Goal: Task Accomplishment & Management: Manage account settings

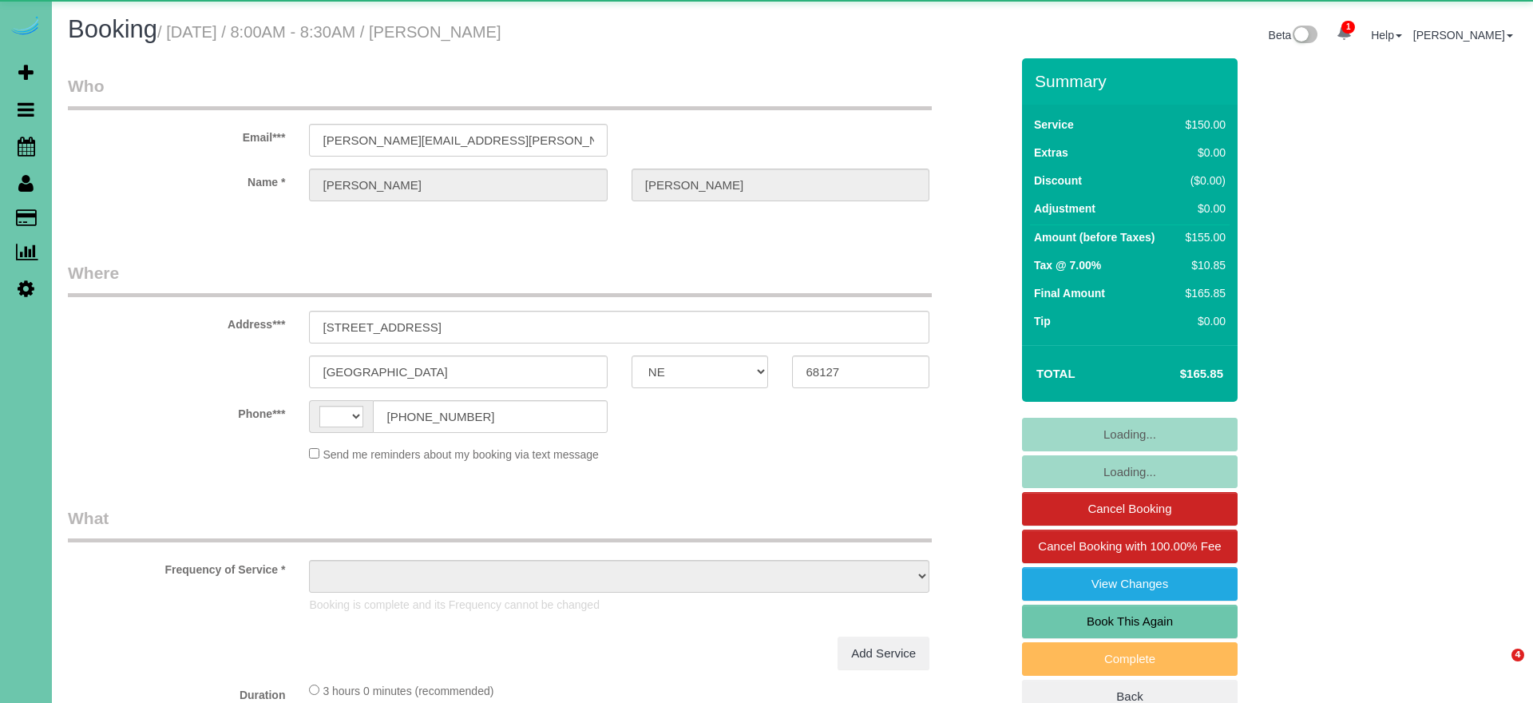
select select "NE"
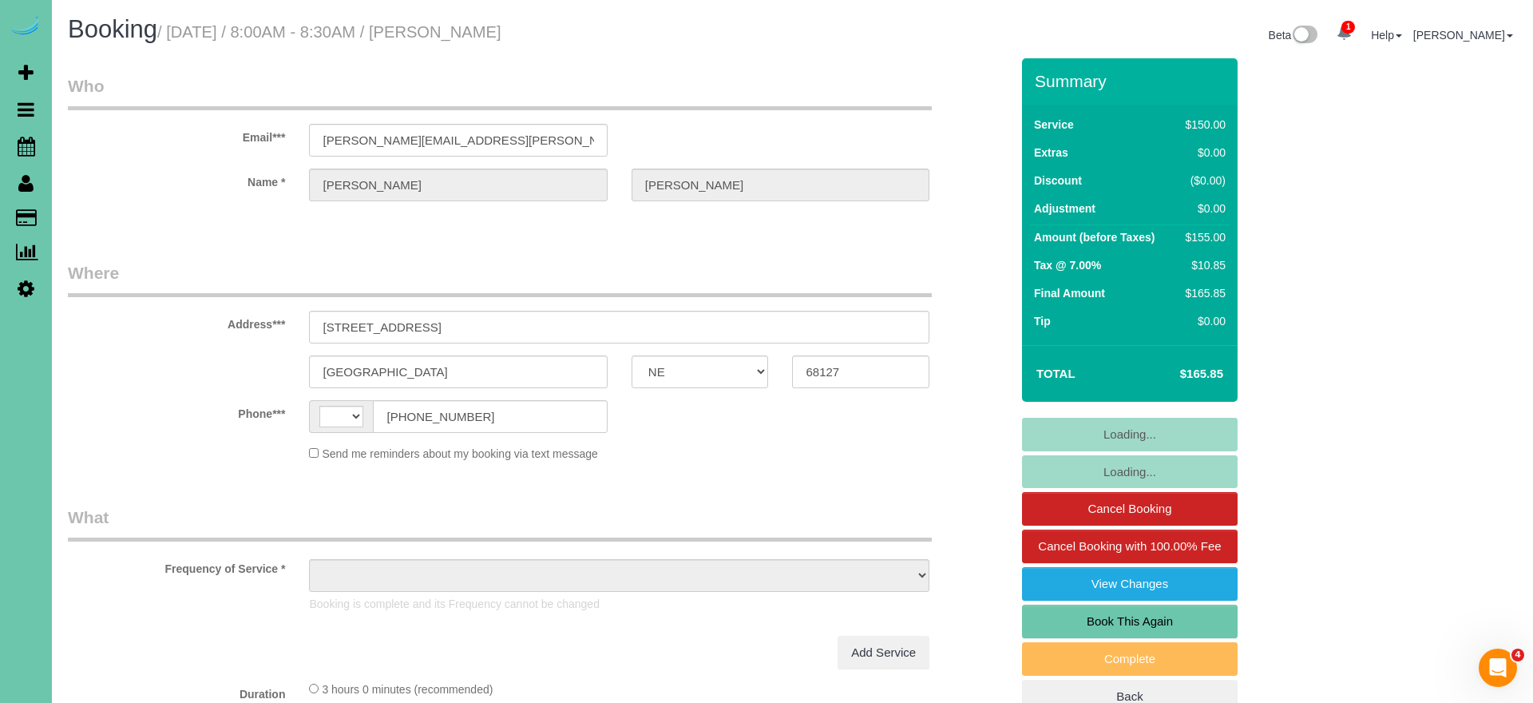
select select "string:[GEOGRAPHIC_DATA]"
select select "object:722"
select select "string:fspay-795eaecb-1af0-4993-badf-d154357661c9"
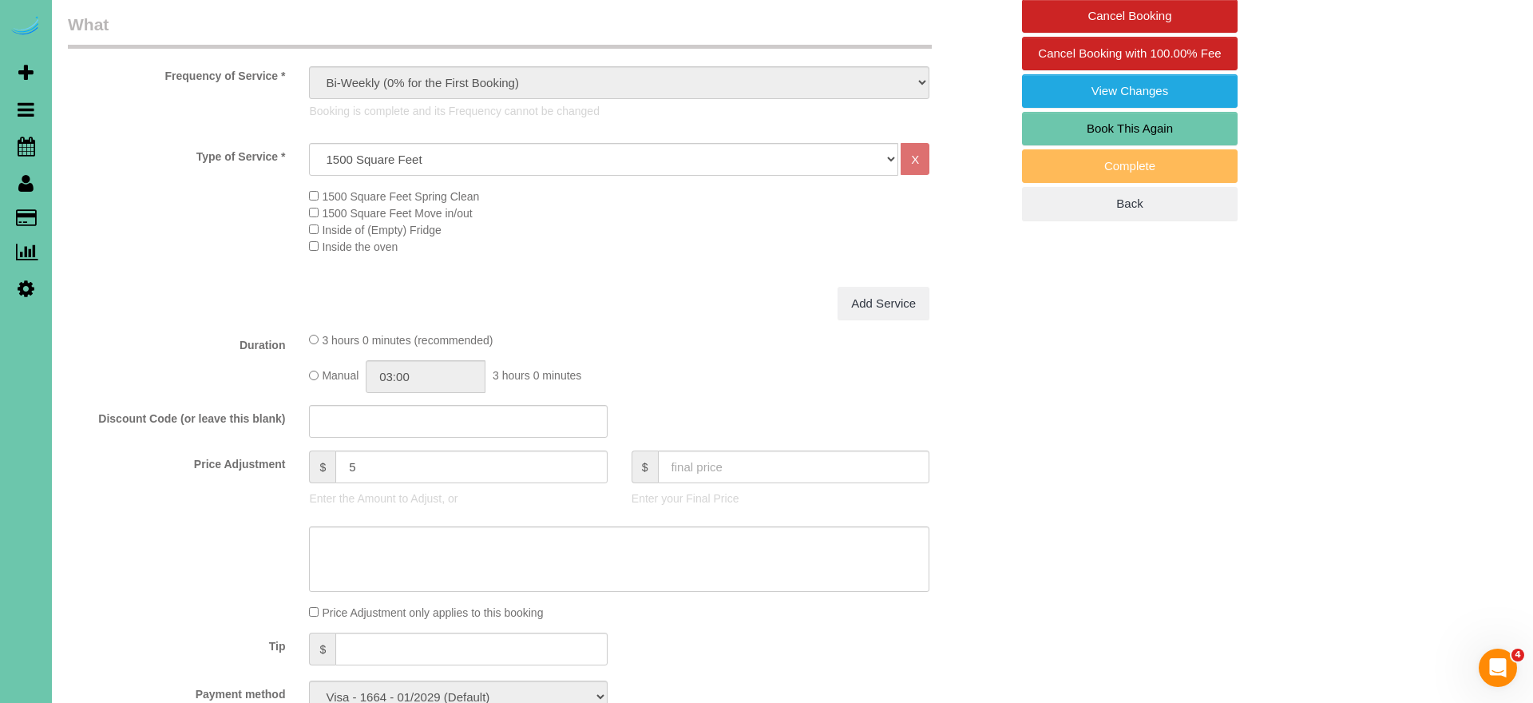
scroll to position [494, 0]
click at [529, 639] on input "text" at bounding box center [471, 647] width 272 height 33
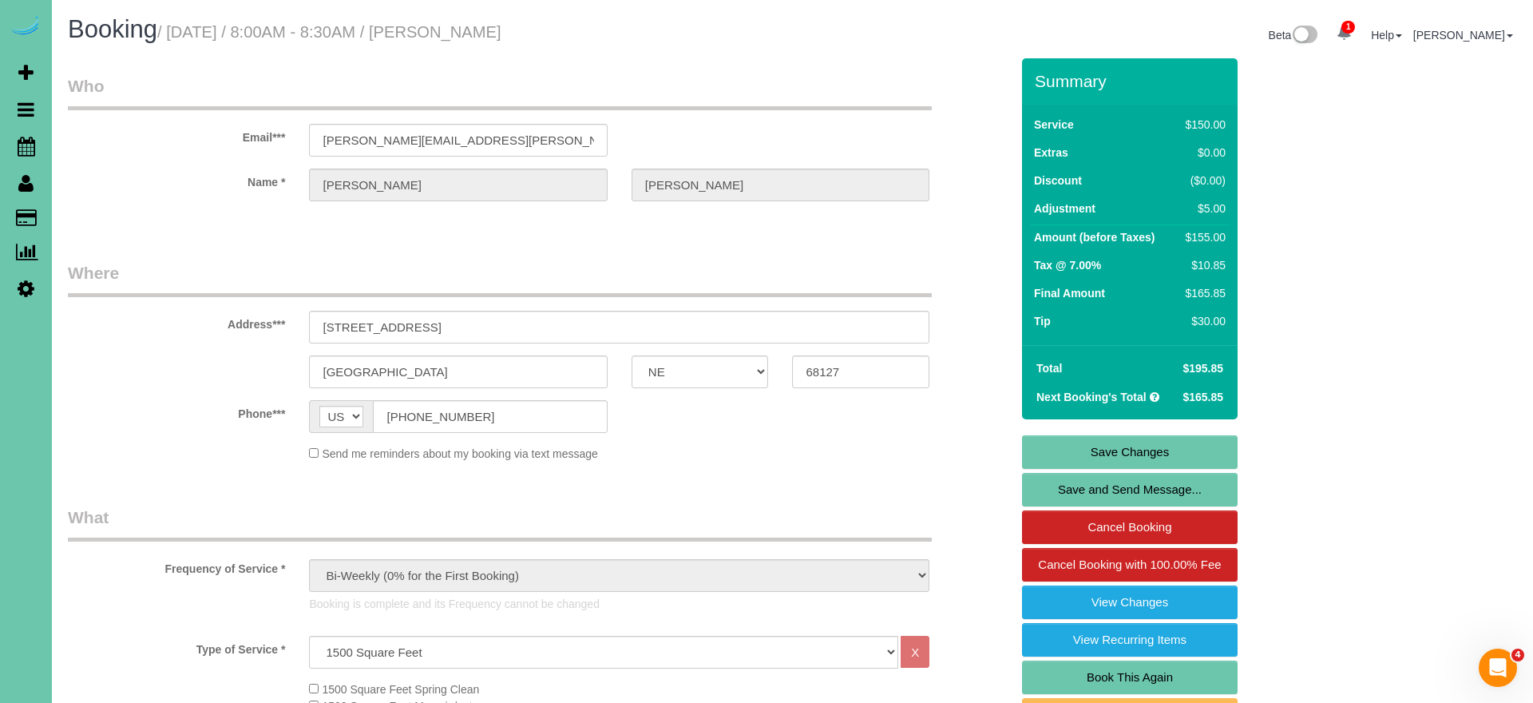
scroll to position [0, 0]
type input "30"
click at [1092, 450] on link "Save Changes" at bounding box center [1130, 452] width 216 height 34
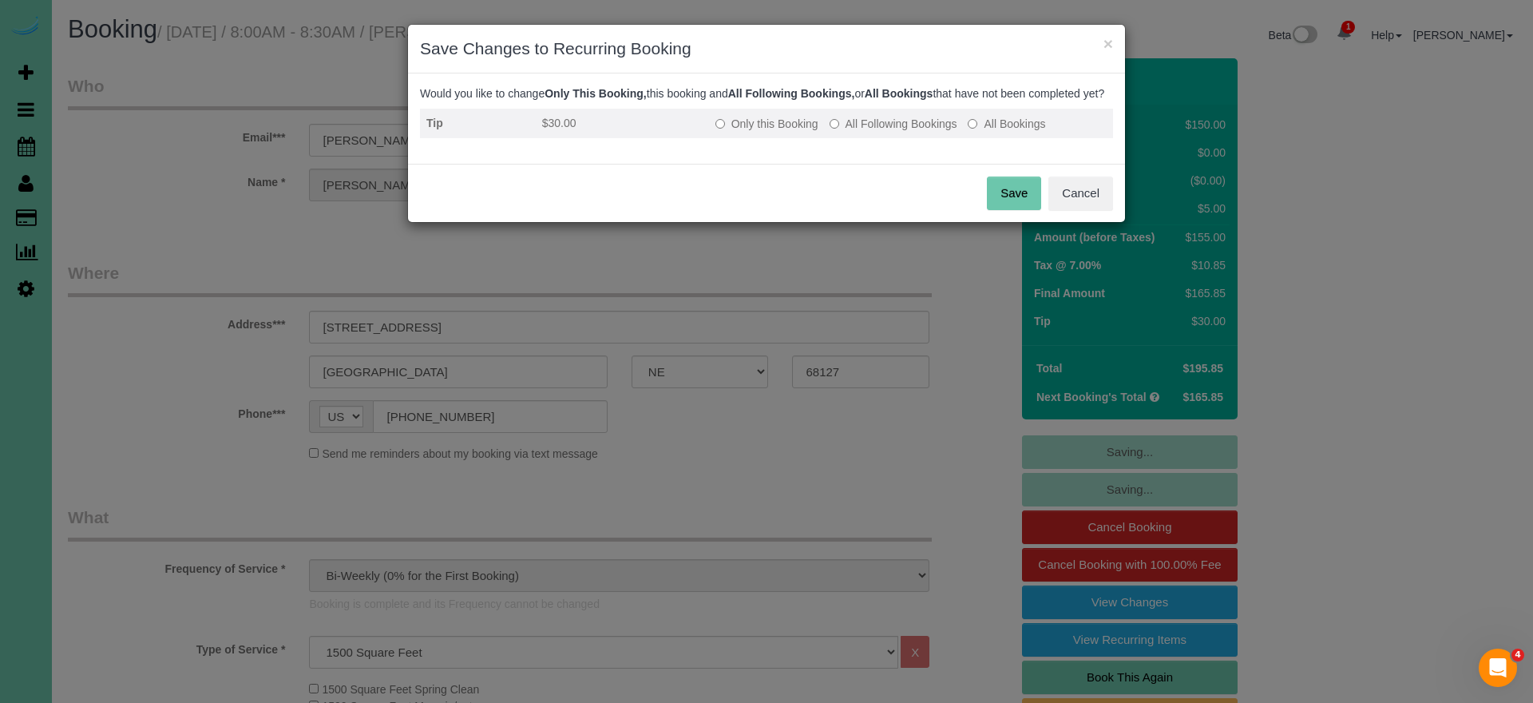
click at [881, 132] on label "All Following Bookings" at bounding box center [894, 124] width 128 height 16
click at [1048, 210] on button "Cancel" at bounding box center [1080, 193] width 65 height 34
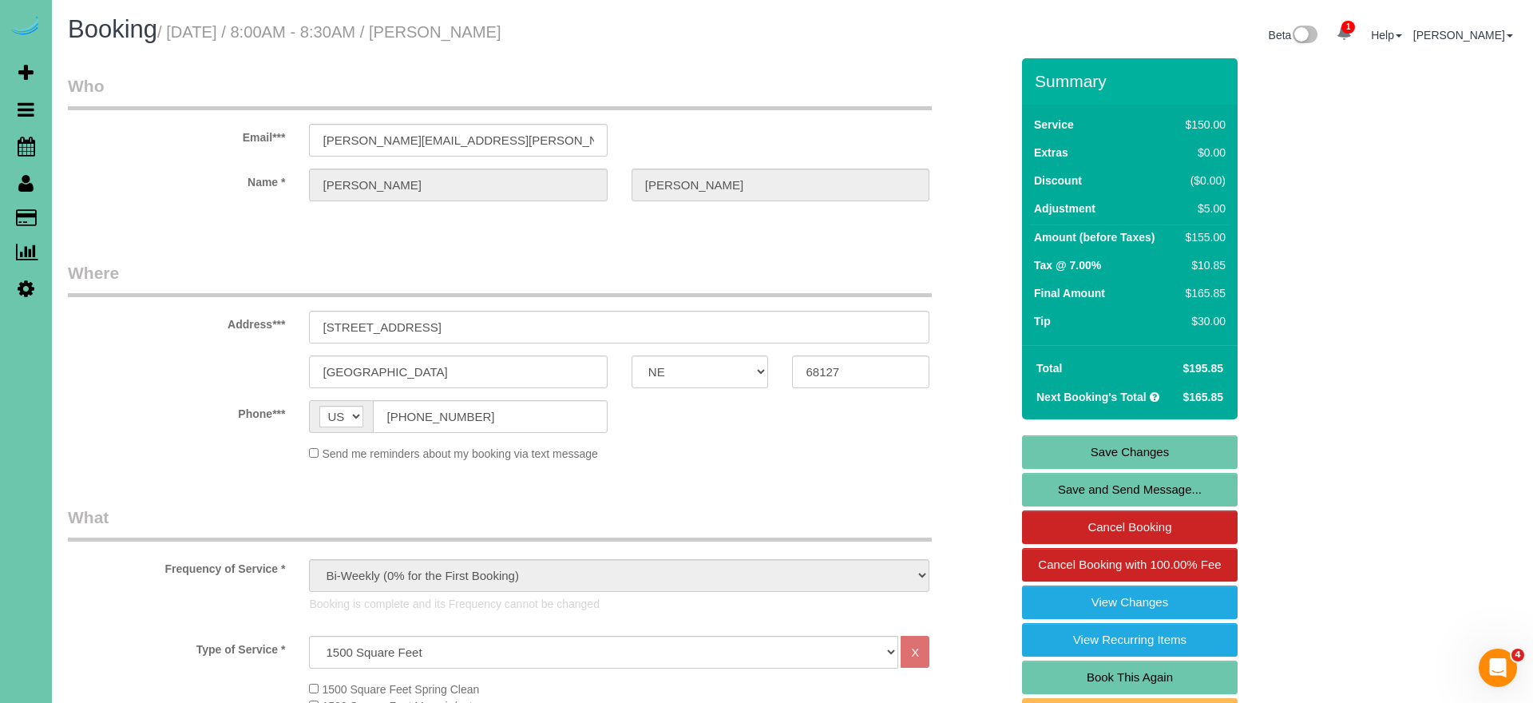
click at [1058, 446] on link "Save Changes" at bounding box center [1130, 452] width 216 height 34
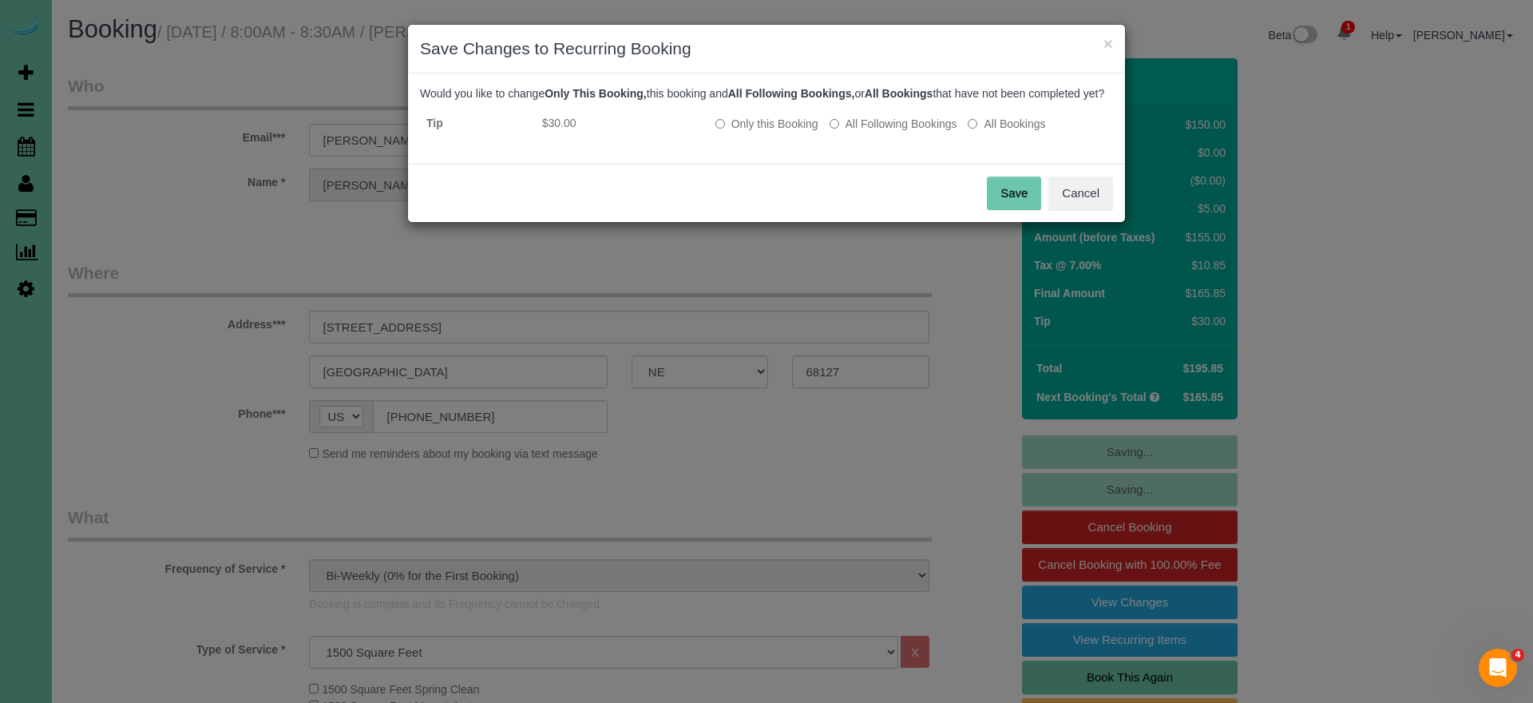
drag, startPoint x: 1024, startPoint y: 215, endPoint x: 635, endPoint y: 188, distance: 390.5
click at [1021, 210] on button "Save" at bounding box center [1014, 193] width 54 height 34
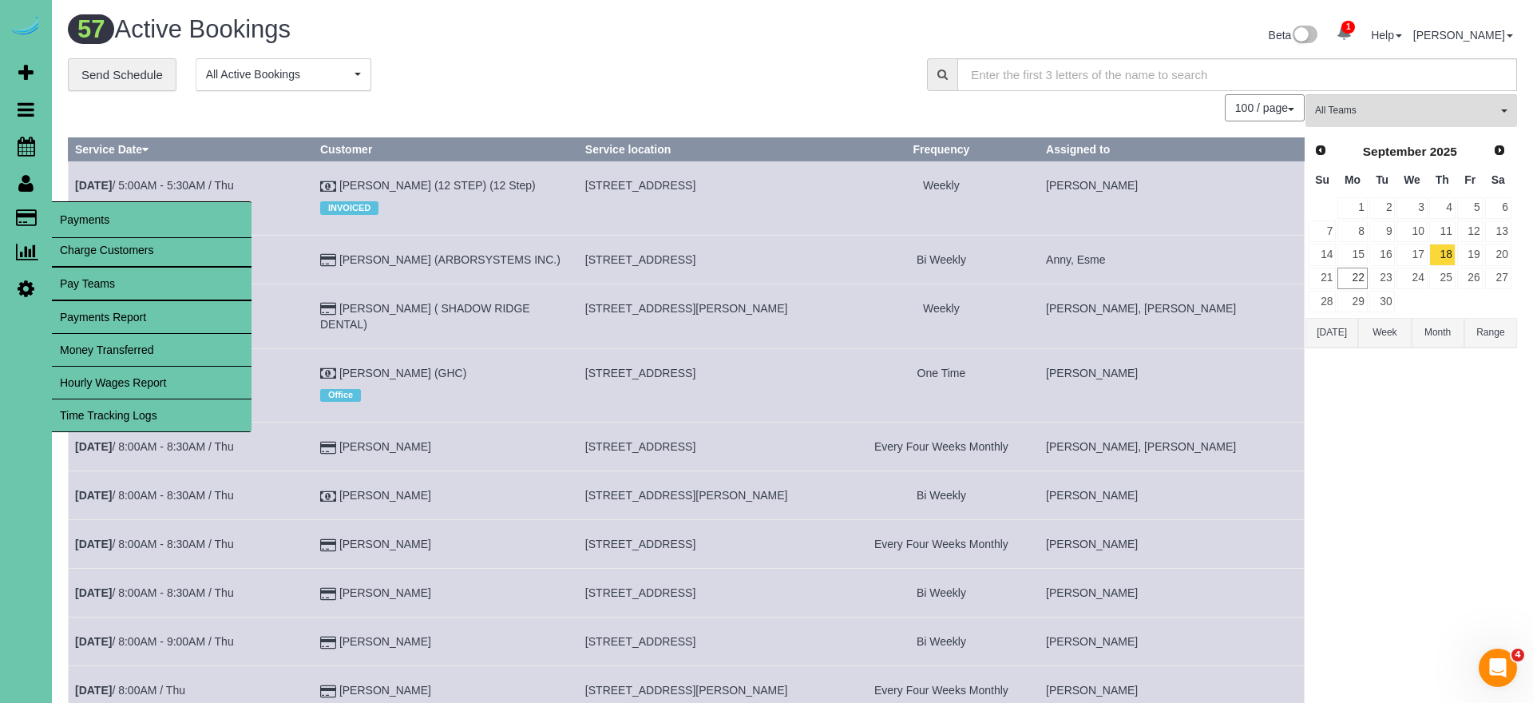
click at [69, 220] on span "Payments" at bounding box center [152, 219] width 200 height 37
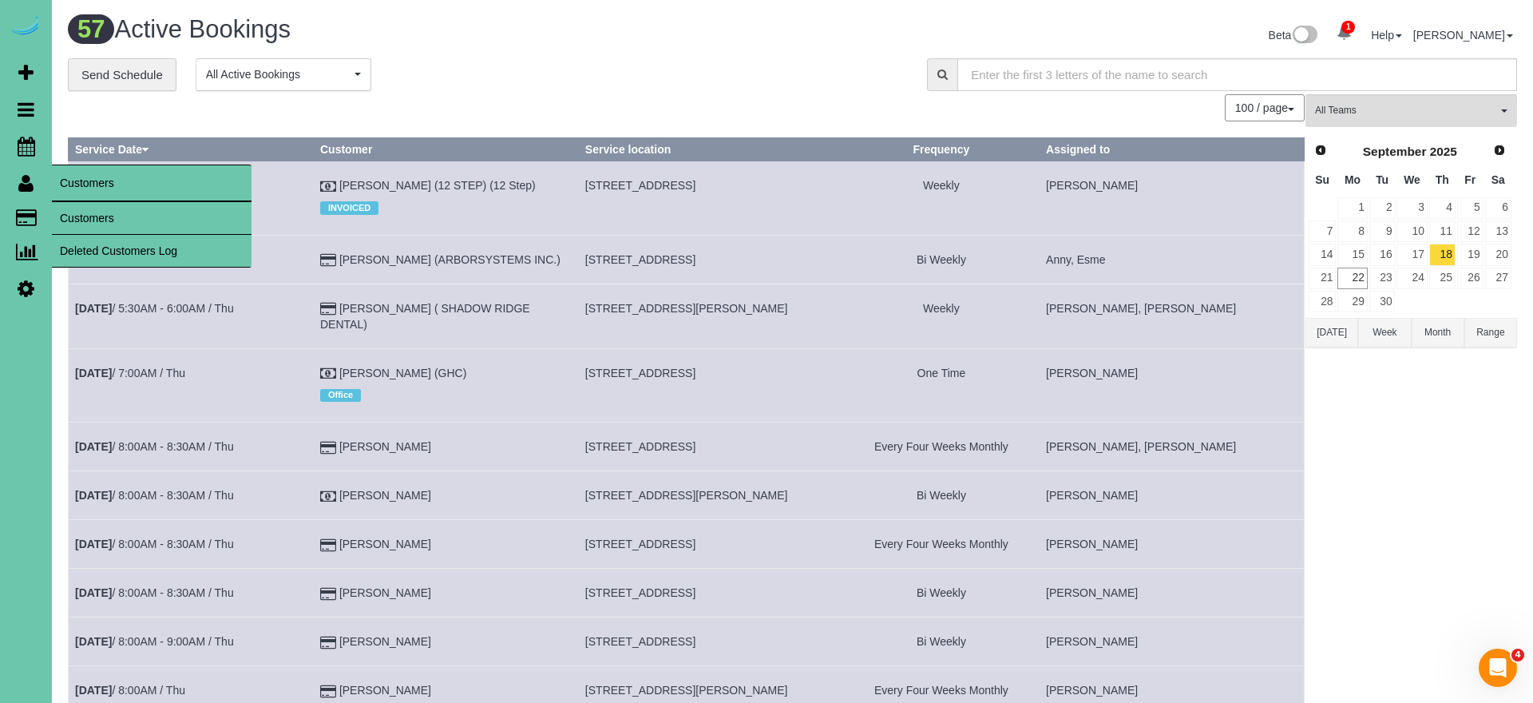
drag, startPoint x: 78, startPoint y: 224, endPoint x: 133, endPoint y: 186, distance: 66.0
click at [77, 224] on link "Customers" at bounding box center [152, 218] width 200 height 32
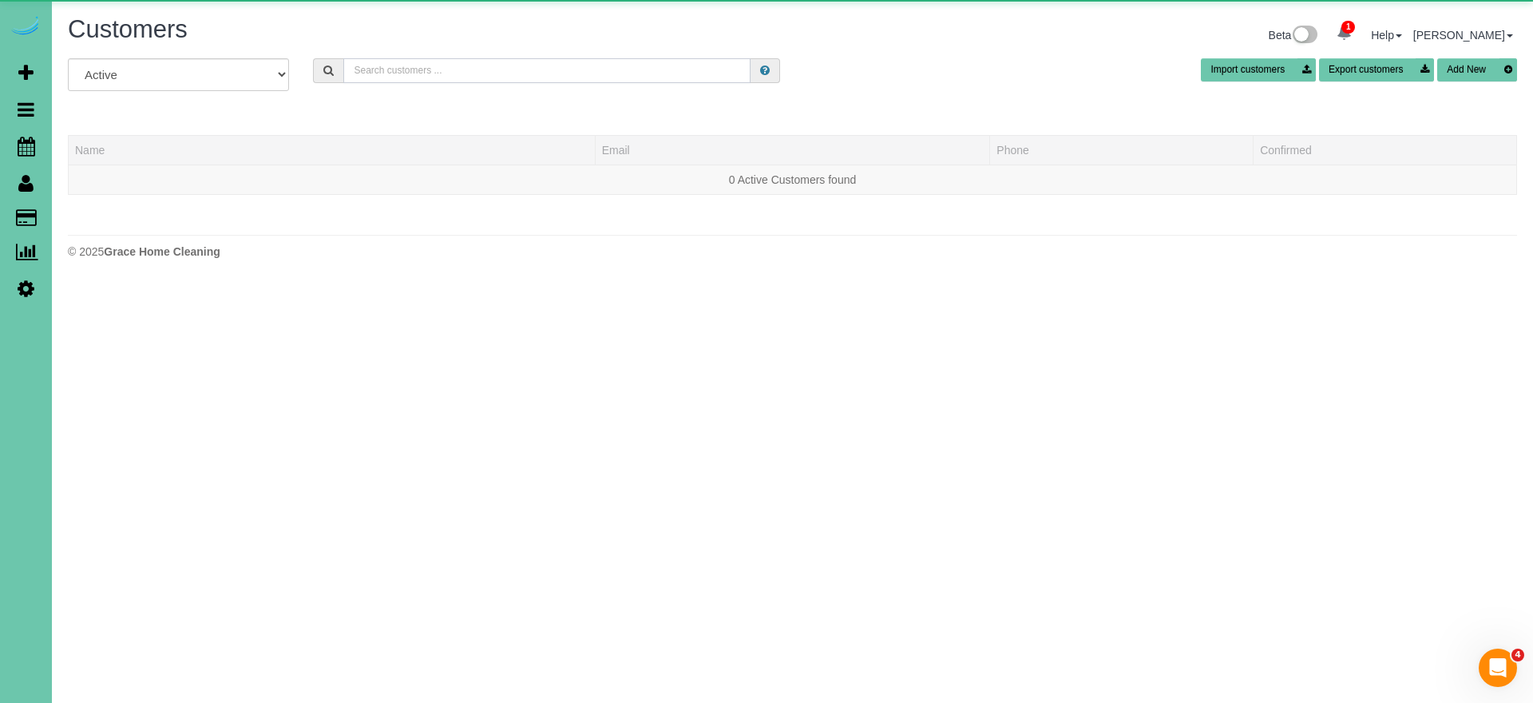
click at [375, 69] on input "text" at bounding box center [546, 70] width 407 height 25
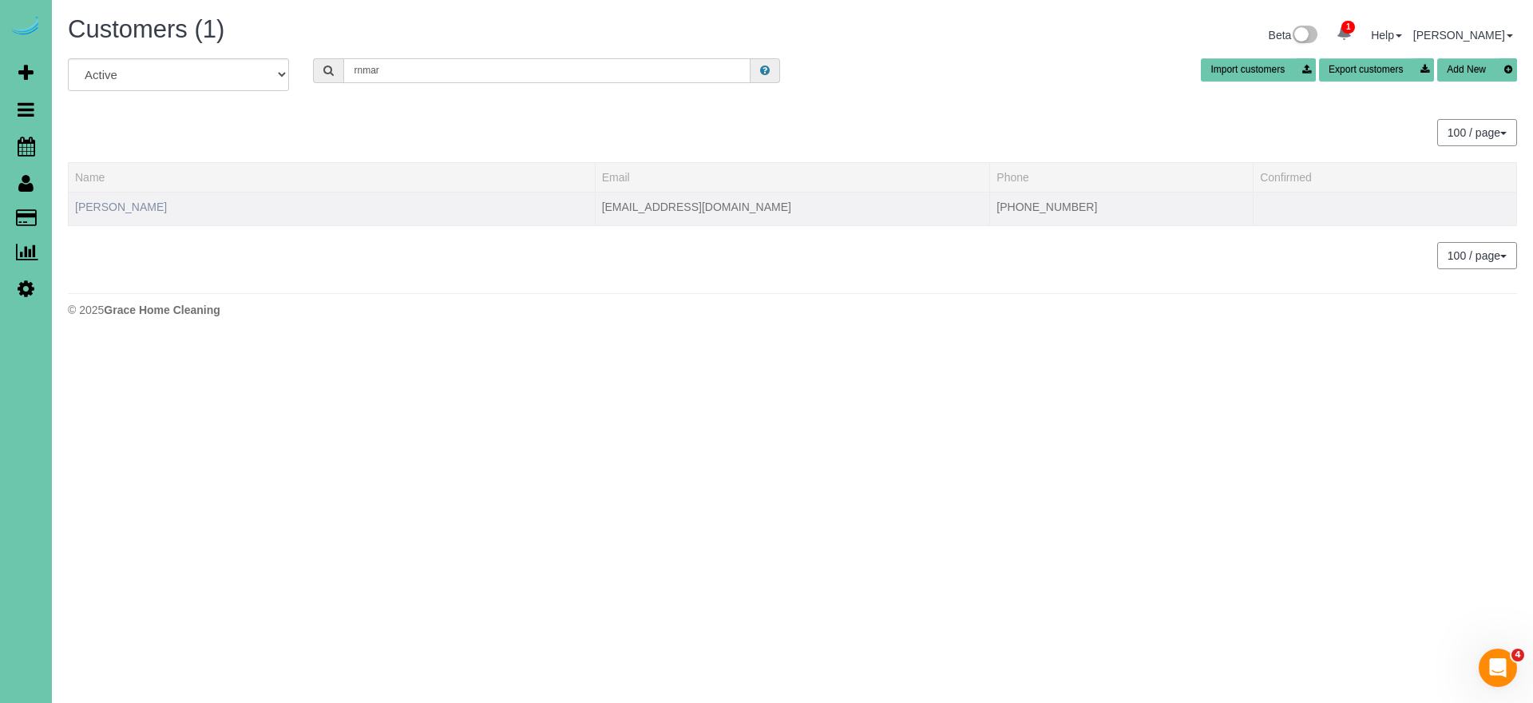
type input "rnmar"
click at [137, 208] on link "Rachael Martin" at bounding box center [121, 206] width 92 height 13
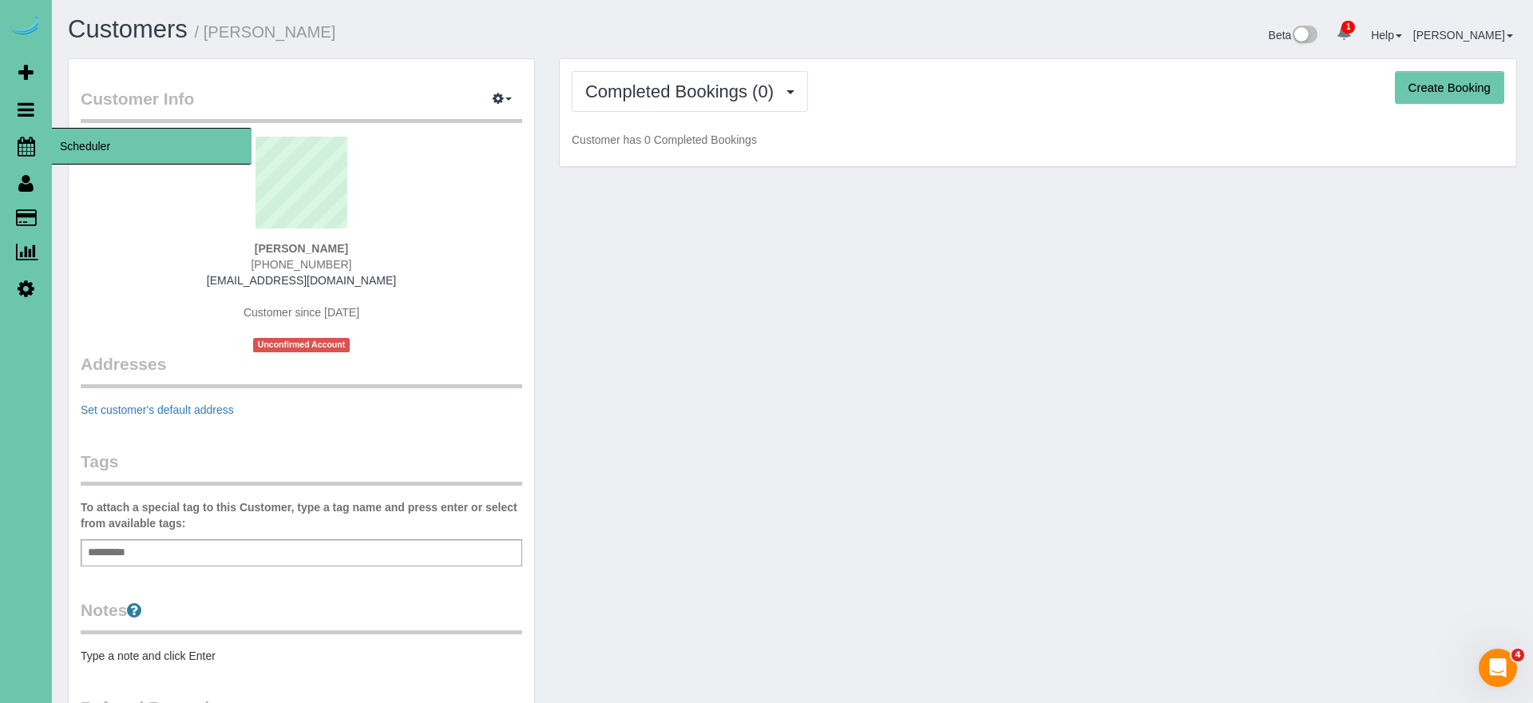
click at [34, 148] on icon at bounding box center [27, 146] width 18 height 19
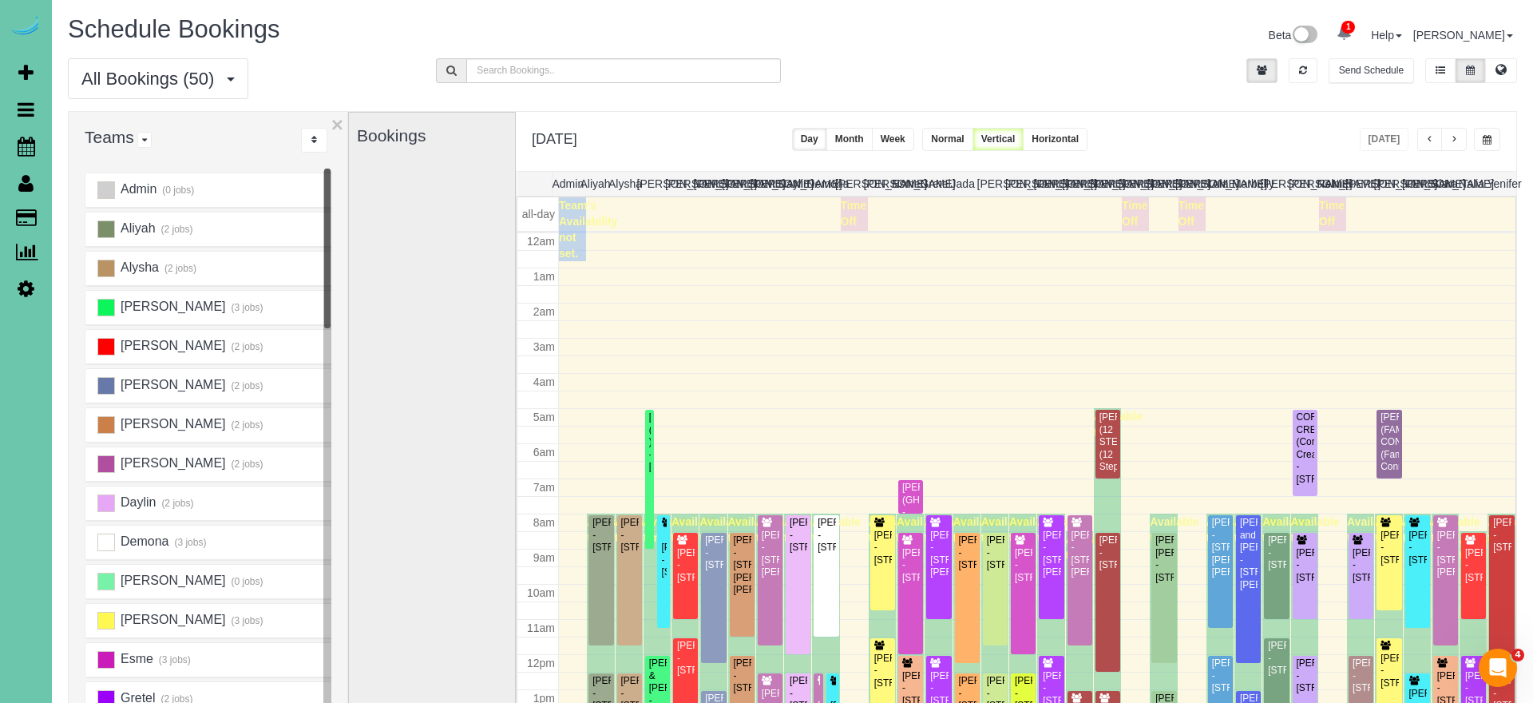
scroll to position [212, 0]
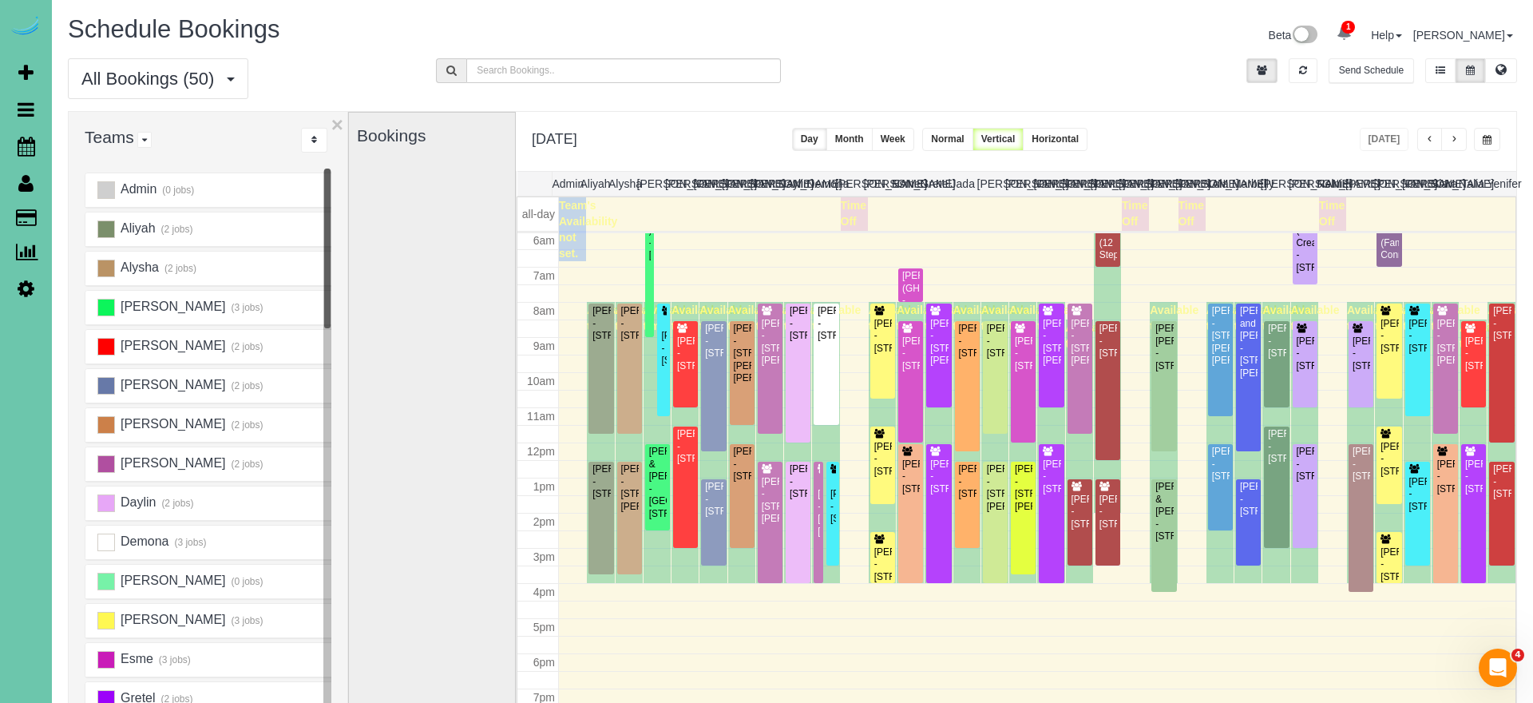
click at [1496, 141] on button "button" at bounding box center [1487, 139] width 26 height 23
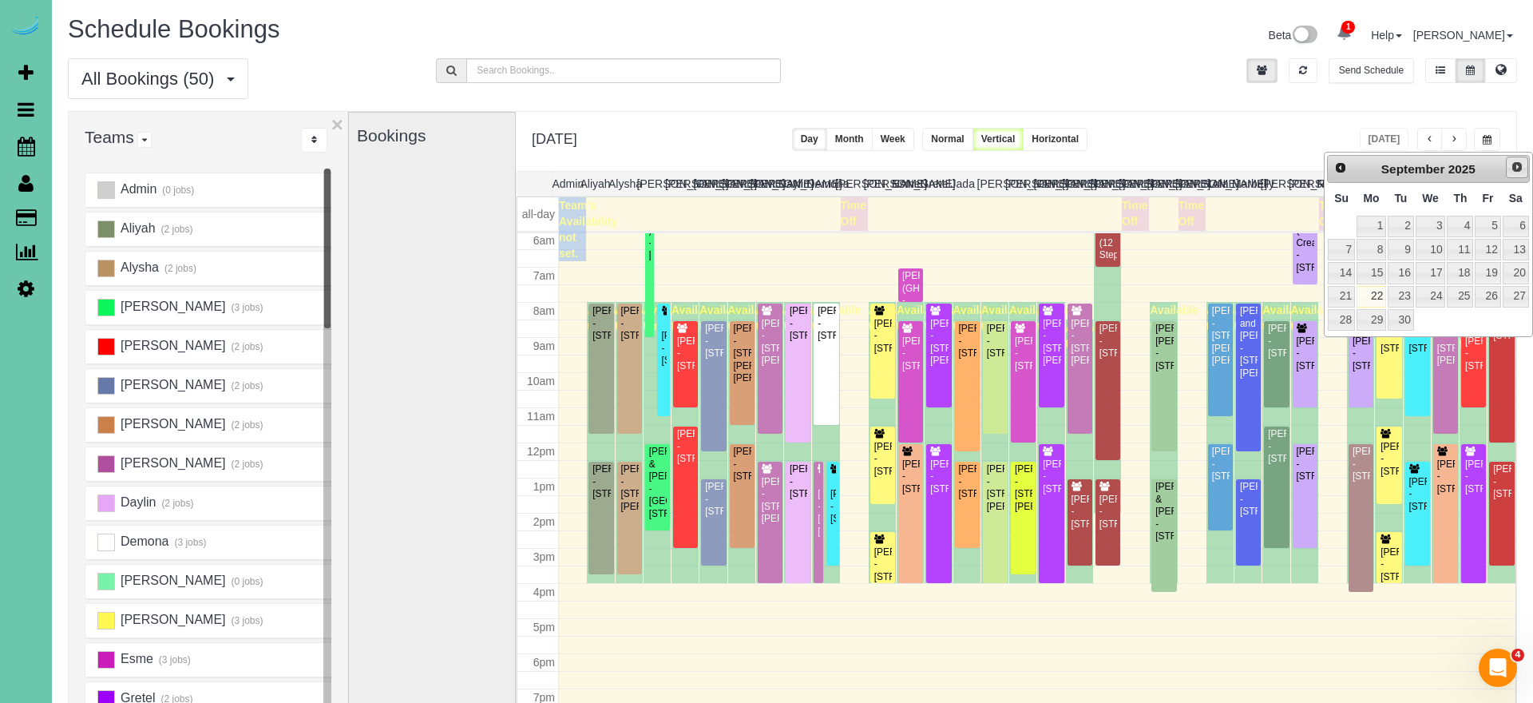
click at [1515, 164] on span "Next" at bounding box center [1517, 166] width 13 height 13
click at [1487, 272] on link "17" at bounding box center [1488, 273] width 26 height 22
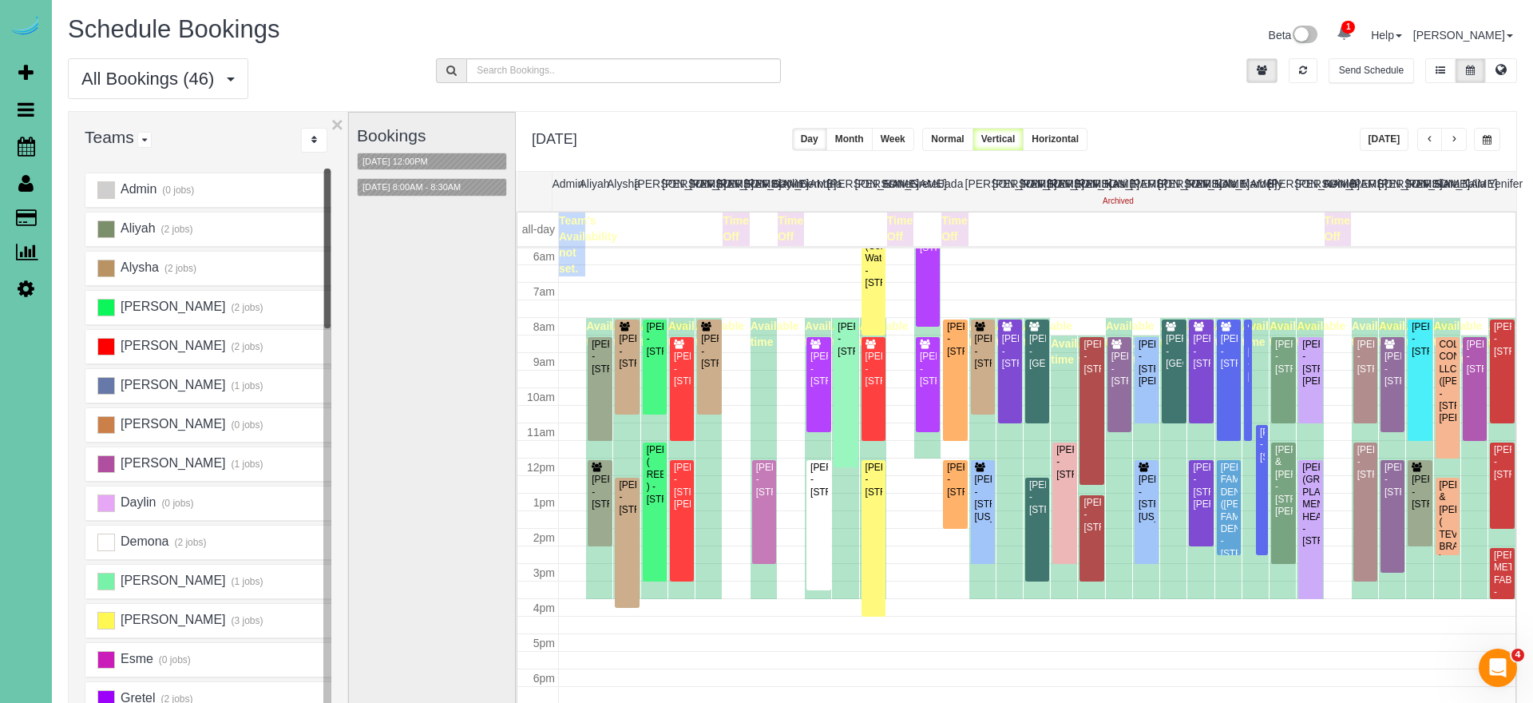
click at [1487, 138] on span "button" at bounding box center [1487, 140] width 9 height 10
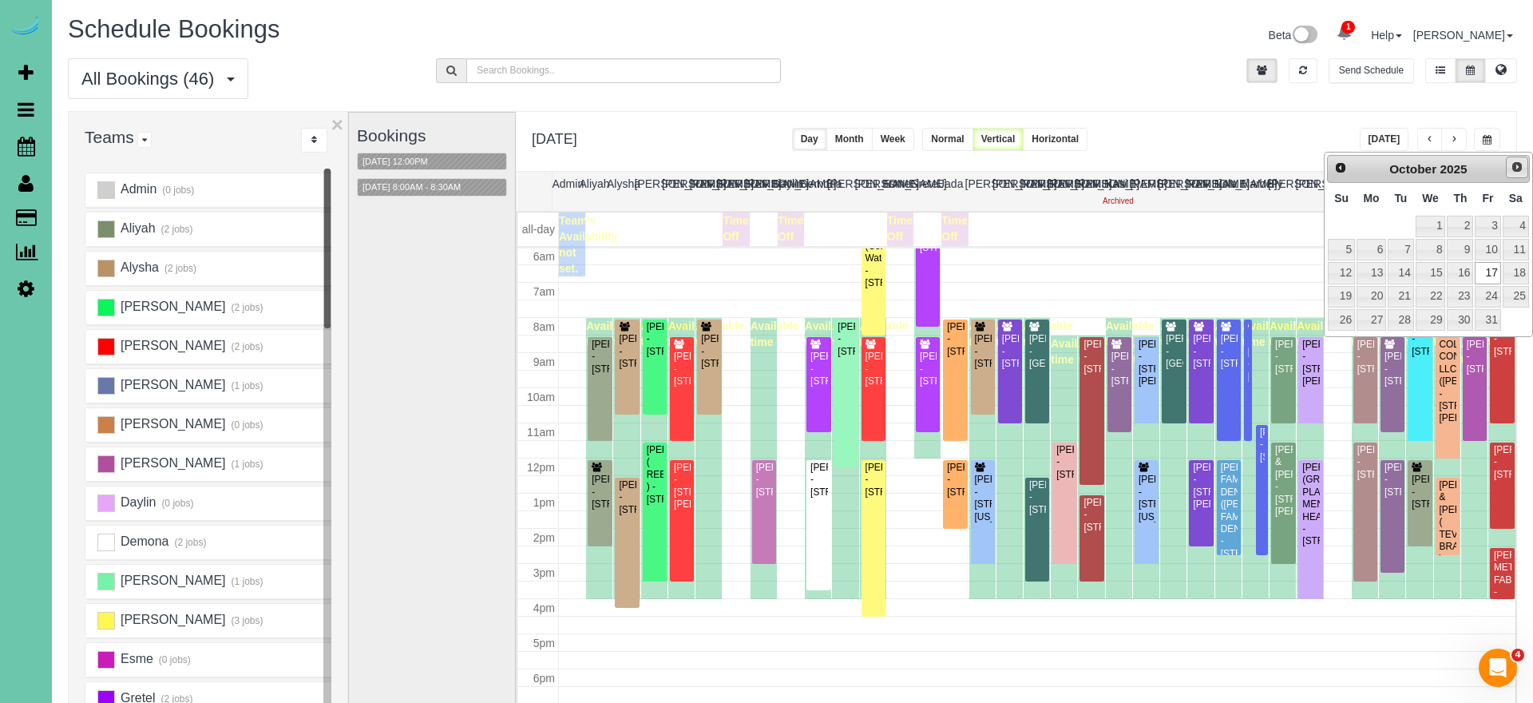
click at [1514, 170] on span "Next" at bounding box center [1517, 166] width 13 height 13
click at [1372, 320] on link "24" at bounding box center [1371, 320] width 30 height 22
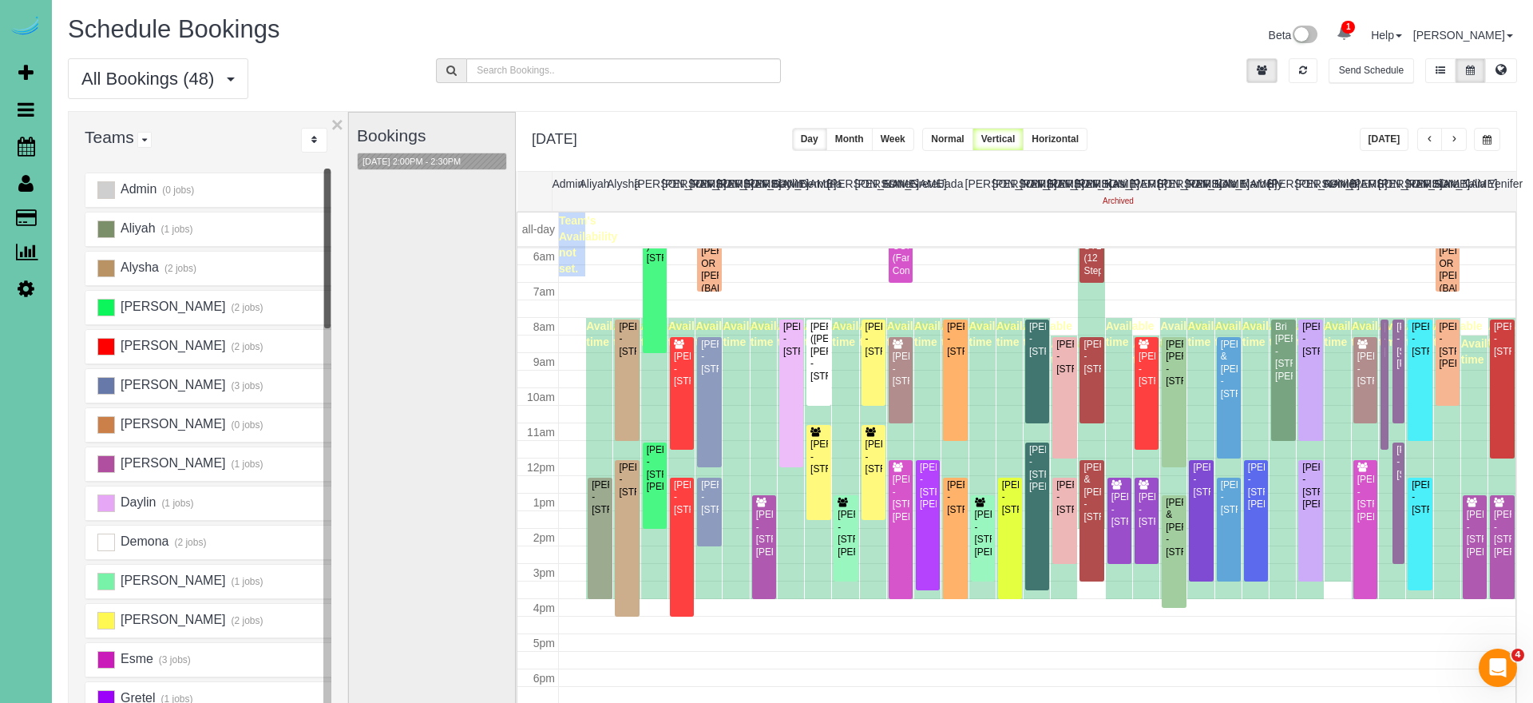
click at [1488, 145] on button "button" at bounding box center [1487, 139] width 26 height 23
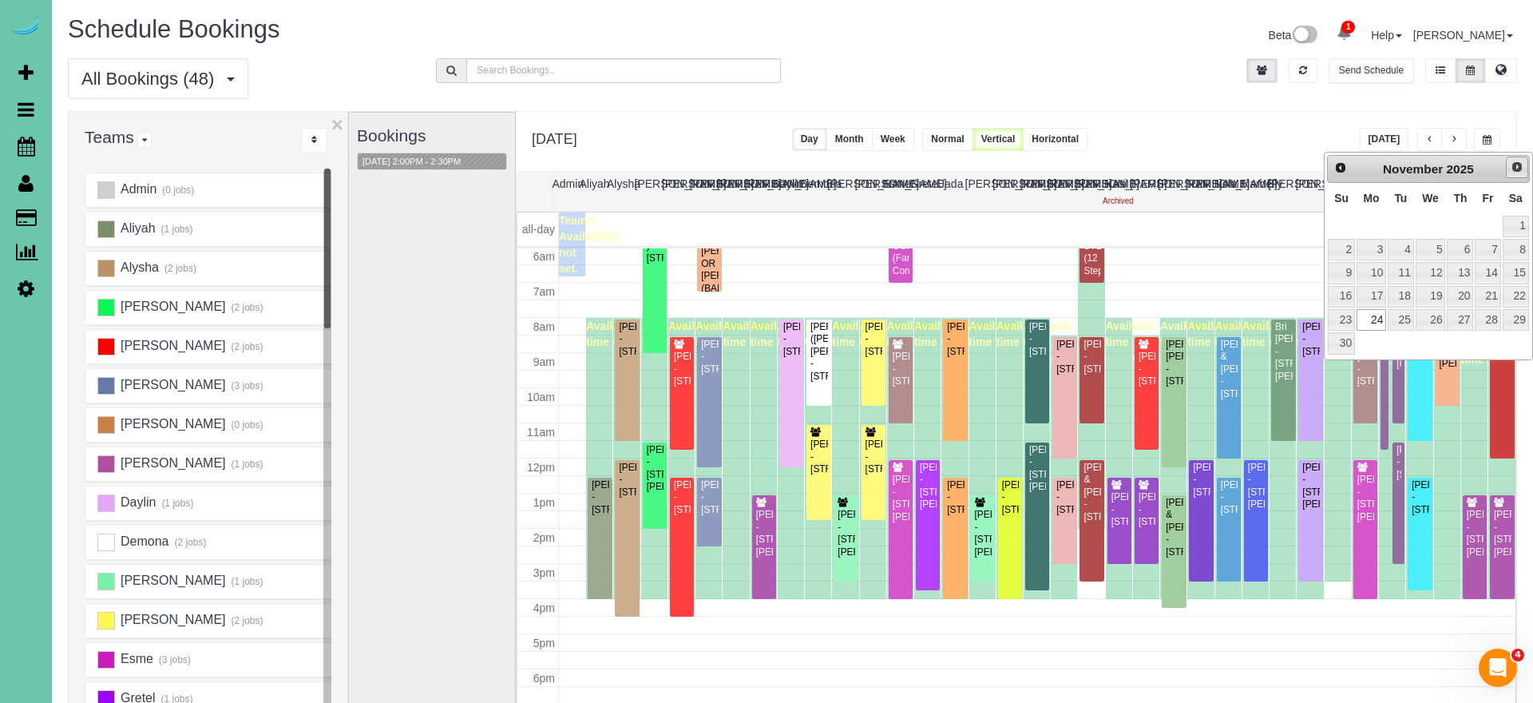
click at [1511, 169] on span "Next" at bounding box center [1517, 166] width 13 height 13
click at [1435, 315] on link "31" at bounding box center [1431, 320] width 30 height 22
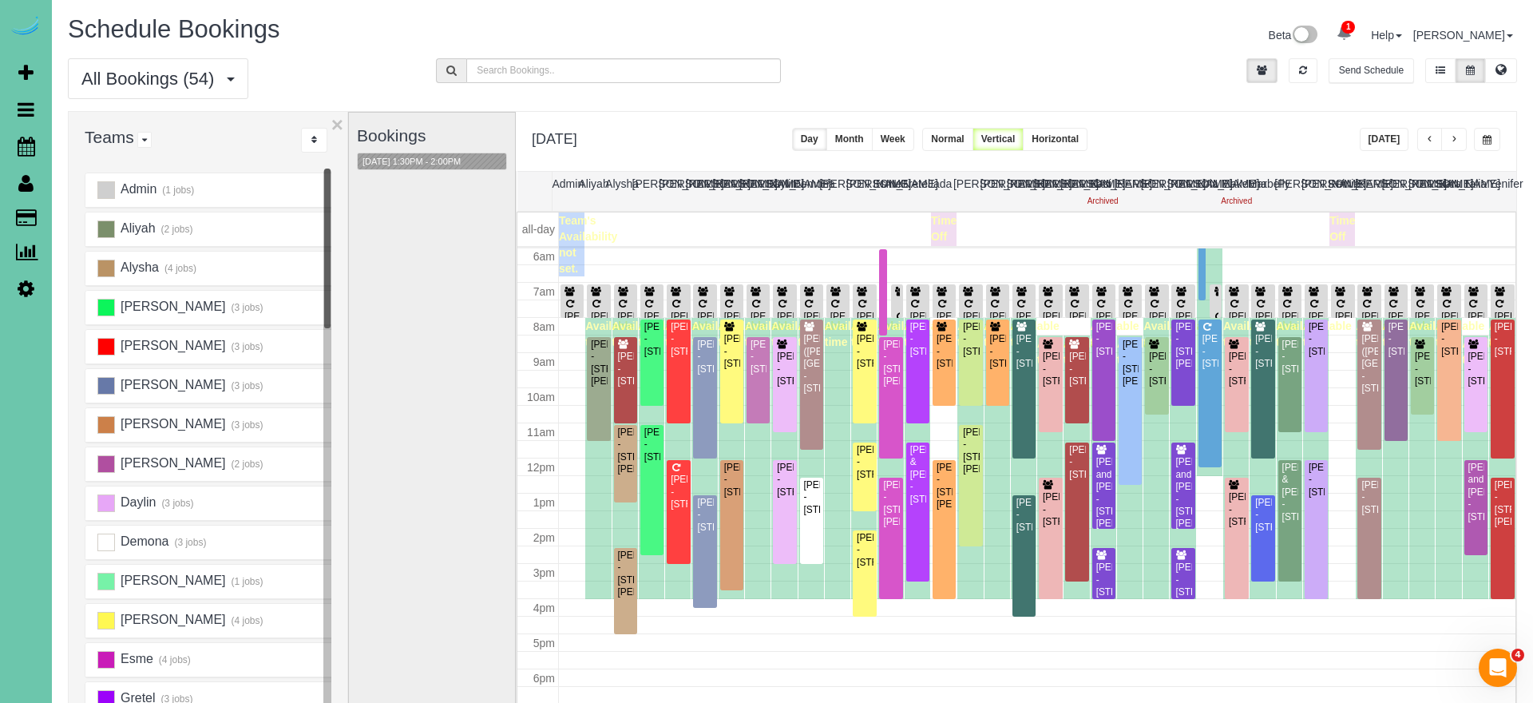
click at [1490, 147] on button "button" at bounding box center [1487, 139] width 26 height 23
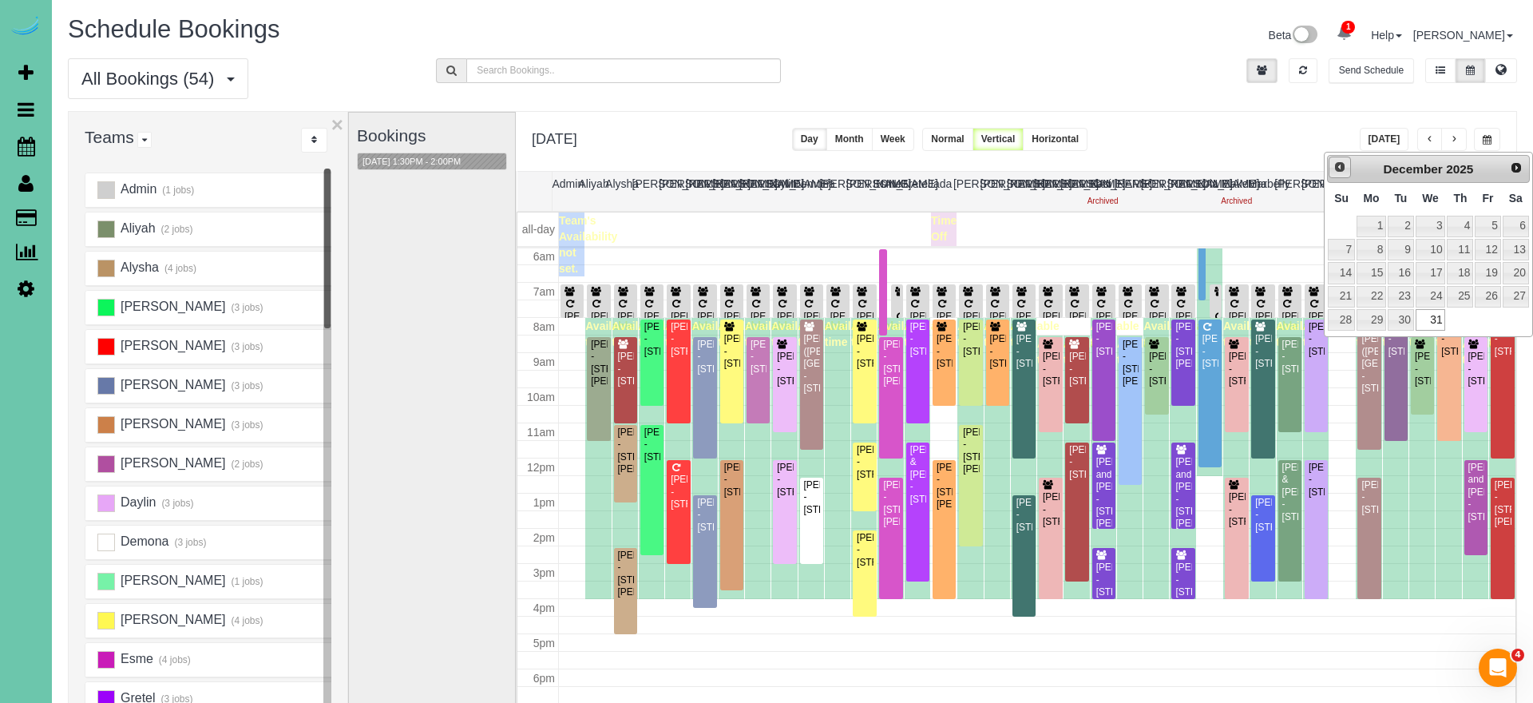
click at [1337, 164] on span "Prev" at bounding box center [1339, 166] width 13 height 13
click at [1349, 172] on link "Prev" at bounding box center [1340, 167] width 22 height 22
click at [1345, 172] on span "Prev" at bounding box center [1339, 166] width 13 height 13
click at [1449, 295] on link "25" at bounding box center [1460, 297] width 26 height 22
type input "**********"
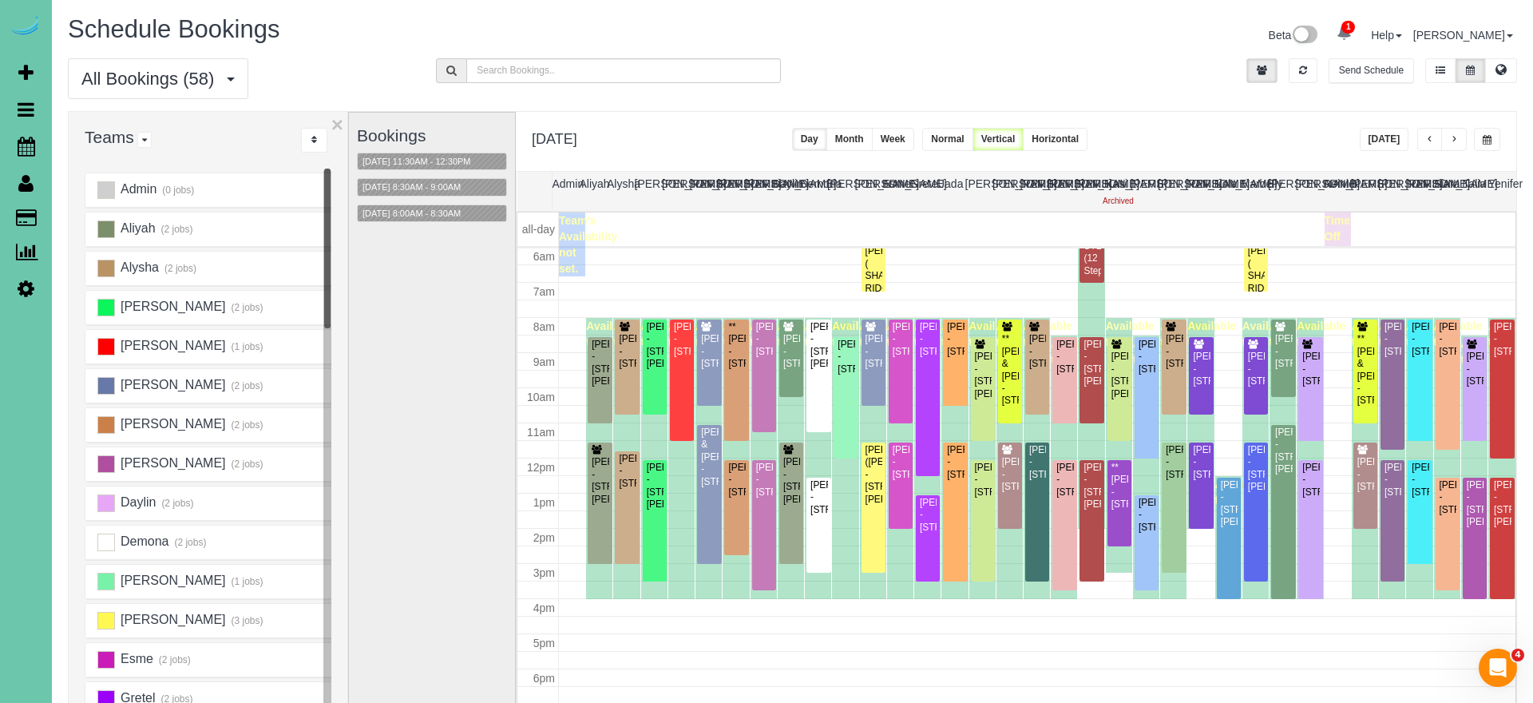
drag, startPoint x: 1178, startPoint y: 125, endPoint x: 1158, endPoint y: 128, distance: 20.9
click at [1178, 125] on div "**********" at bounding box center [1016, 141] width 1000 height 59
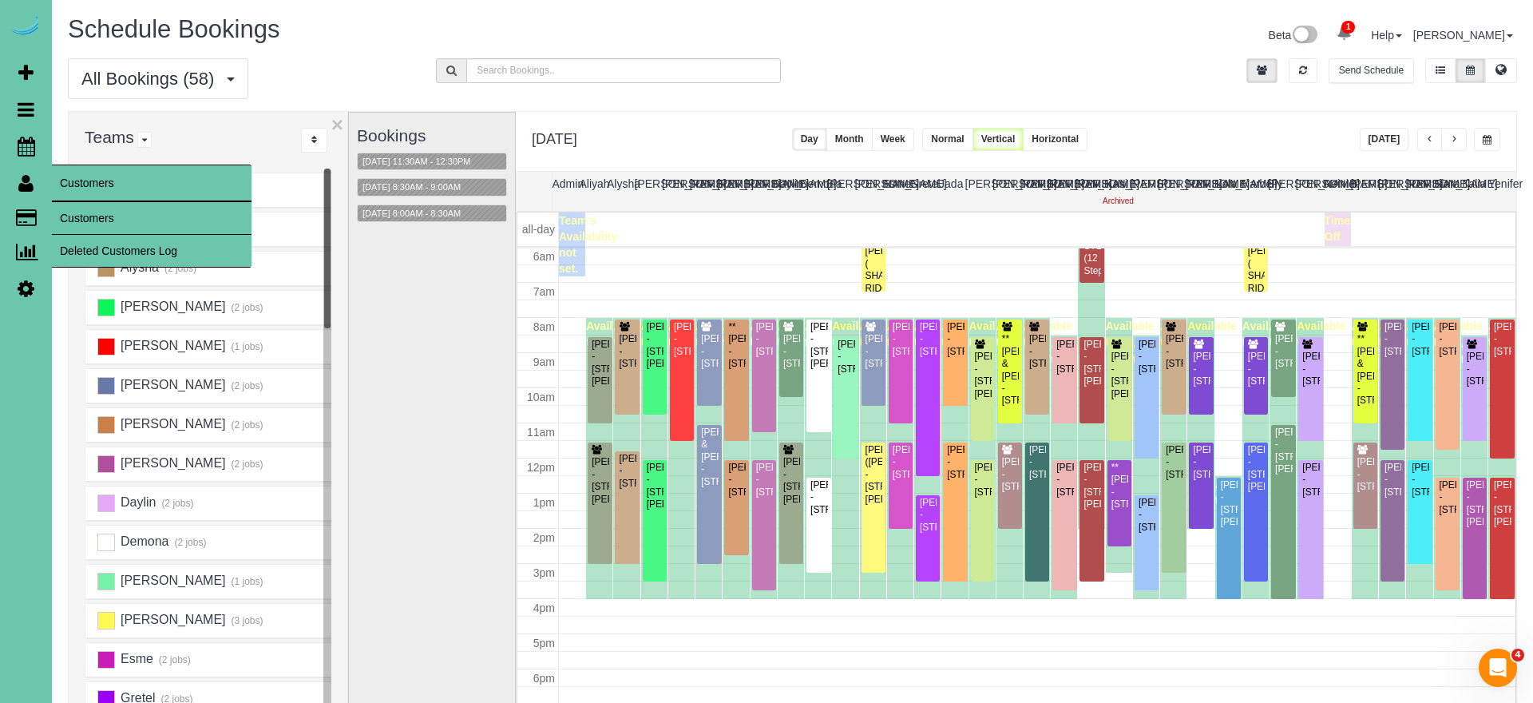
click at [38, 191] on link "Customers" at bounding box center [26, 182] width 52 height 37
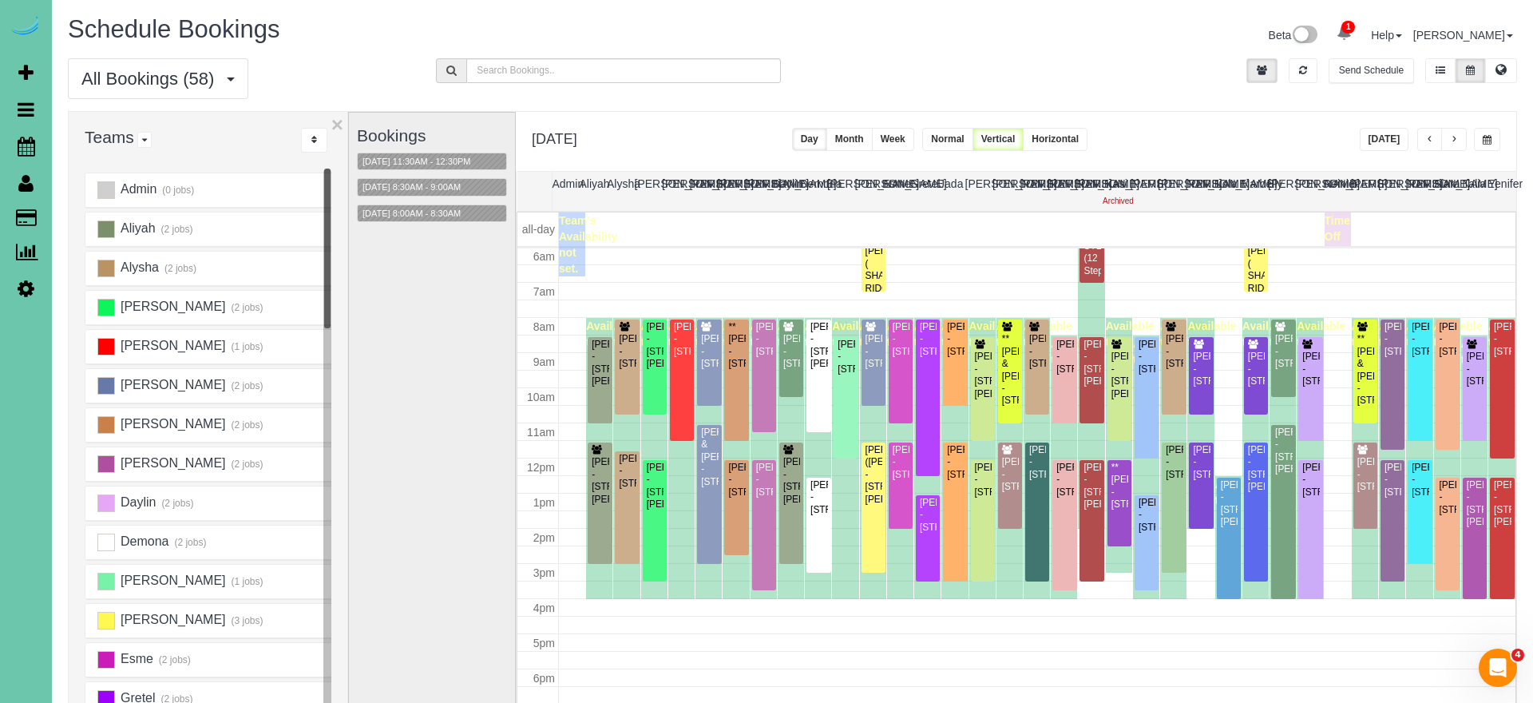
click at [31, 299] on link "Settings" at bounding box center [26, 288] width 52 height 37
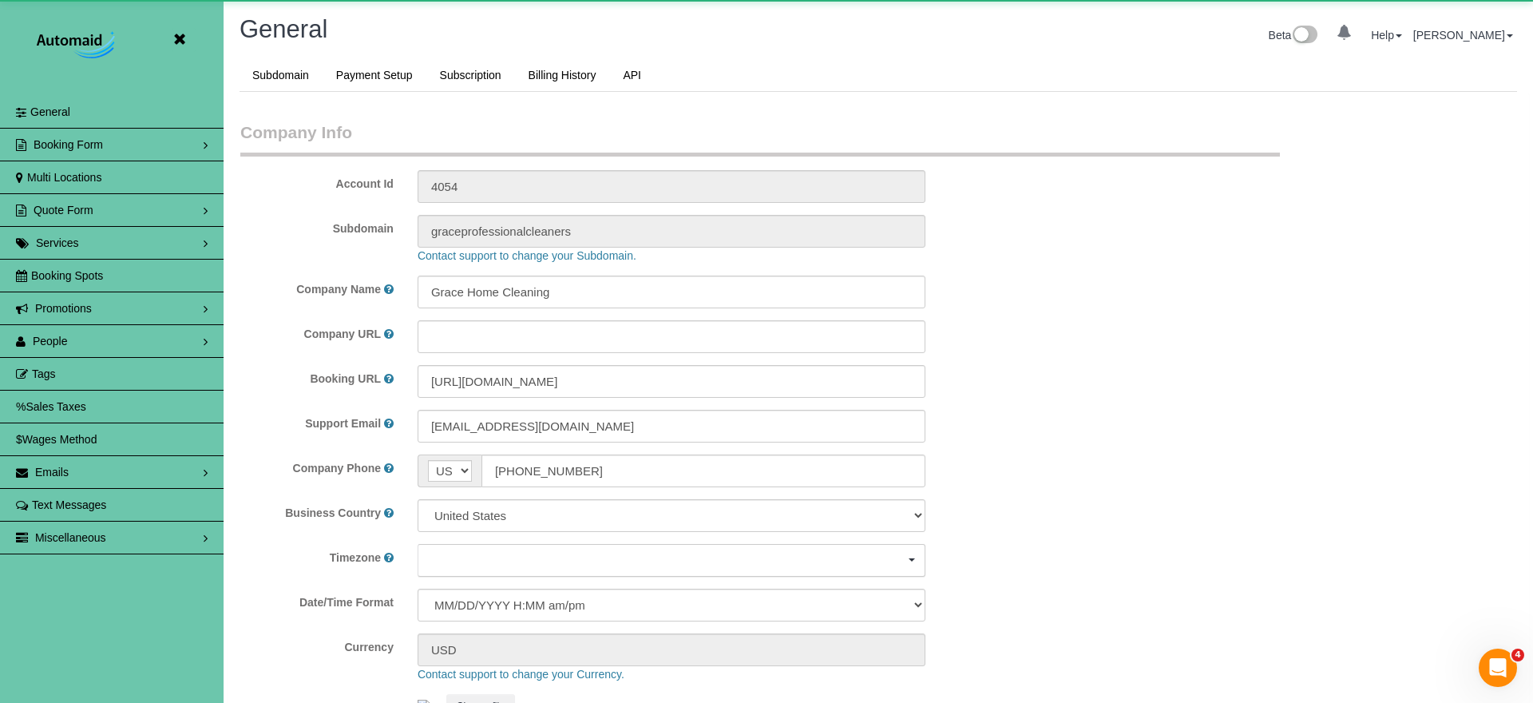
scroll to position [3377, 1533]
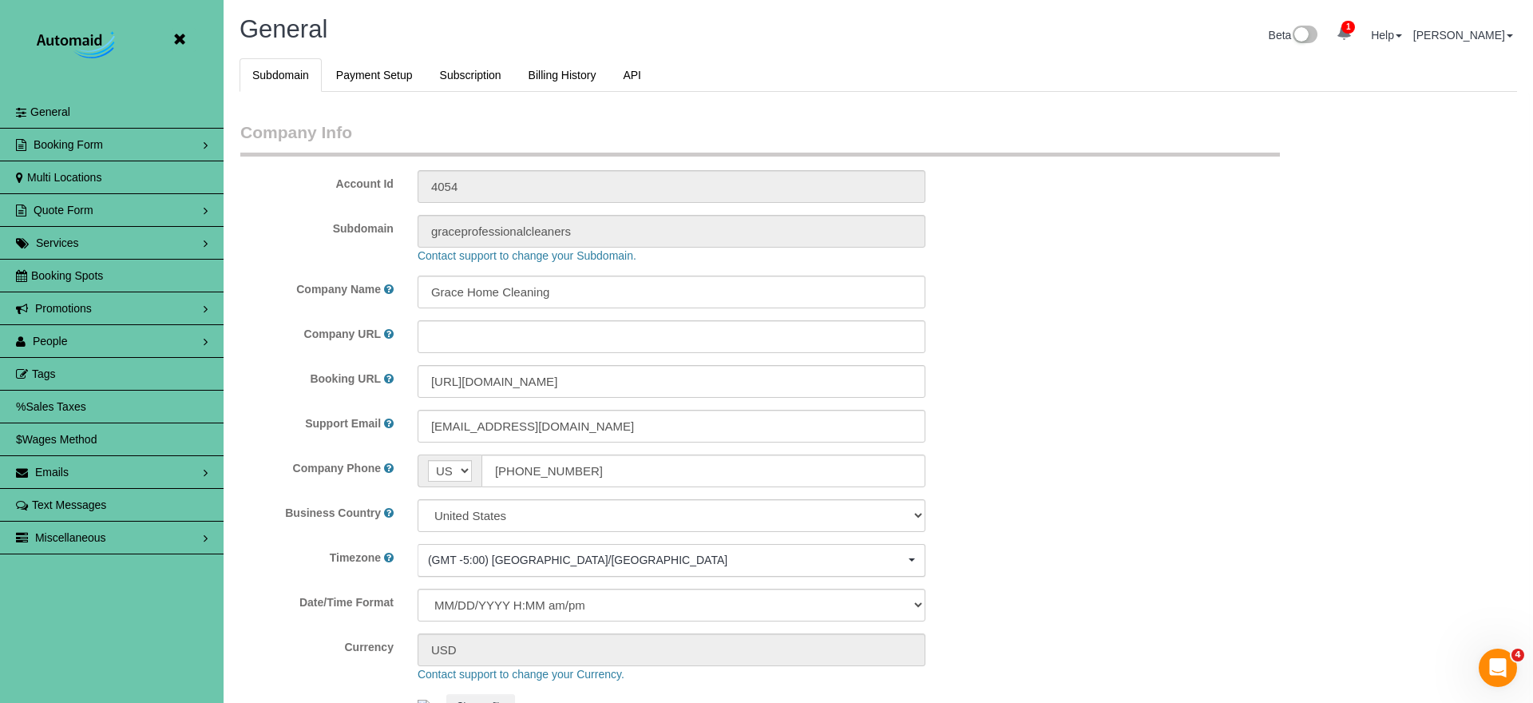
select select "5796"
click at [178, 39] on icon at bounding box center [179, 40] width 20 height 20
click at [228, 39] on div "General Beta 1 Your Notifications You have 0 alerts × You have 2 to charge for …" at bounding box center [878, 37] width 1301 height 42
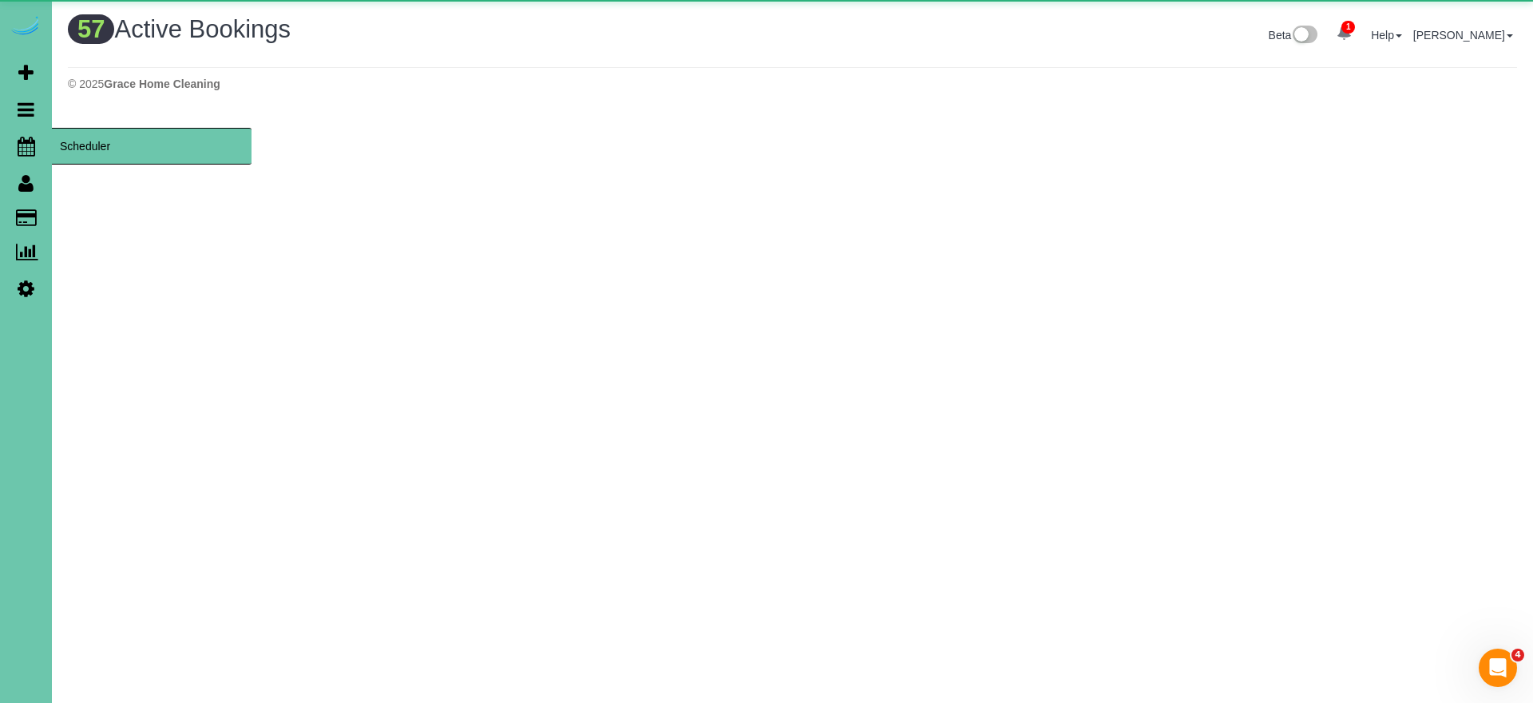
click at [30, 145] on icon at bounding box center [27, 146] width 18 height 19
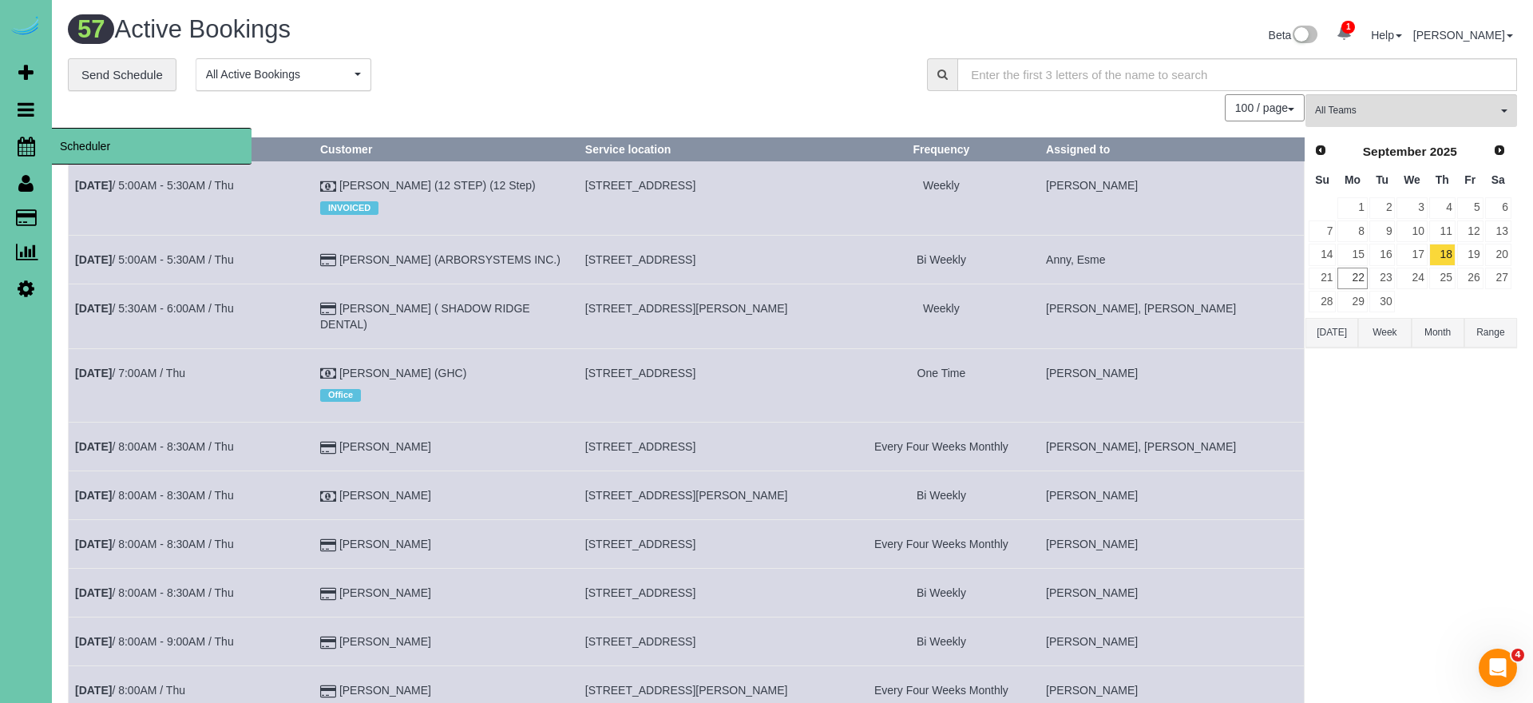
scroll to position [3234, 1533]
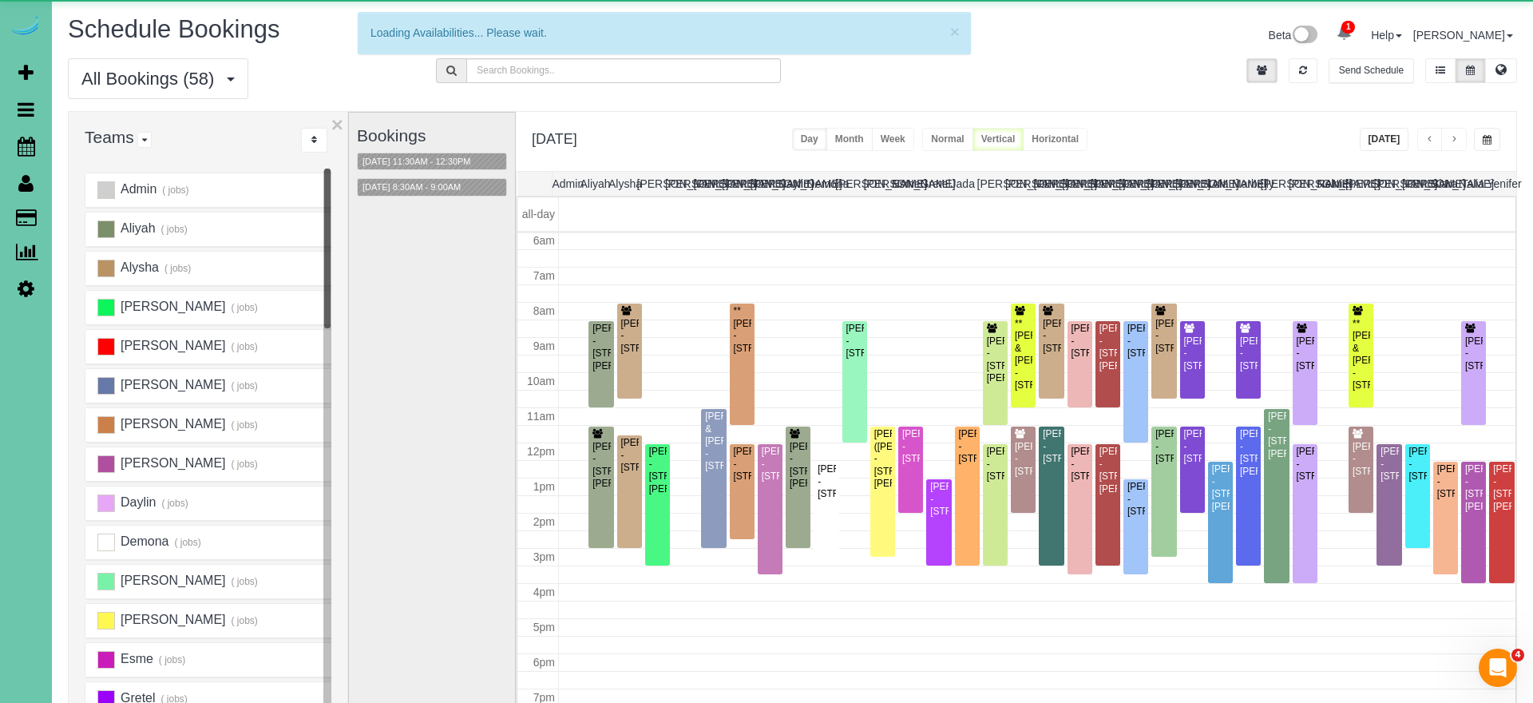
scroll to position [212, 0]
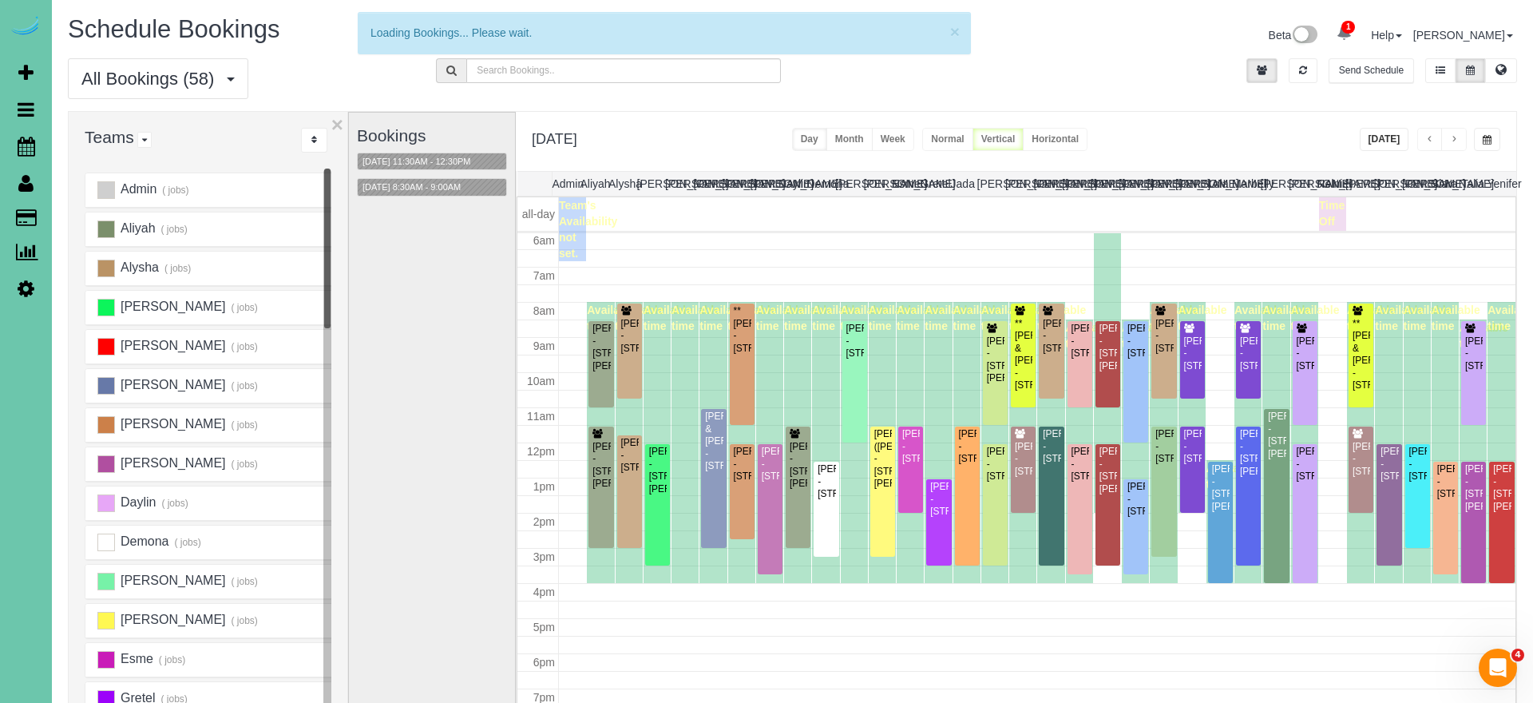
click at [1485, 134] on button "button" at bounding box center [1487, 139] width 26 height 23
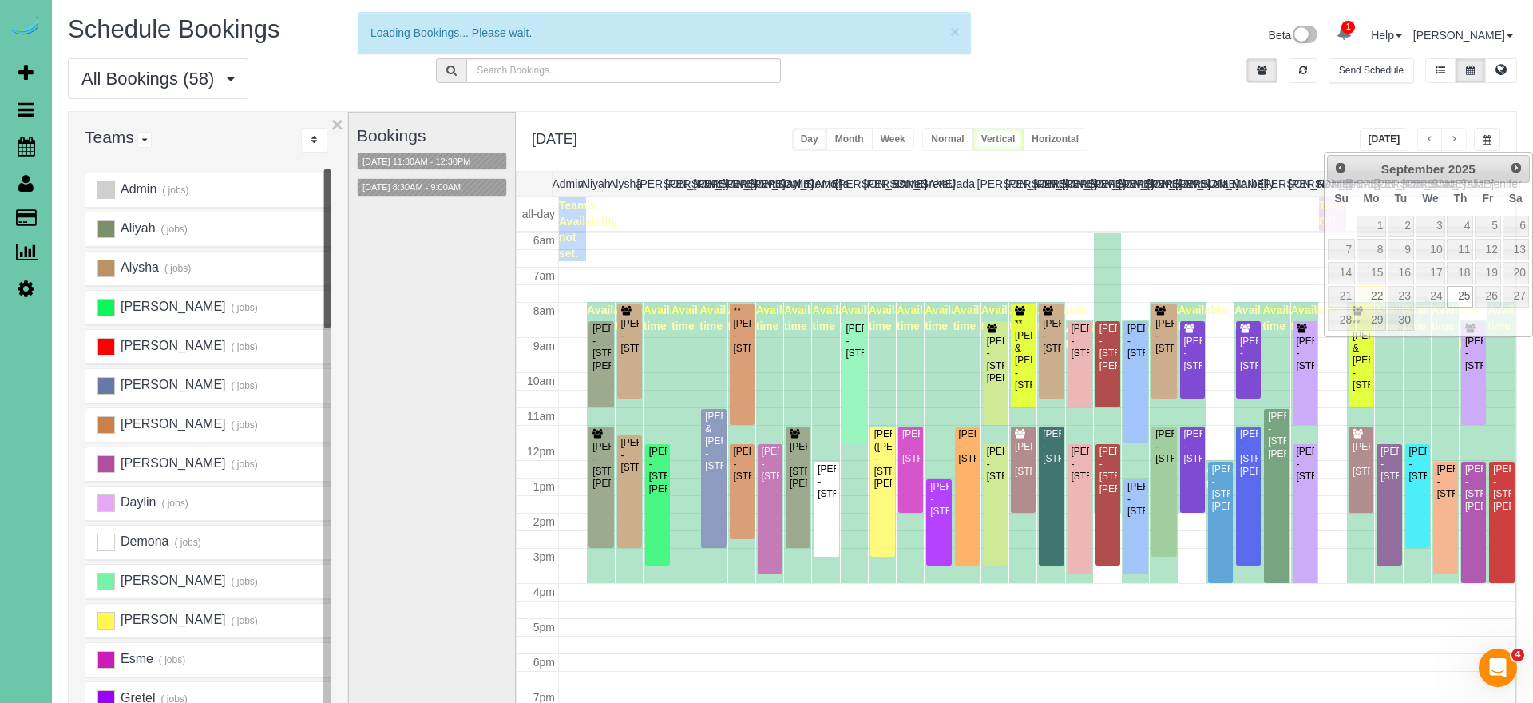
click at [1309, 107] on div "All Bookings (58) All Bookings Unassigned Bookings Recurring Bookings New Custo…" at bounding box center [792, 84] width 1473 height 53
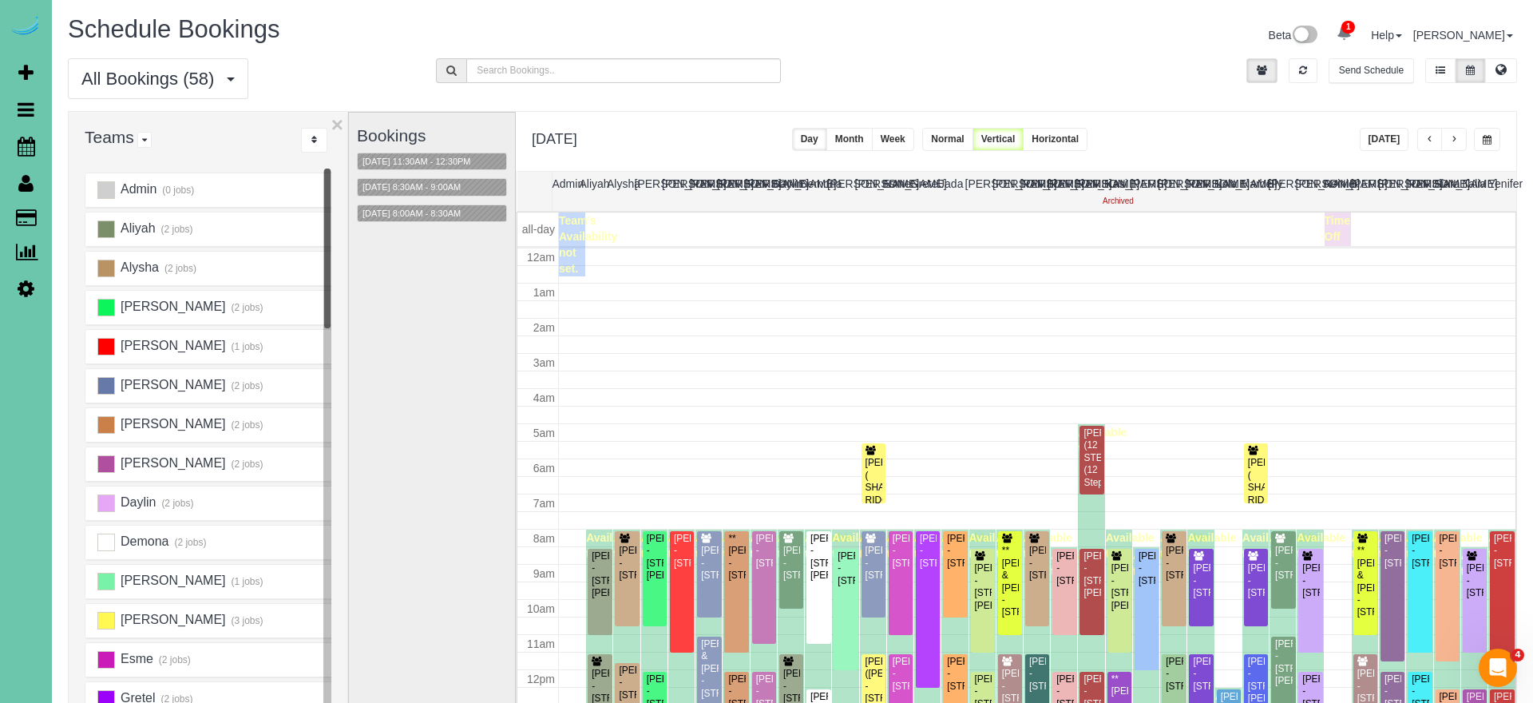
scroll to position [191, 0]
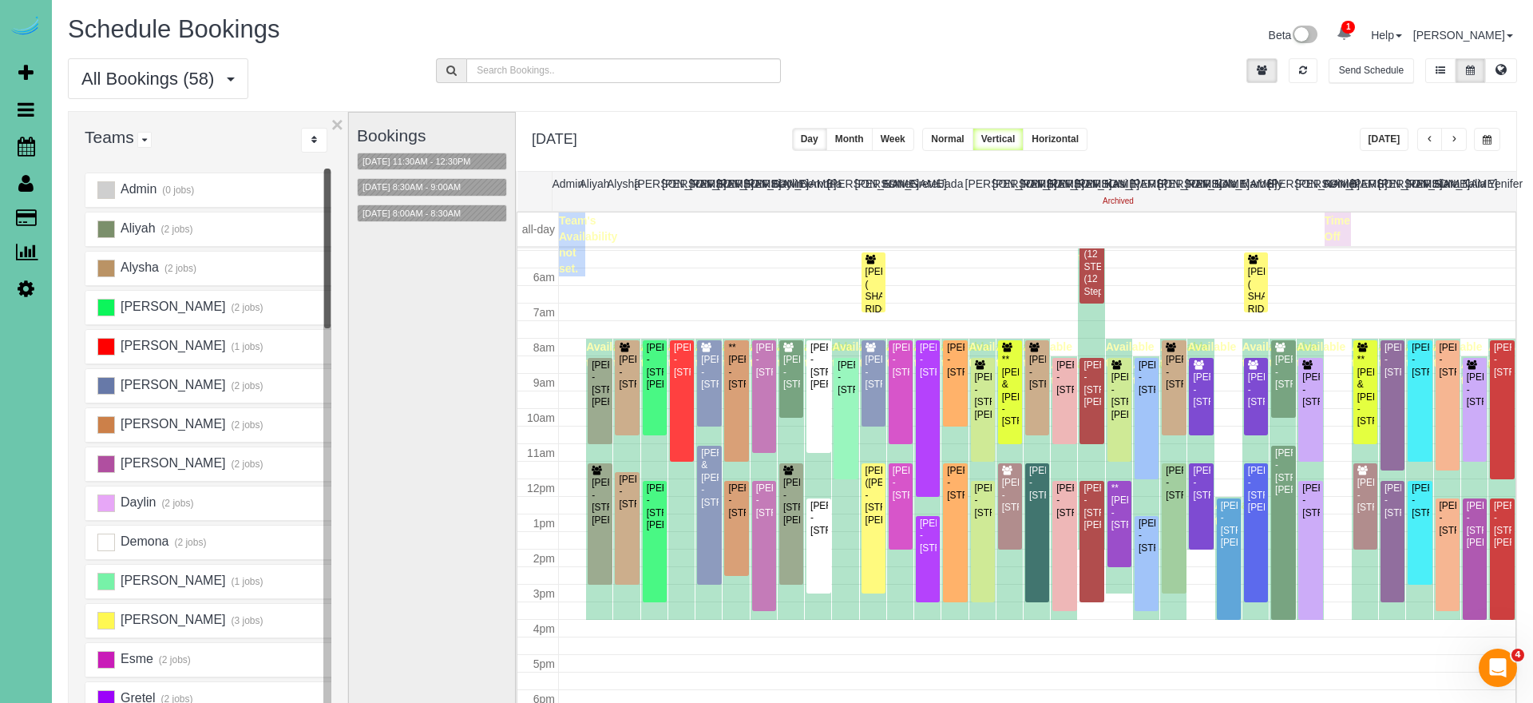
click at [1381, 137] on button "[DATE]" at bounding box center [1385, 139] width 50 height 23
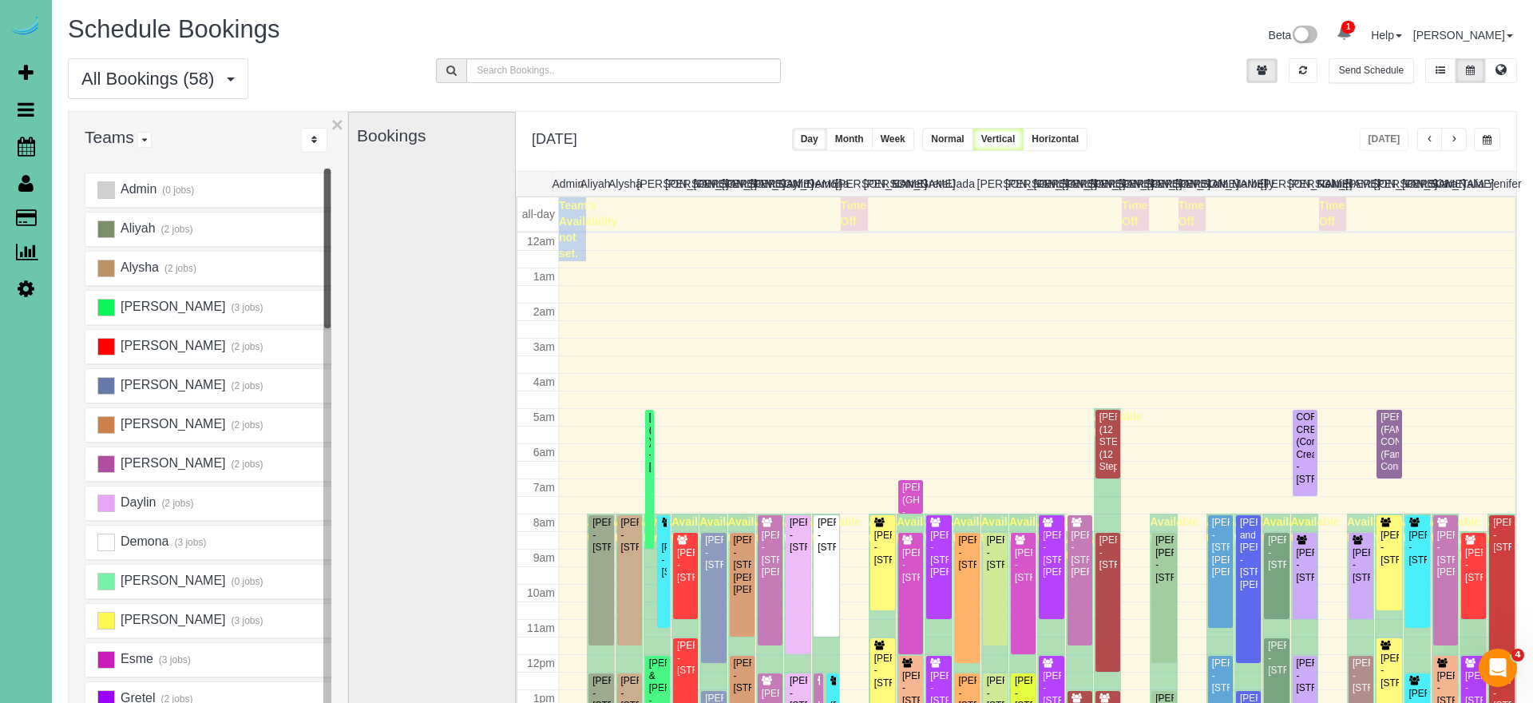
scroll to position [212, 0]
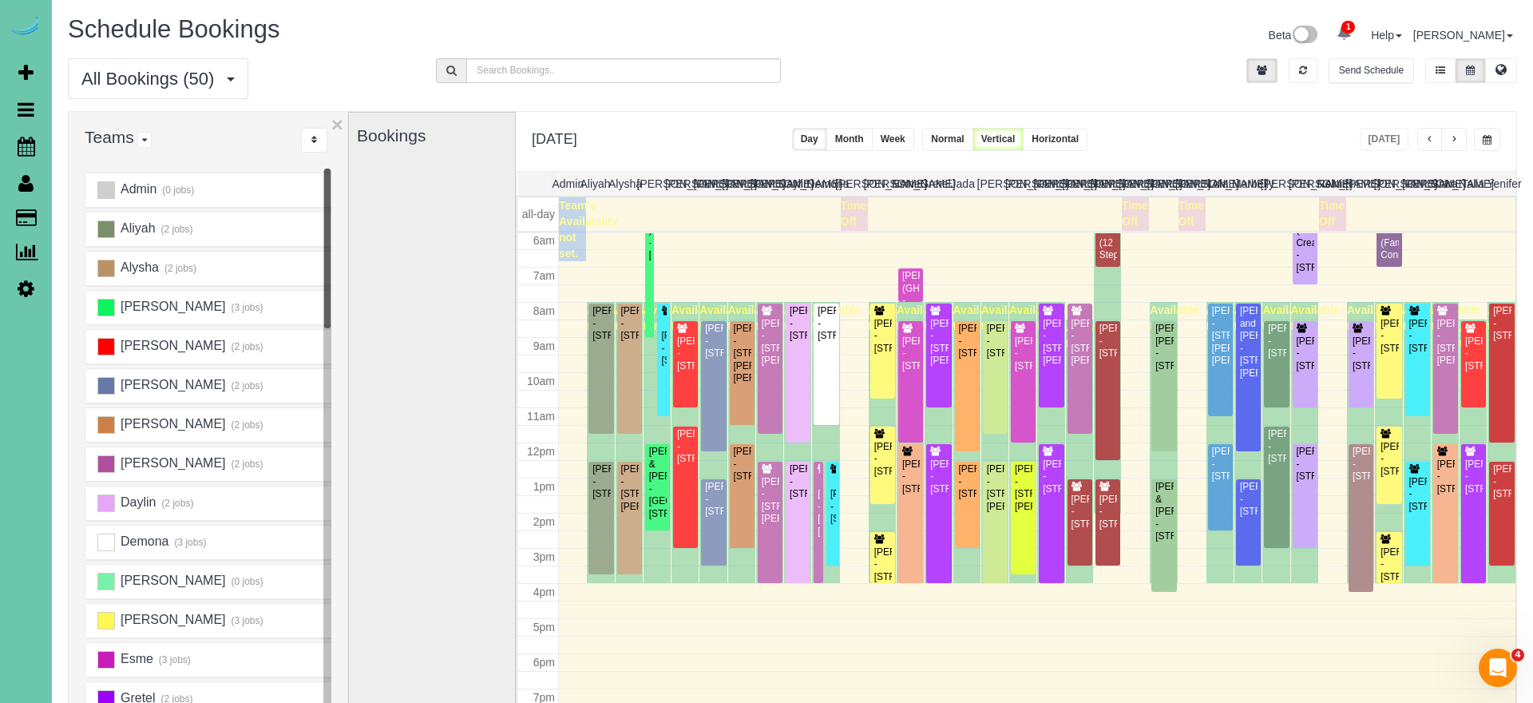
click at [1233, 122] on div "**********" at bounding box center [1016, 141] width 1000 height 59
click at [1451, 140] on span "button" at bounding box center [1454, 140] width 8 height 10
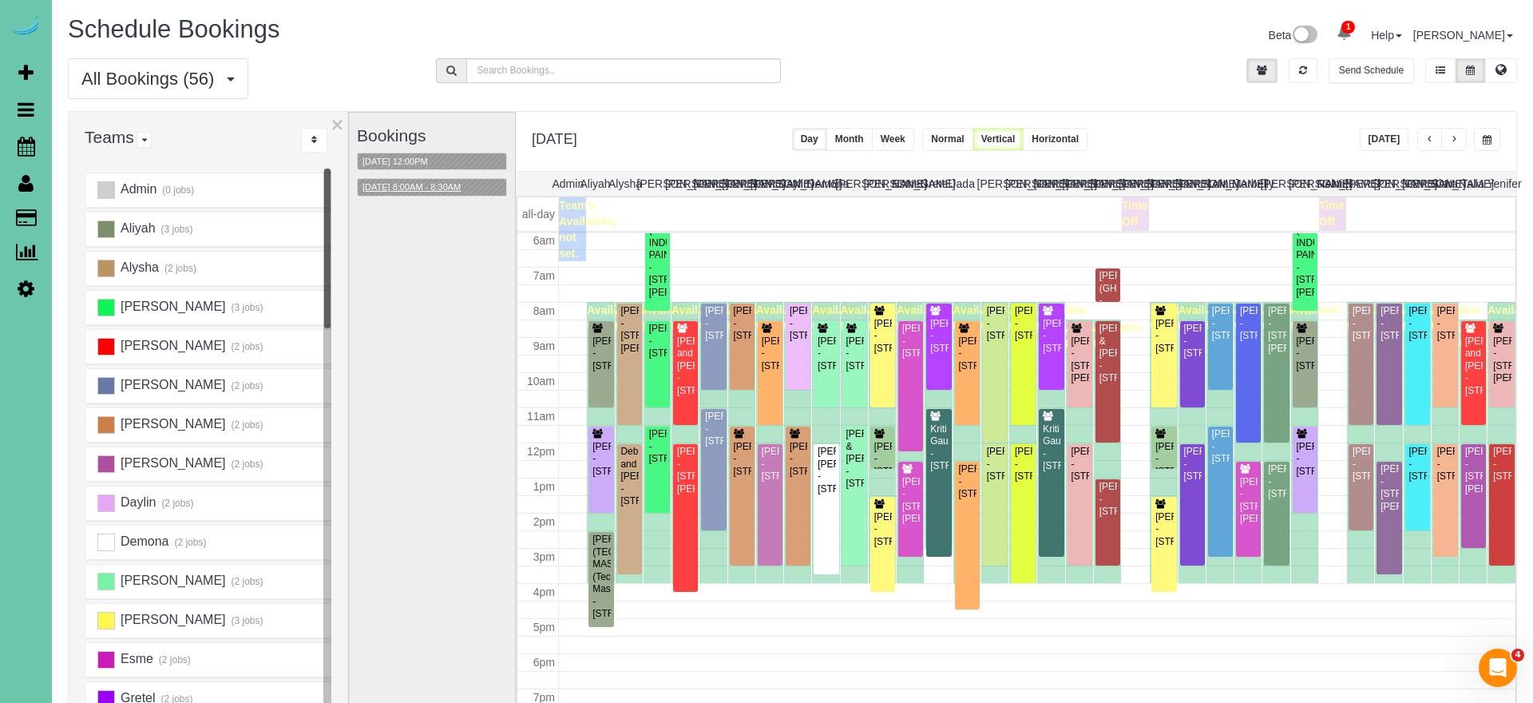
click at [427, 186] on button "09/23/2025 8:00AM - 8:30AM" at bounding box center [412, 187] width 108 height 17
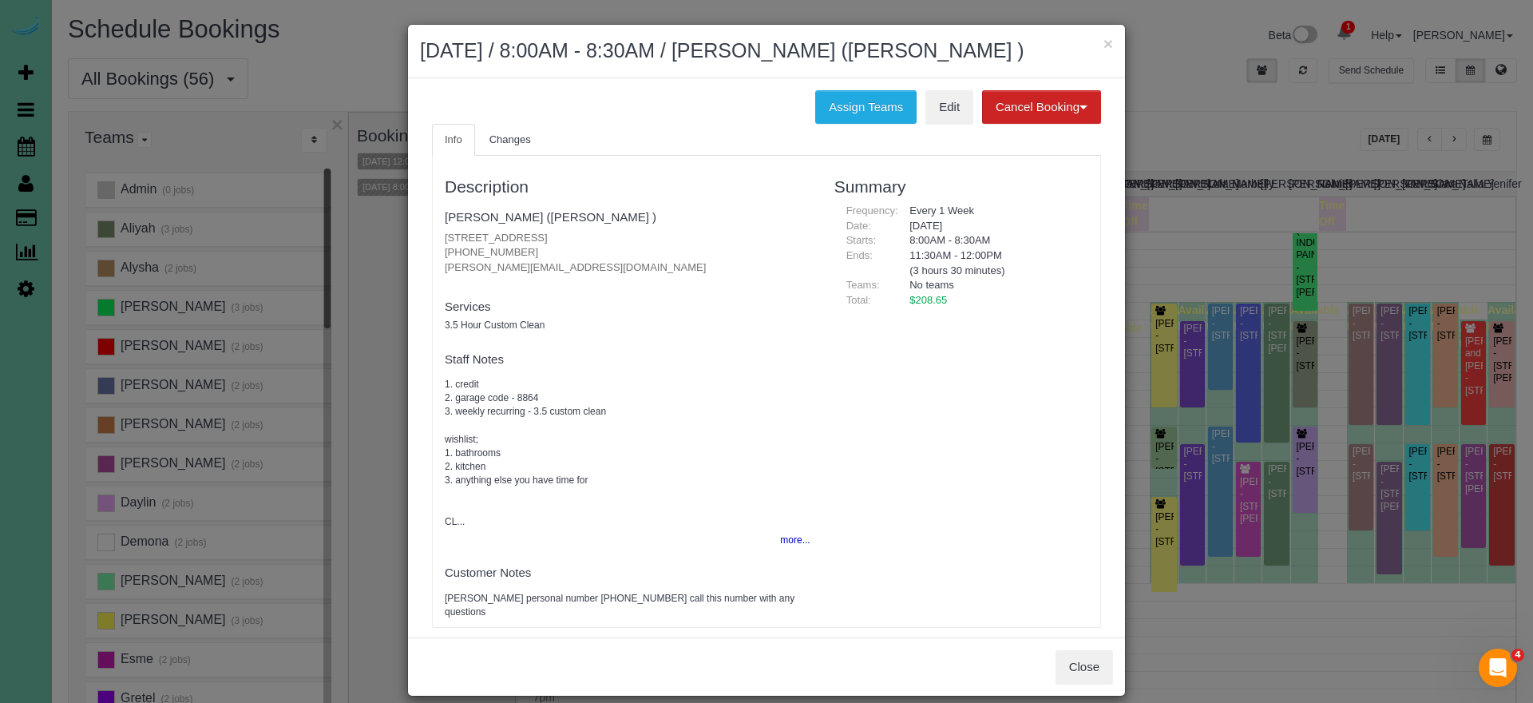
click at [1114, 46] on div "× September 23, 2025 / 8:00AM - 8:30AM / ADAM ROXBURGH (CARLJARL LOCKSMITH )" at bounding box center [766, 51] width 717 height 53
click at [1106, 45] on button "×" at bounding box center [1108, 43] width 10 height 17
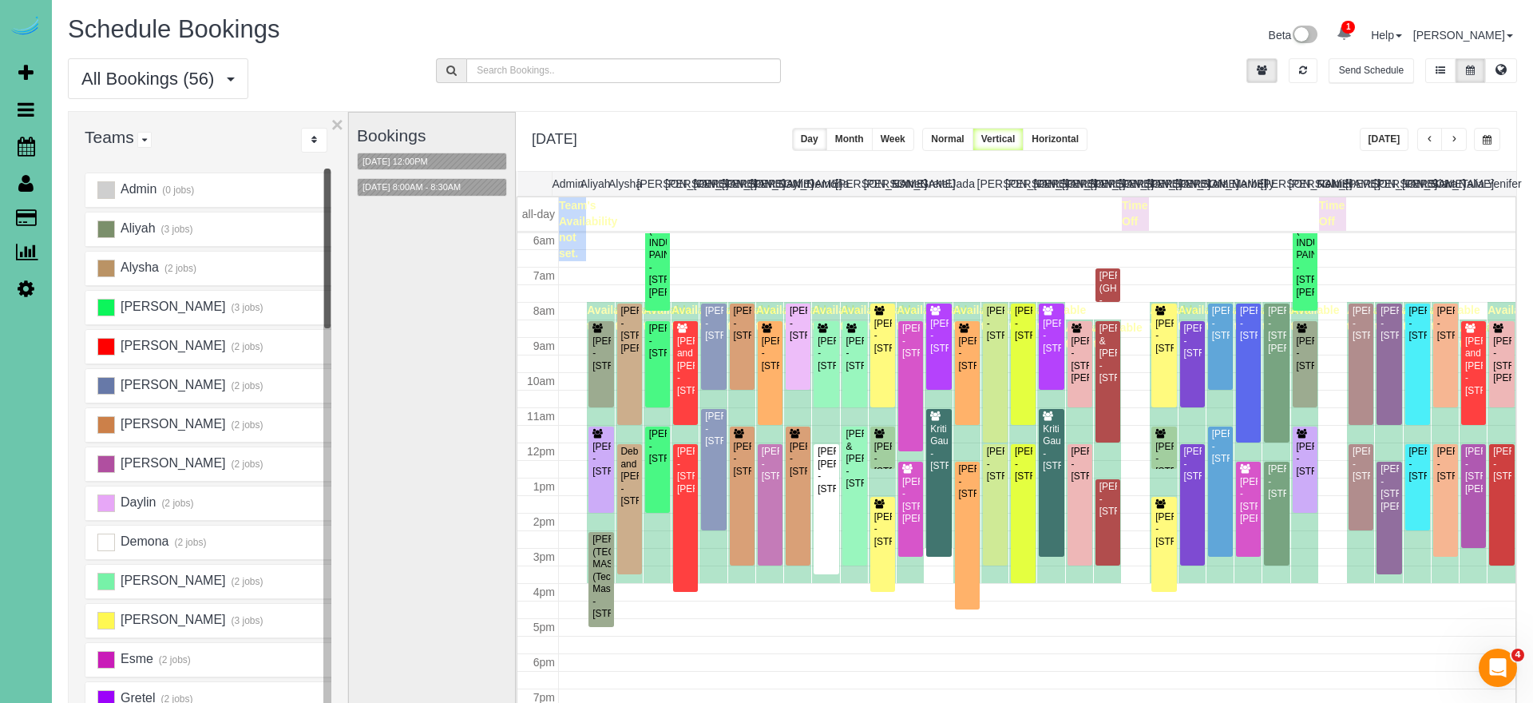
scroll to position [47, 0]
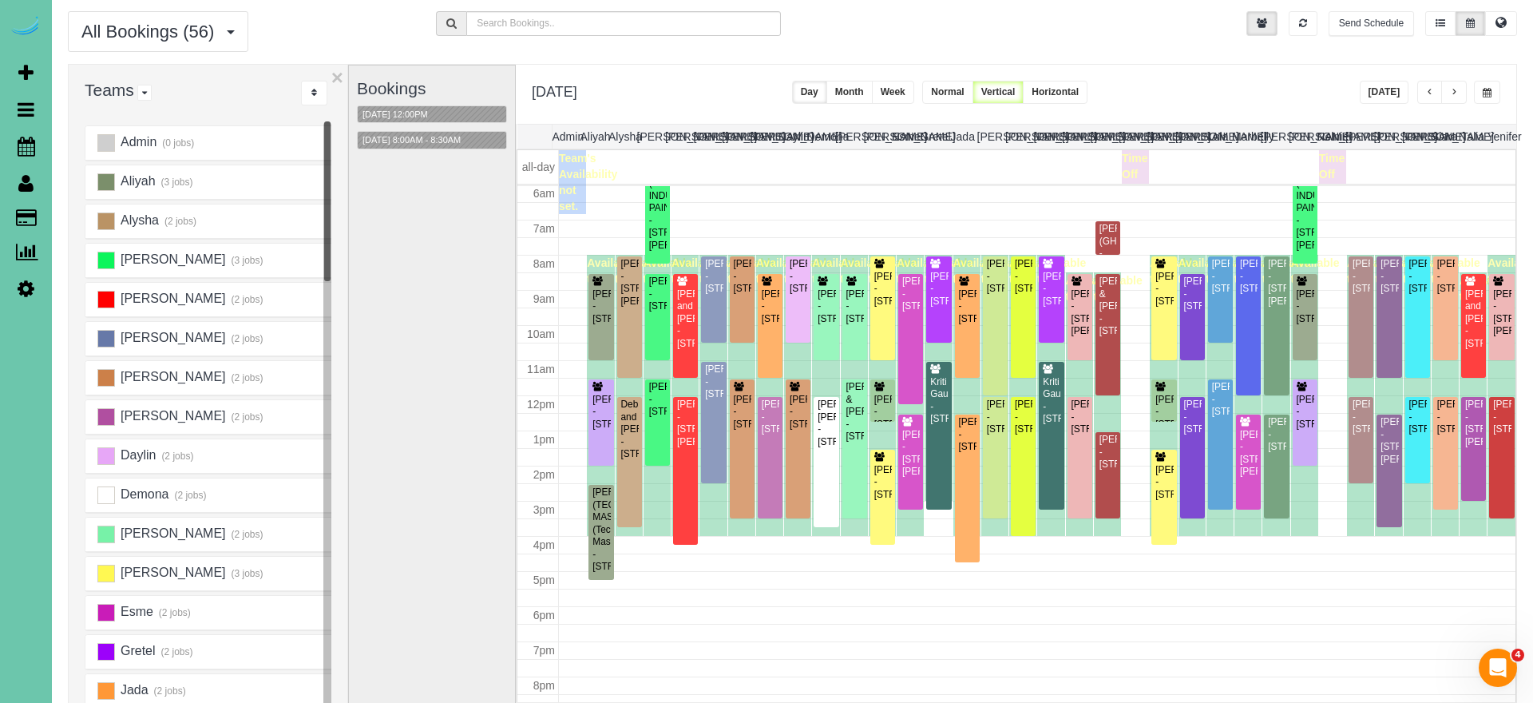
click at [1453, 90] on span "button" at bounding box center [1454, 93] width 8 height 10
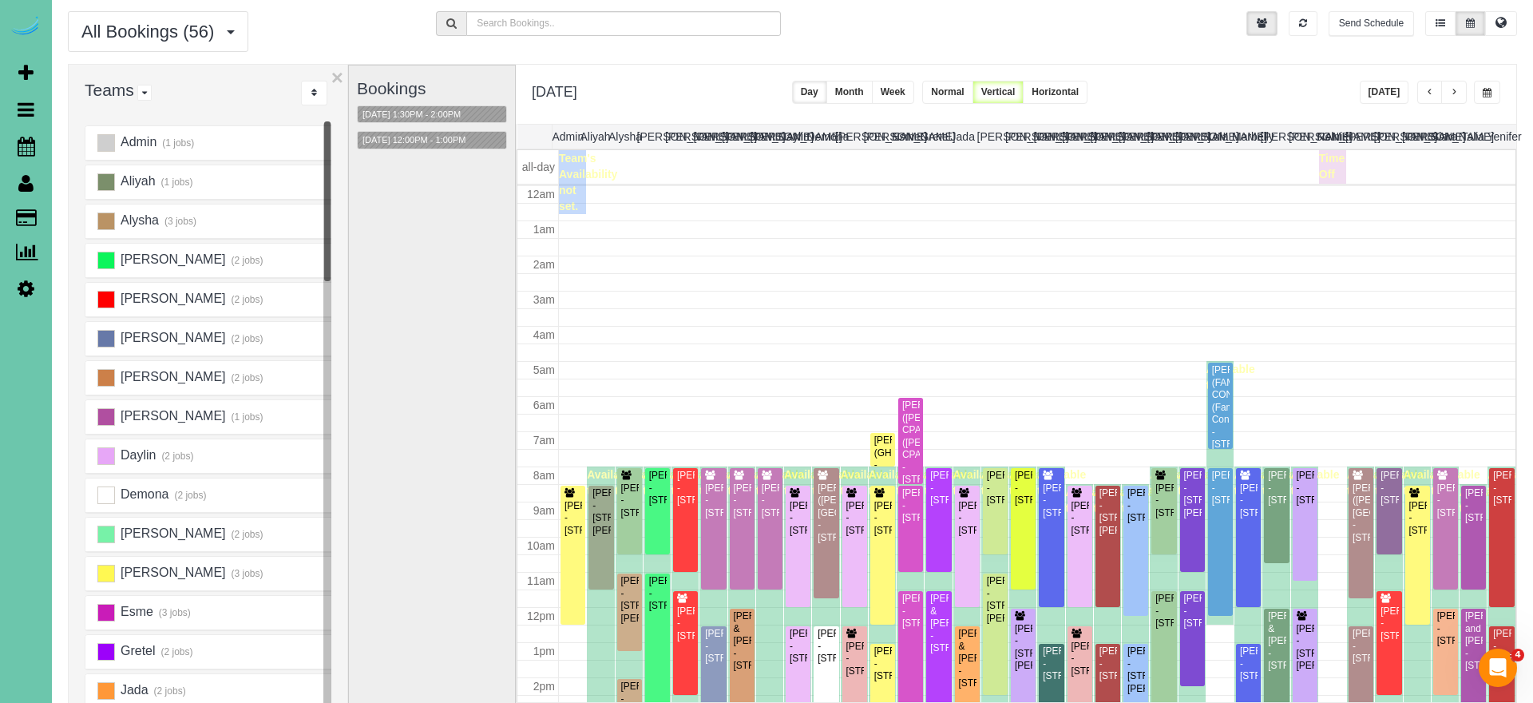
scroll to position [212, 0]
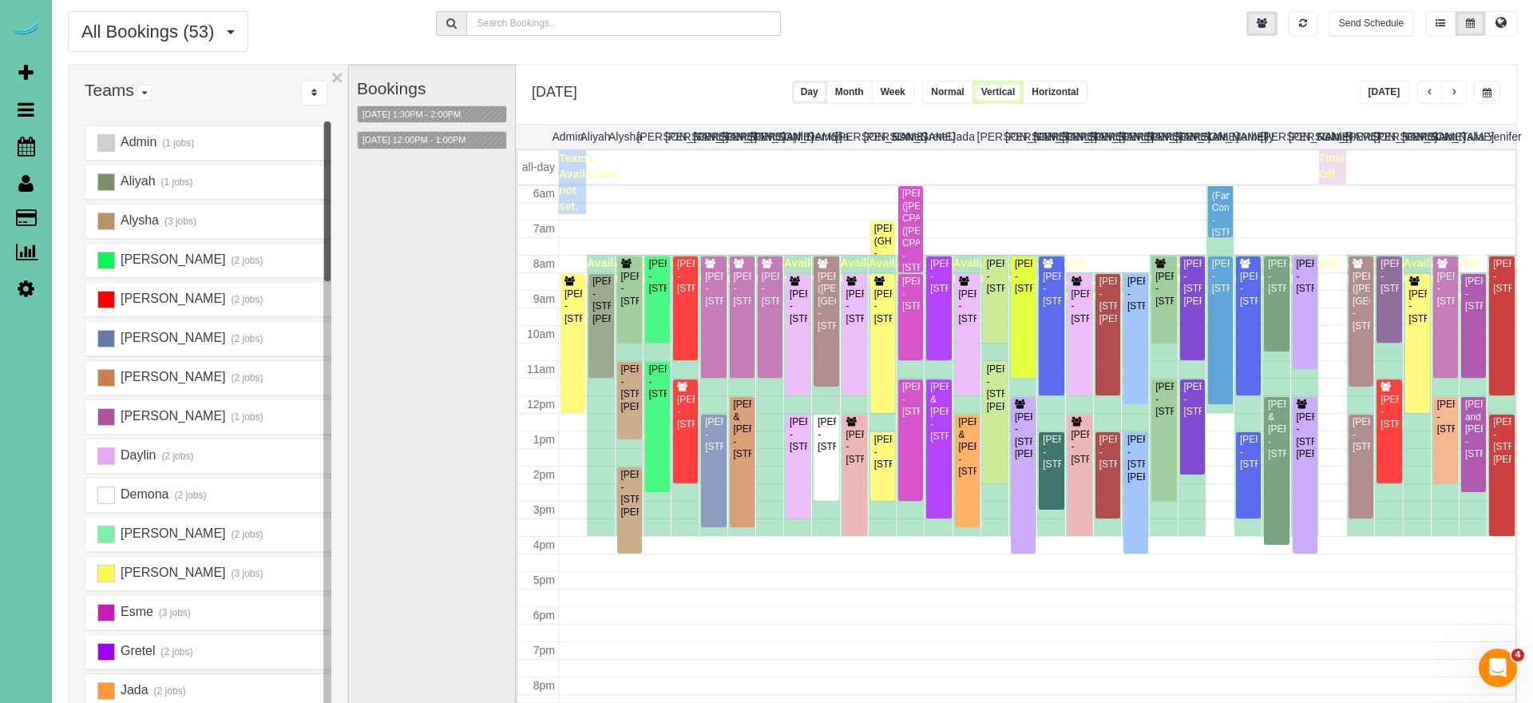
click at [1432, 89] on span "button" at bounding box center [1430, 93] width 8 height 10
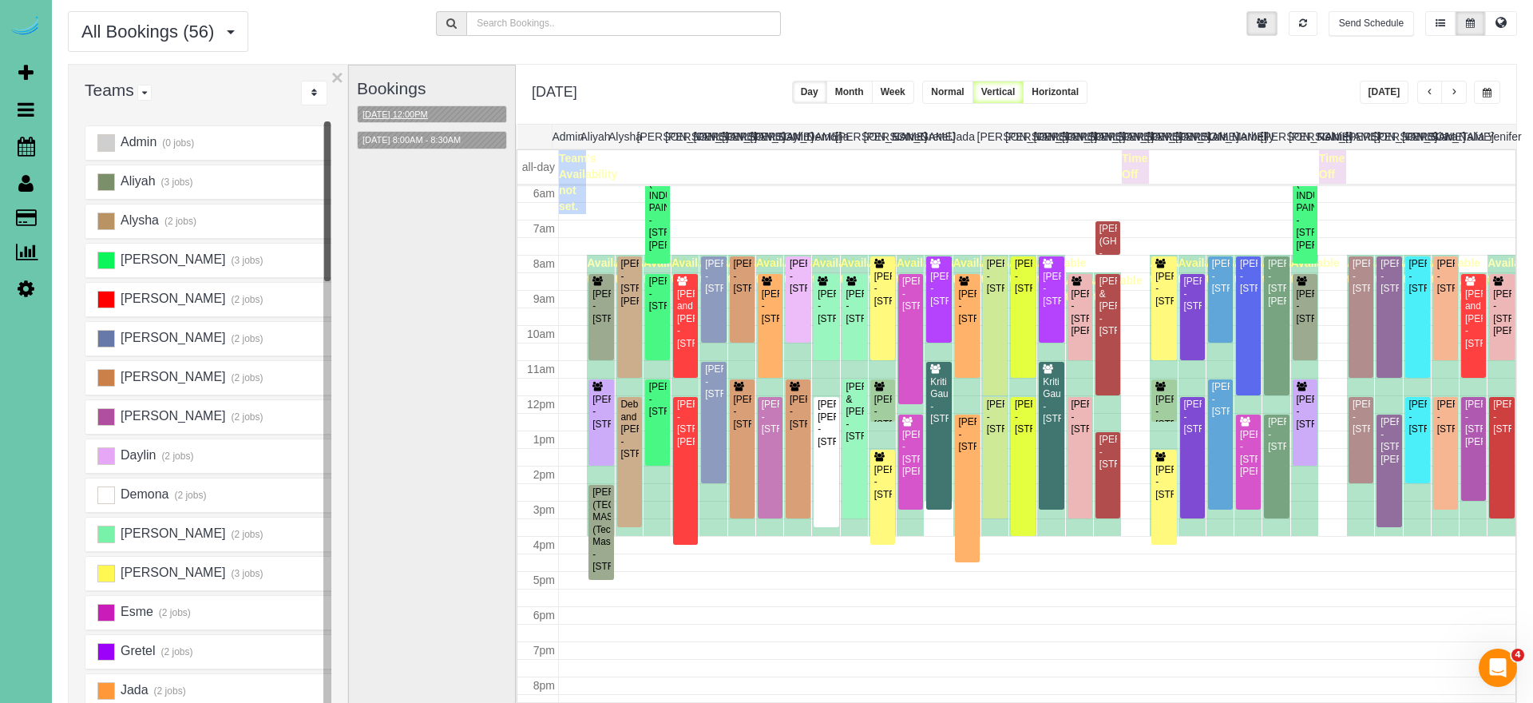
click at [423, 112] on button "[DATE] 12:00PM" at bounding box center [395, 114] width 75 height 17
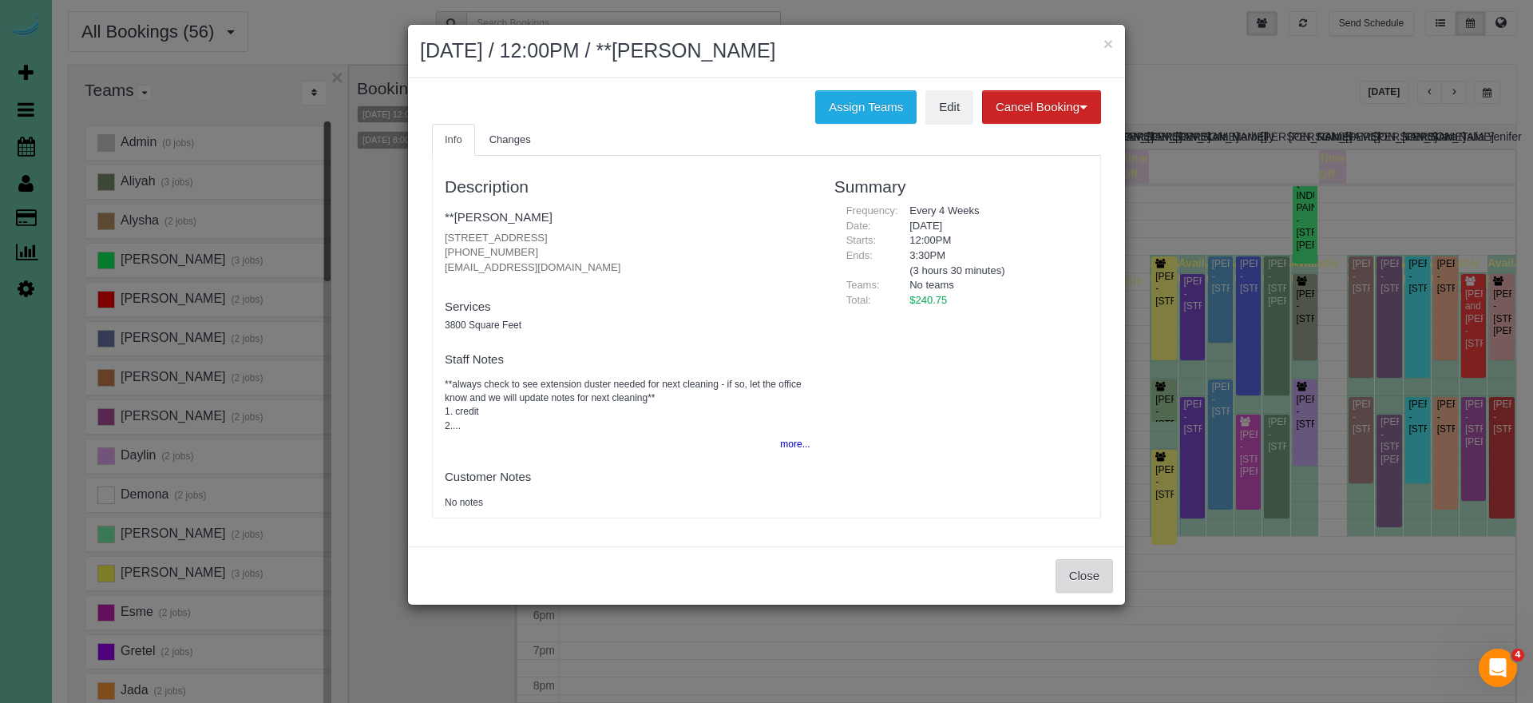
drag, startPoint x: 1088, startPoint y: 548, endPoint x: 1070, endPoint y: 574, distance: 32.1
click at [1088, 548] on div "Close" at bounding box center [766, 575] width 717 height 58
drag, startPoint x: 1070, startPoint y: 574, endPoint x: 972, endPoint y: 510, distance: 116.5
click at [1070, 574] on button "Close" at bounding box center [1083, 576] width 57 height 34
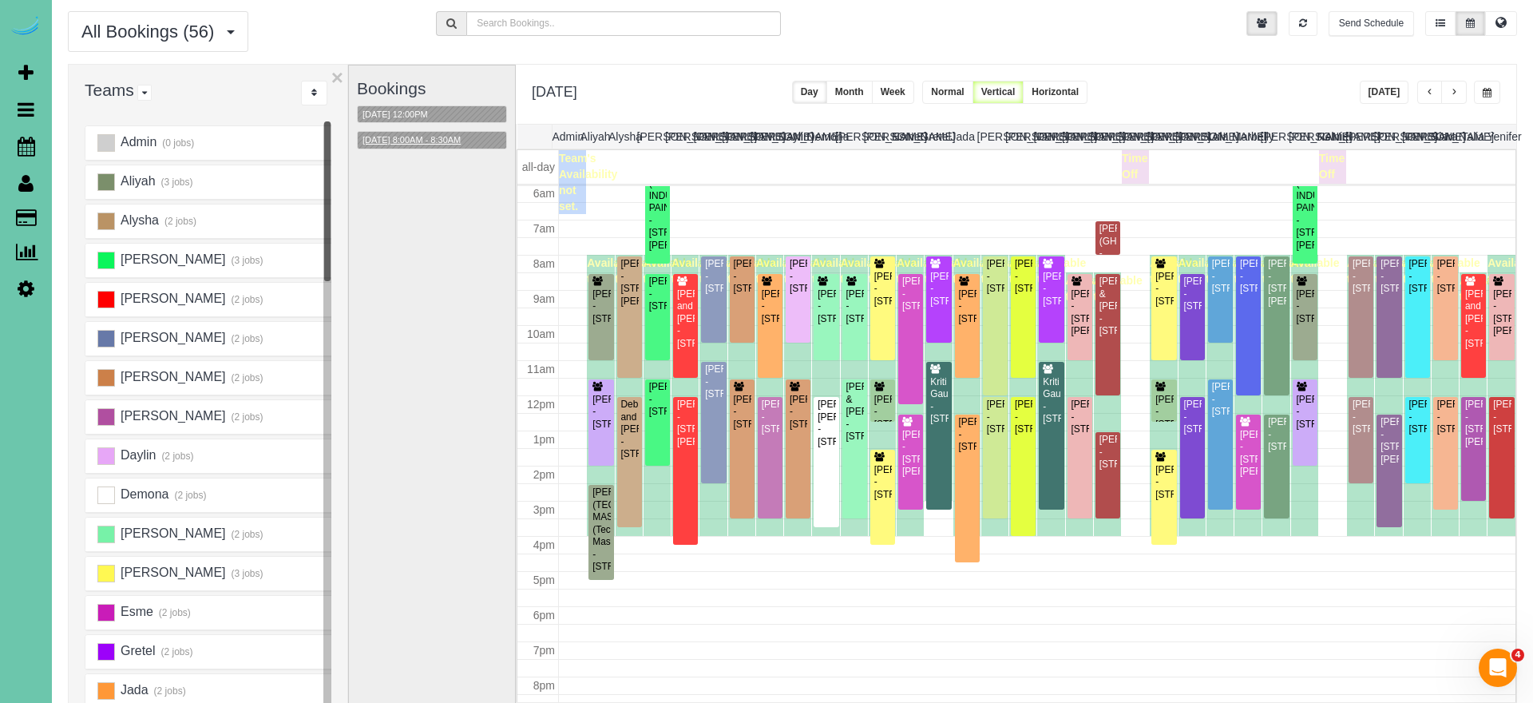
click at [441, 139] on button "09/23/2025 8:00AM - 8:30AM" at bounding box center [412, 140] width 108 height 17
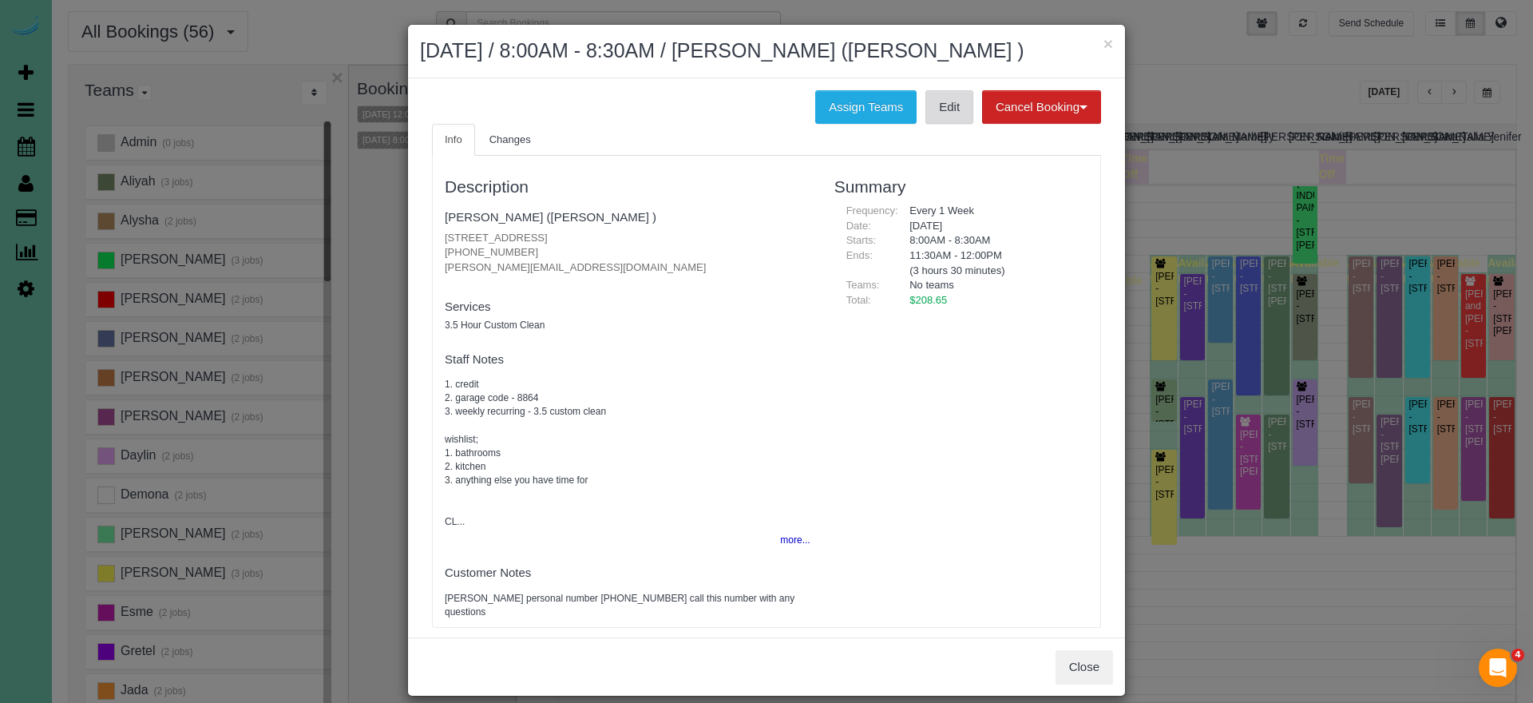
click at [959, 124] on link "Edit" at bounding box center [949, 107] width 48 height 34
click at [1109, 42] on button "×" at bounding box center [1108, 43] width 10 height 17
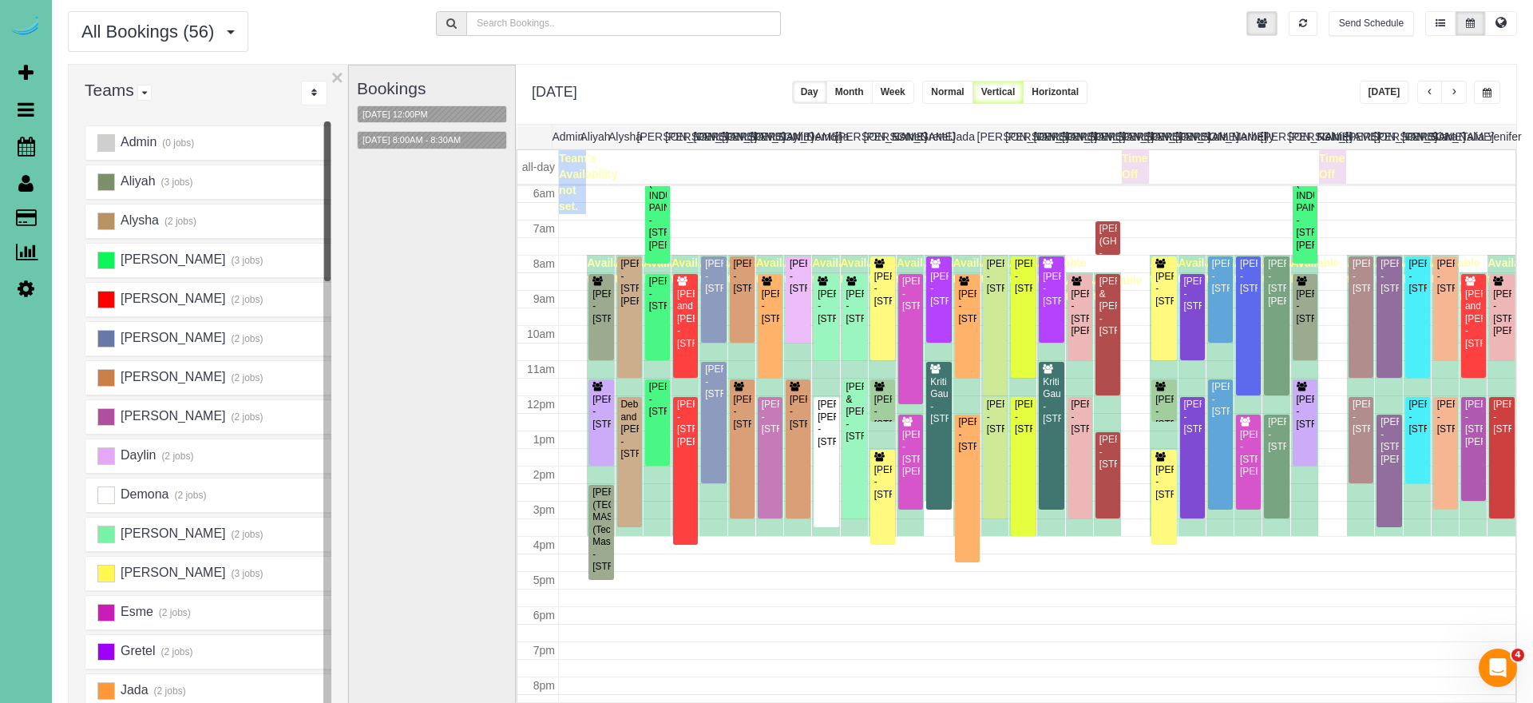
click at [1455, 88] on span "button" at bounding box center [1454, 93] width 8 height 10
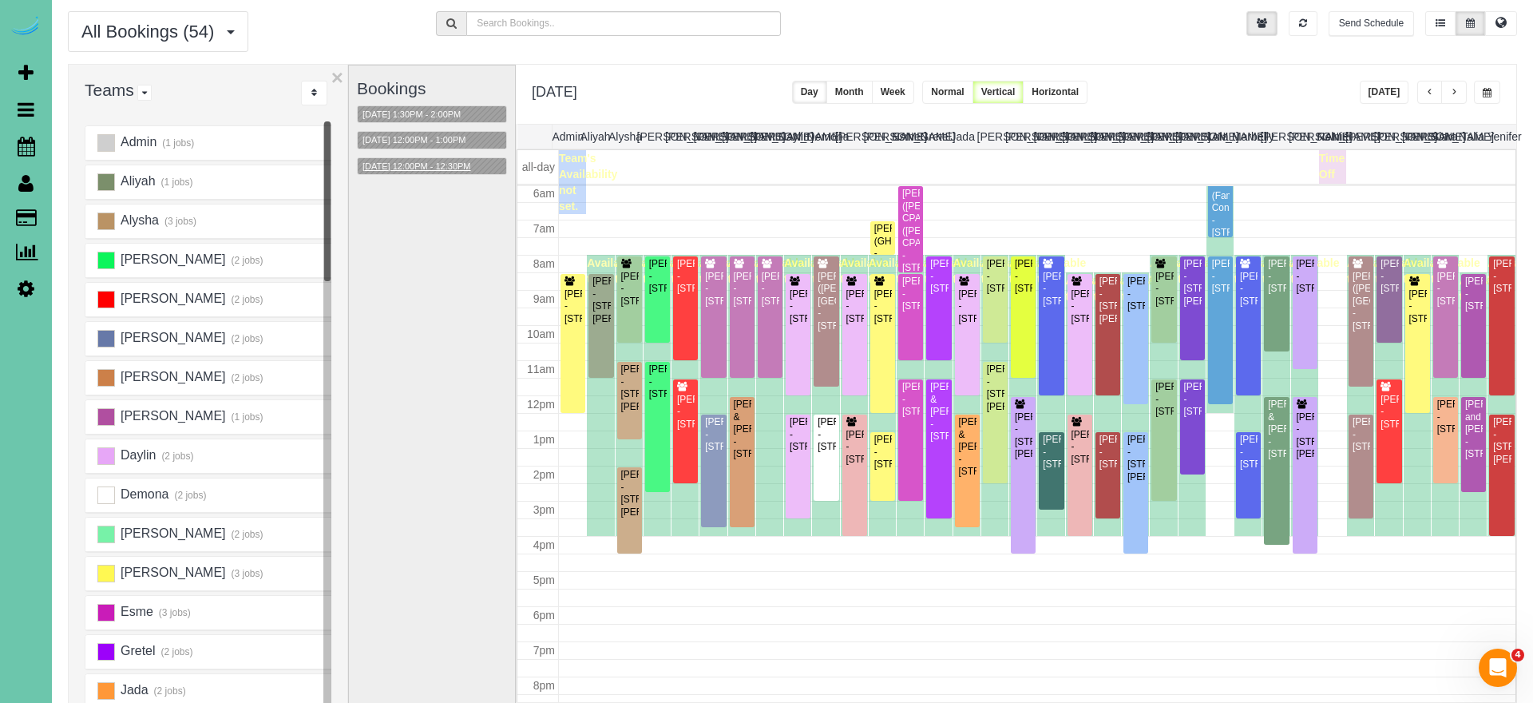
click at [428, 160] on button "09/24/2025 12:00PM - 12:30PM" at bounding box center [417, 166] width 118 height 17
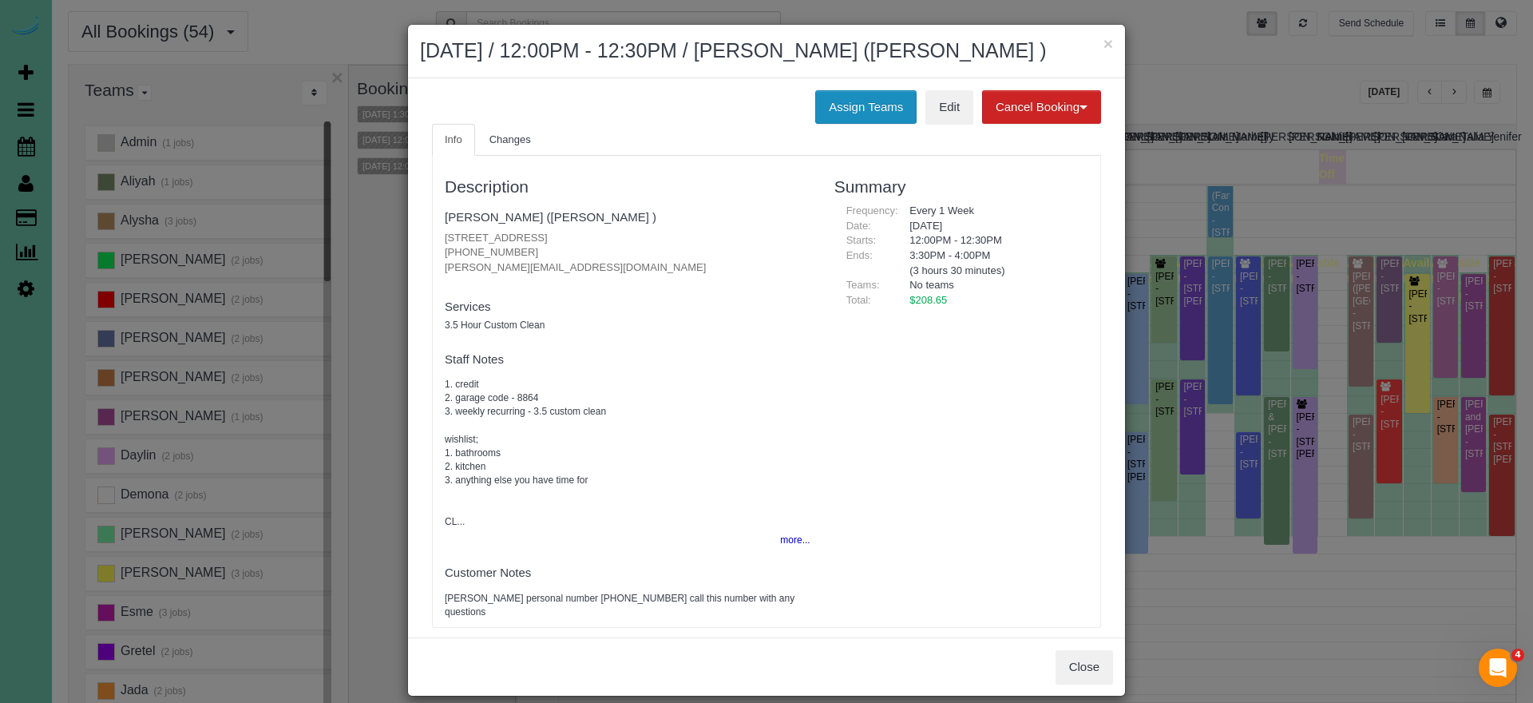
click at [898, 124] on button "Assign Teams" at bounding box center [865, 107] width 101 height 34
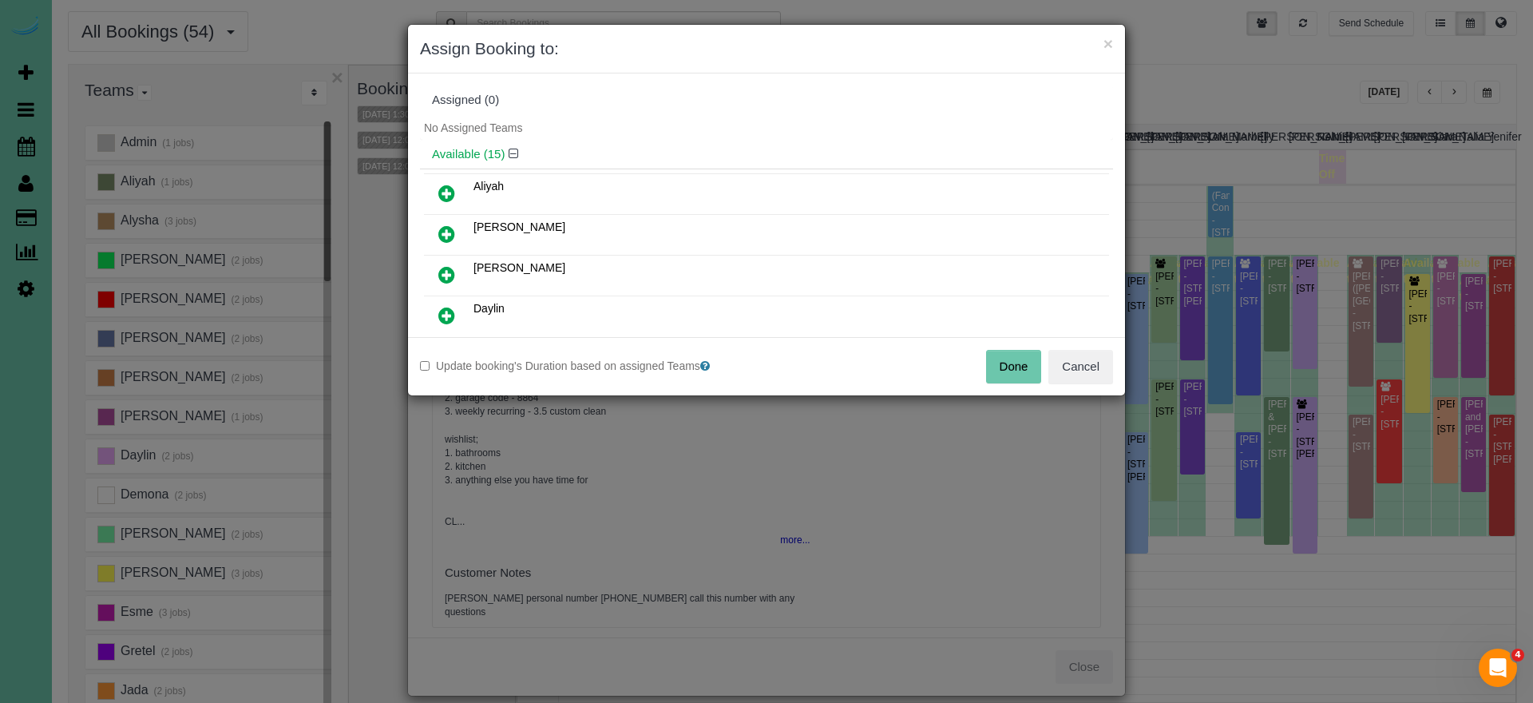
click at [449, 192] on icon at bounding box center [446, 193] width 17 height 19
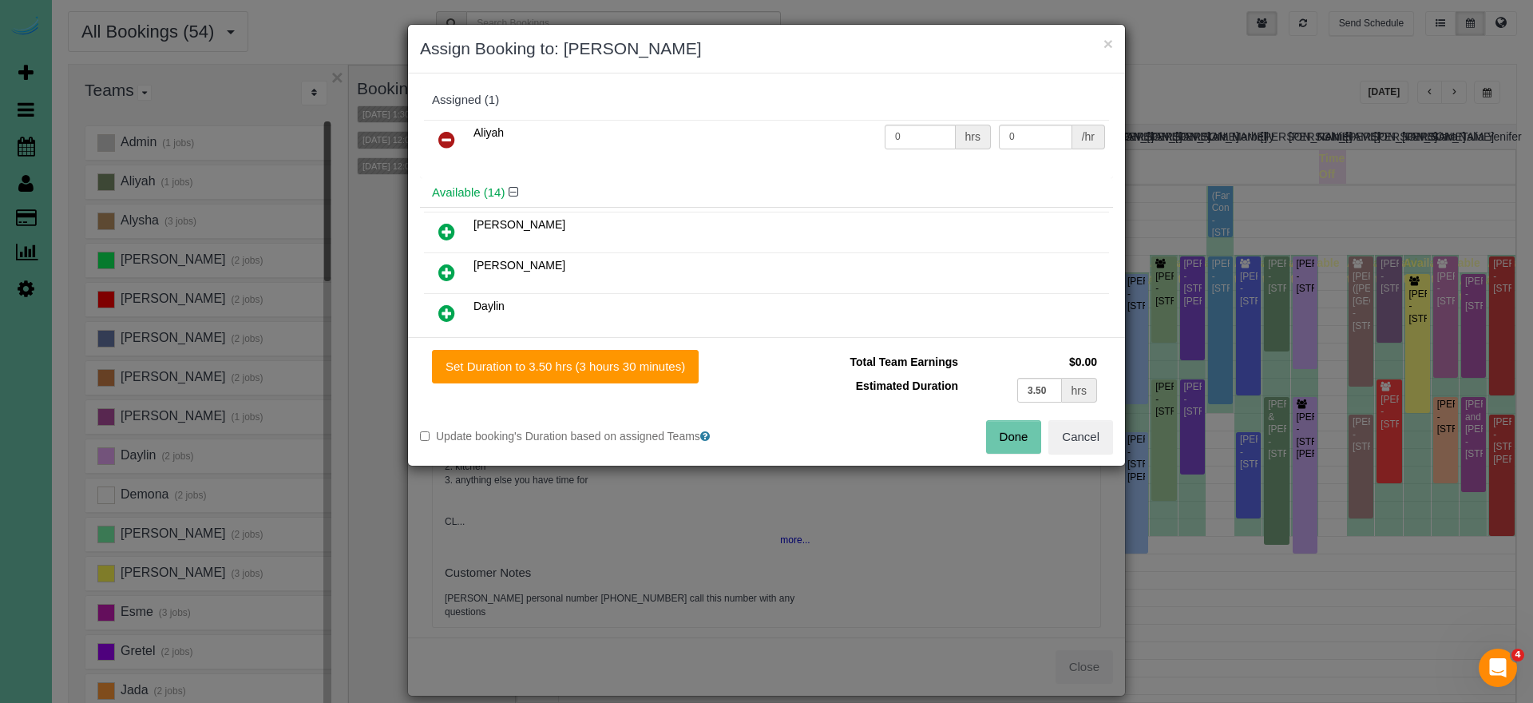
click at [547, 349] on div "Set Duration to 3.50 hrs (3 hours 30 minutes) Total Team Earnings $0.00 Estimat…" at bounding box center [766, 401] width 717 height 129
drag, startPoint x: 551, startPoint y: 366, endPoint x: 548, endPoint y: 348, distance: 18.6
click at [552, 366] on button "Set Duration to 3.50 hrs (3 hours 30 minutes)" at bounding box center [565, 367] width 267 height 34
type input "3.50"
click at [1004, 442] on button "Done" at bounding box center [1014, 437] width 56 height 34
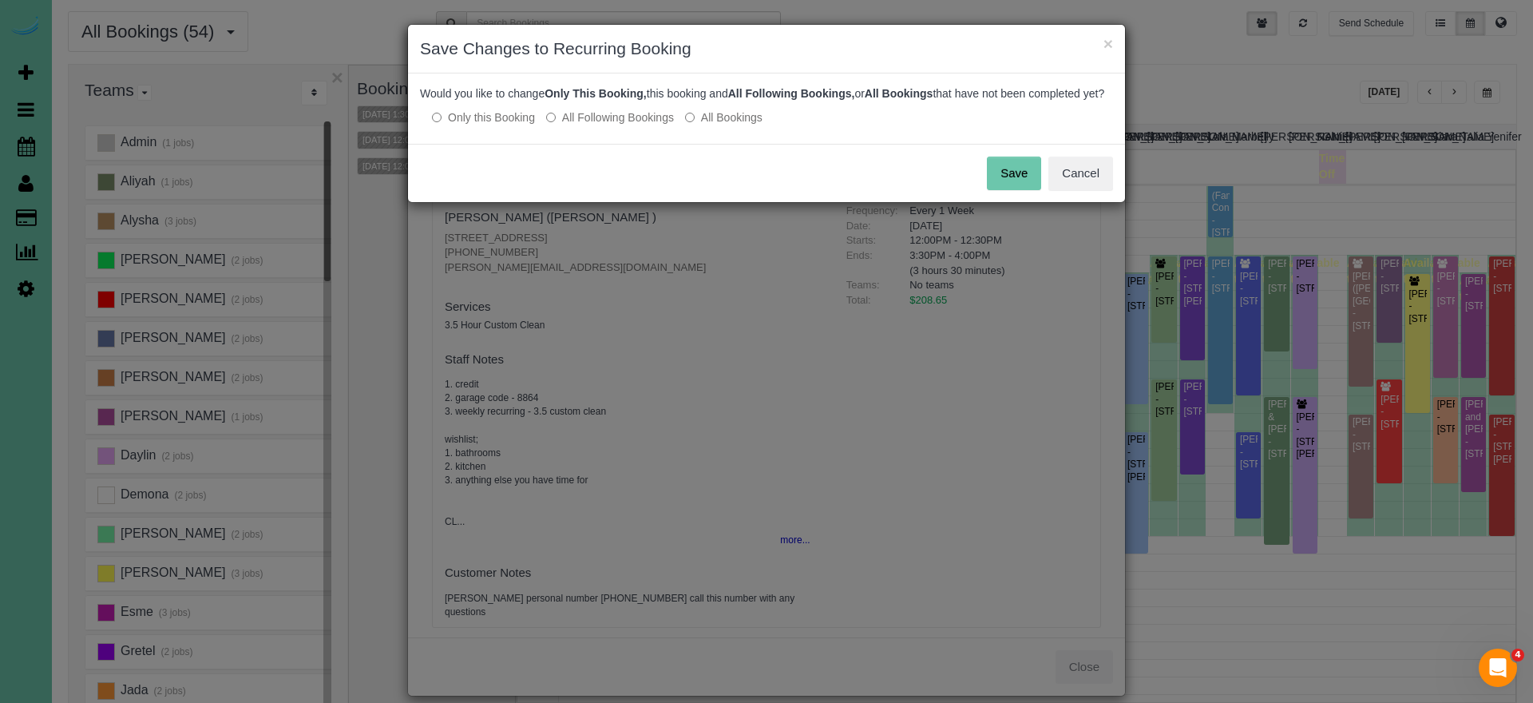
click at [1020, 180] on button "Save" at bounding box center [1014, 173] width 54 height 34
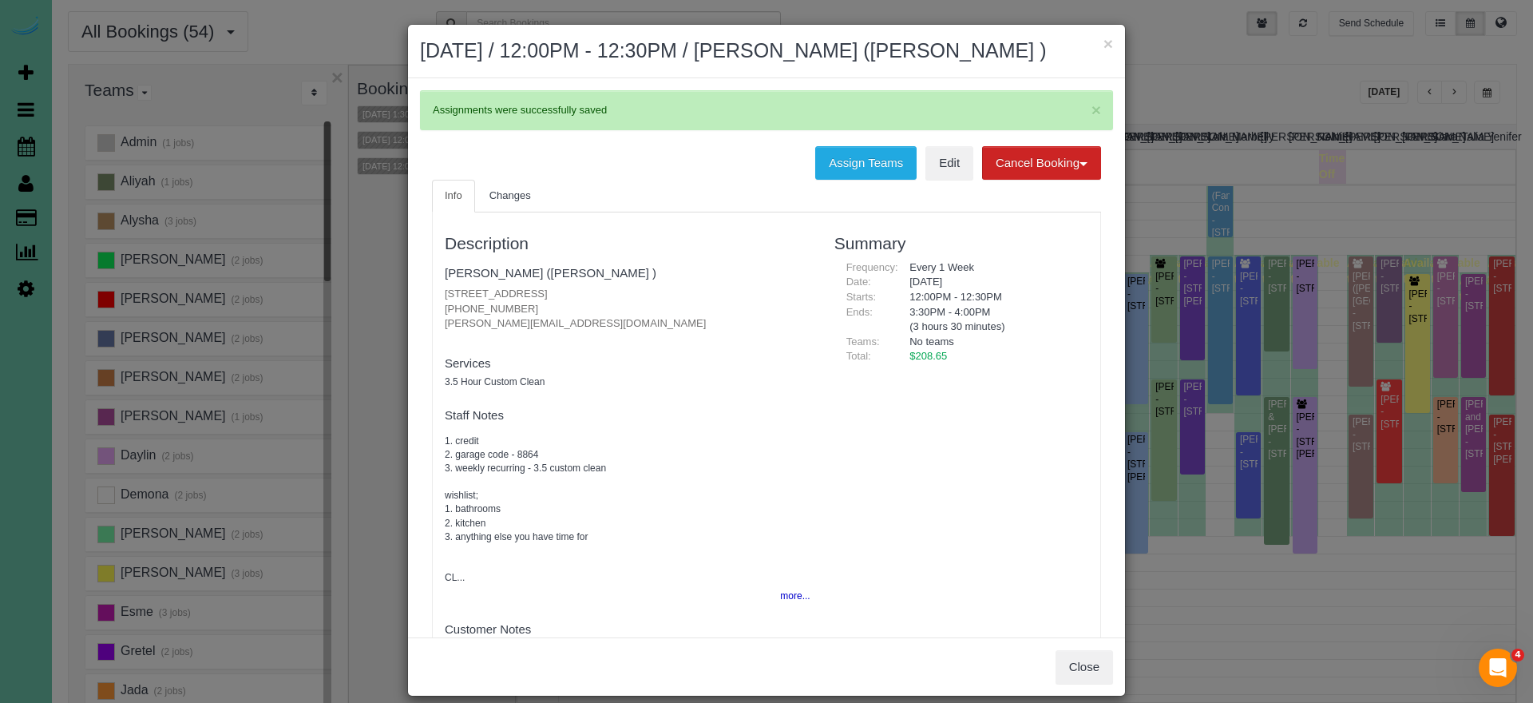
click at [1103, 48] on button "×" at bounding box center [1108, 43] width 10 height 17
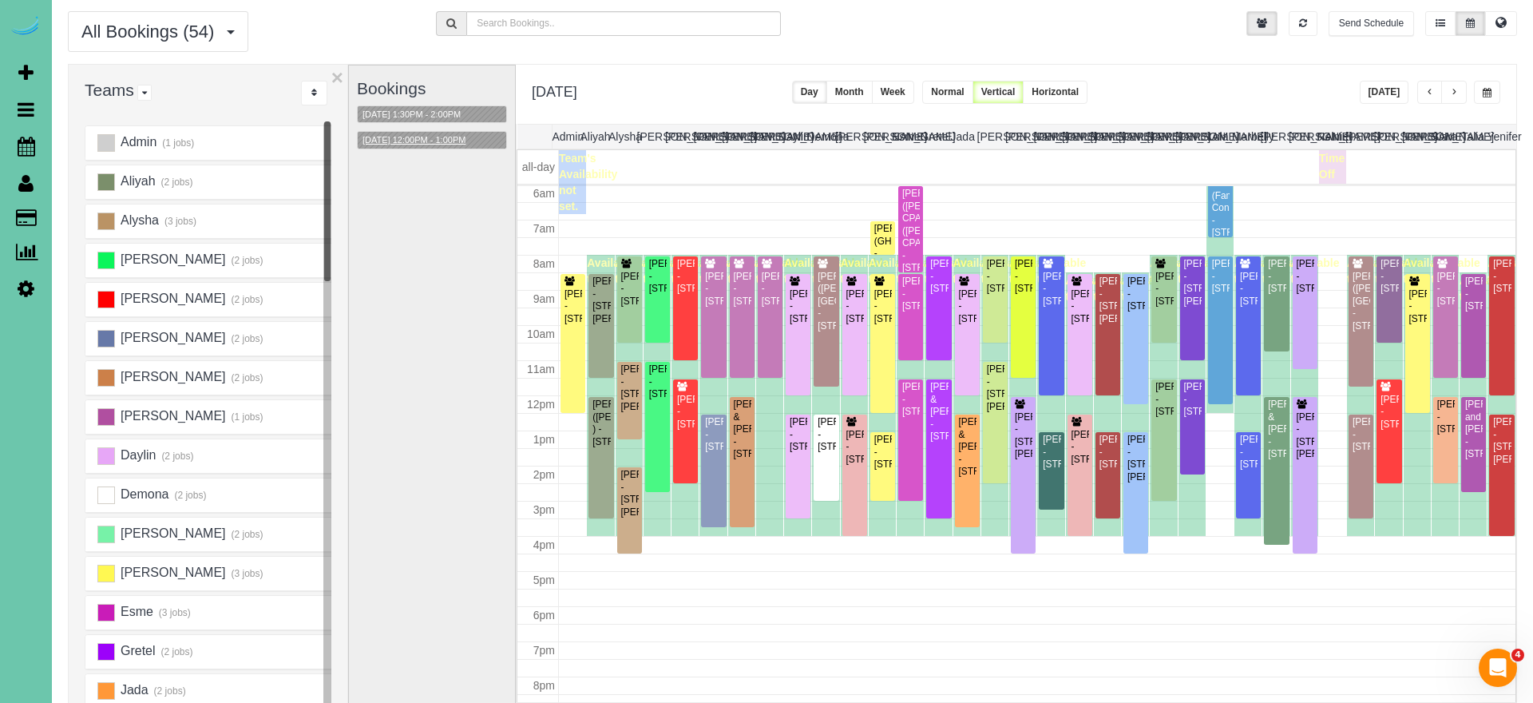
click at [412, 133] on button "[DATE] 12:00PM - 1:00PM" at bounding box center [414, 140] width 113 height 17
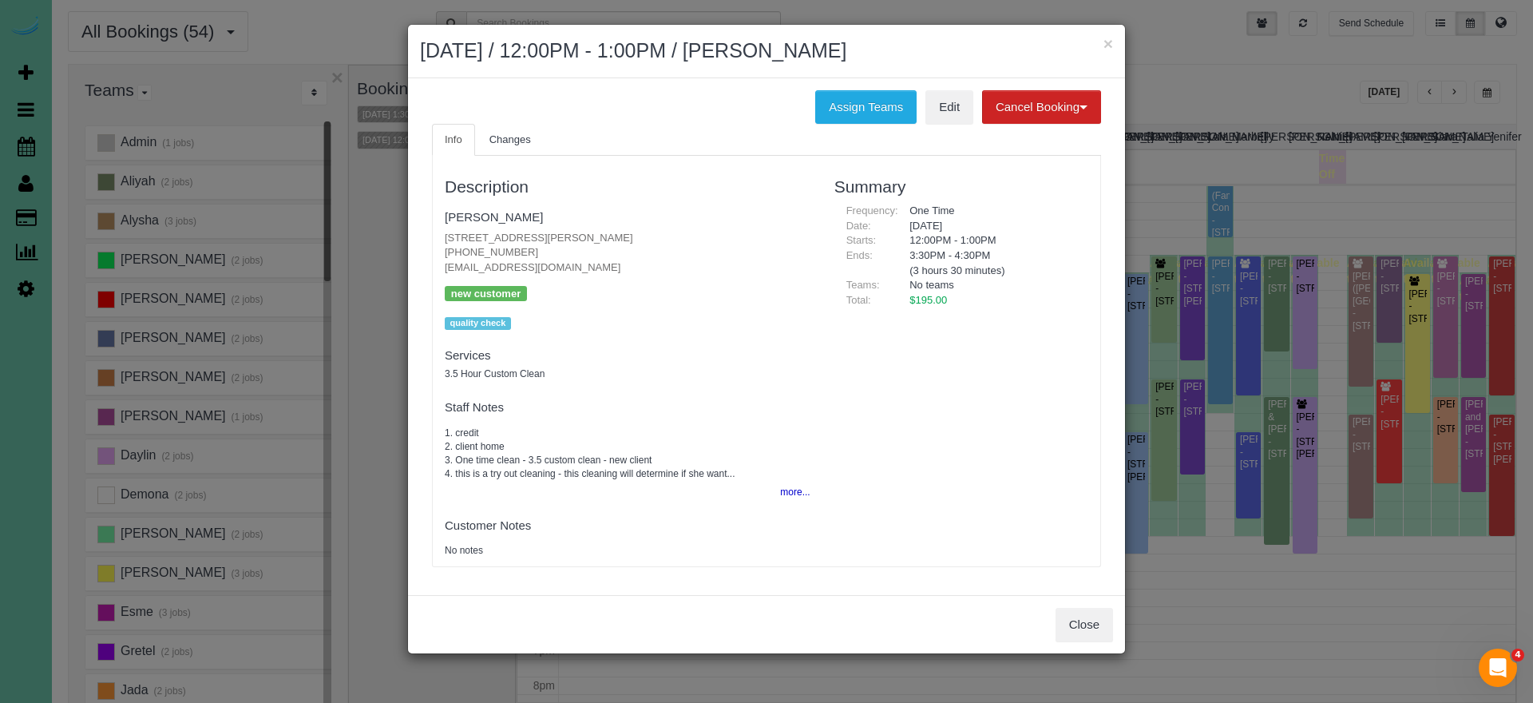
click at [1099, 617] on button "Close" at bounding box center [1083, 625] width 57 height 34
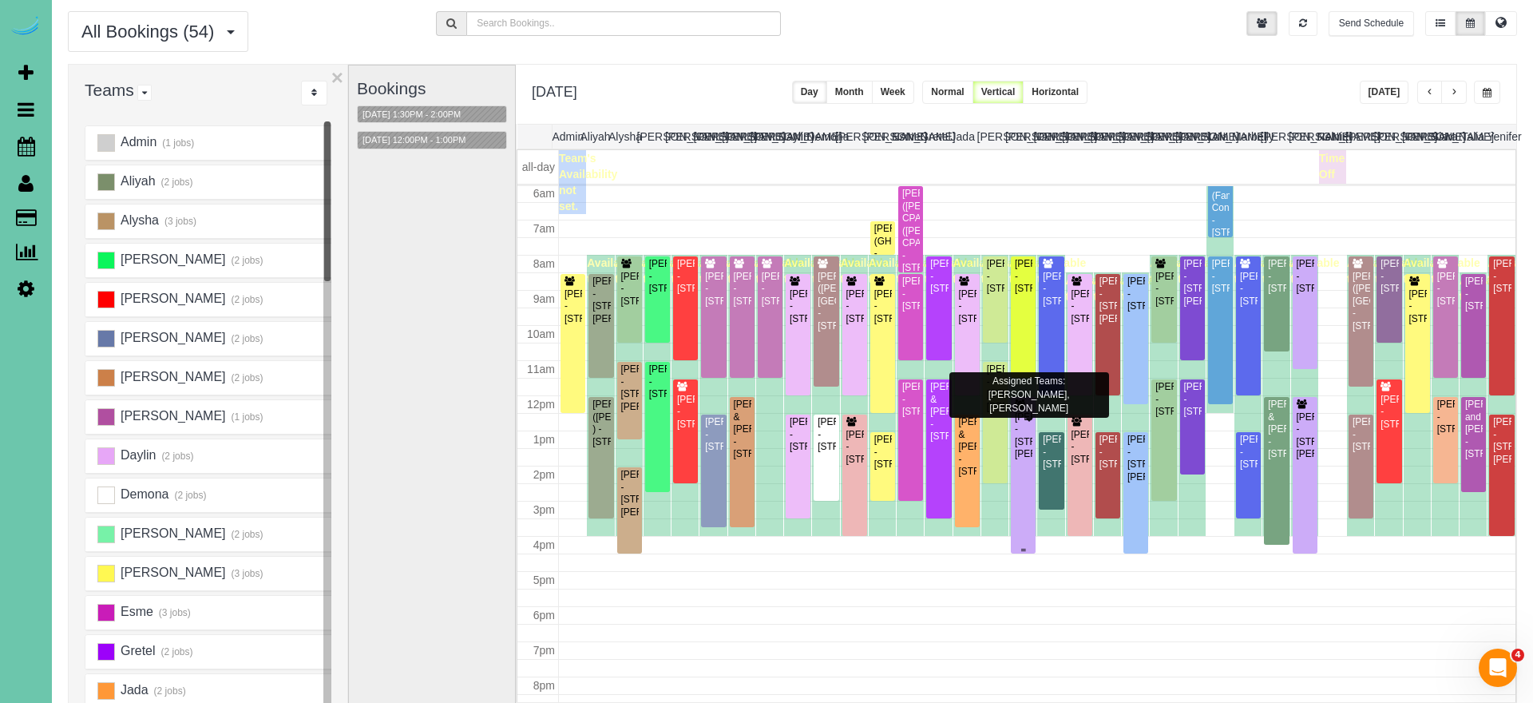
click at [1027, 461] on div "[PERSON_NAME] - [STREET_ADDRESS][PERSON_NAME]" at bounding box center [1023, 436] width 18 height 50
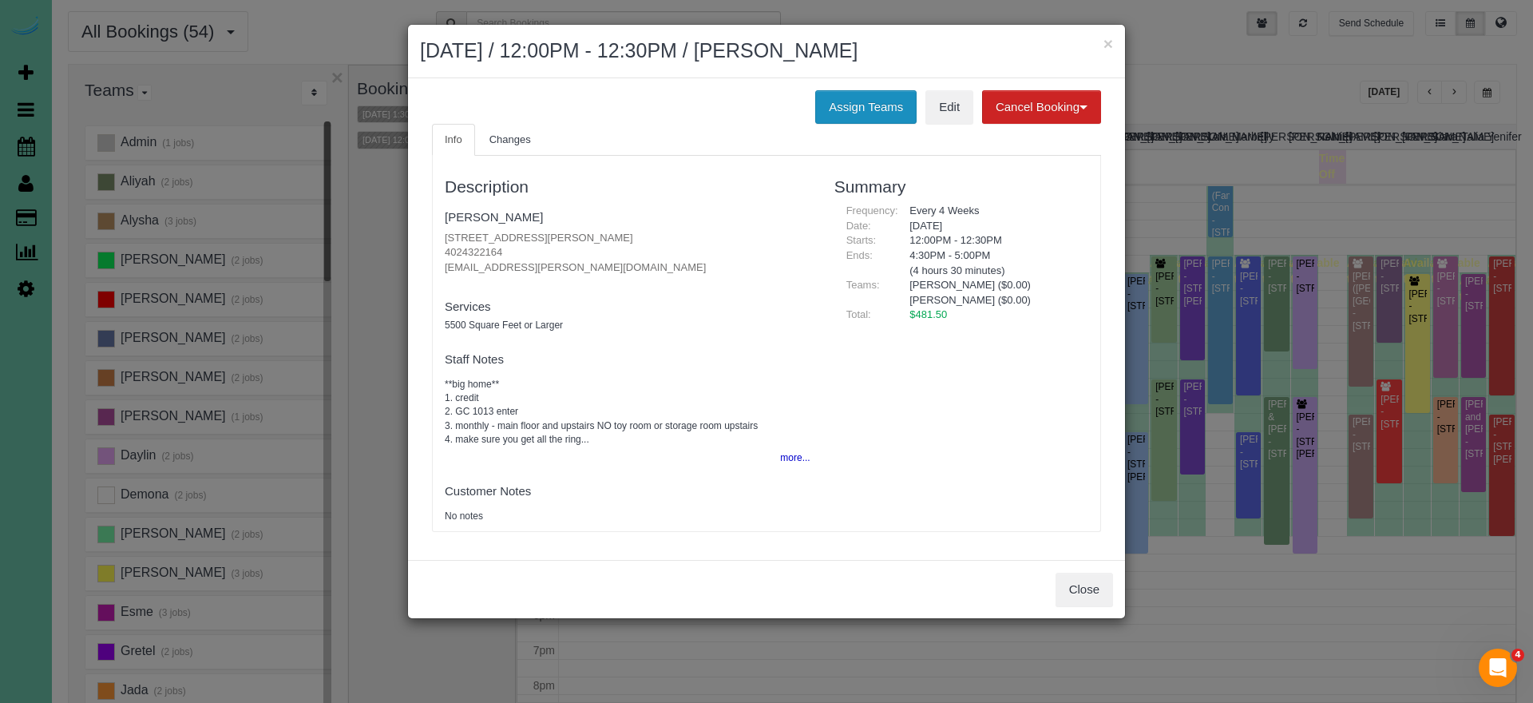
click at [861, 98] on button "Assign Teams" at bounding box center [865, 107] width 101 height 34
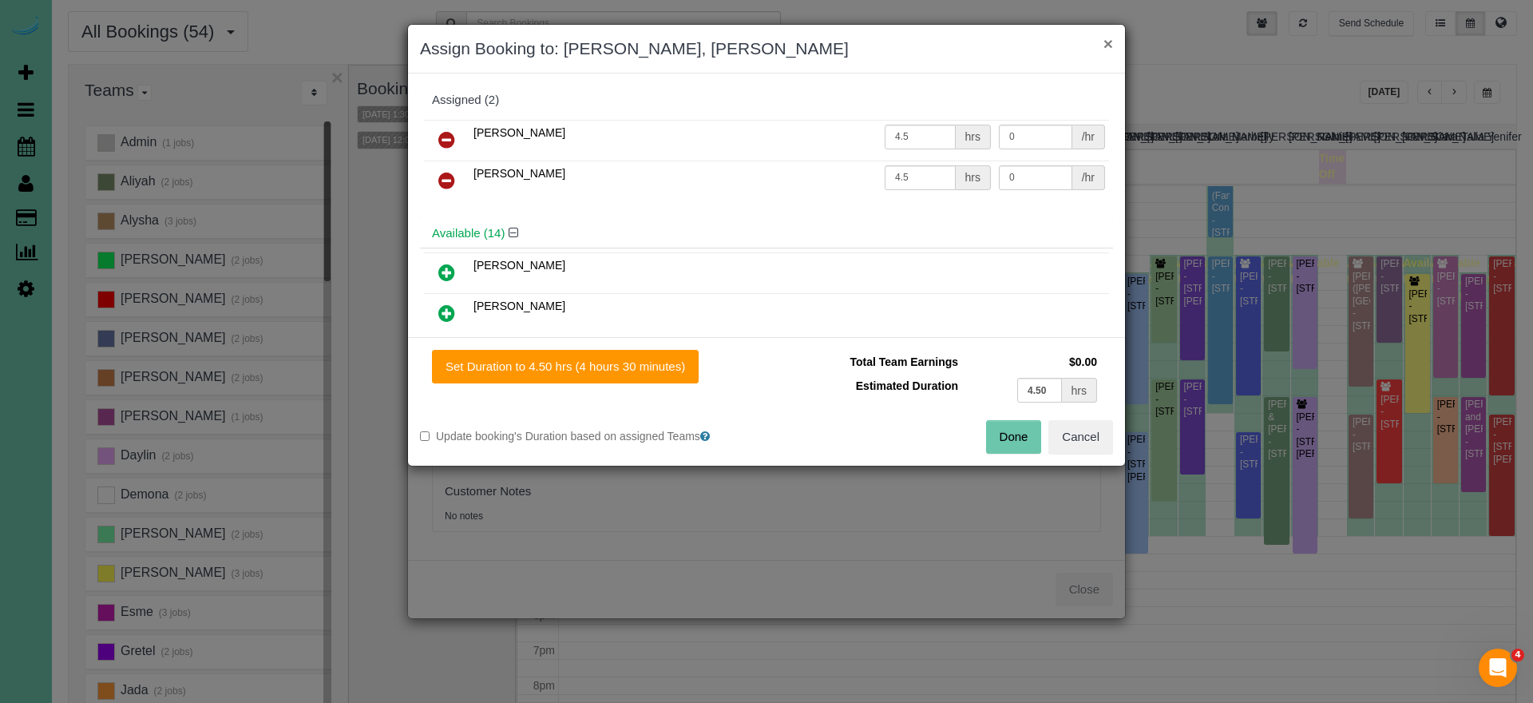
click at [1109, 39] on button "×" at bounding box center [1108, 43] width 10 height 17
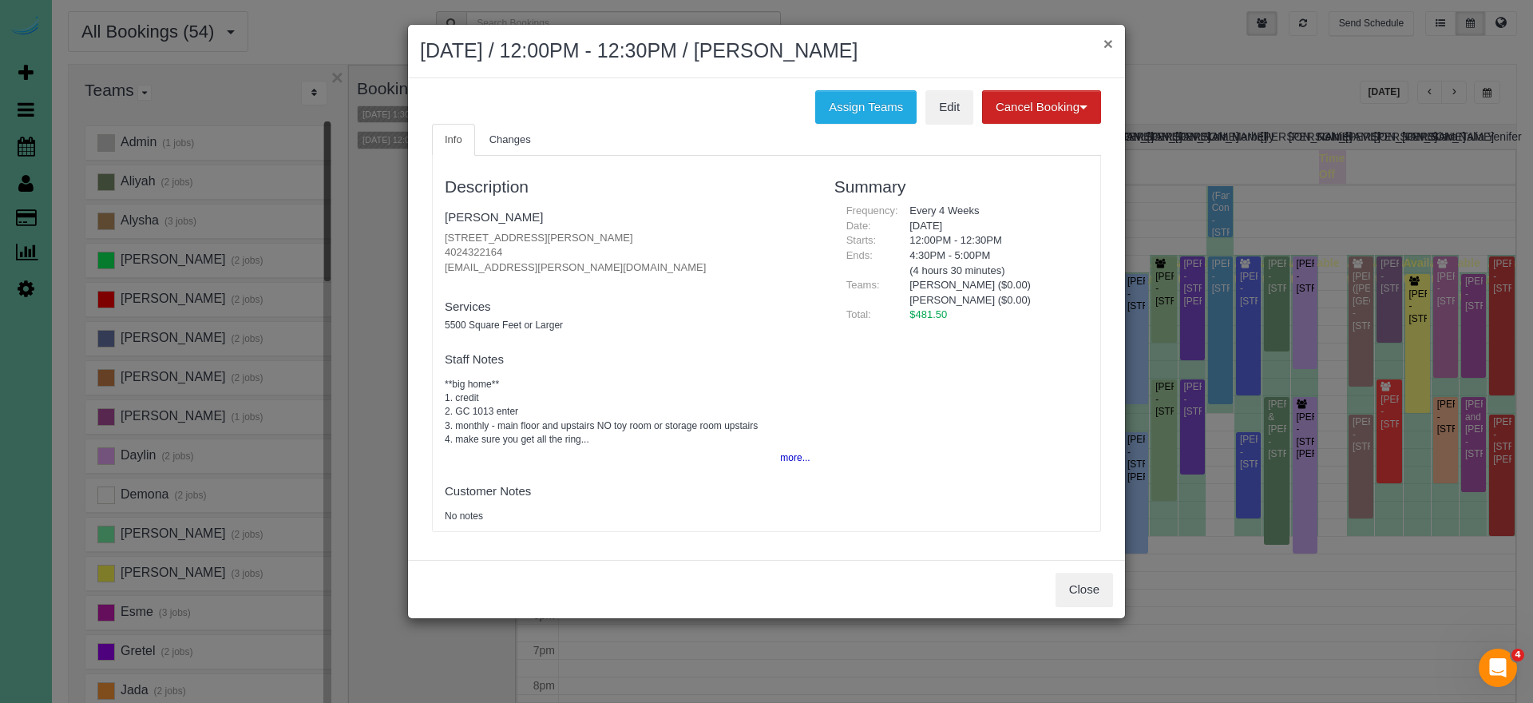
click at [1103, 46] on button "×" at bounding box center [1108, 43] width 10 height 17
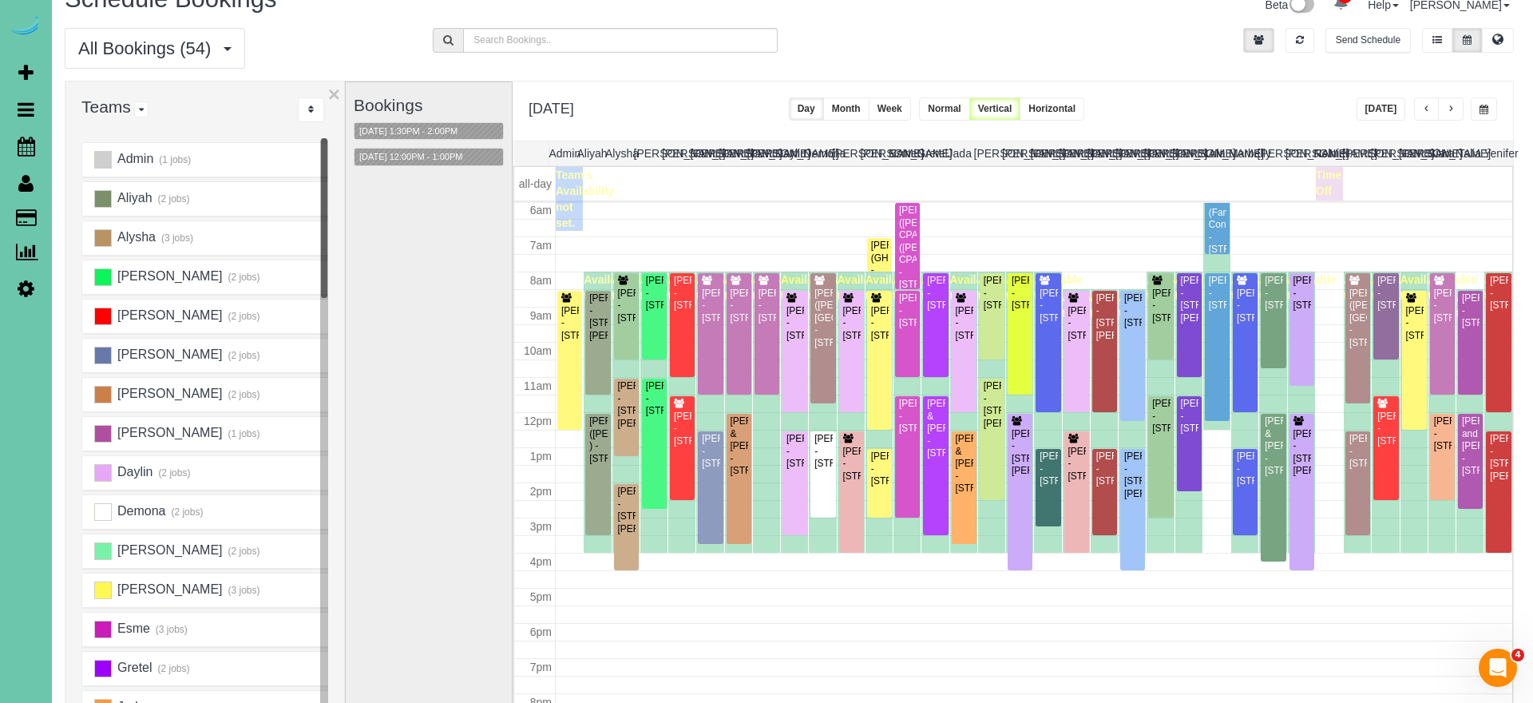
scroll to position [30, 2]
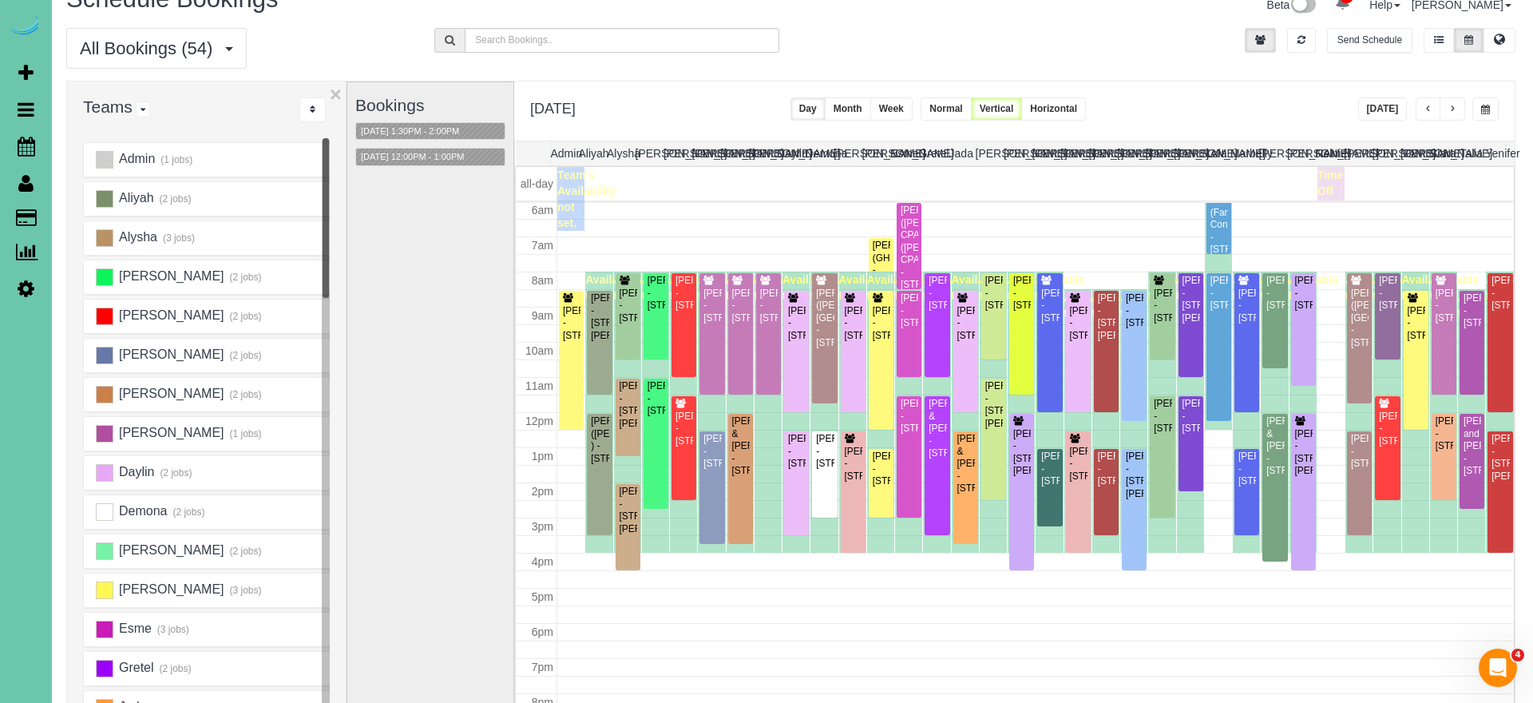
click at [1449, 107] on span "button" at bounding box center [1452, 110] width 8 height 10
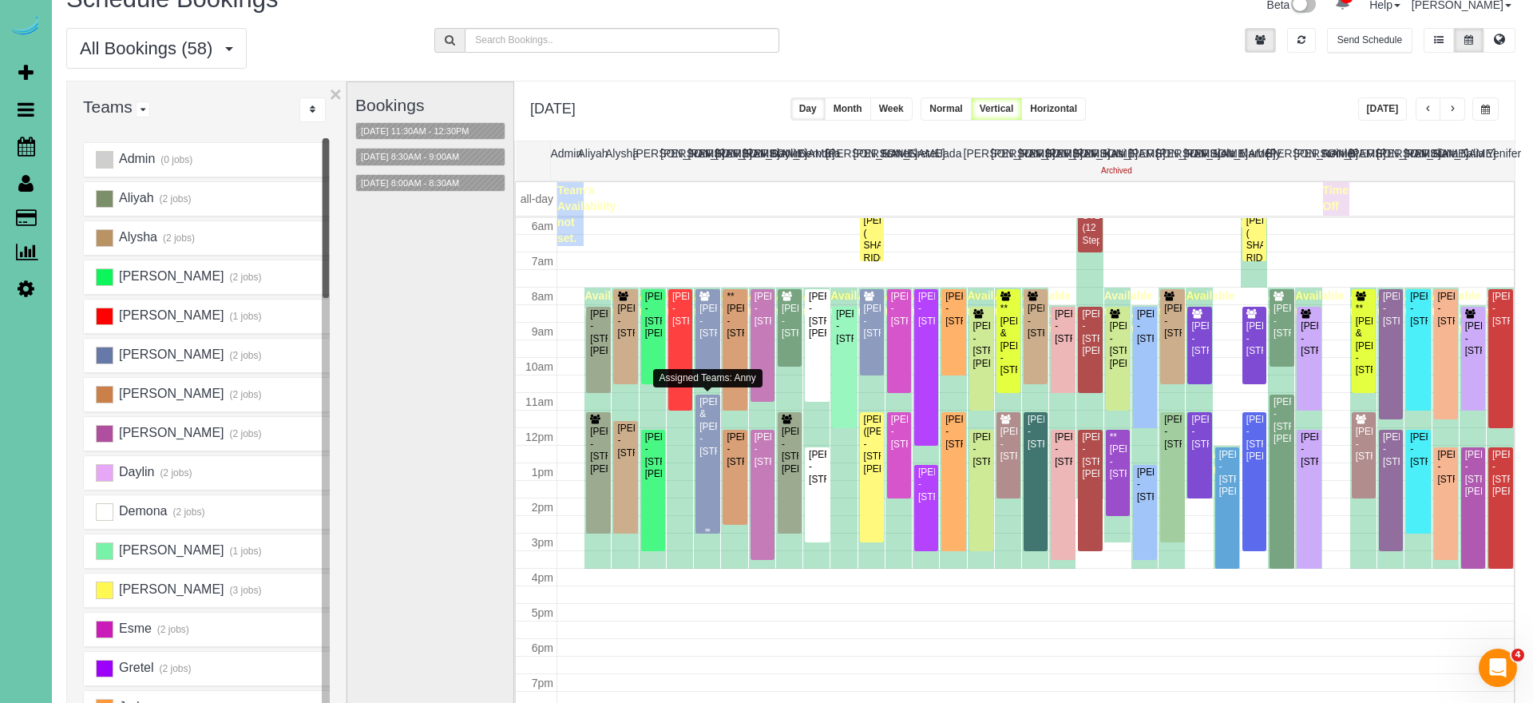
scroll to position [30, 0]
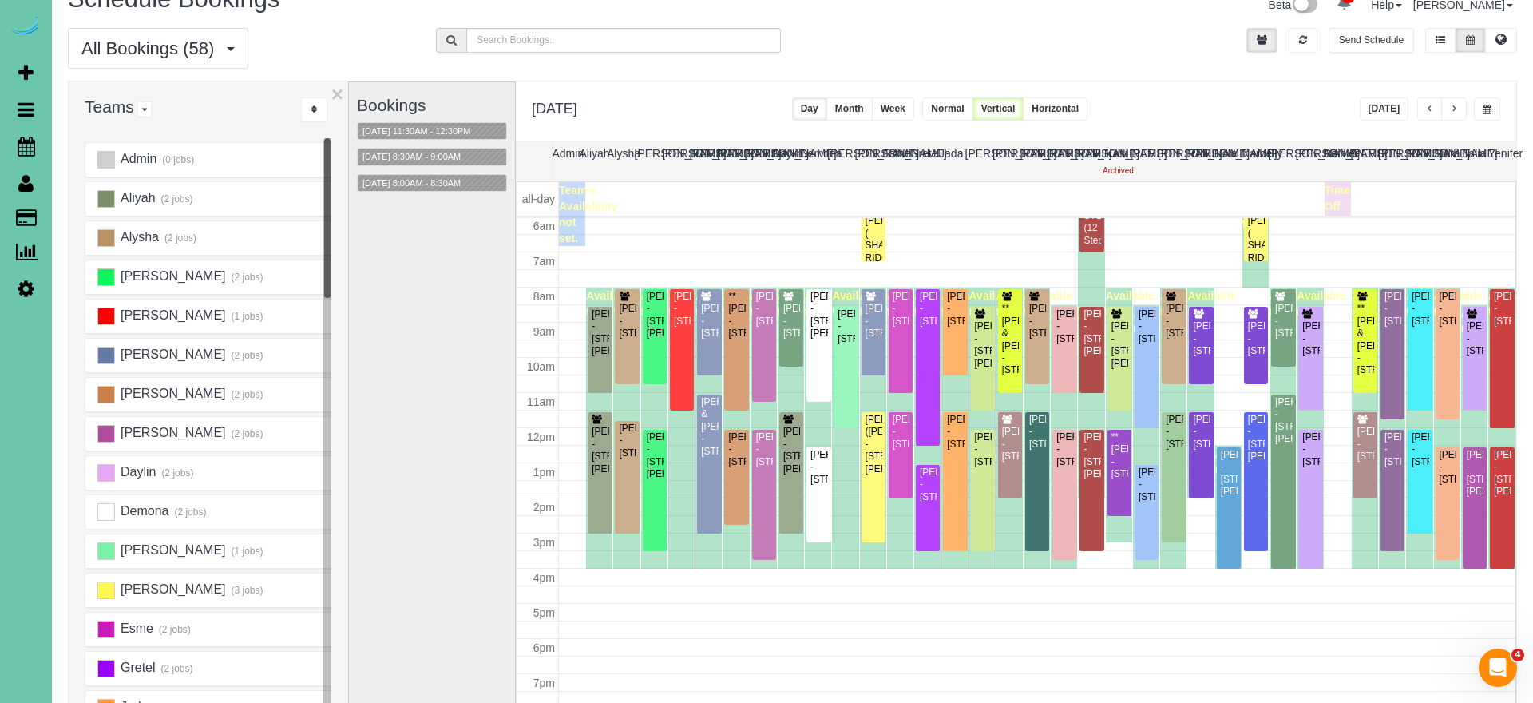
click at [1484, 112] on span "button" at bounding box center [1487, 110] width 9 height 10
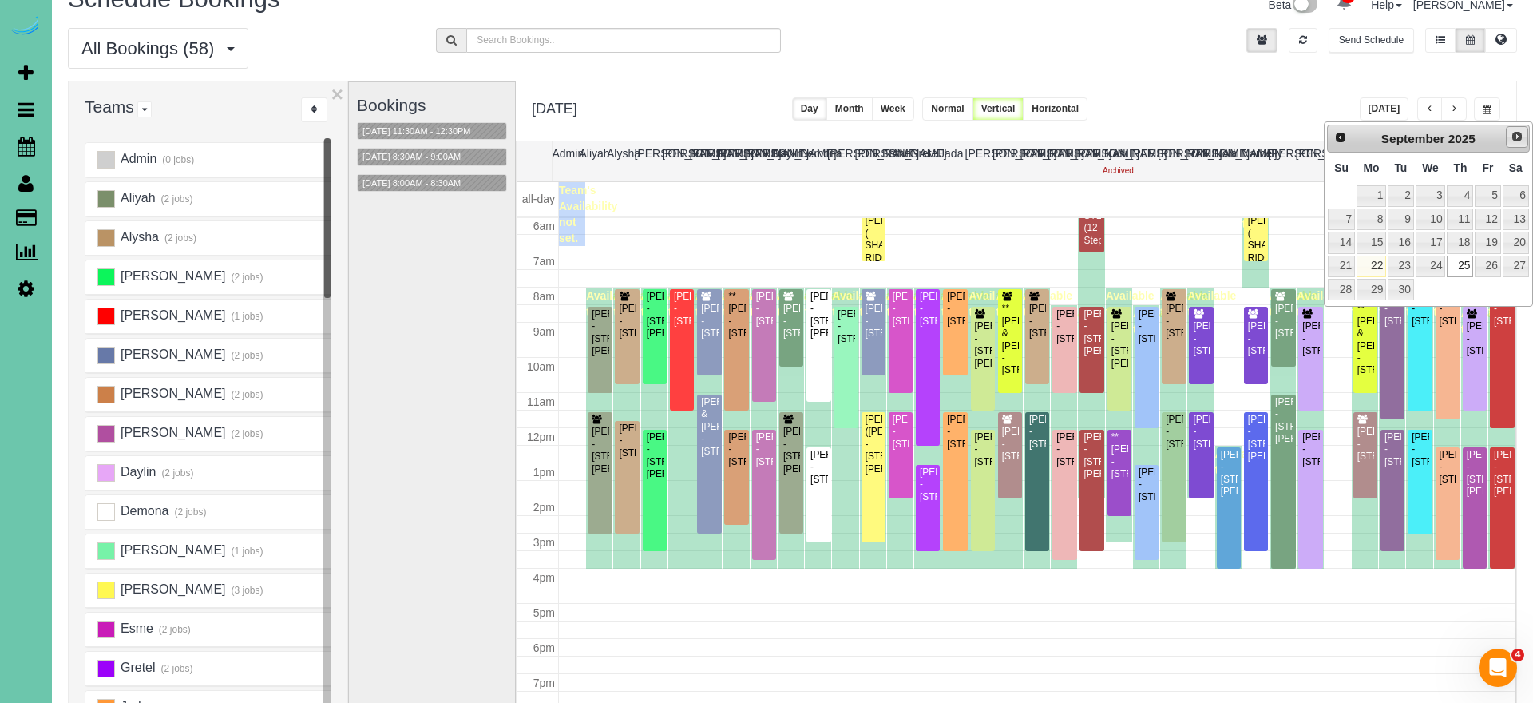
click at [1519, 134] on span "Next" at bounding box center [1517, 136] width 13 height 13
click at [1377, 255] on link "20" at bounding box center [1371, 266] width 30 height 22
type input "**********"
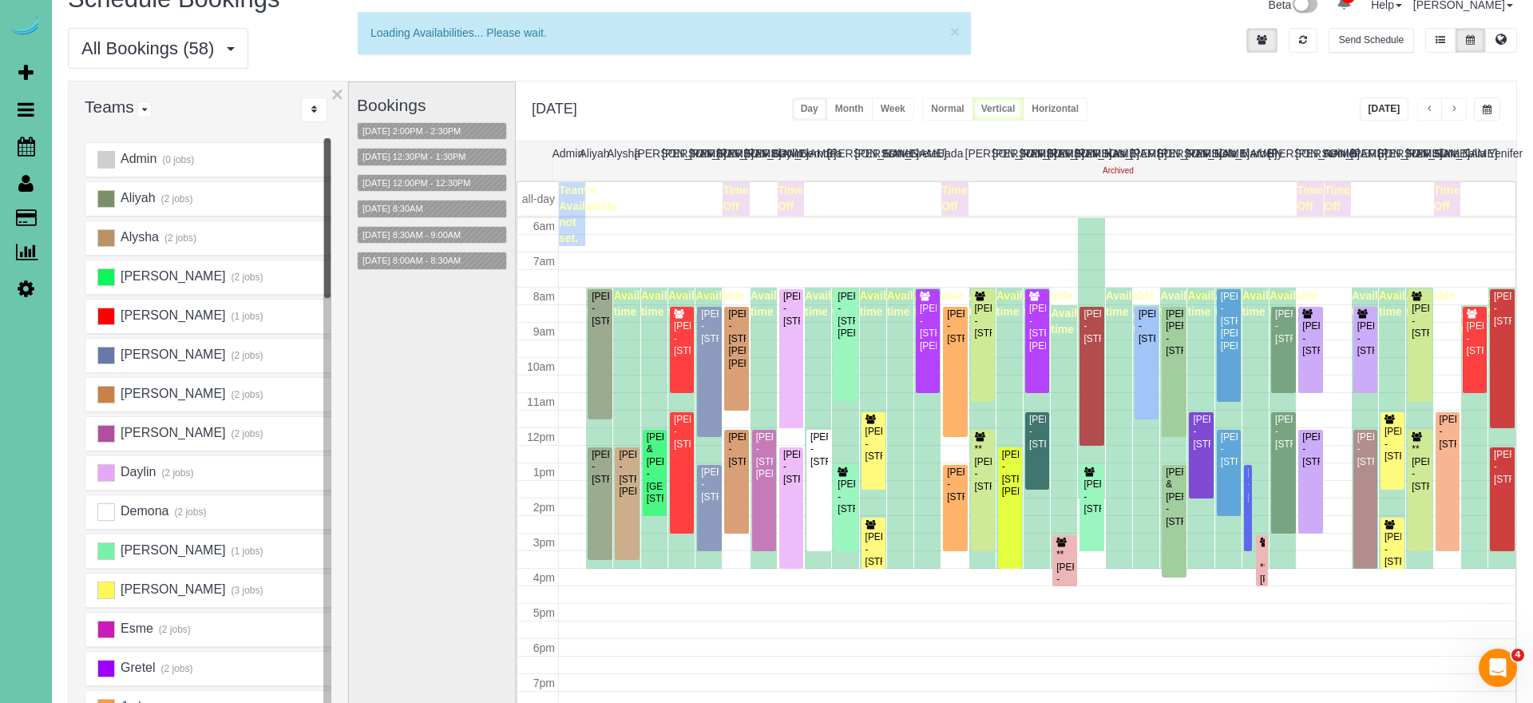
scroll to position [212, 0]
click at [1002, 74] on div "All Bookings (58) All Bookings Unassigned Bookings Recurring Bookings New Custo…" at bounding box center [792, 54] width 1473 height 53
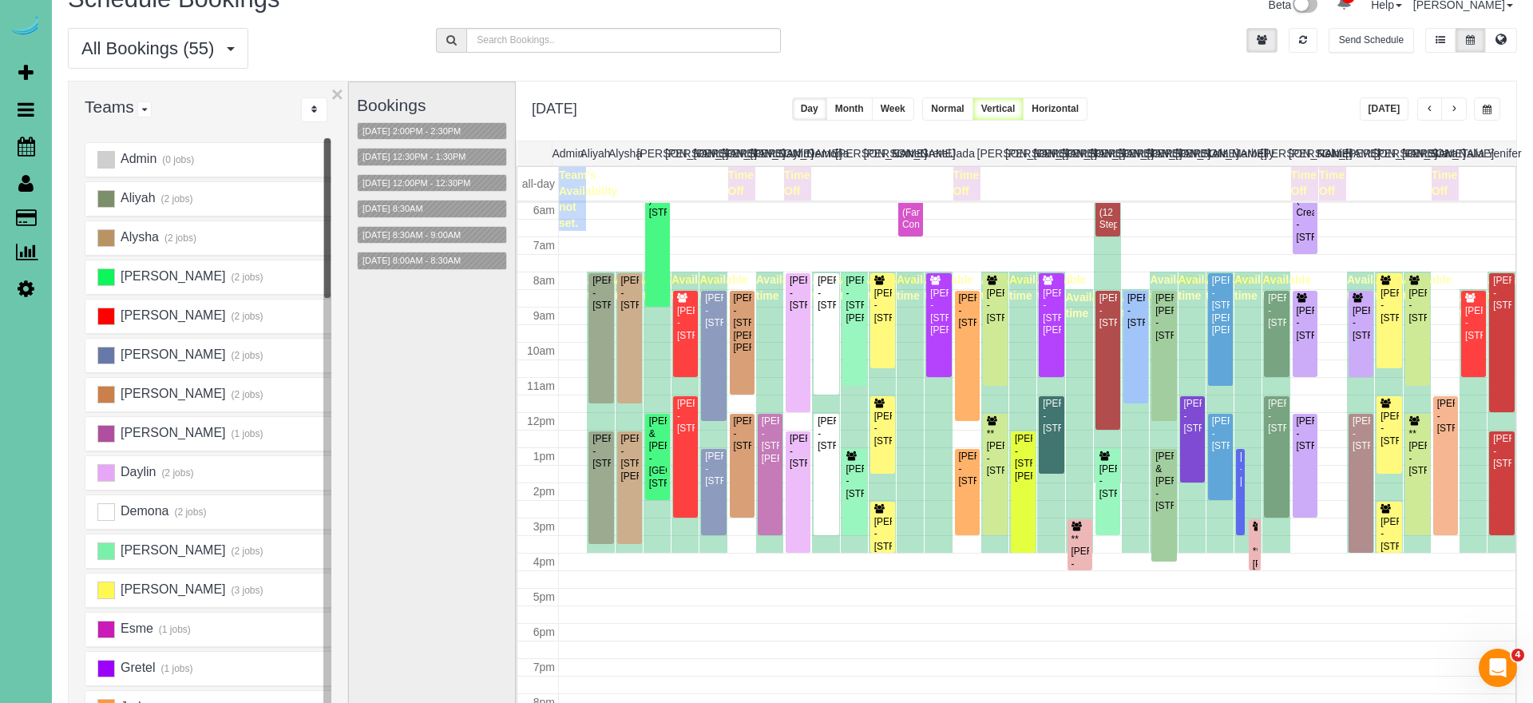
click at [914, 105] on button "Week" at bounding box center [893, 108] width 42 height 23
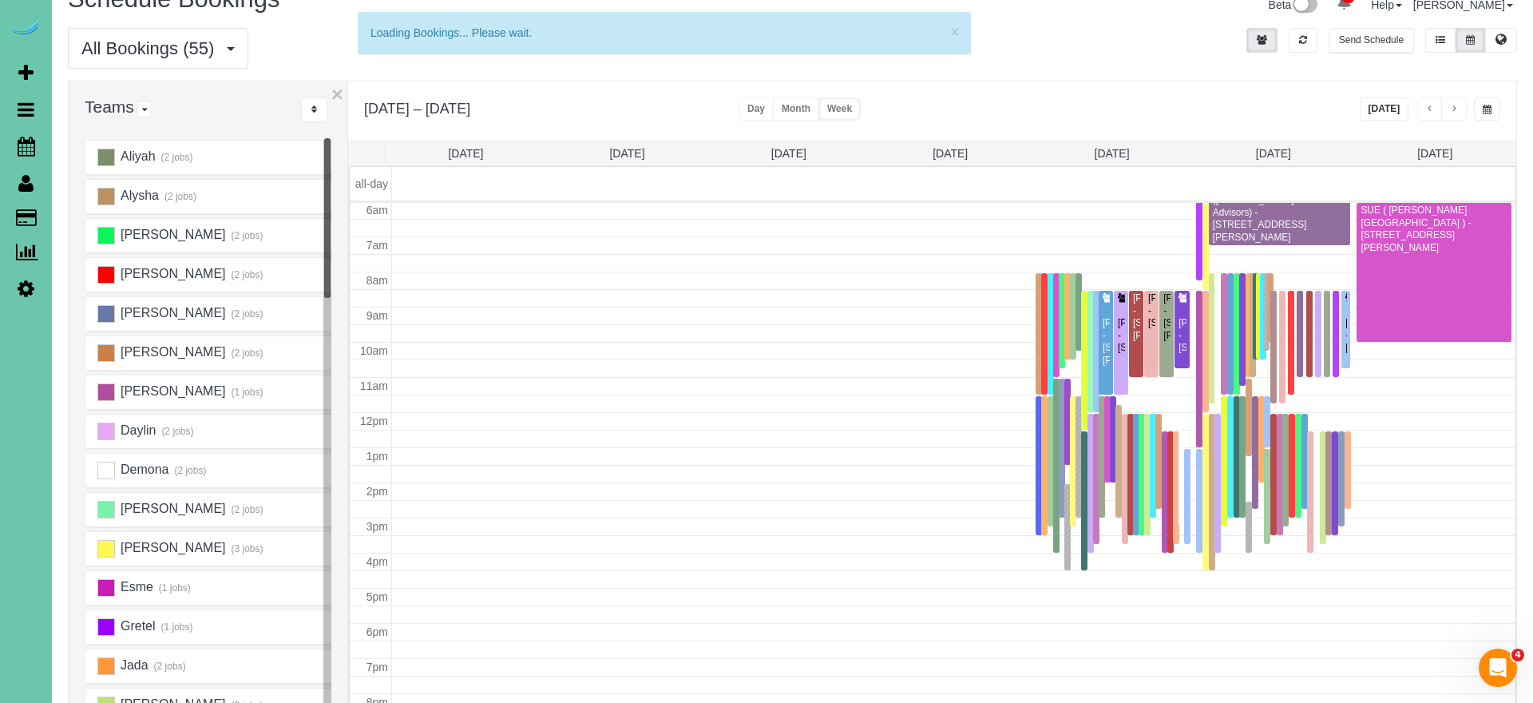
scroll to position [50, 0]
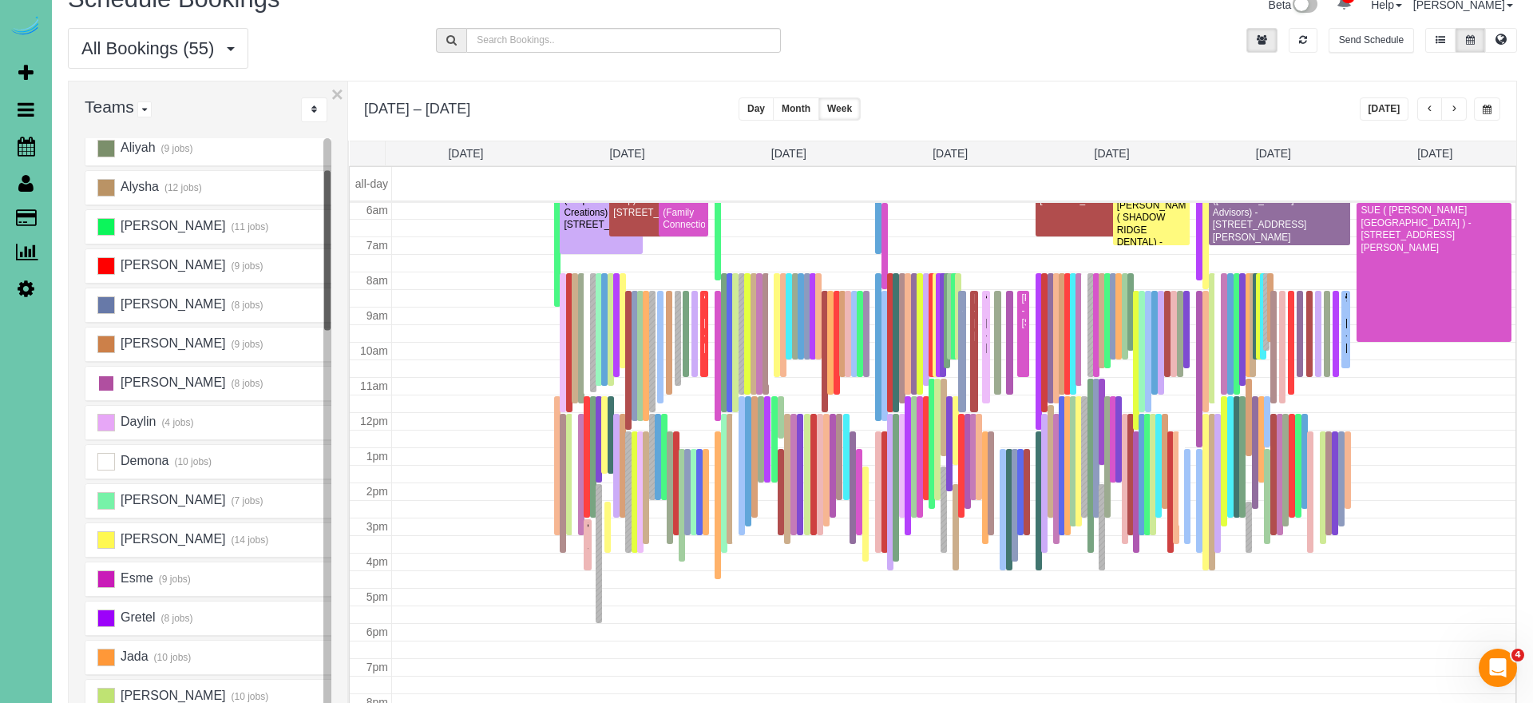
click at [107, 381] on ins at bounding box center [106, 383] width 18 height 18
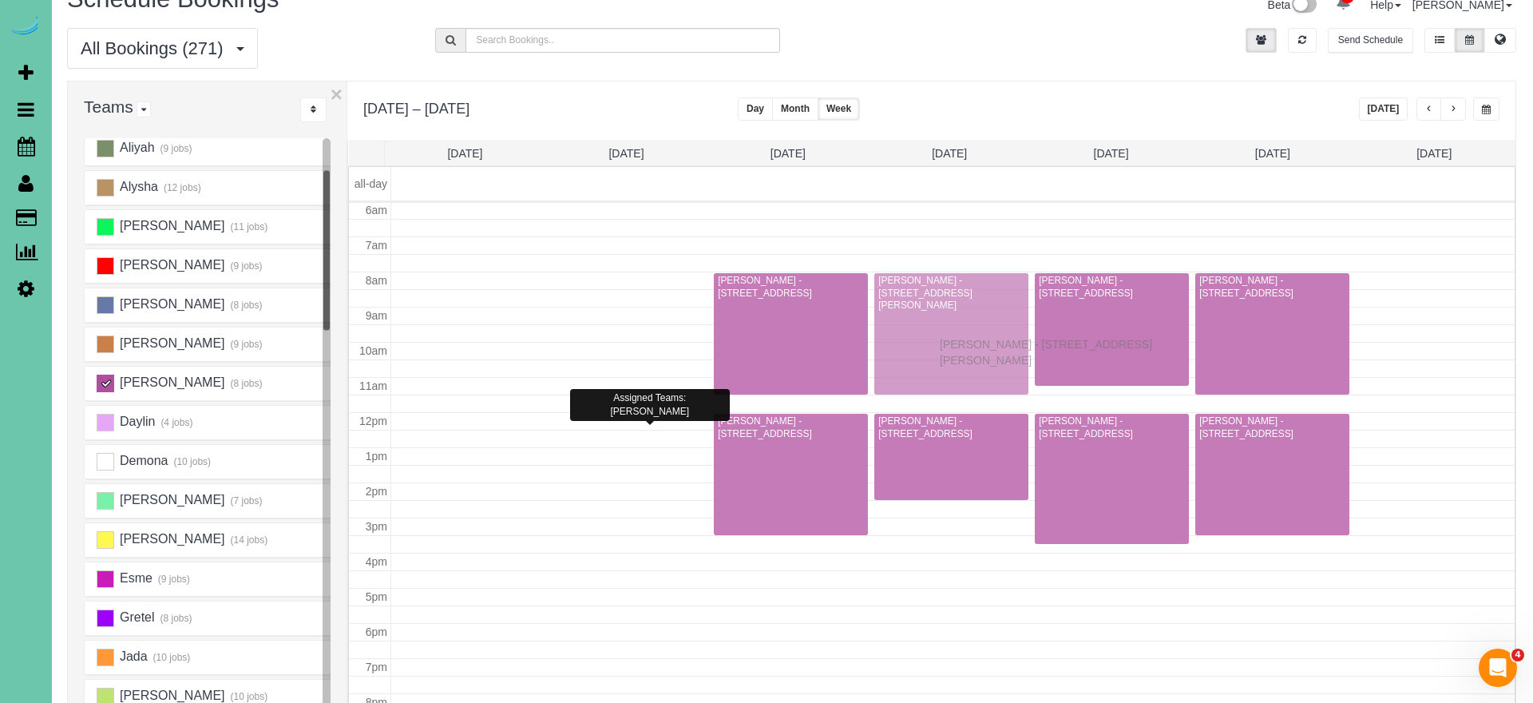
scroll to position [30, 0]
drag, startPoint x: 602, startPoint y: 480, endPoint x: 944, endPoint y: 341, distance: 368.9
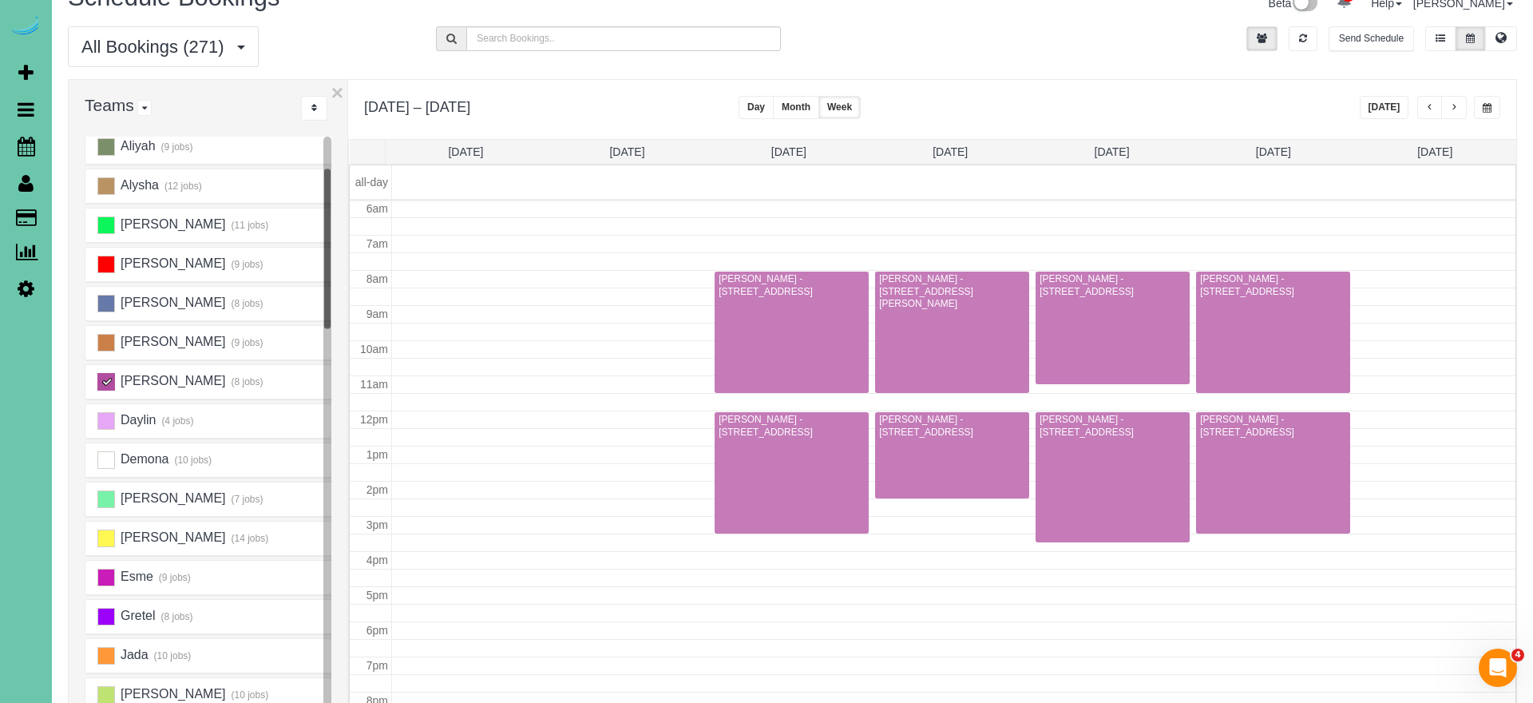
scroll to position [31, 0]
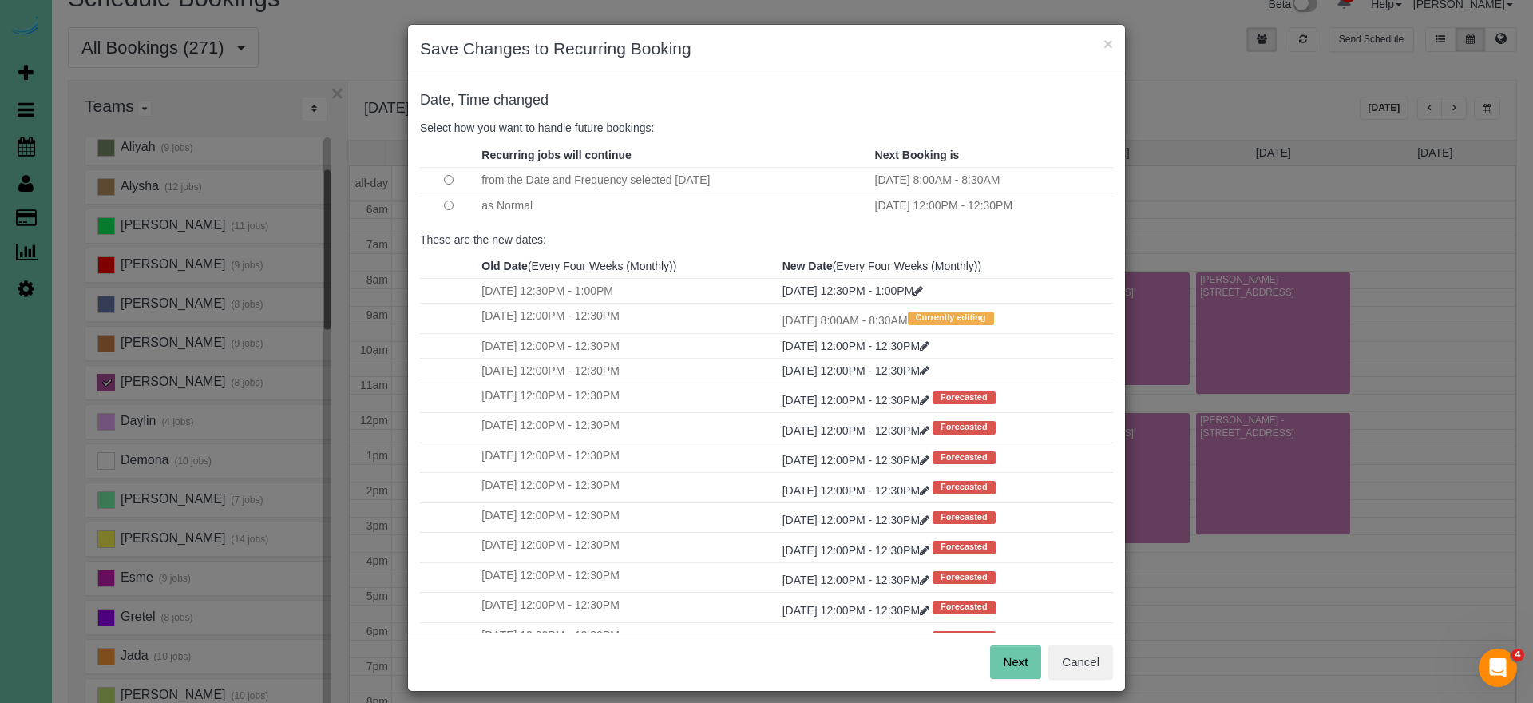
click at [1006, 670] on button "Next" at bounding box center [1016, 662] width 52 height 34
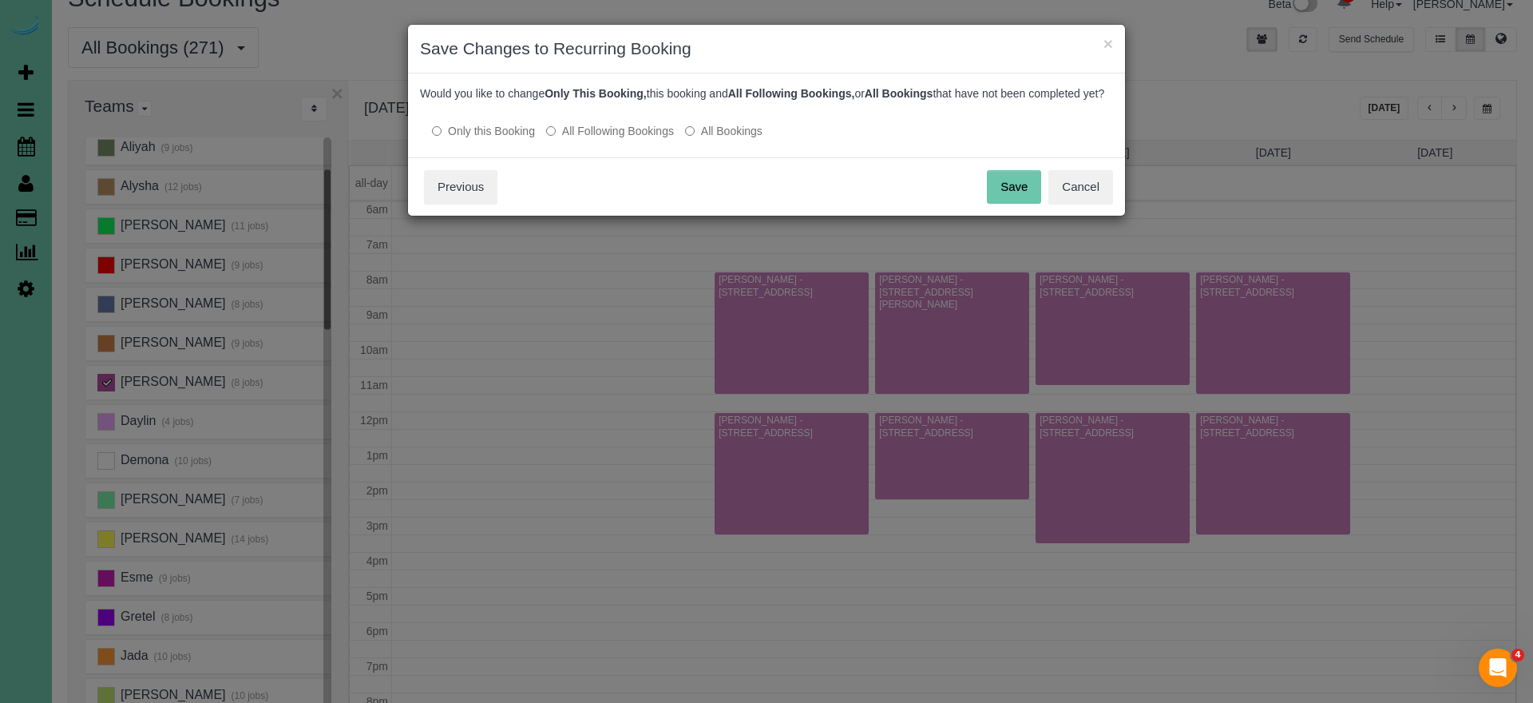
click at [1000, 204] on button "Save" at bounding box center [1014, 187] width 54 height 34
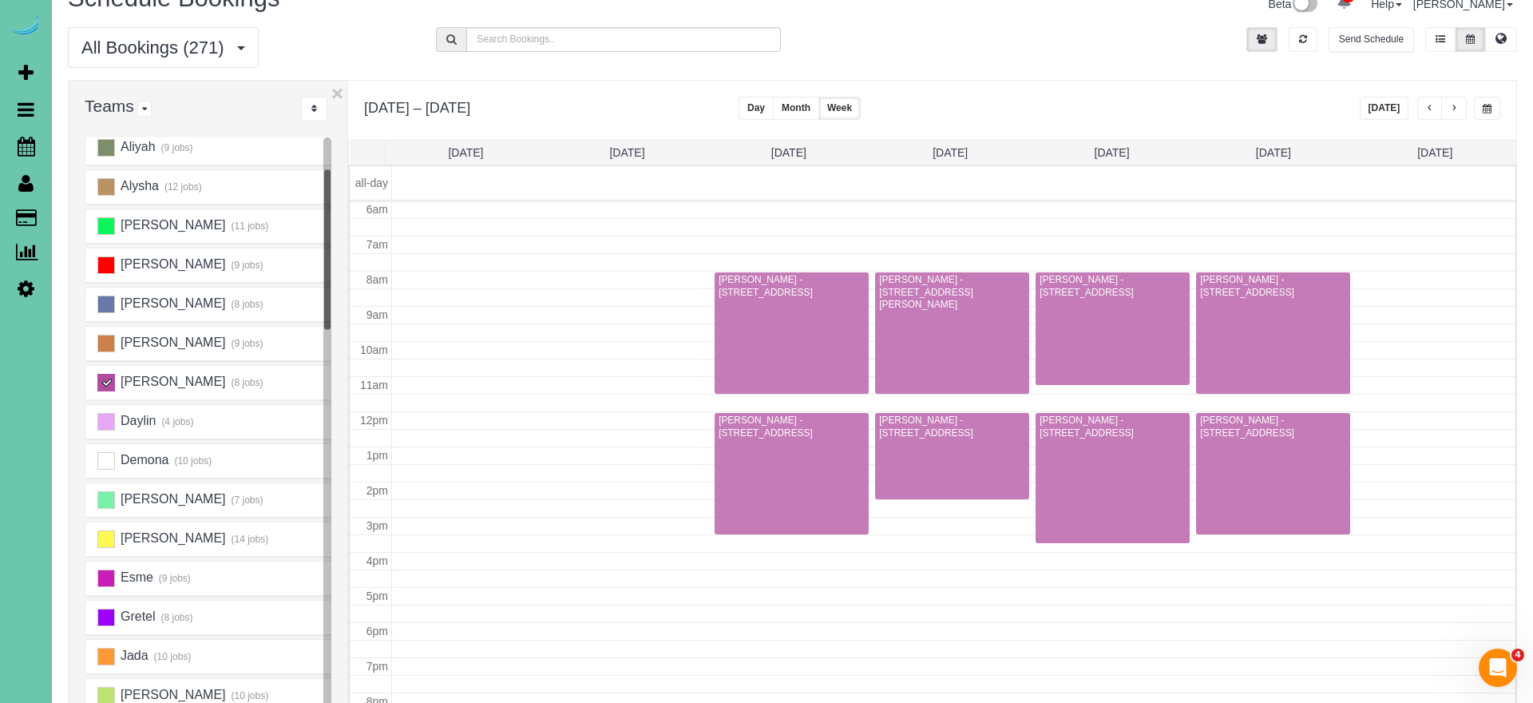
click at [948, 299] on div at bounding box center [952, 332] width 154 height 121
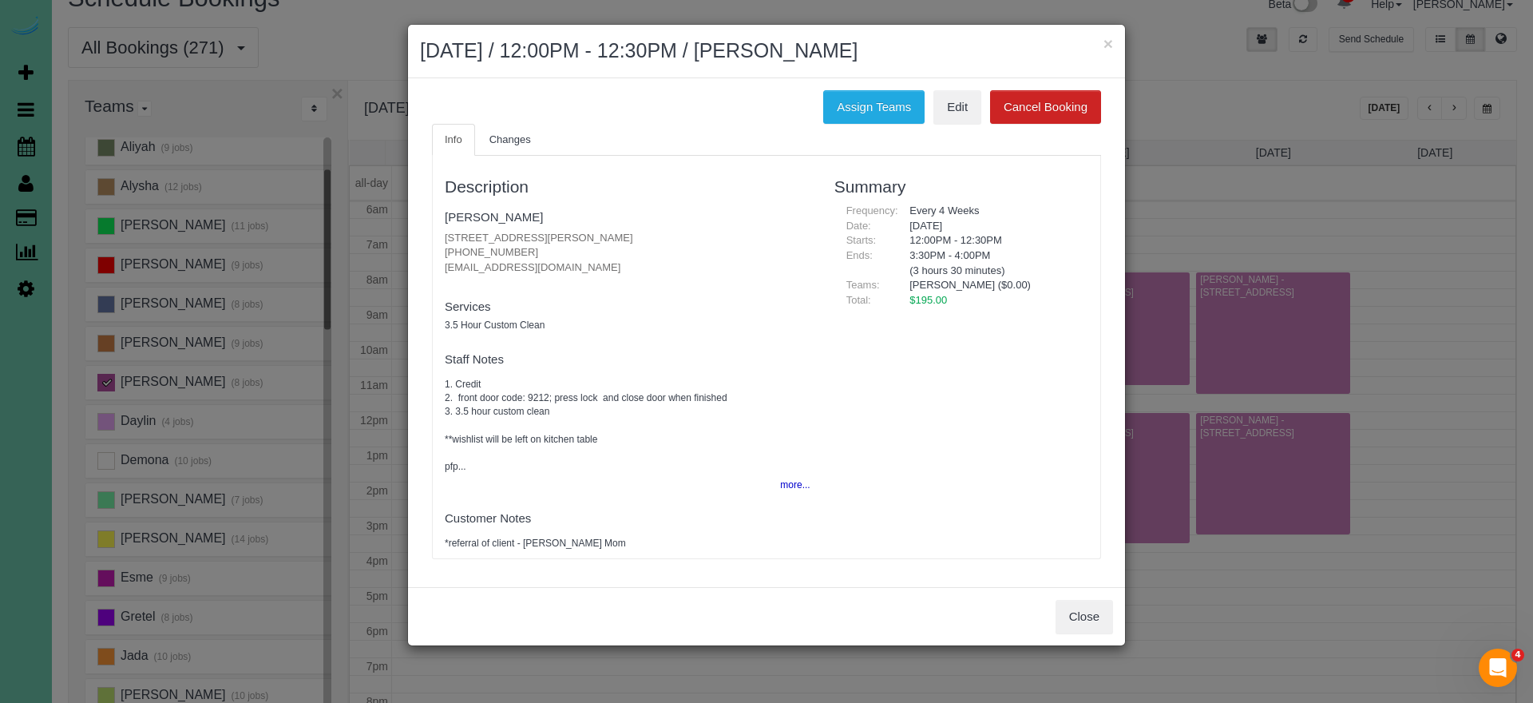
drag, startPoint x: 516, startPoint y: 248, endPoint x: 441, endPoint y: 248, distance: 75.0
click at [441, 248] on div "Description Patti Cherney 4420 N 17th Street, Carter Lake, IA 51510 (708) 439-7…" at bounding box center [628, 357] width 390 height 386
copy p "(708) 439-7224"
click at [1081, 612] on button "Close" at bounding box center [1083, 617] width 57 height 34
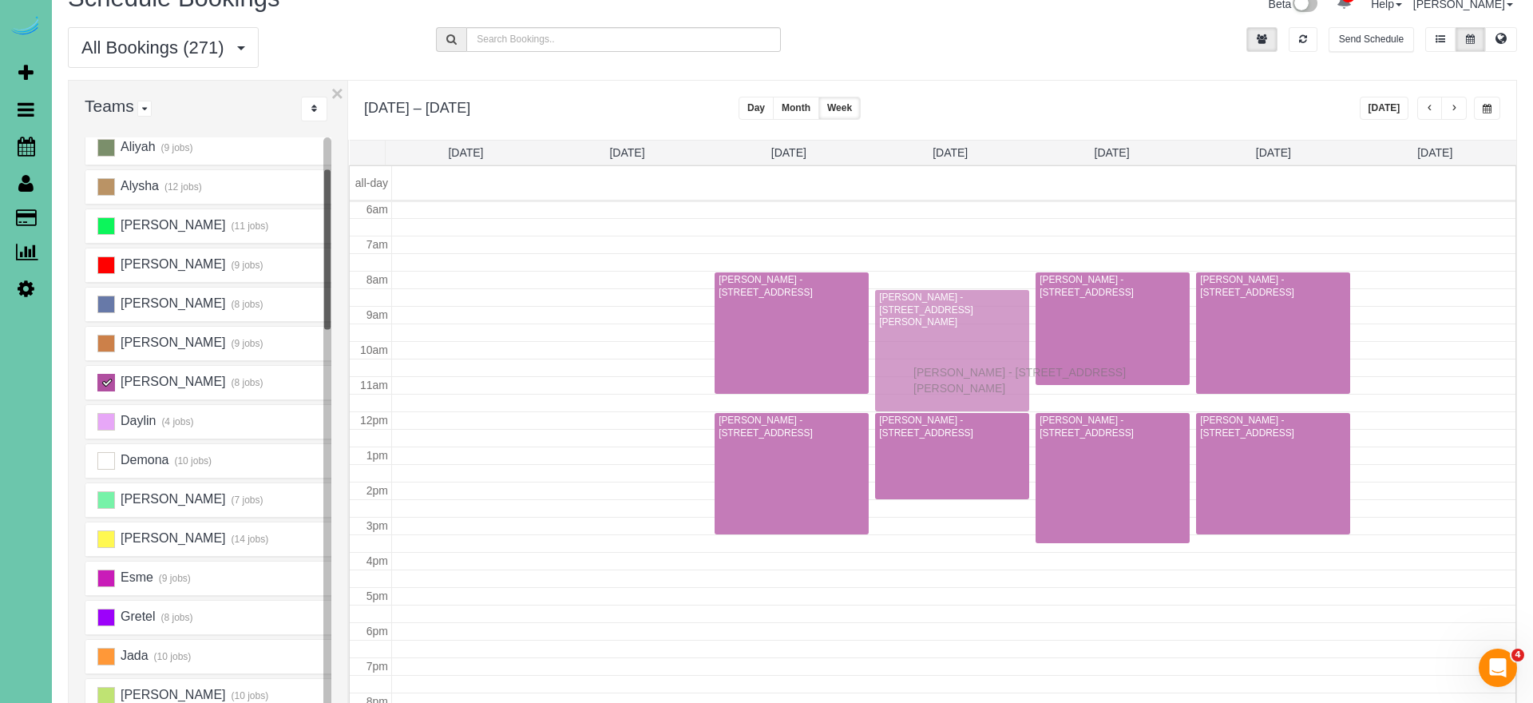
drag, startPoint x: 921, startPoint y: 359, endPoint x: 917, endPoint y: 370, distance: 10.9
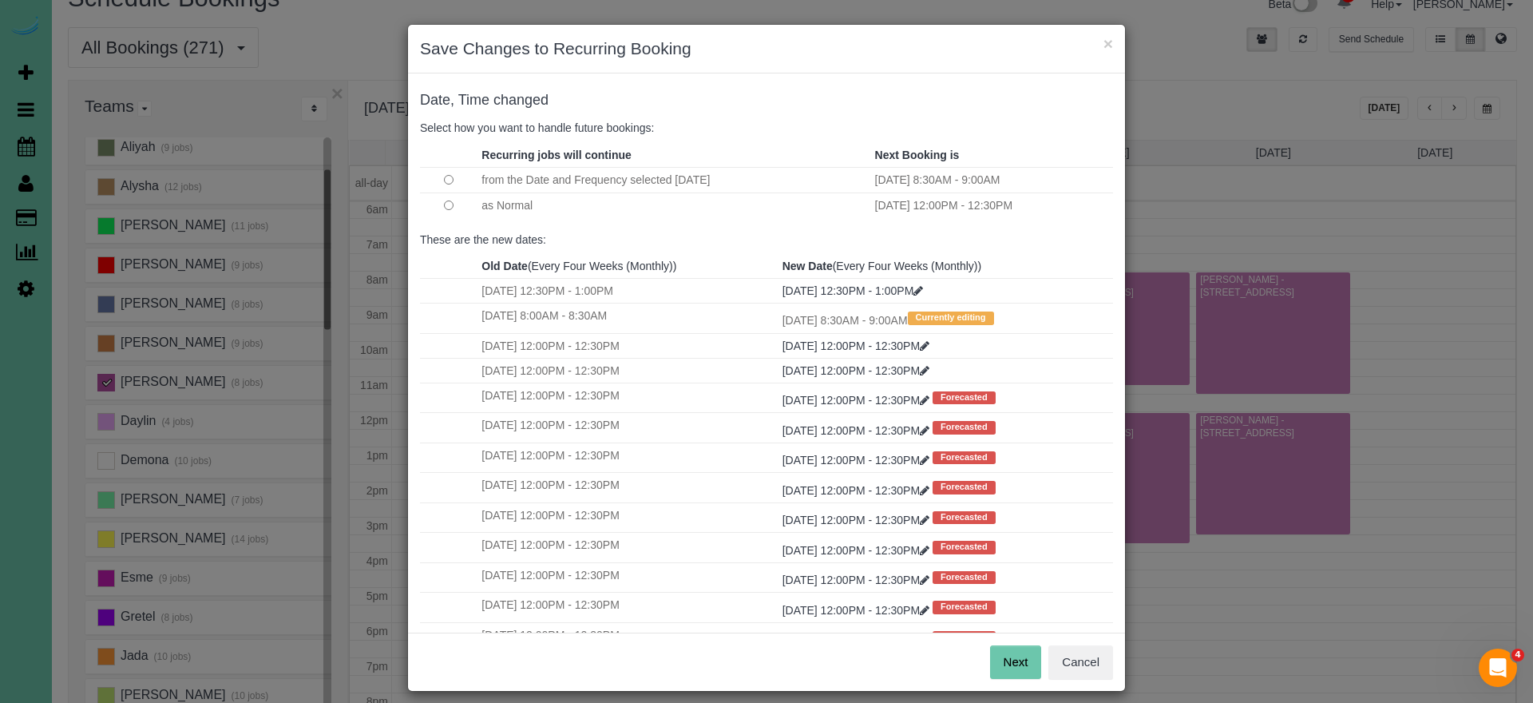
click at [1016, 646] on button "Next" at bounding box center [1016, 662] width 52 height 34
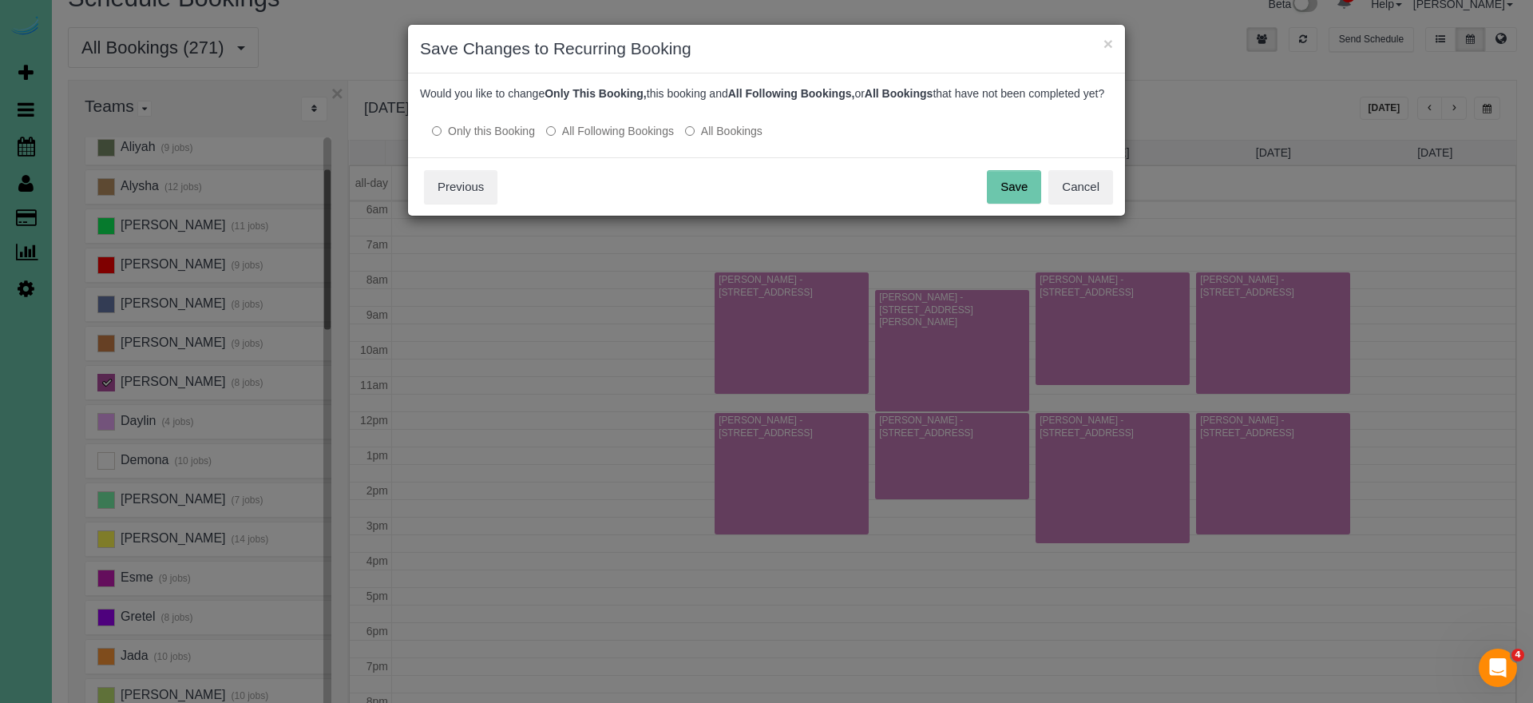
click at [1034, 200] on button "Save" at bounding box center [1014, 187] width 54 height 34
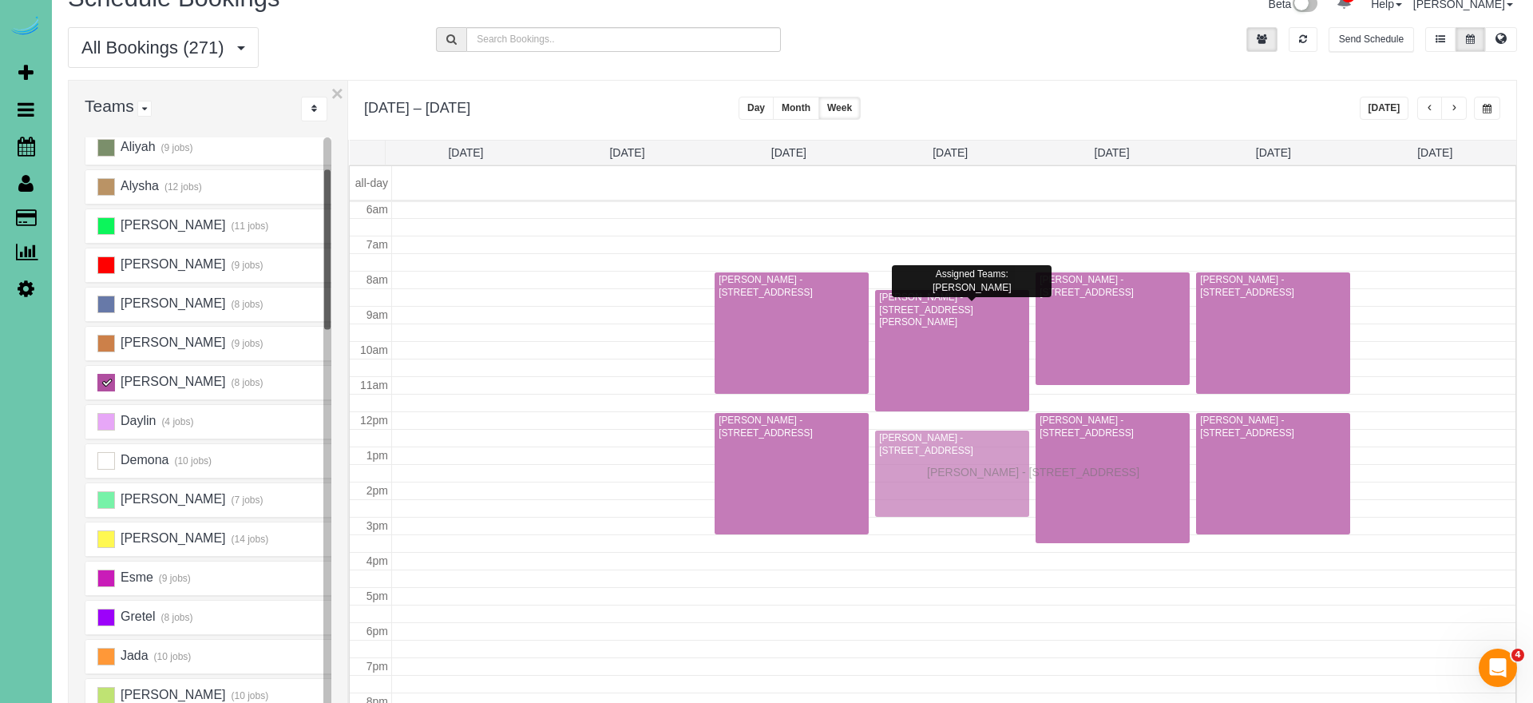
drag, startPoint x: 932, startPoint y: 454, endPoint x: 931, endPoint y: 469, distance: 15.2
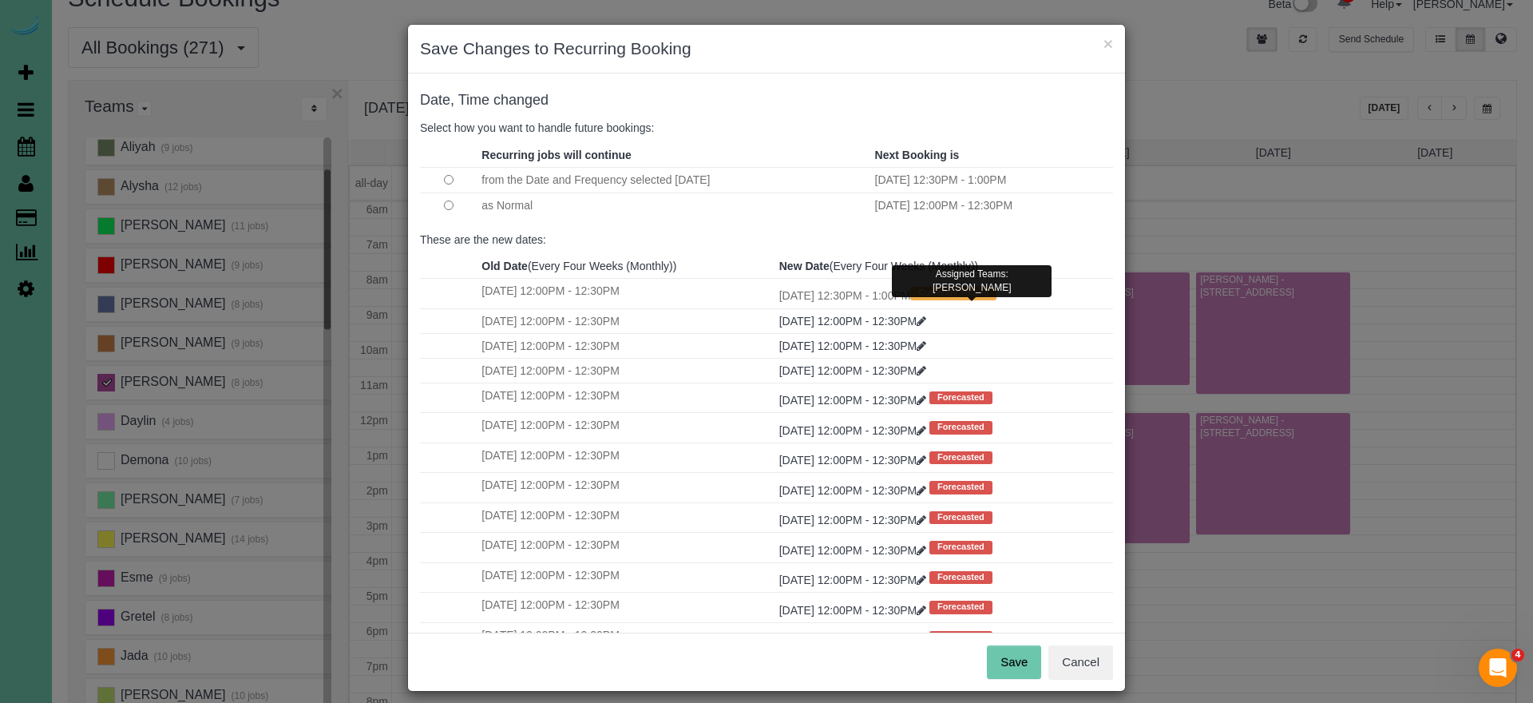
click at [1017, 656] on button "Save" at bounding box center [1014, 662] width 54 height 34
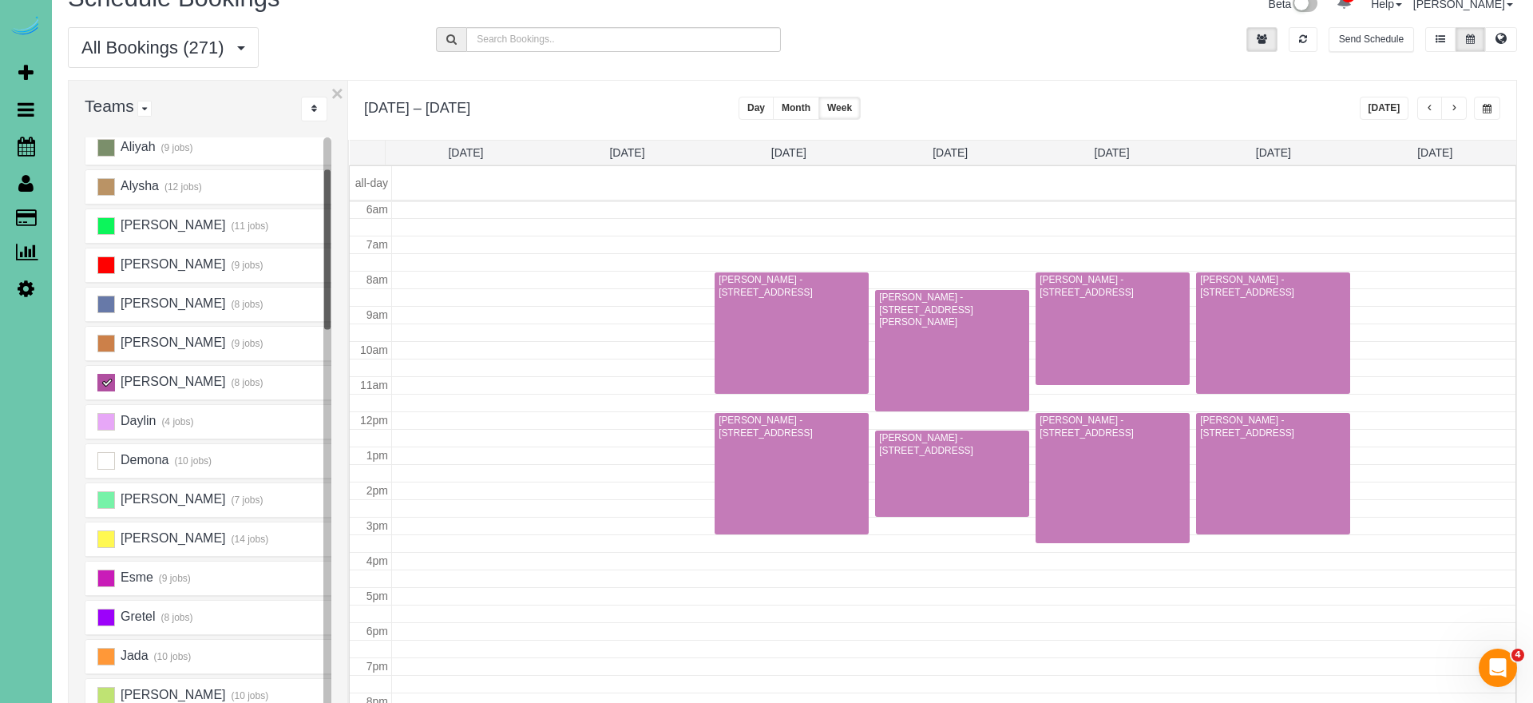
scroll to position [212, 0]
click at [22, 145] on icon at bounding box center [27, 146] width 18 height 19
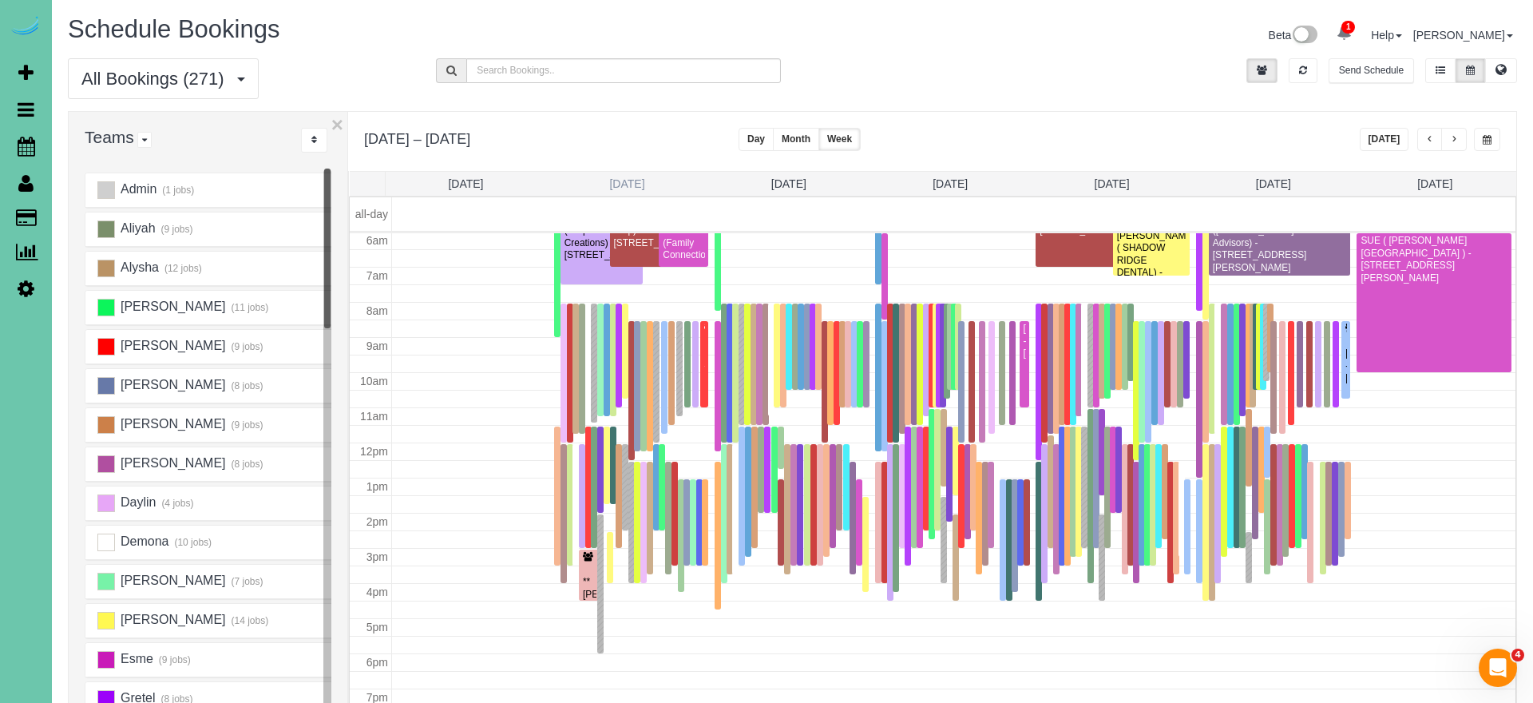
scroll to position [0, 0]
click at [635, 180] on link "Mon 10/20" at bounding box center [626, 183] width 35 height 13
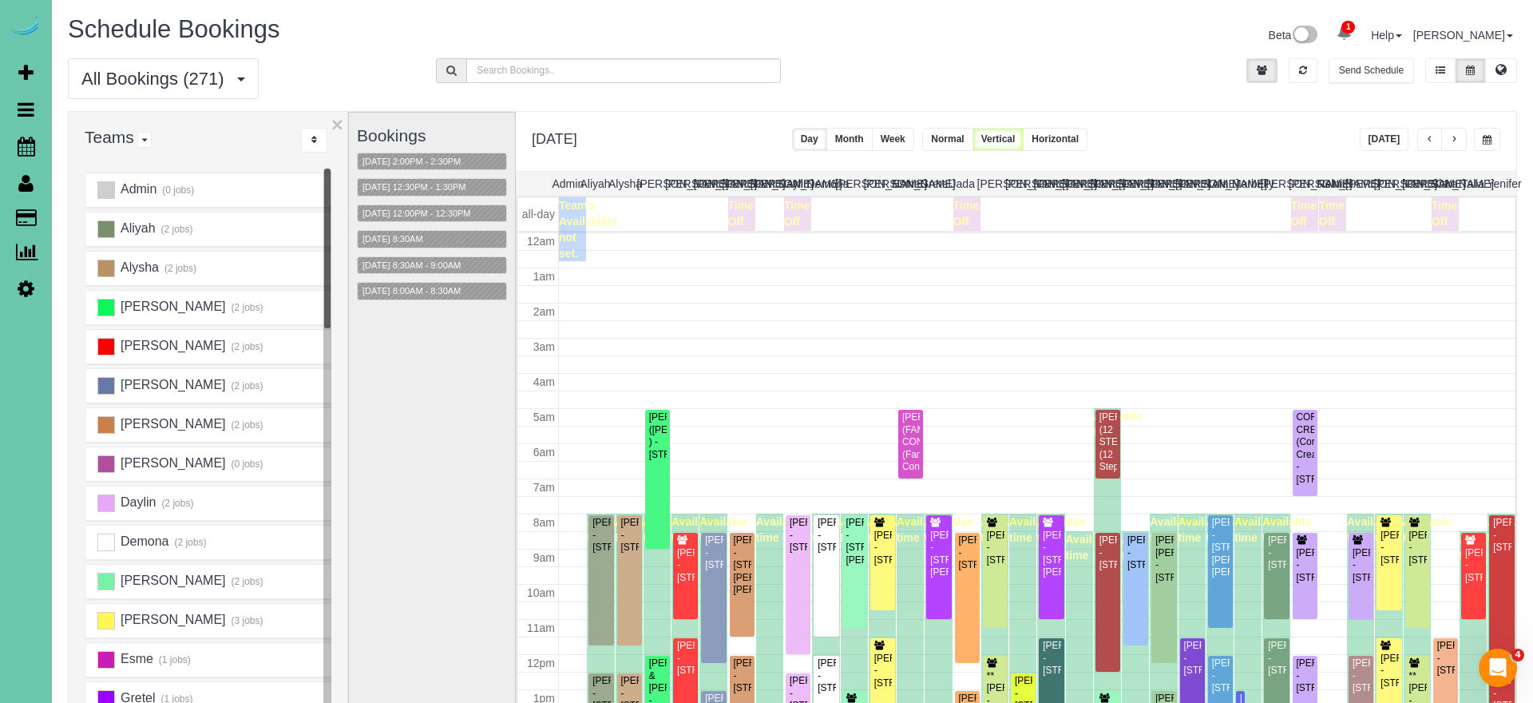
scroll to position [212, 0]
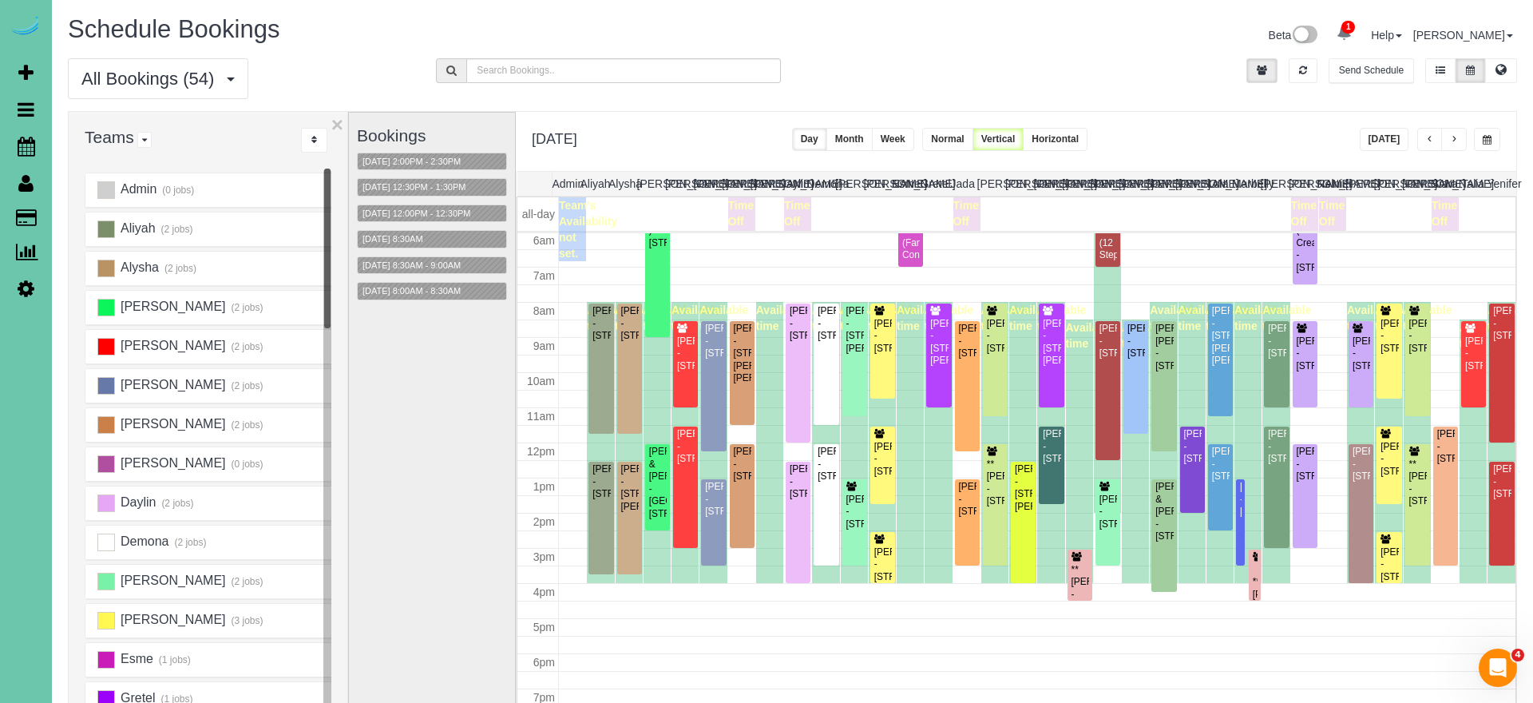
click at [1368, 139] on button "[DATE]" at bounding box center [1385, 139] width 50 height 23
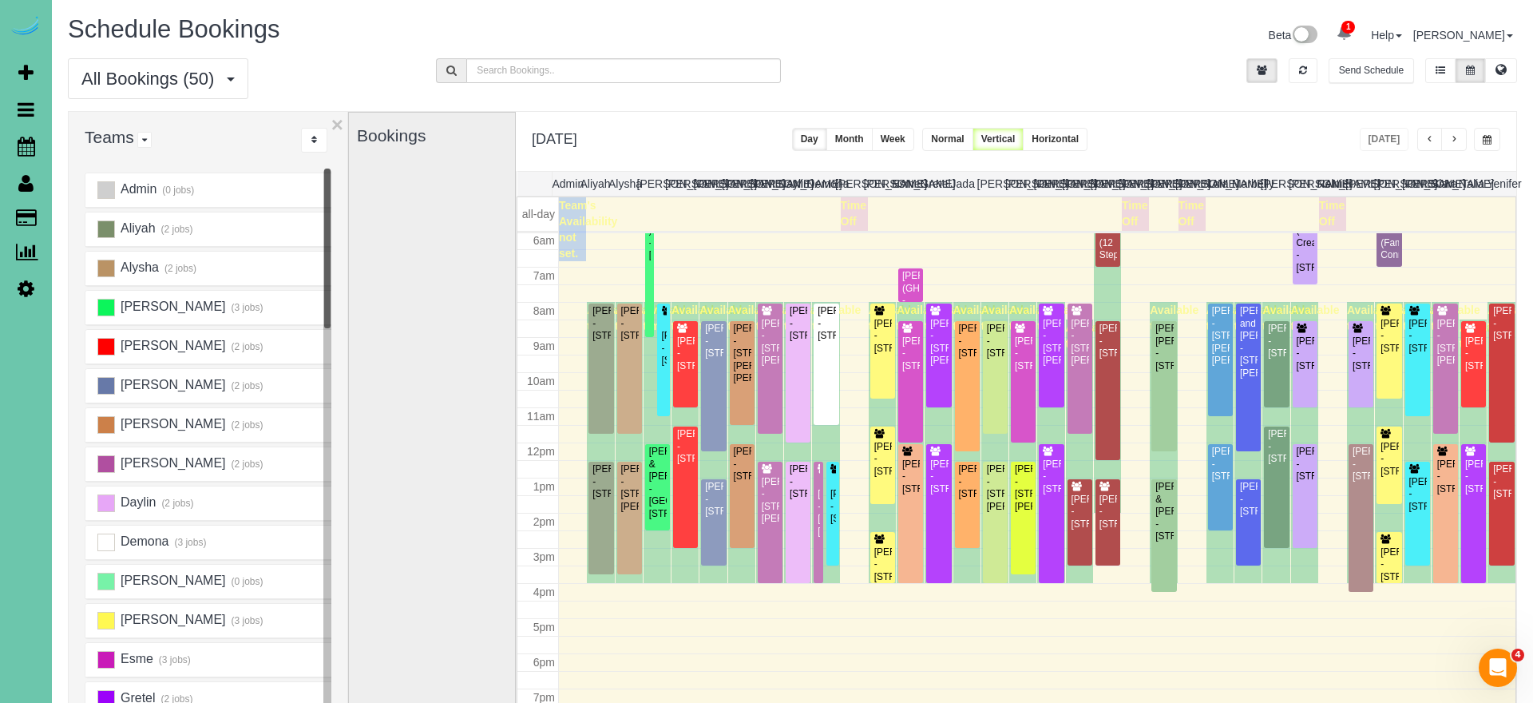
click at [1483, 139] on span "button" at bounding box center [1487, 140] width 9 height 10
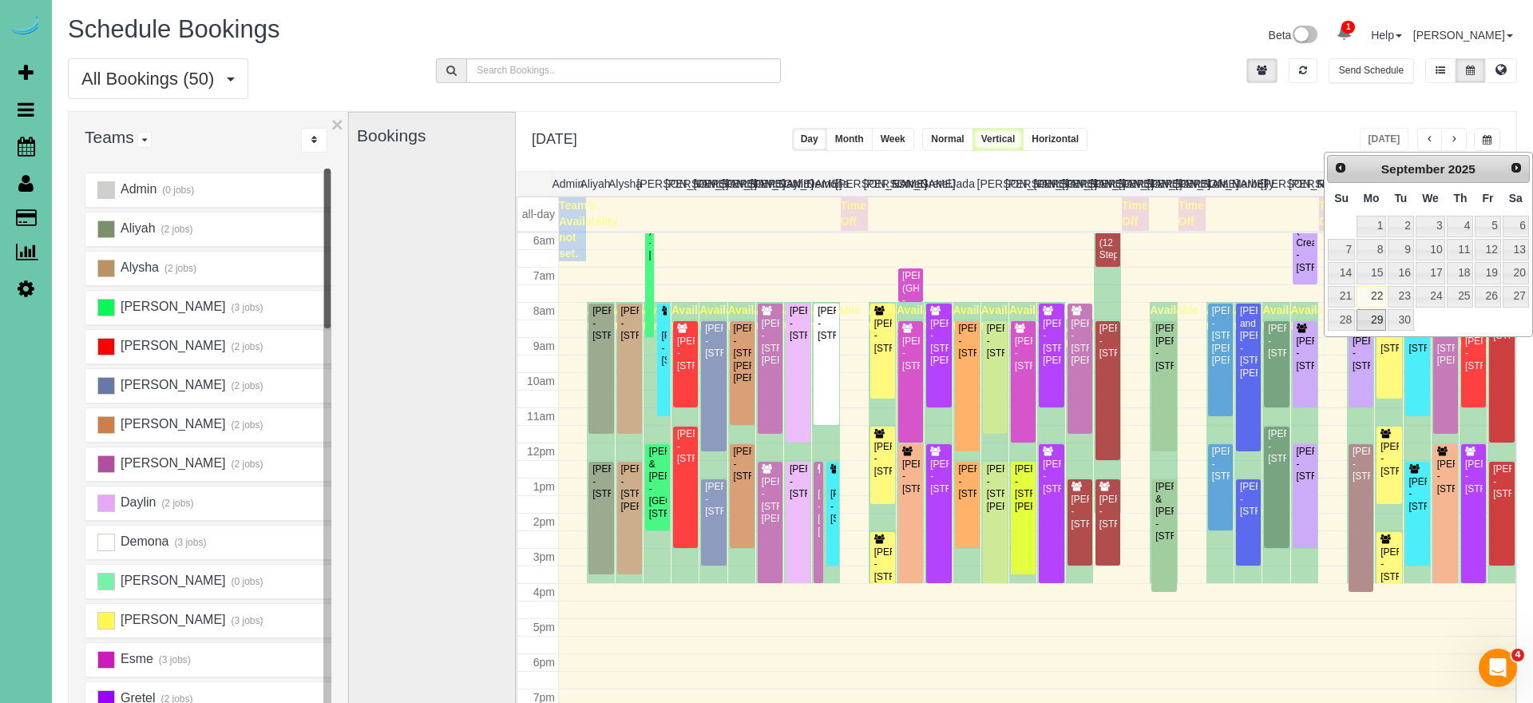
click at [1377, 311] on link "29" at bounding box center [1371, 320] width 30 height 22
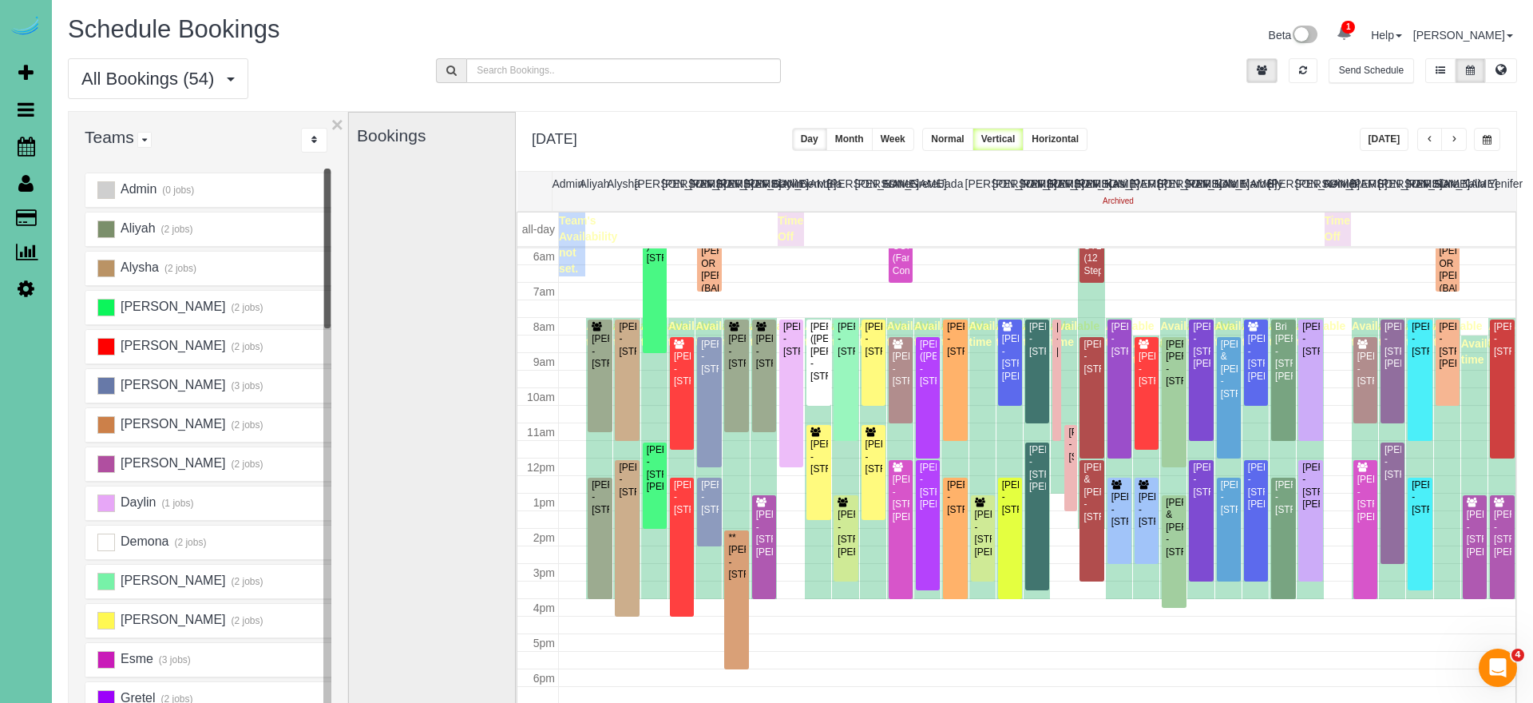
click at [1462, 138] on button "button" at bounding box center [1454, 139] width 26 height 23
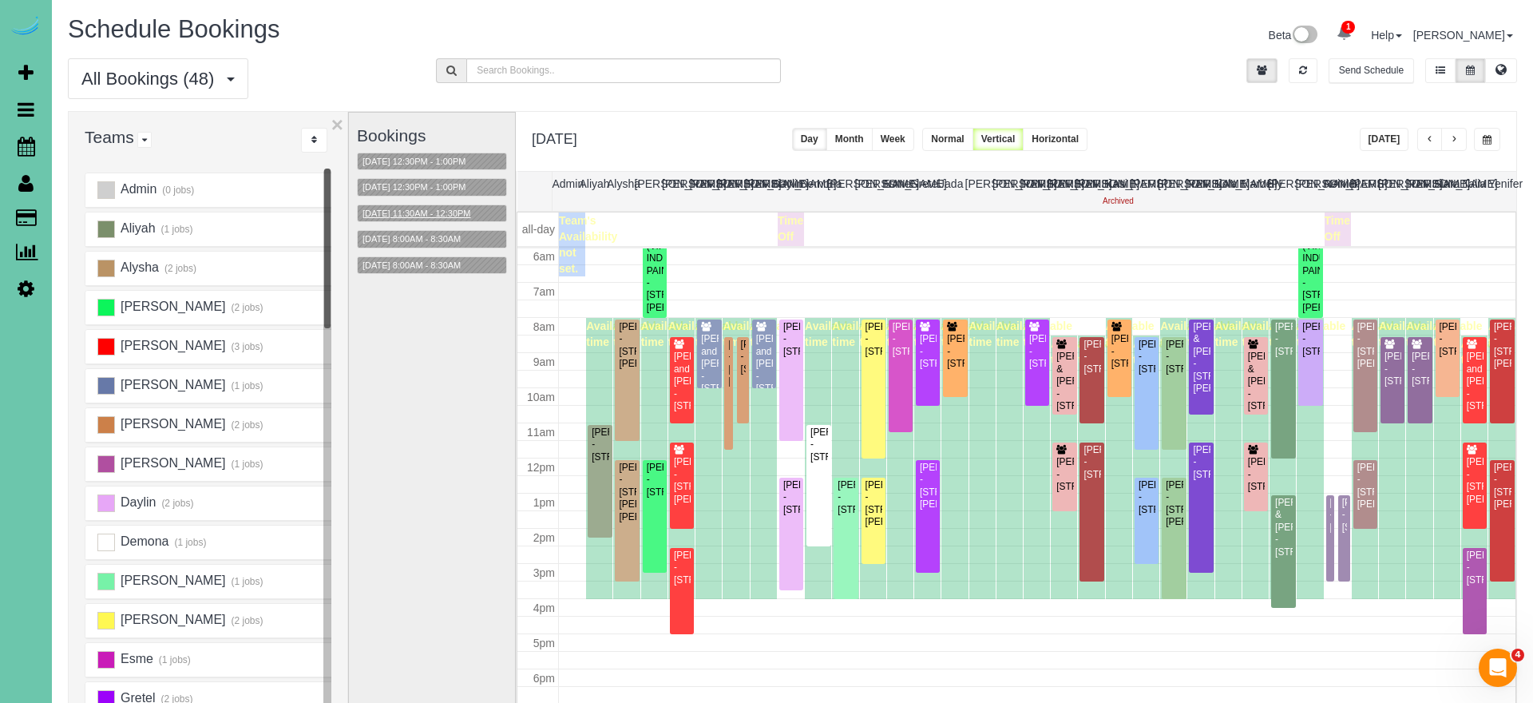
click at [444, 212] on button "[DATE] 11:30AM - 12:30PM" at bounding box center [417, 213] width 118 height 17
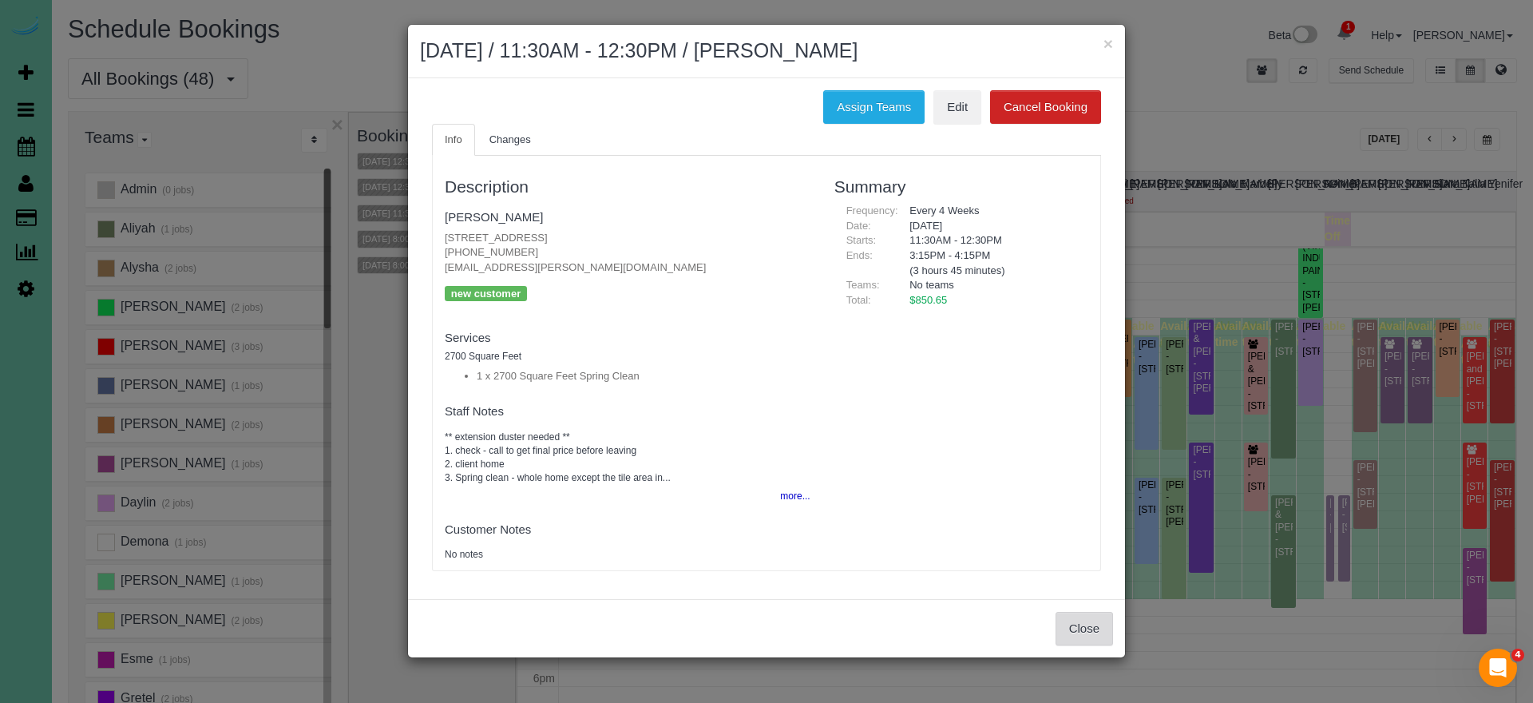
click at [1066, 624] on button "Close" at bounding box center [1083, 629] width 57 height 34
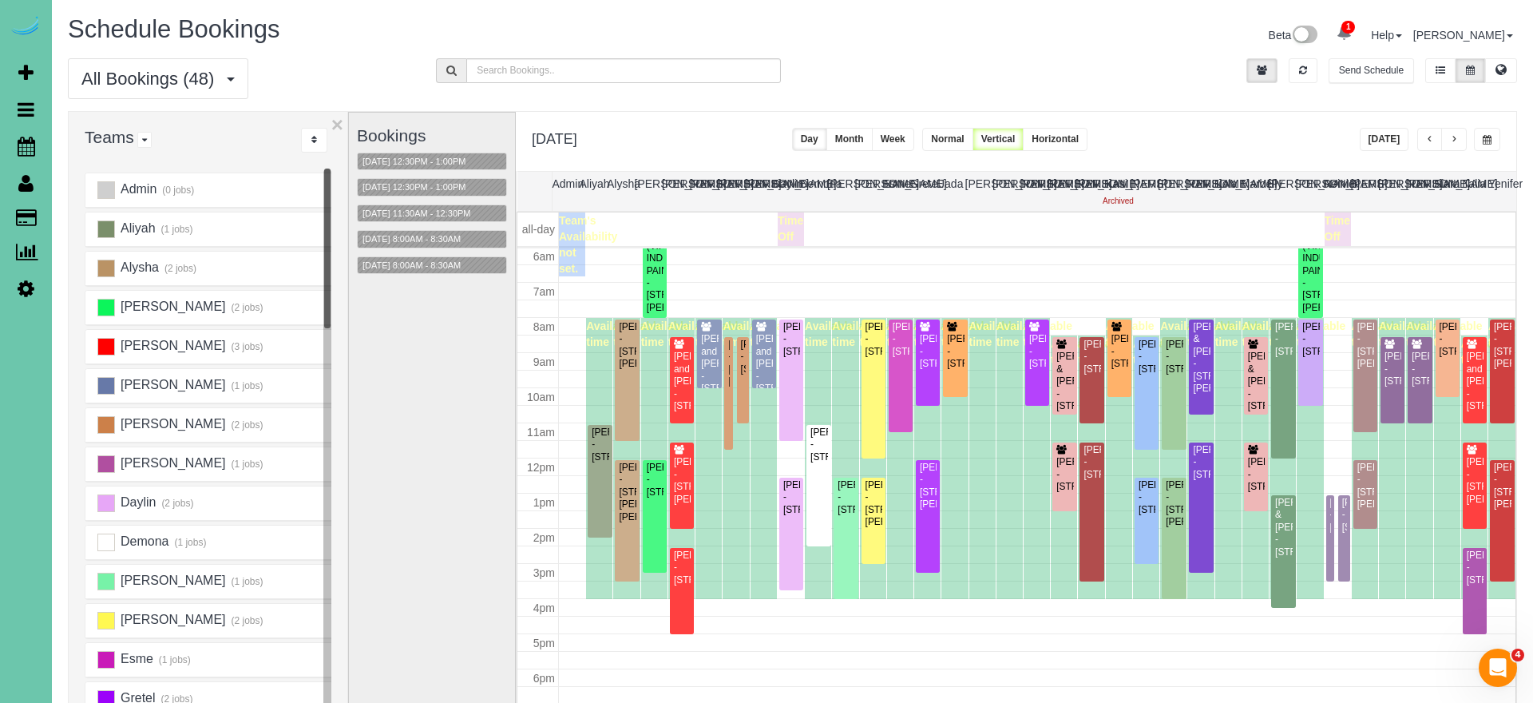
scroll to position [47, 0]
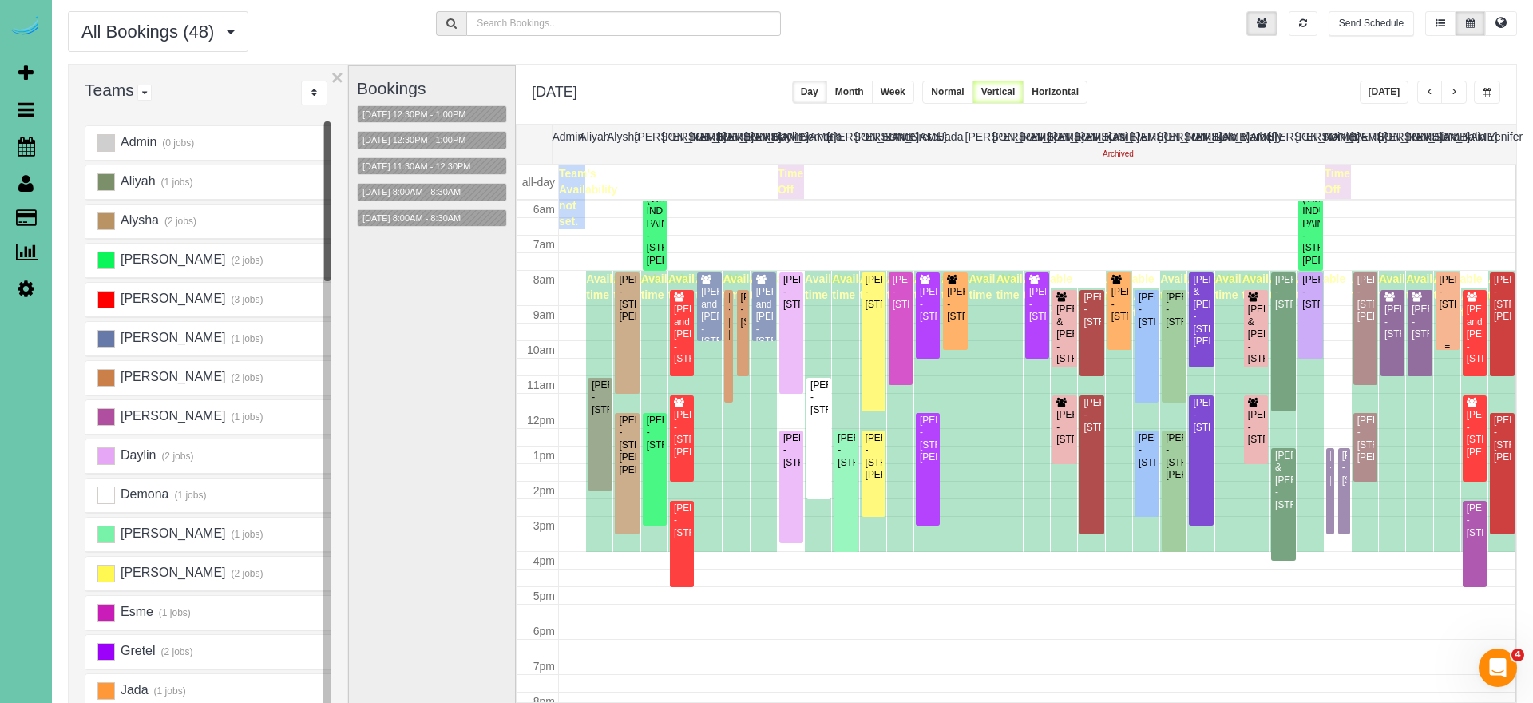
click at [1444, 287] on div "[PERSON_NAME] - [STREET_ADDRESS]" at bounding box center [1448, 292] width 18 height 37
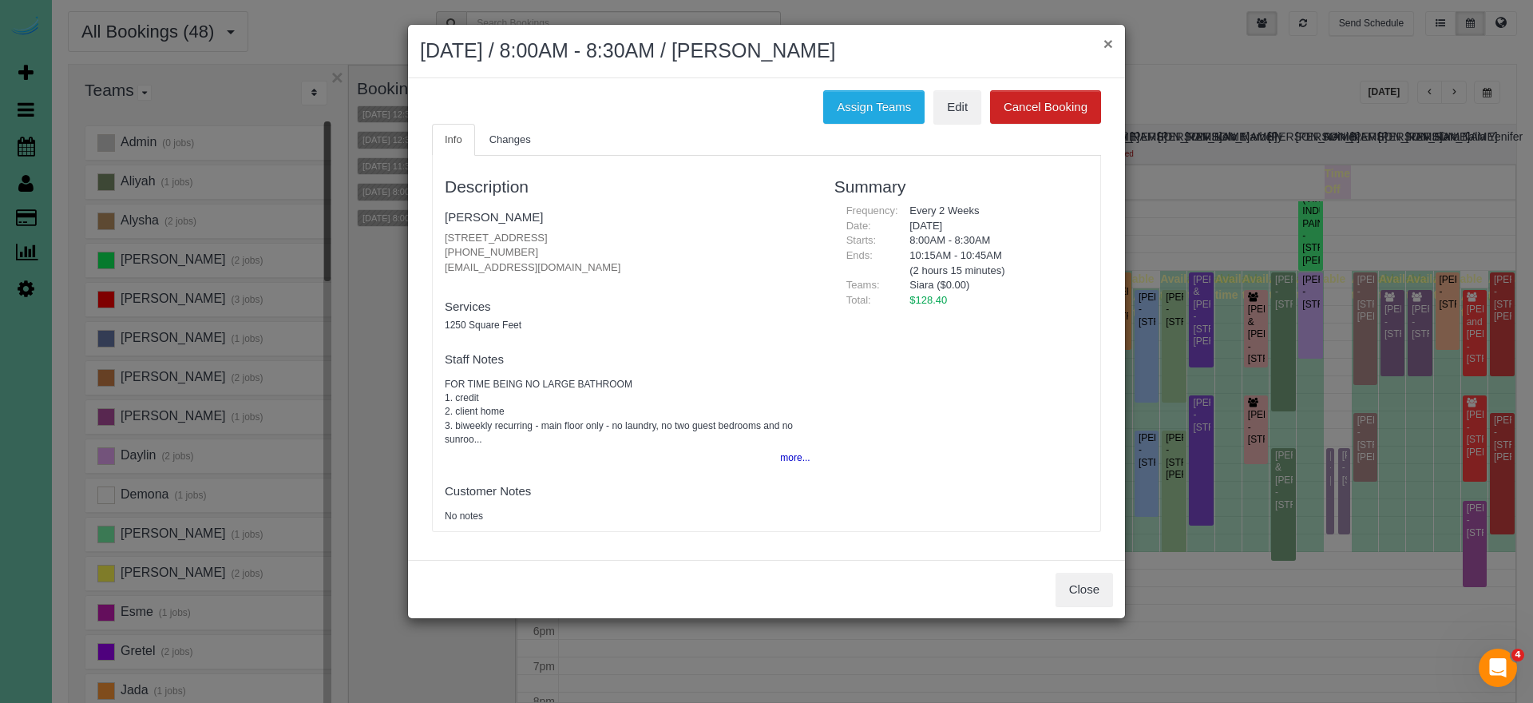
click at [1108, 43] on button "×" at bounding box center [1108, 43] width 10 height 17
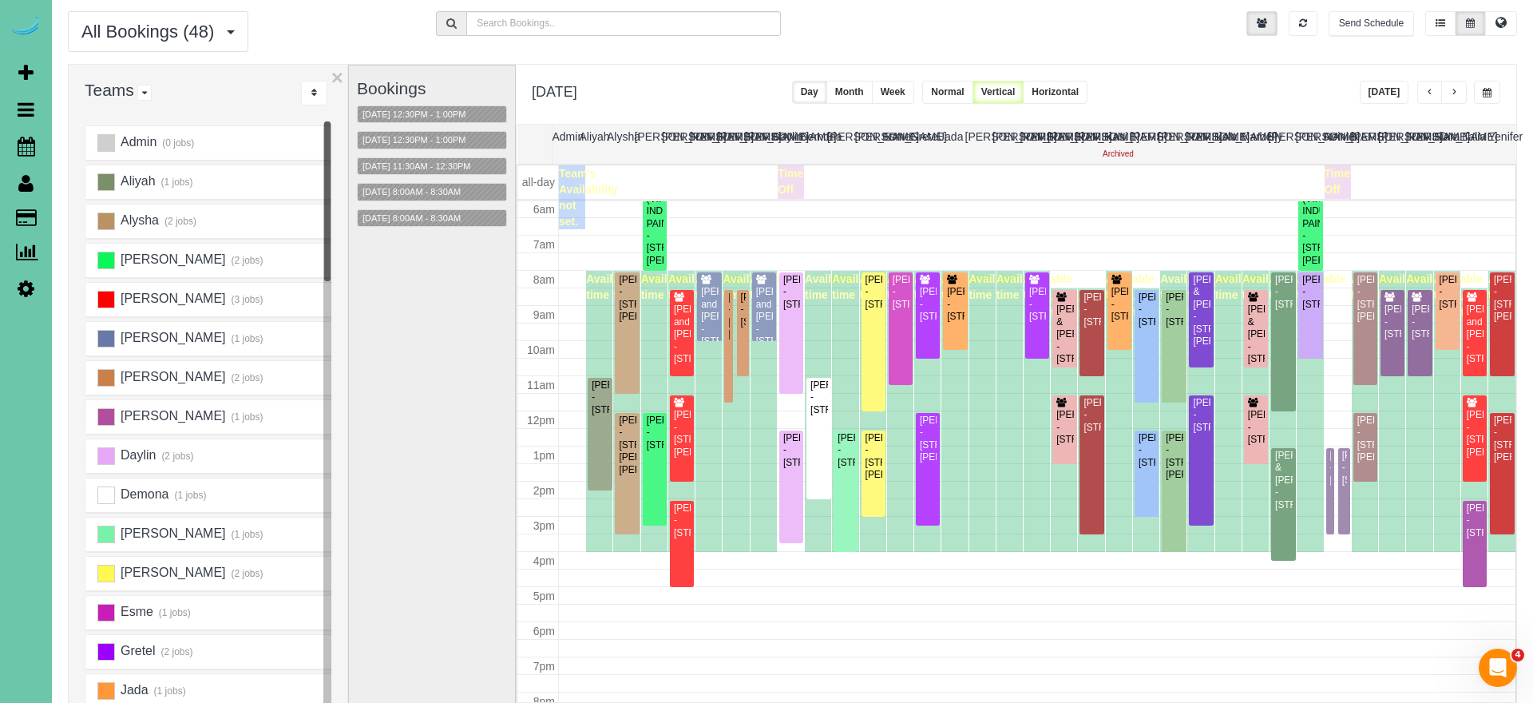
click at [1486, 90] on span "button" at bounding box center [1487, 93] width 9 height 10
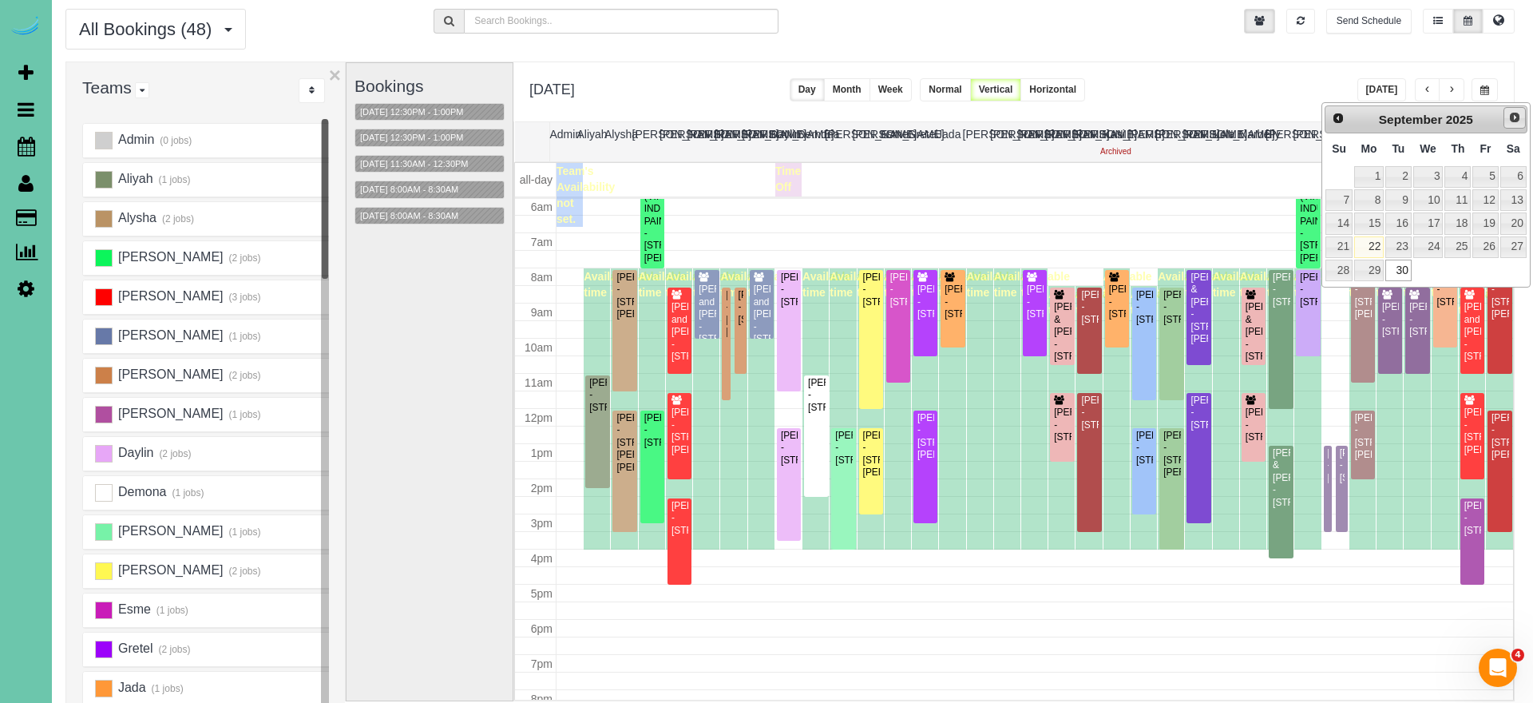
click at [1511, 117] on span "Next" at bounding box center [1514, 117] width 13 height 13
click at [1401, 215] on link "14" at bounding box center [1398, 224] width 26 height 22
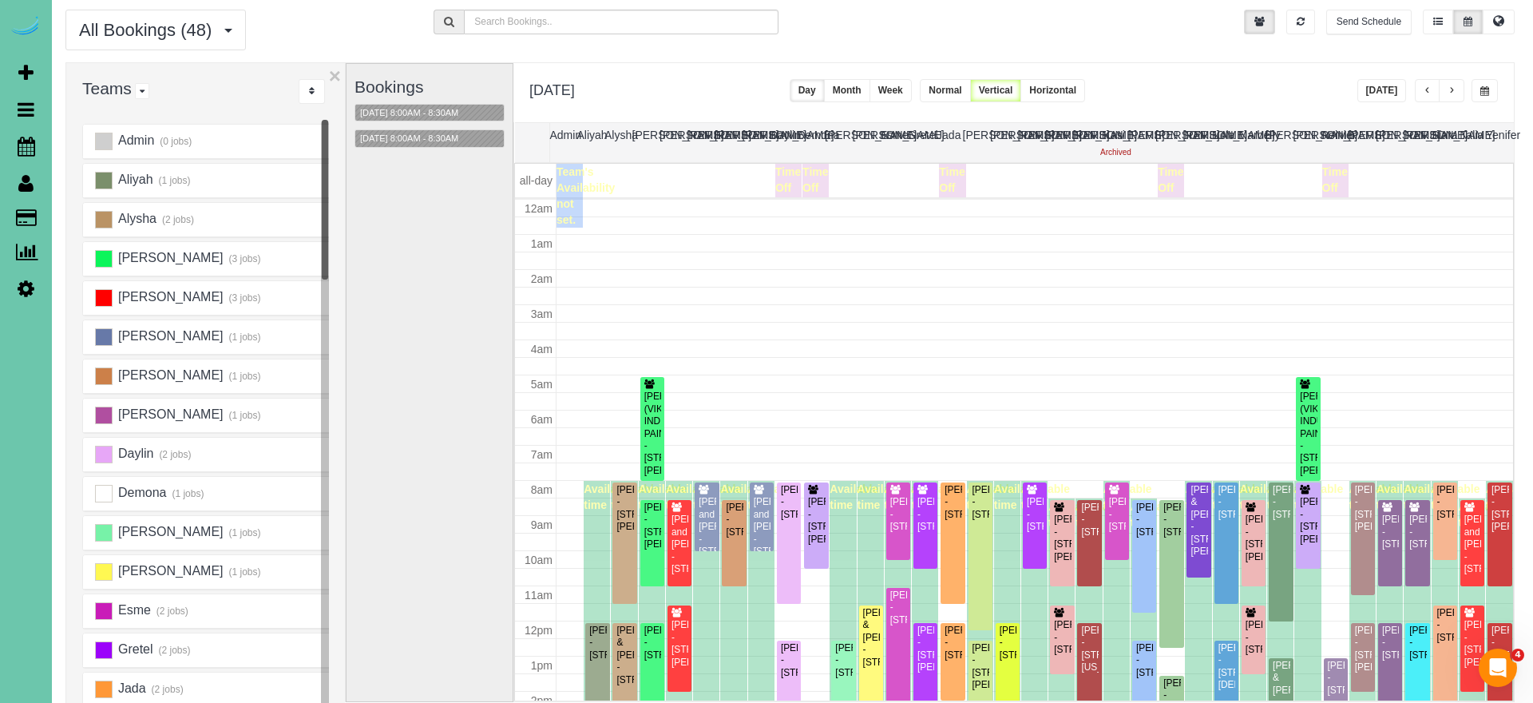
scroll to position [212, 0]
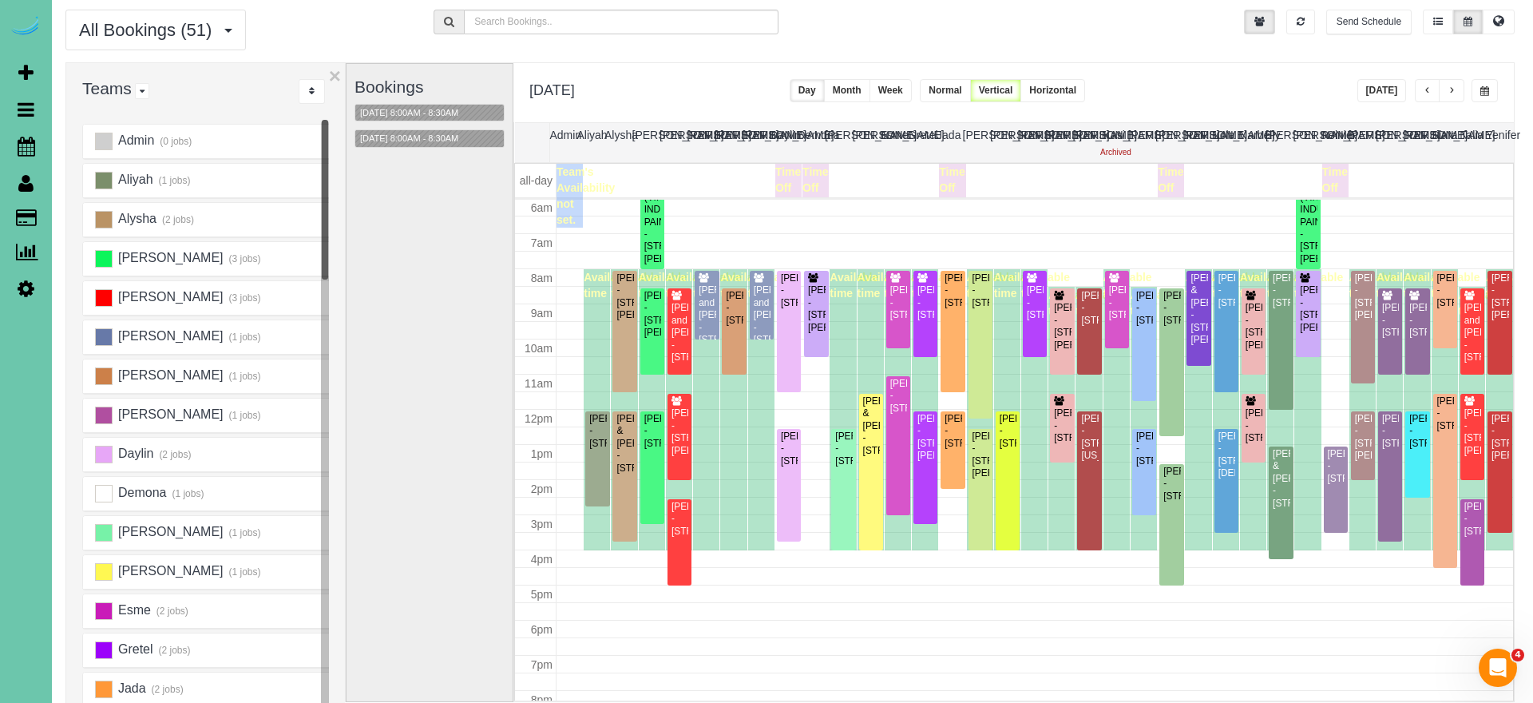
click at [1483, 91] on span "button" at bounding box center [1484, 91] width 9 height 10
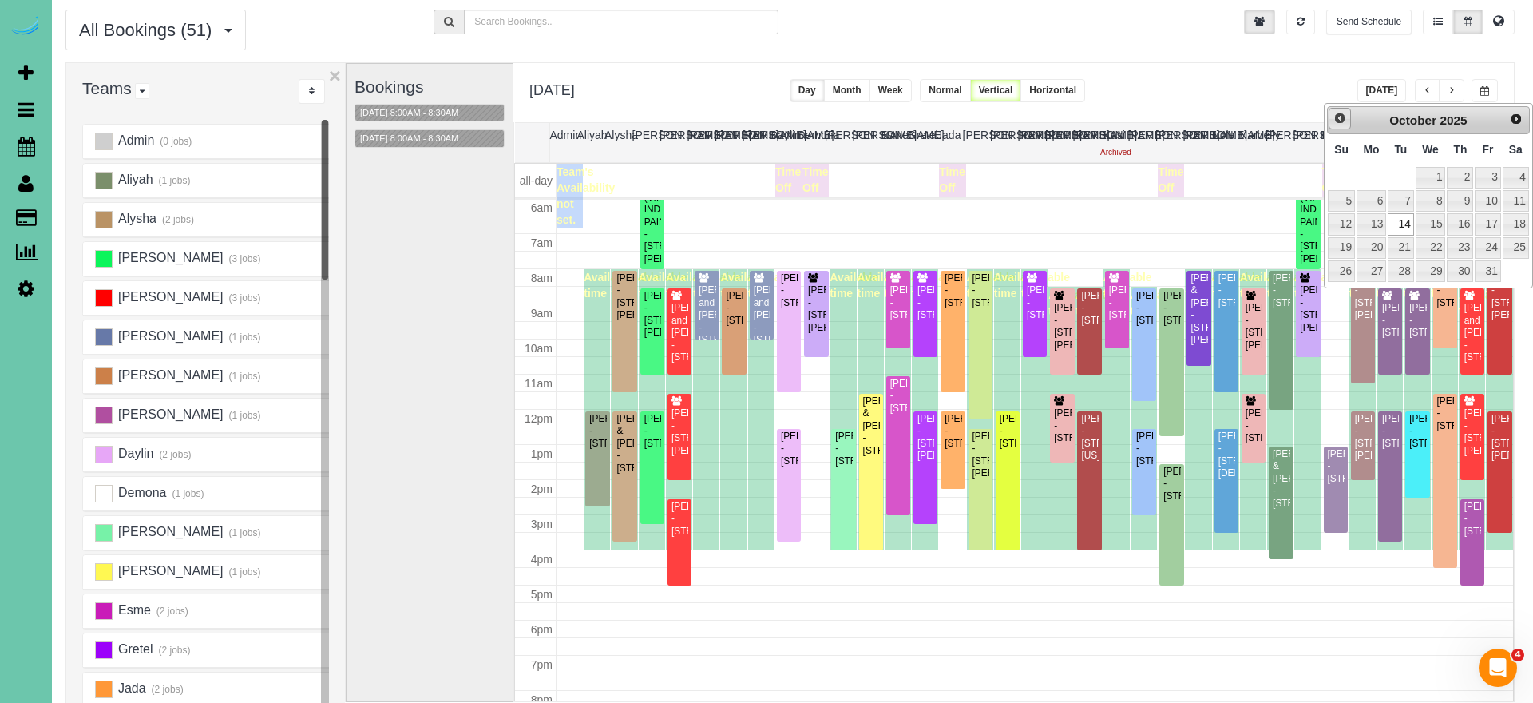
click at [1344, 122] on span "Prev" at bounding box center [1339, 118] width 13 height 13
click at [1405, 262] on link "30" at bounding box center [1401, 271] width 26 height 22
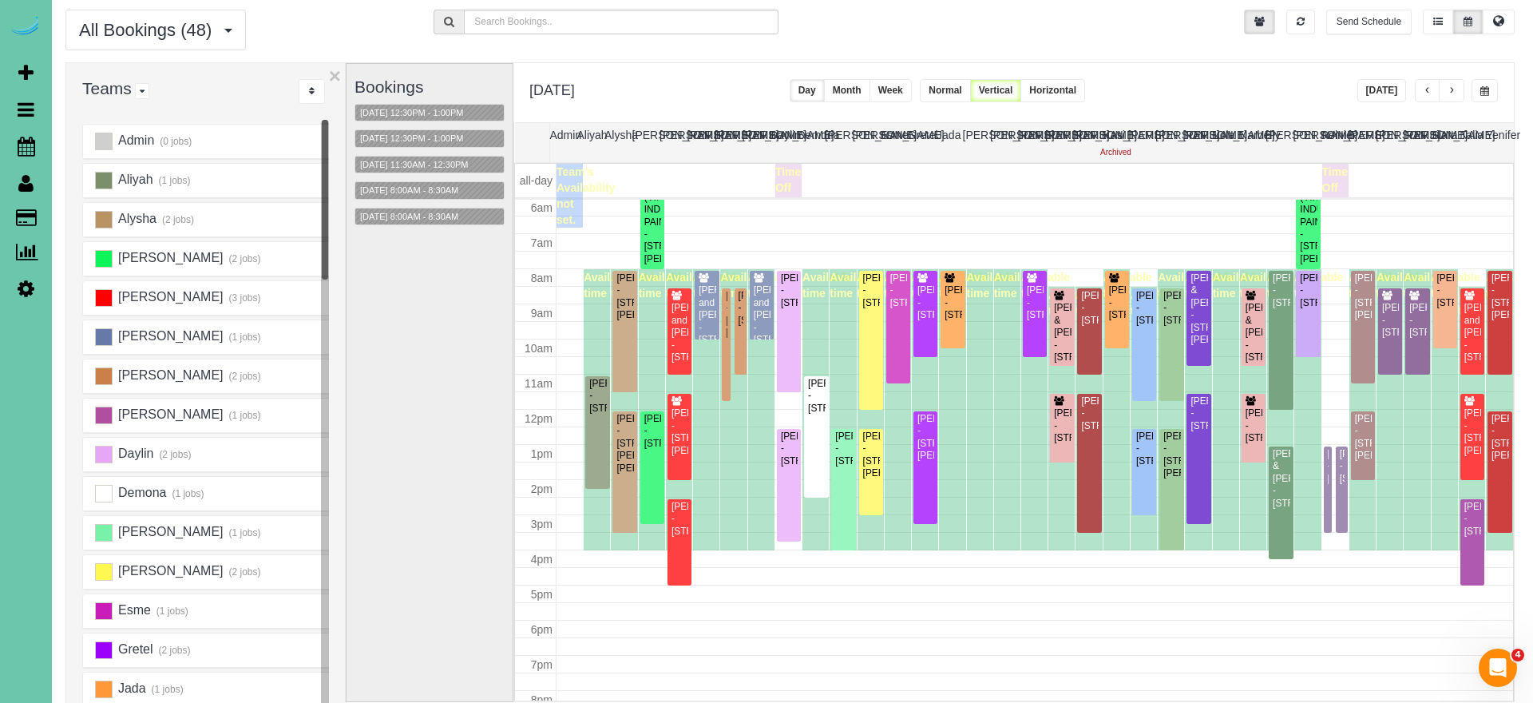
click at [1476, 91] on button "button" at bounding box center [1484, 90] width 26 height 23
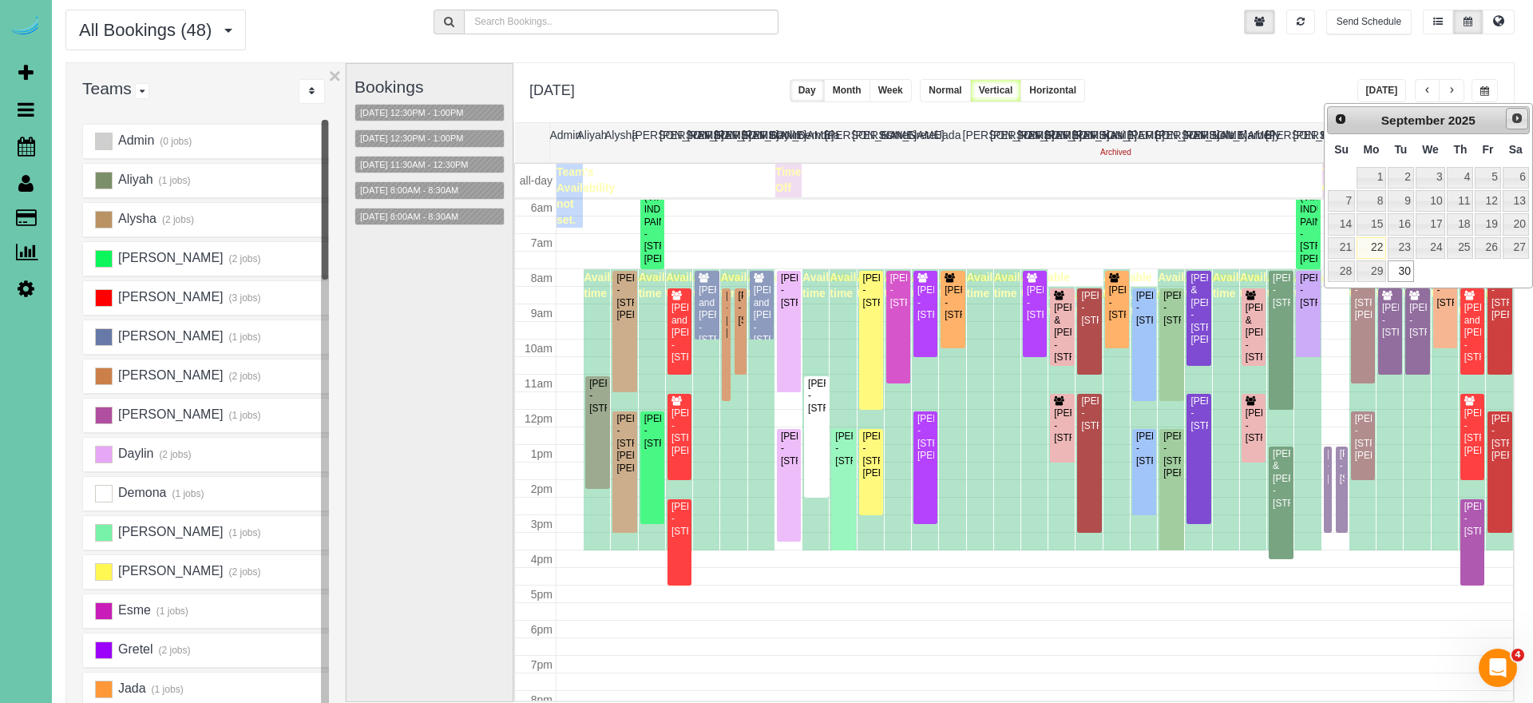
click at [1519, 122] on span "Next" at bounding box center [1517, 118] width 13 height 13
click at [1380, 240] on link "20" at bounding box center [1371, 248] width 30 height 22
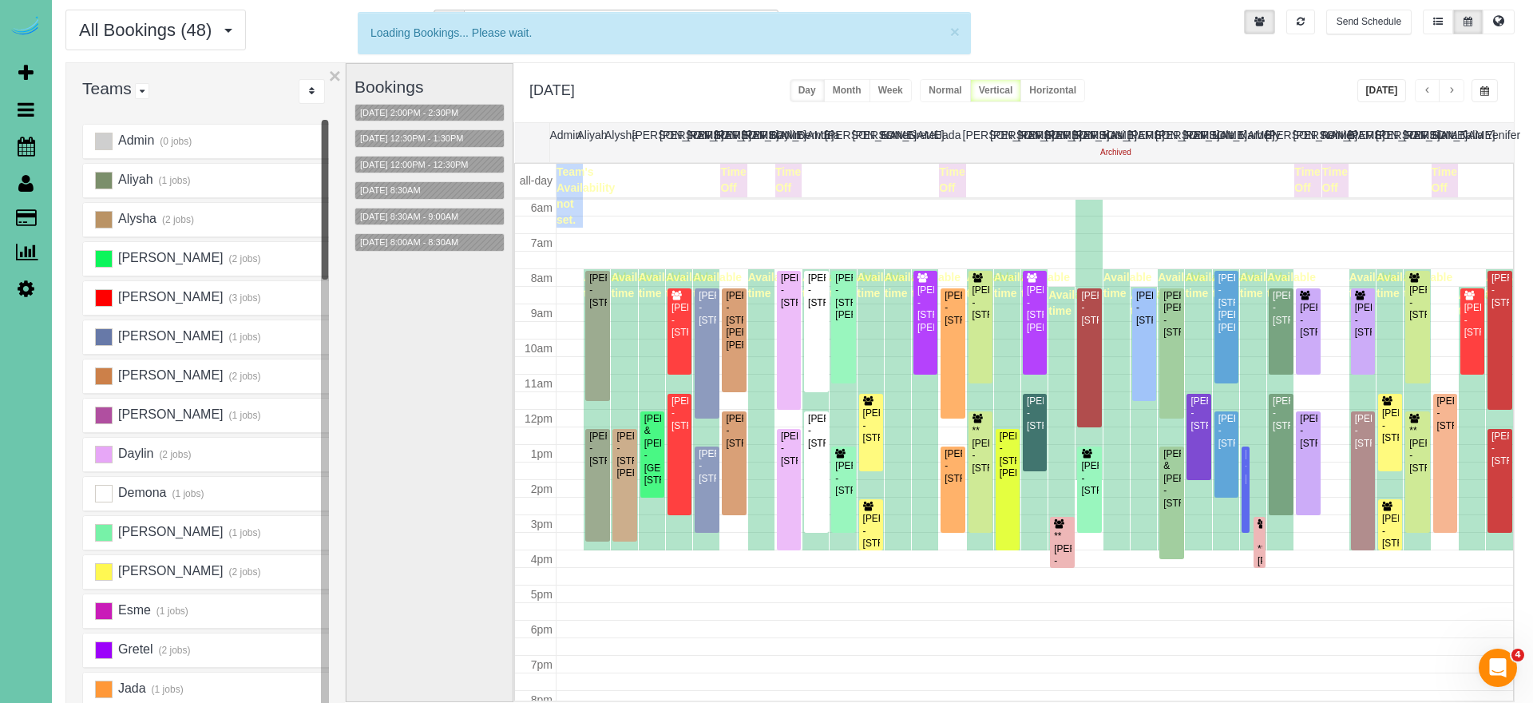
click at [912, 93] on button "Week" at bounding box center [890, 90] width 42 height 23
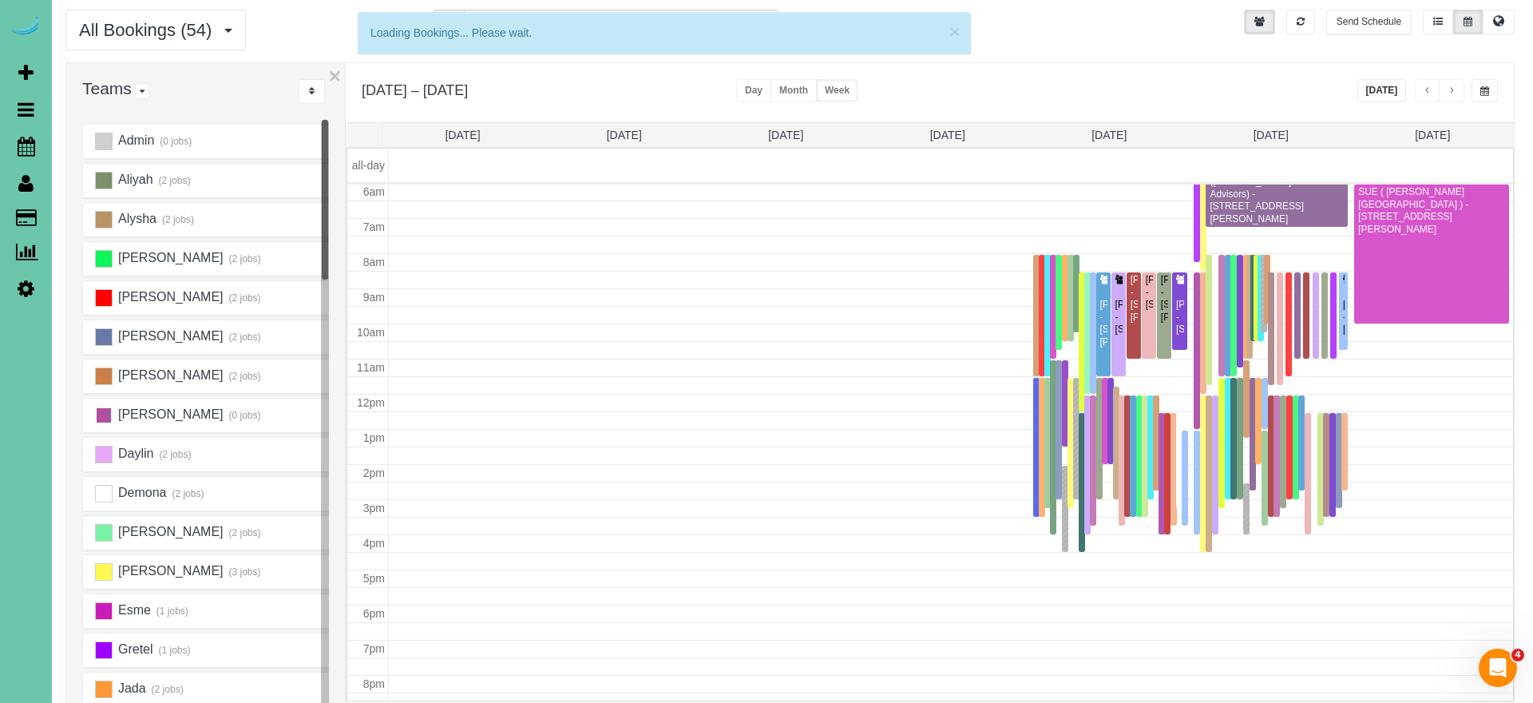
click at [111, 418] on ins at bounding box center [104, 415] width 18 height 18
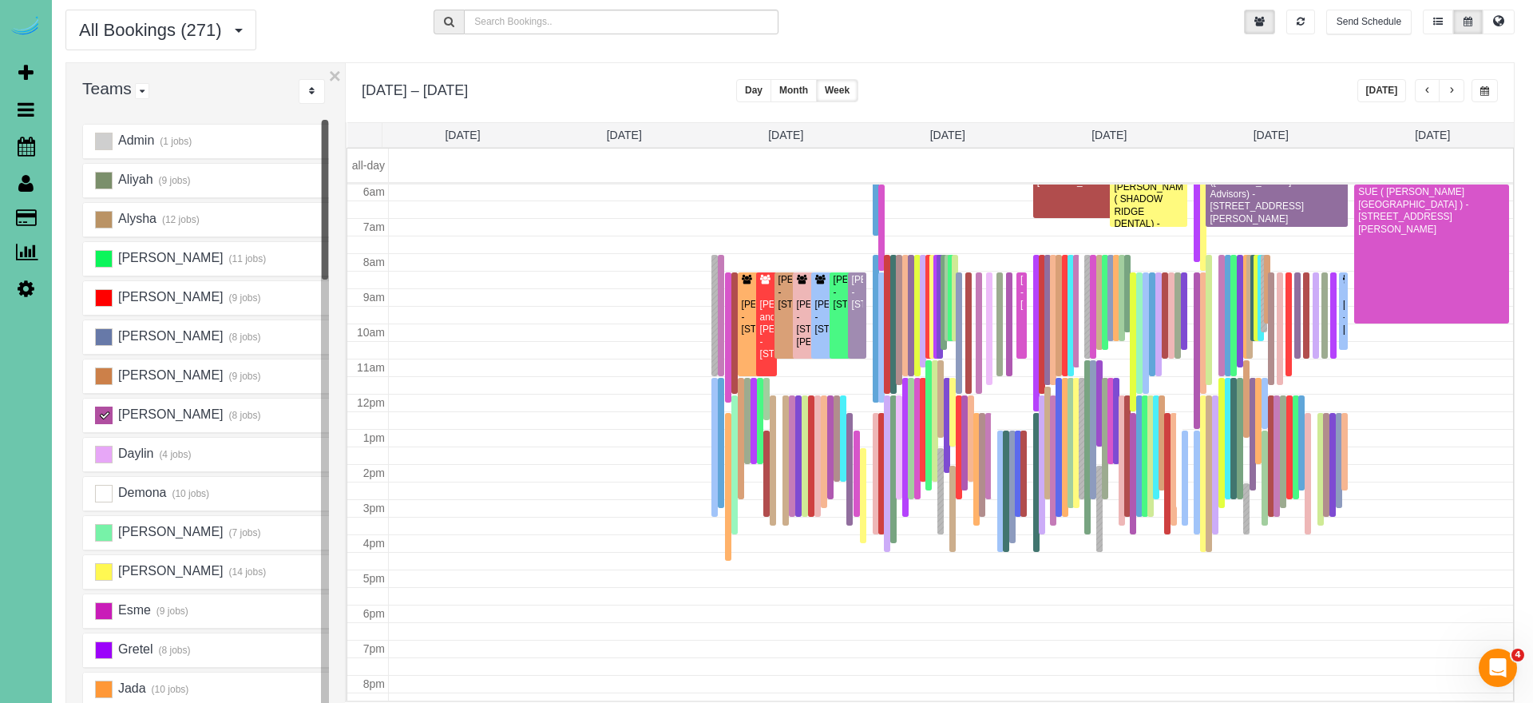
click at [105, 413] on ins at bounding box center [104, 415] width 18 height 18
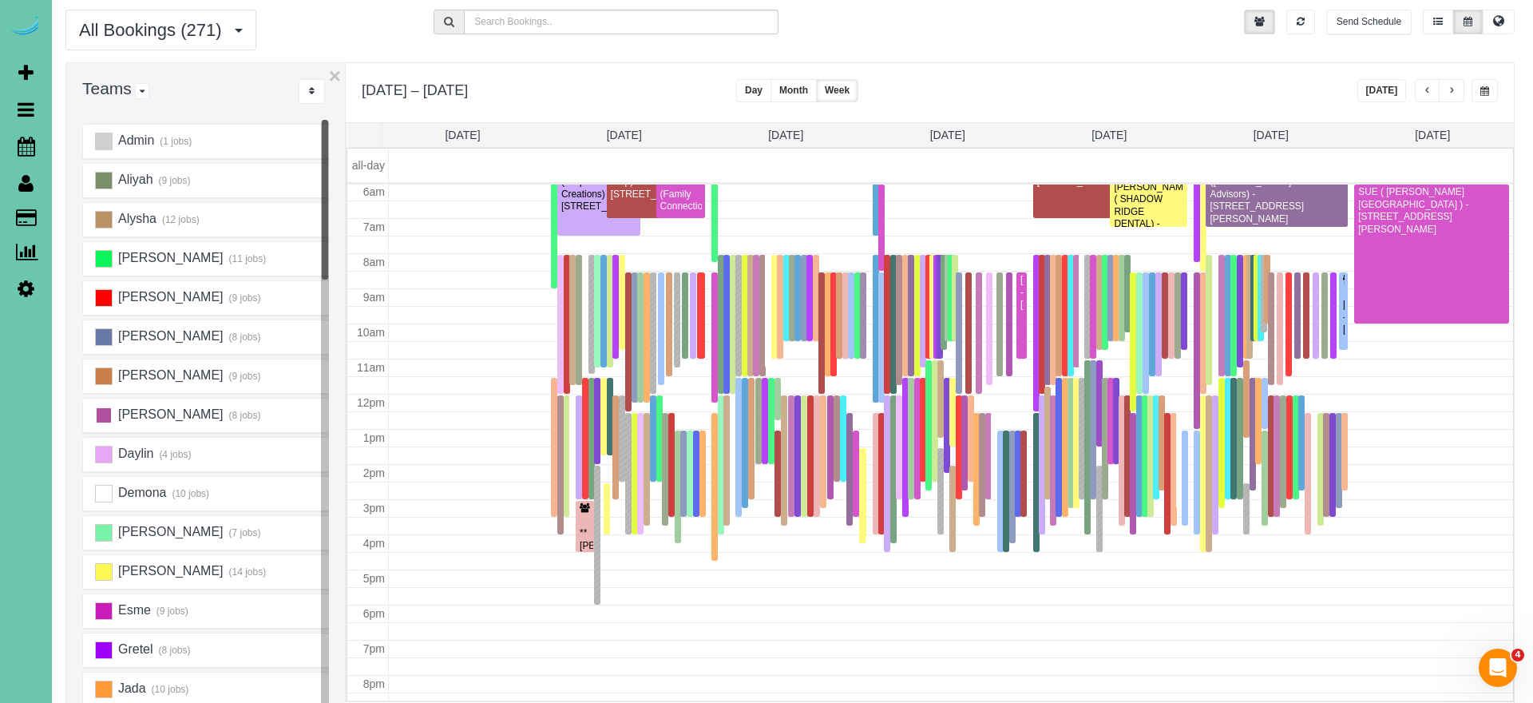
click at [105, 413] on ins at bounding box center [104, 415] width 18 height 18
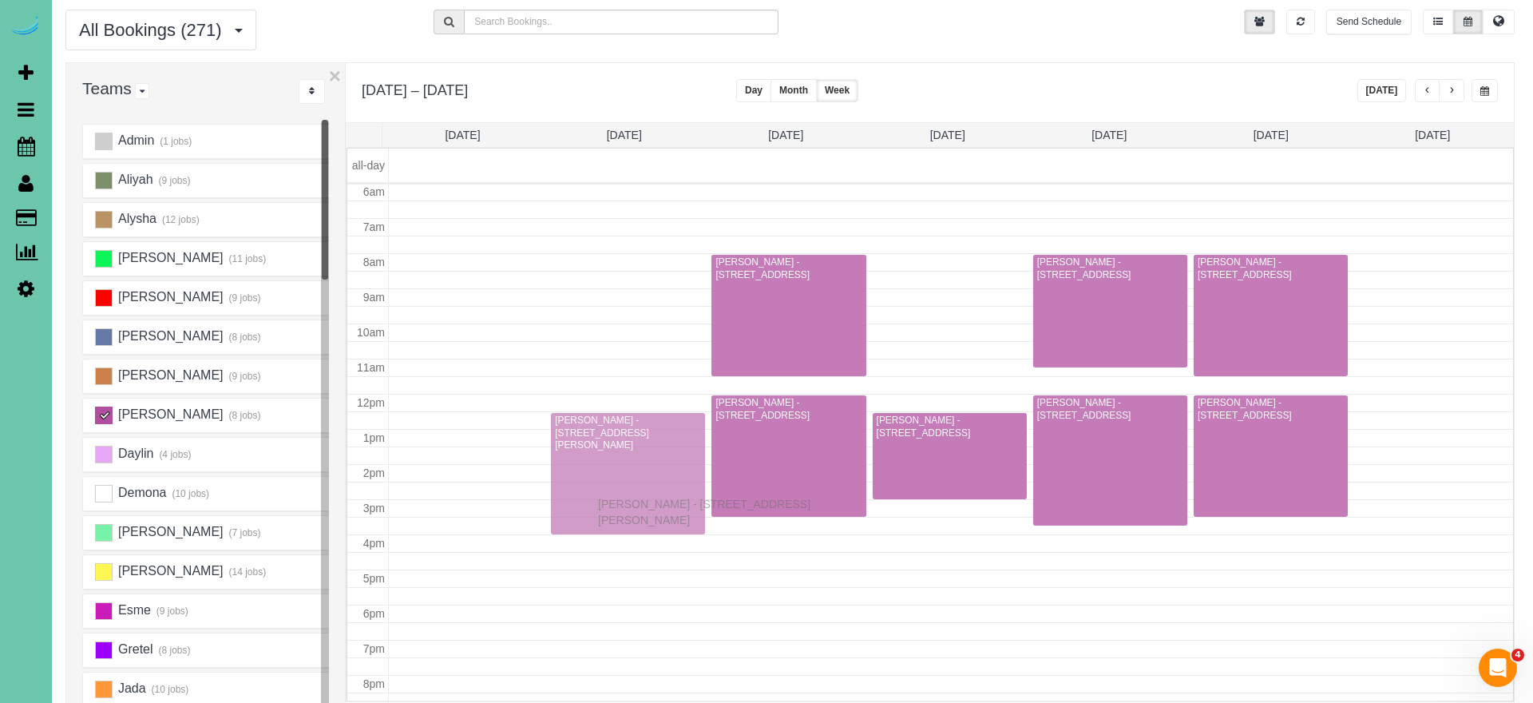
drag, startPoint x: 949, startPoint y: 358, endPoint x: 602, endPoint y: 501, distance: 375.9
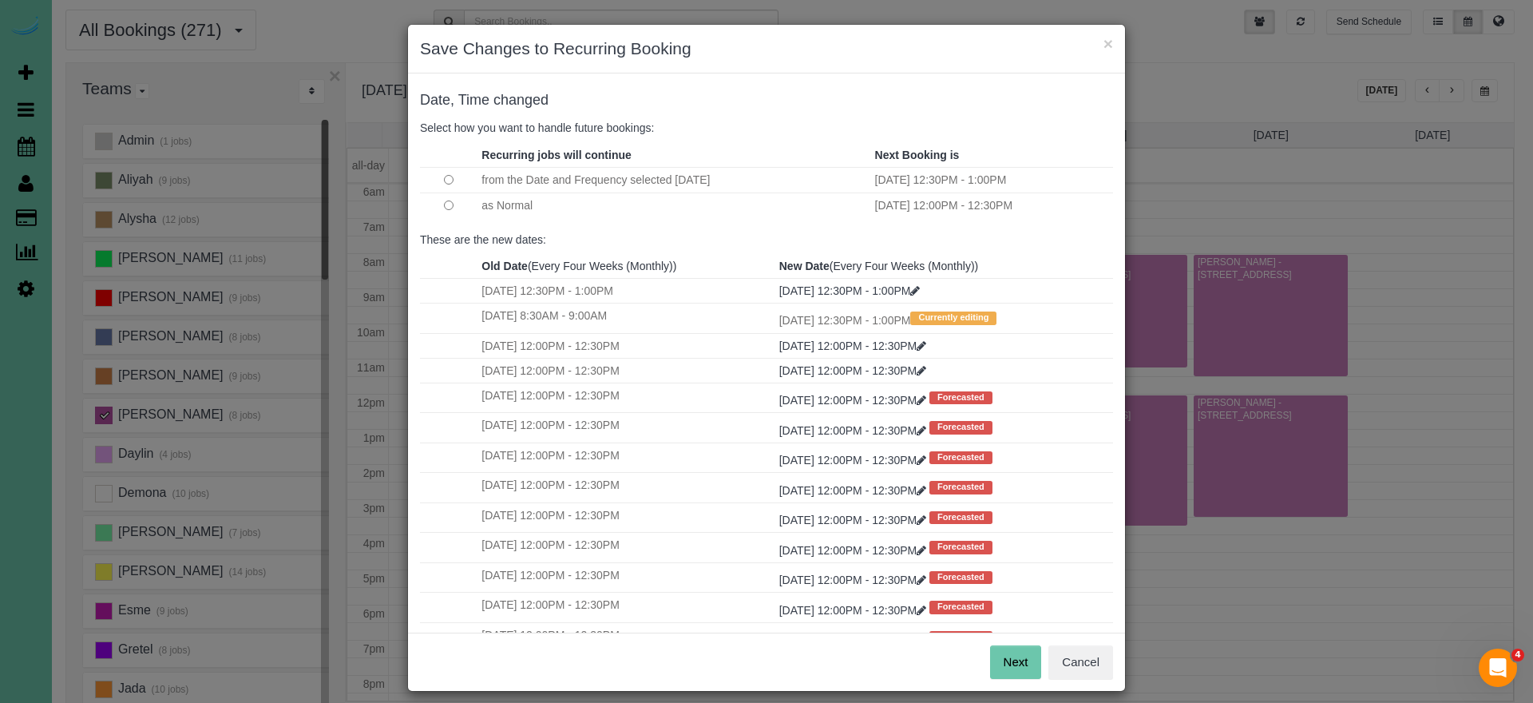
click at [1020, 666] on button "Next" at bounding box center [1016, 662] width 52 height 34
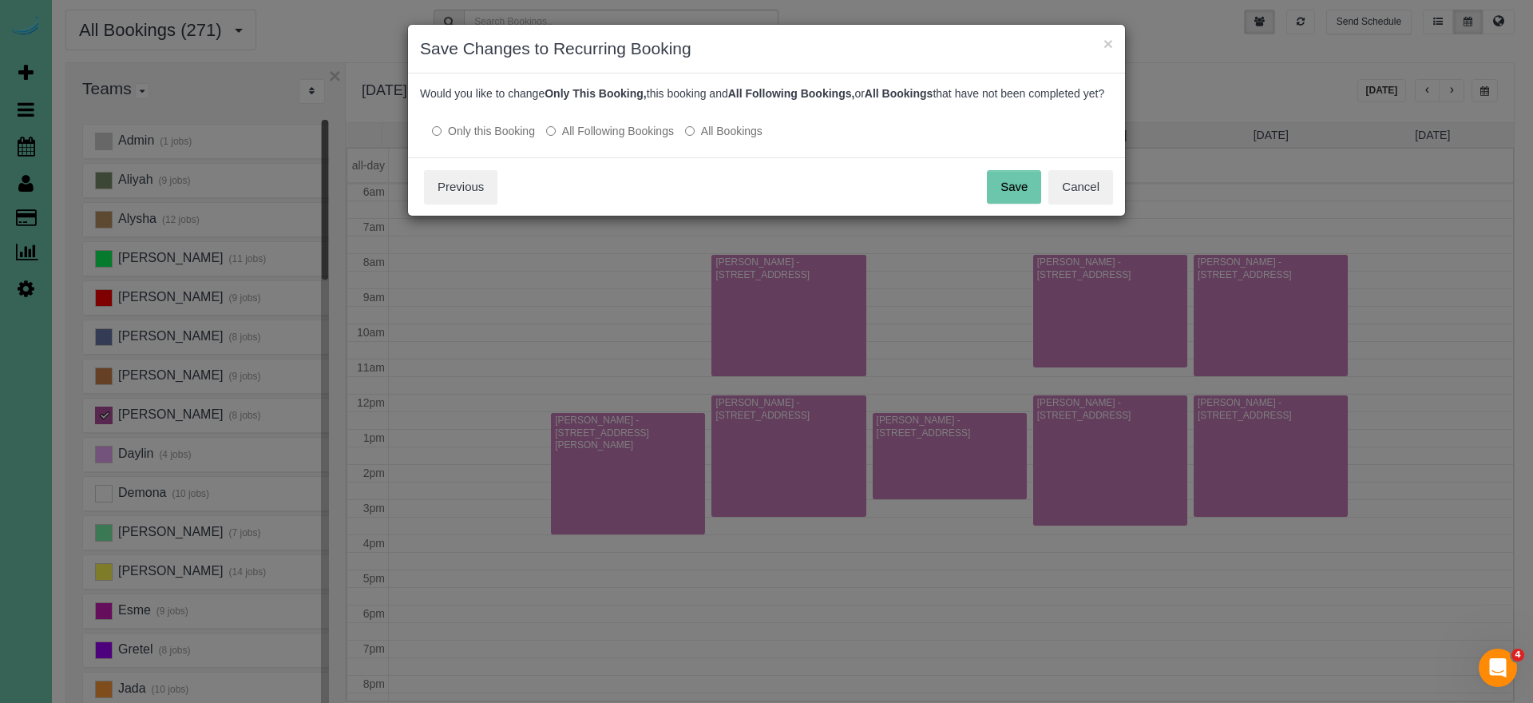
drag, startPoint x: 1004, startPoint y: 206, endPoint x: 965, endPoint y: 224, distance: 42.9
click at [1004, 204] on button "Save" at bounding box center [1014, 187] width 54 height 34
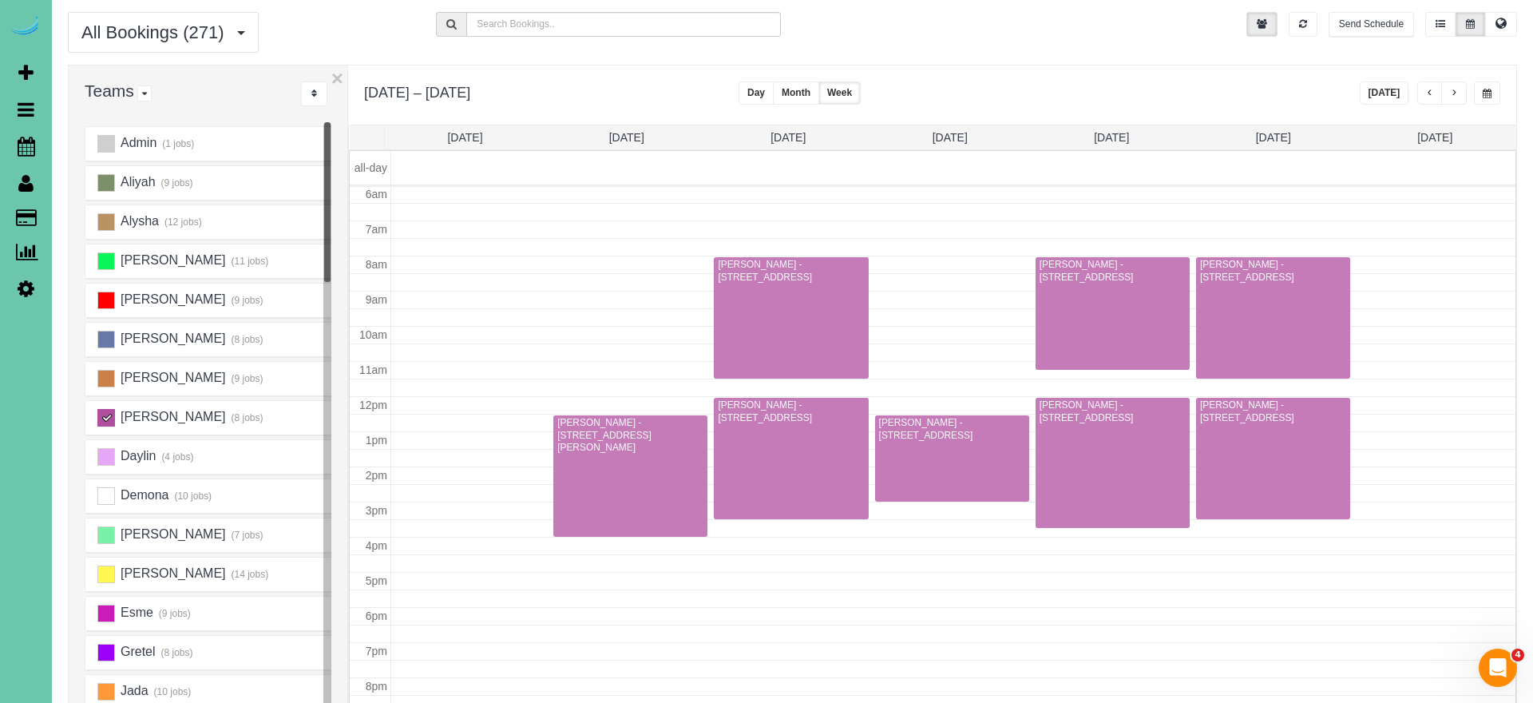
scroll to position [42, 0]
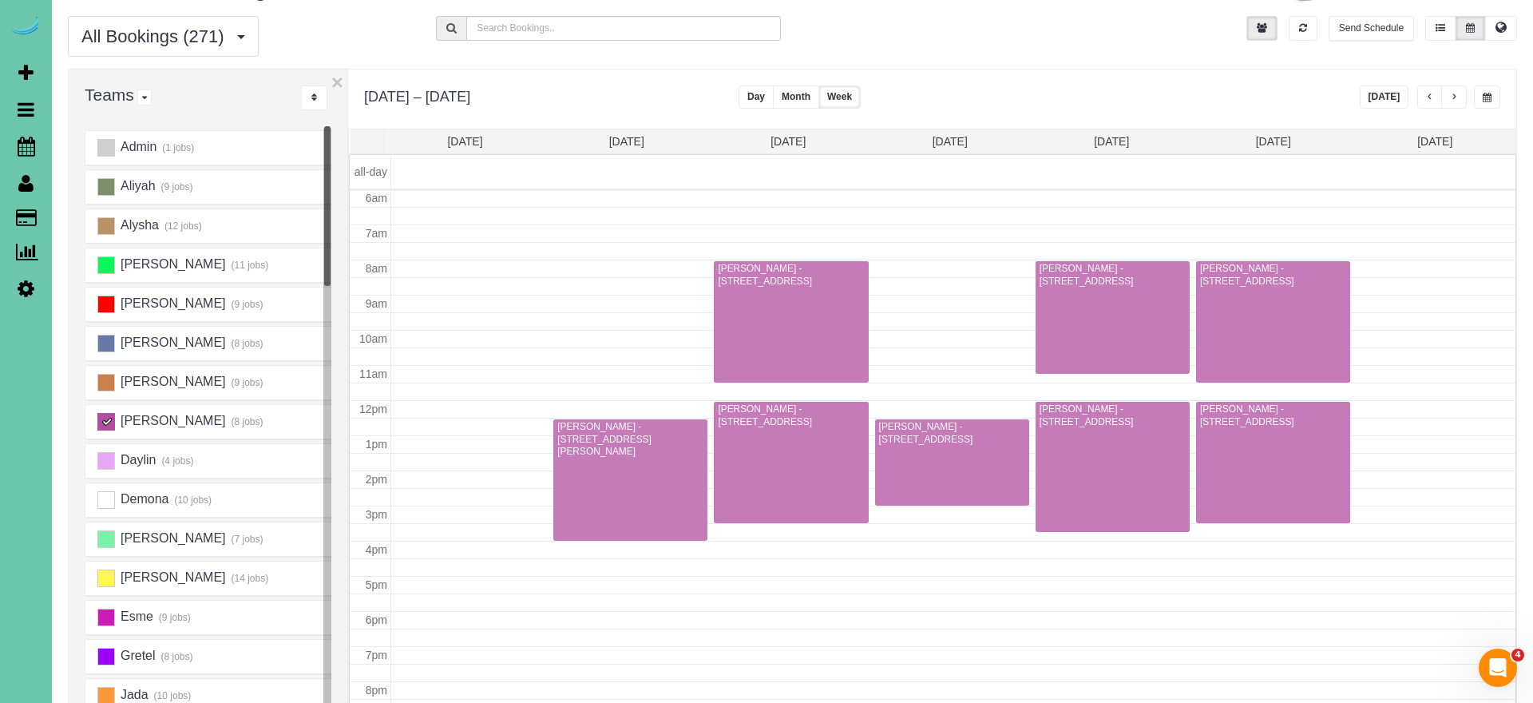
click at [1484, 90] on button "button" at bounding box center [1487, 96] width 26 height 23
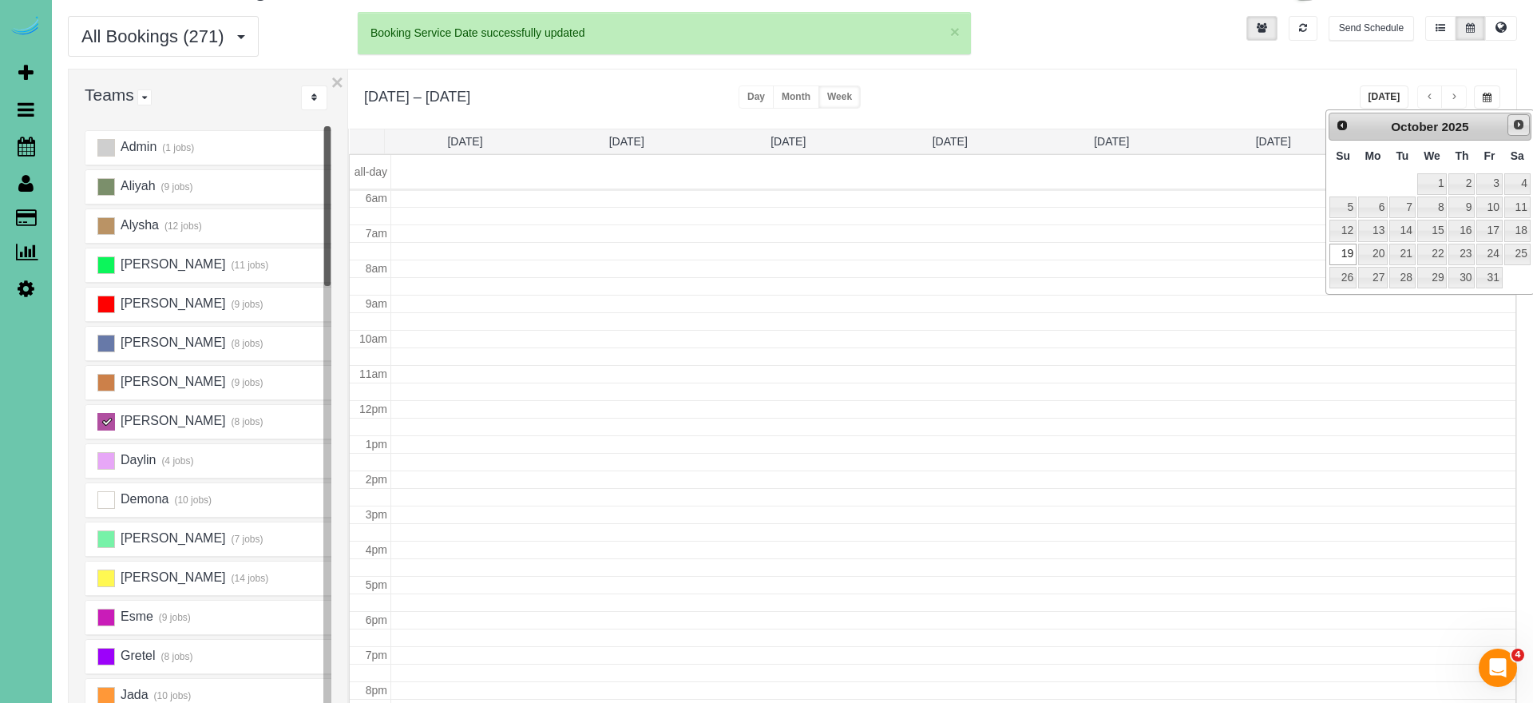
scroll to position [212, 0]
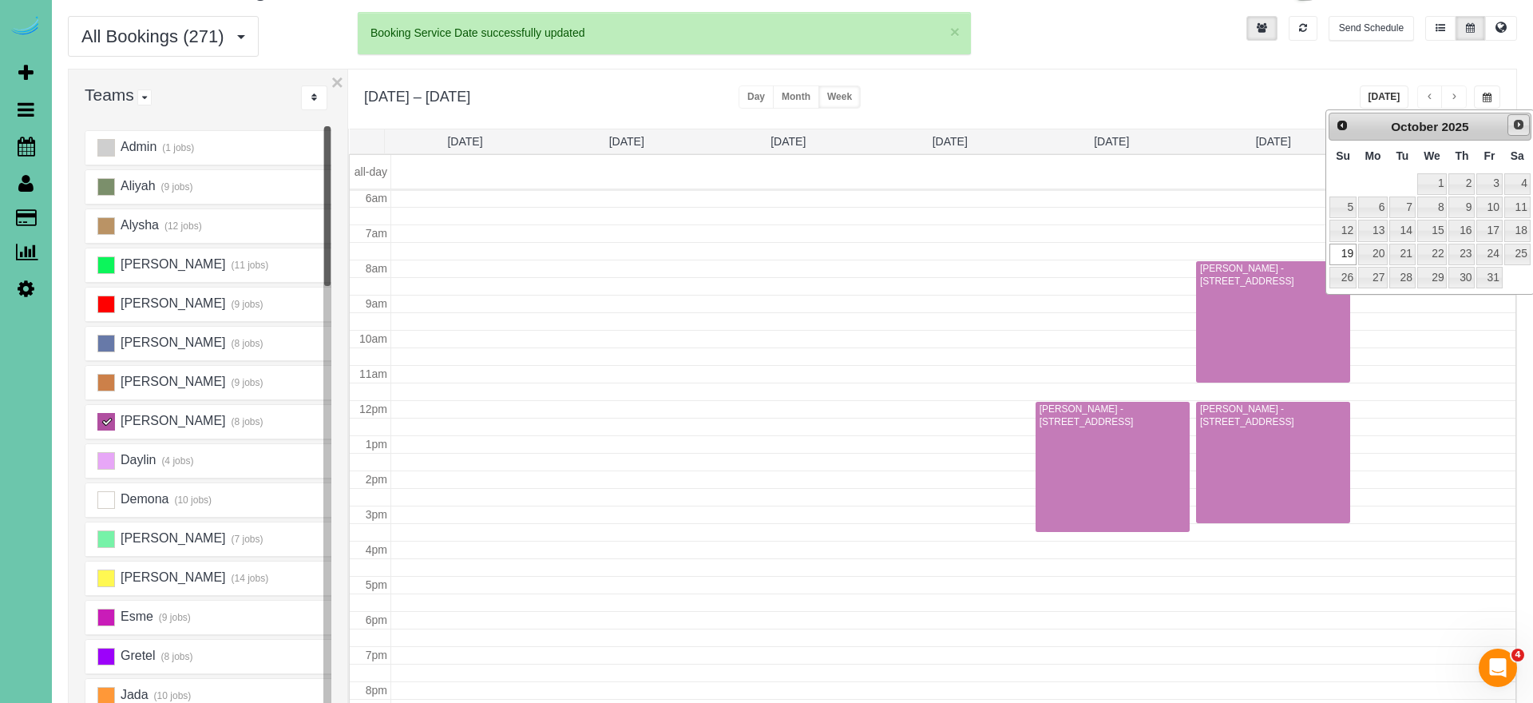
click at [1516, 125] on span "Next" at bounding box center [1518, 124] width 13 height 13
click at [1379, 248] on link "17" at bounding box center [1373, 255] width 30 height 22
type input "**********"
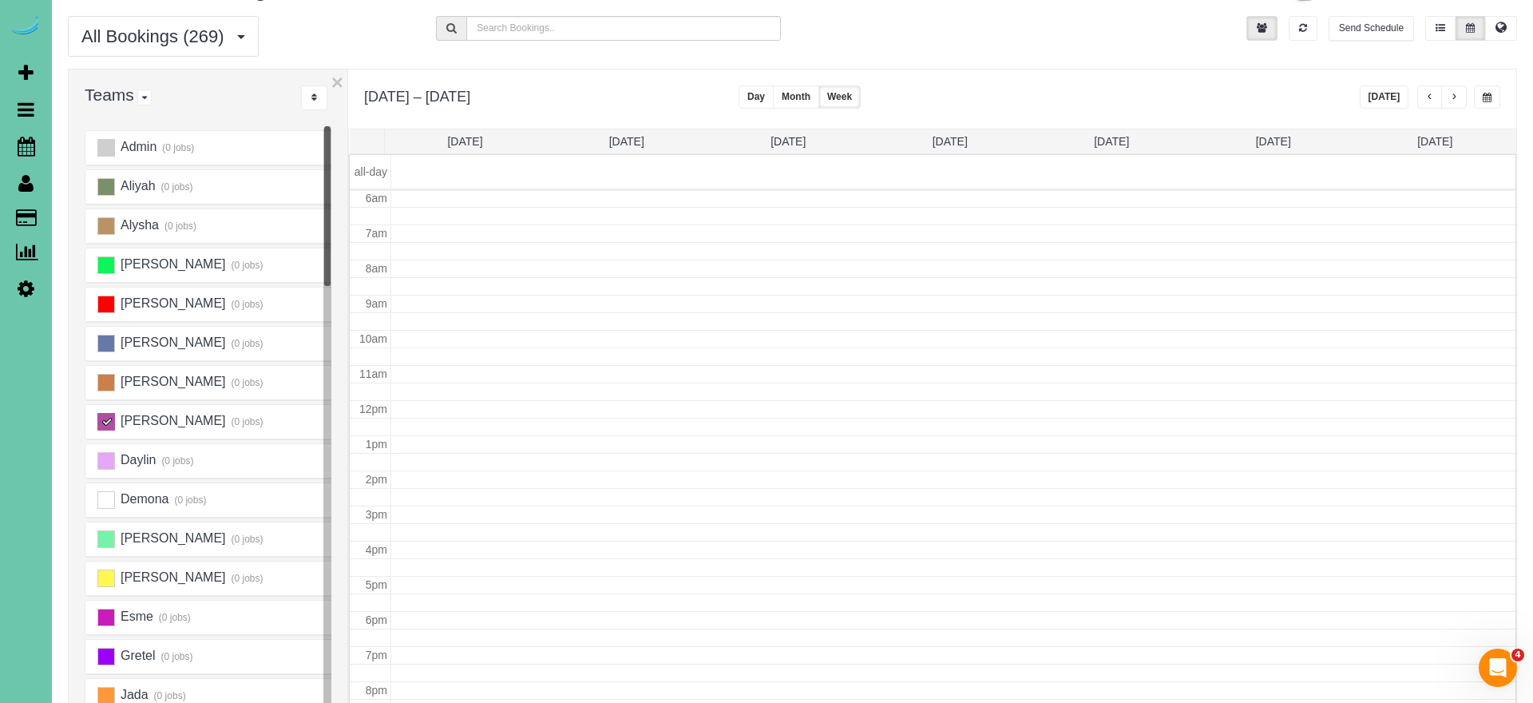
click at [109, 422] on ins at bounding box center [106, 422] width 18 height 18
click at [1432, 100] on span "button" at bounding box center [1430, 98] width 8 height 10
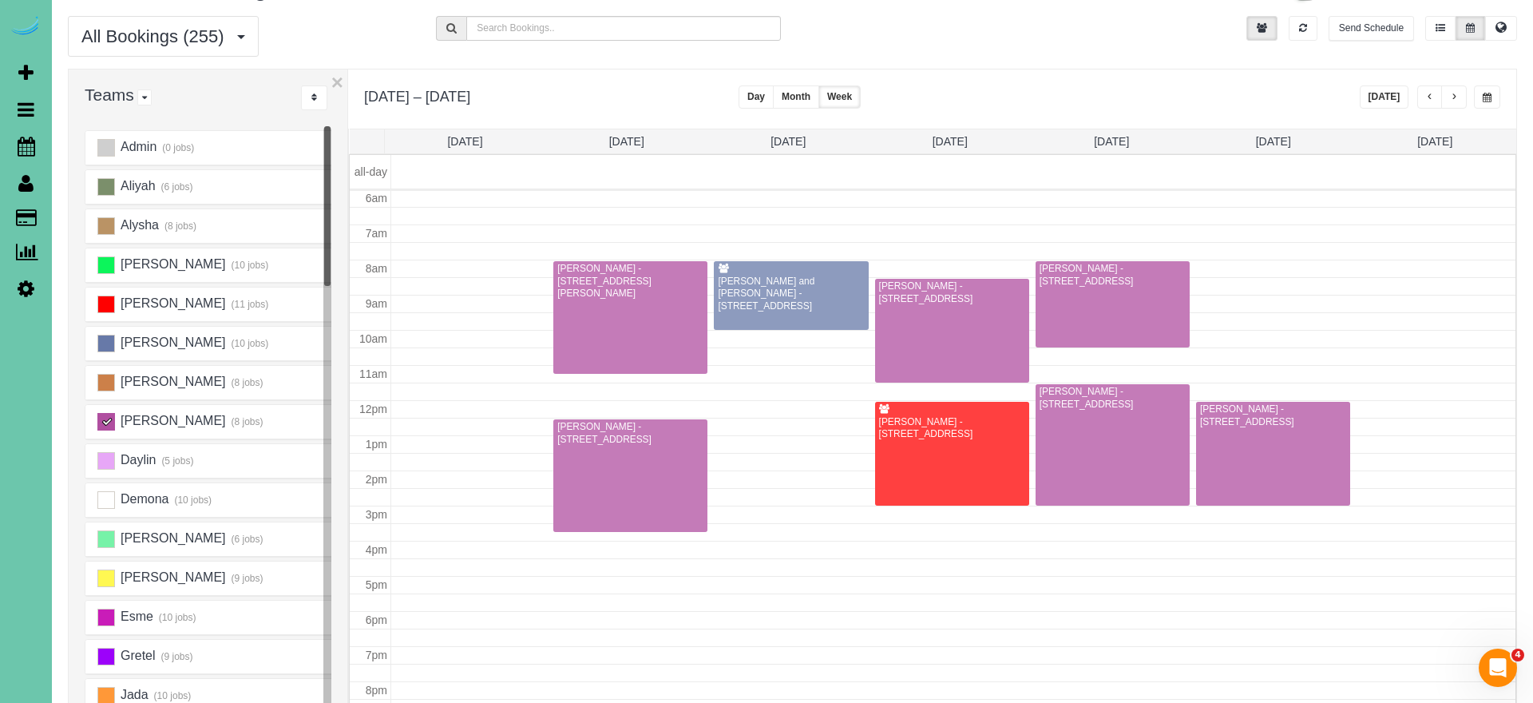
drag, startPoint x: 1452, startPoint y: 101, endPoint x: 1445, endPoint y: 105, distance: 8.6
click at [1451, 101] on span "button" at bounding box center [1454, 98] width 8 height 10
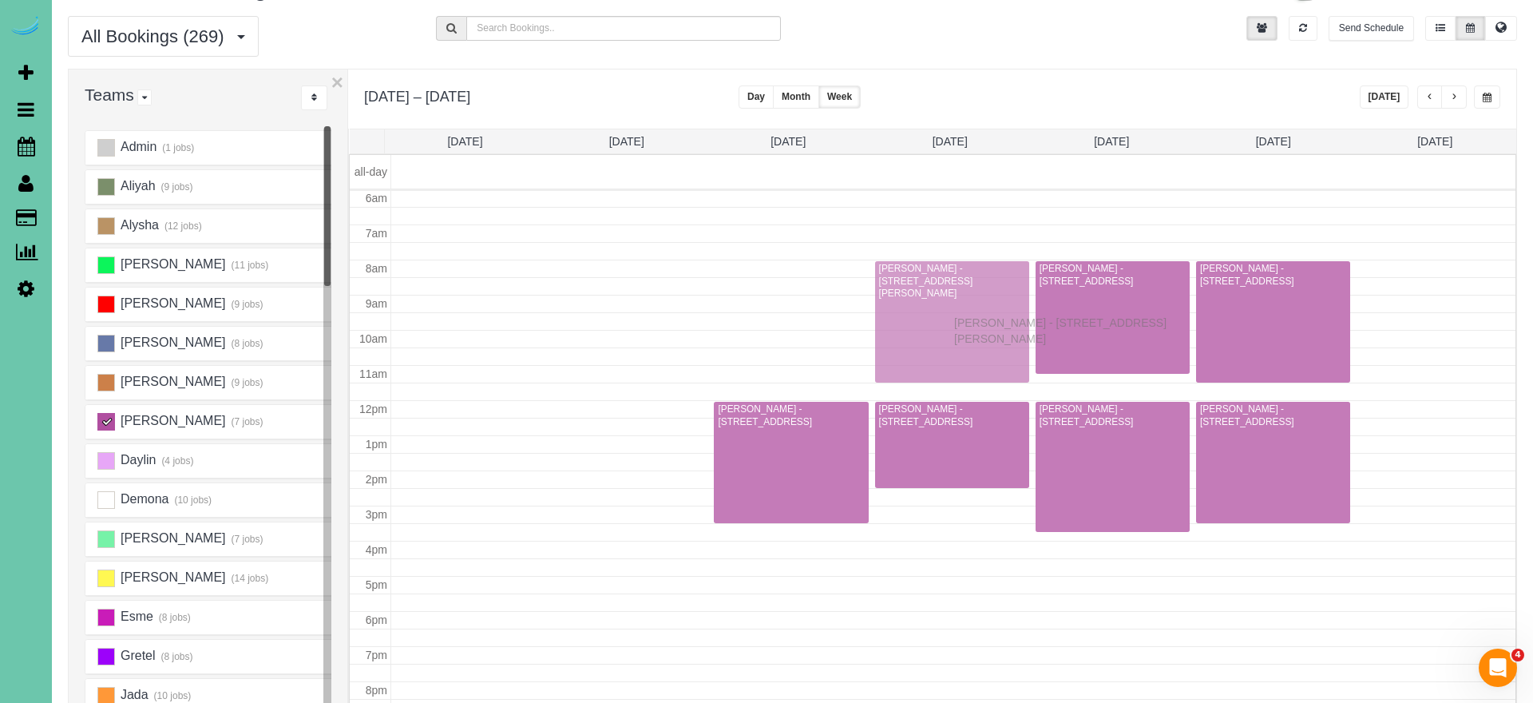
drag, startPoint x: 654, startPoint y: 464, endPoint x: 957, endPoint y: 320, distance: 335.7
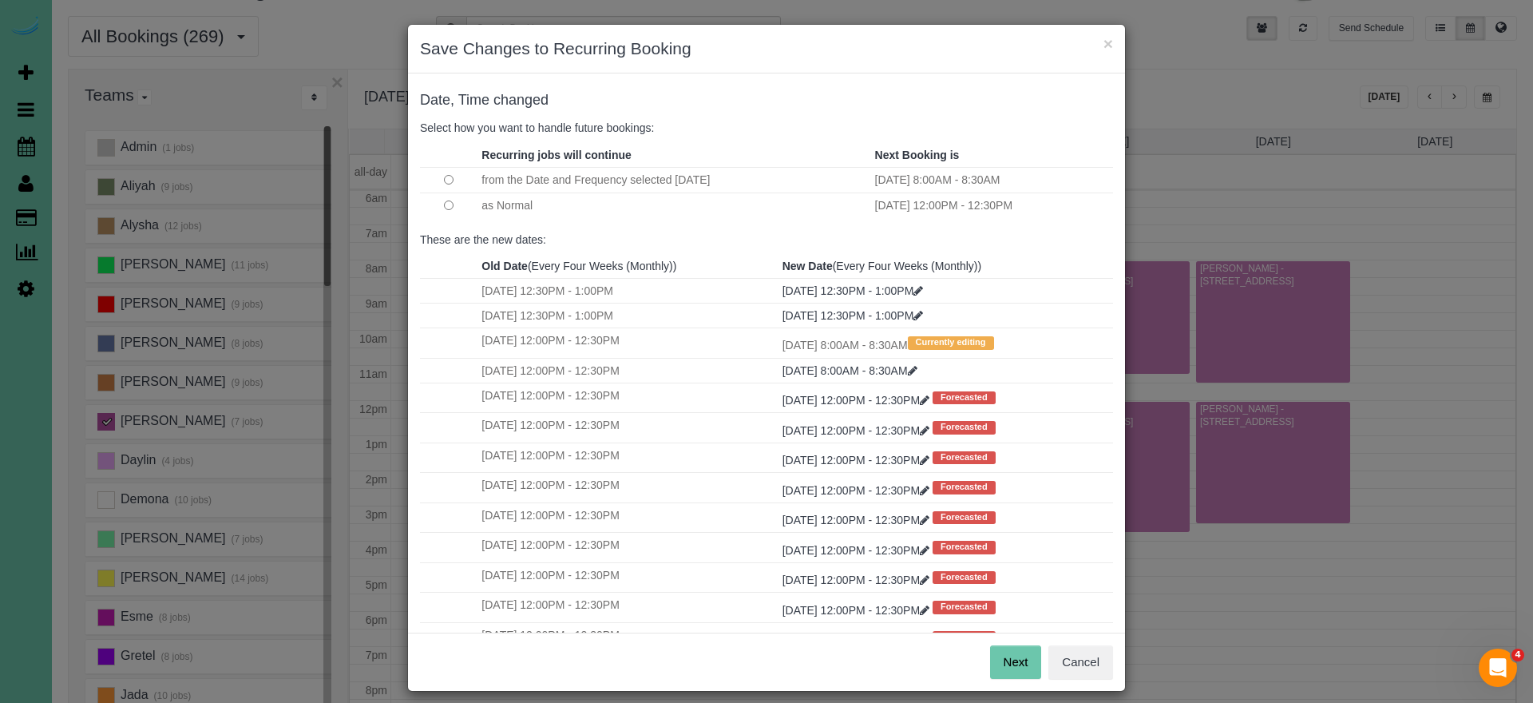
scroll to position [1, 0]
click at [1012, 673] on button "Next" at bounding box center [1016, 661] width 52 height 34
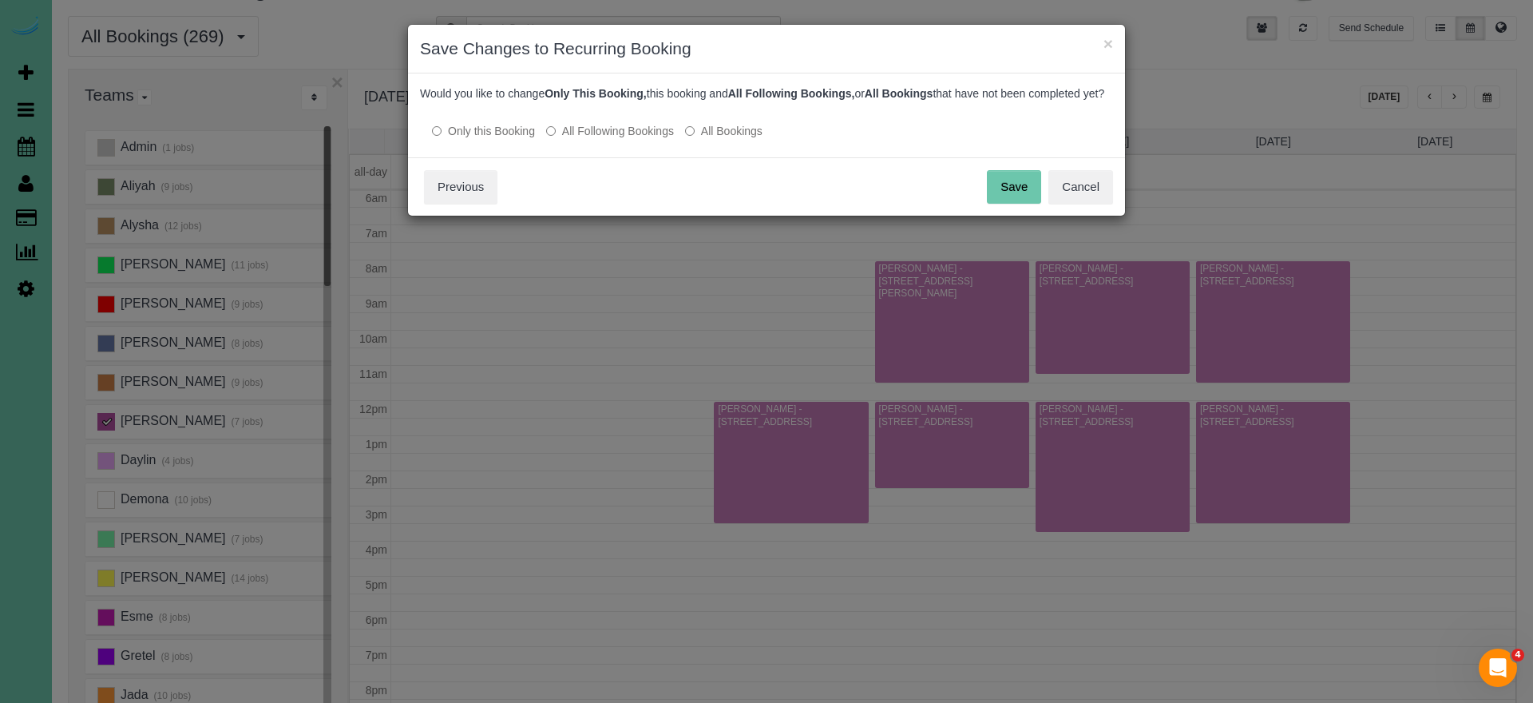
click at [1004, 204] on button "Save" at bounding box center [1014, 187] width 54 height 34
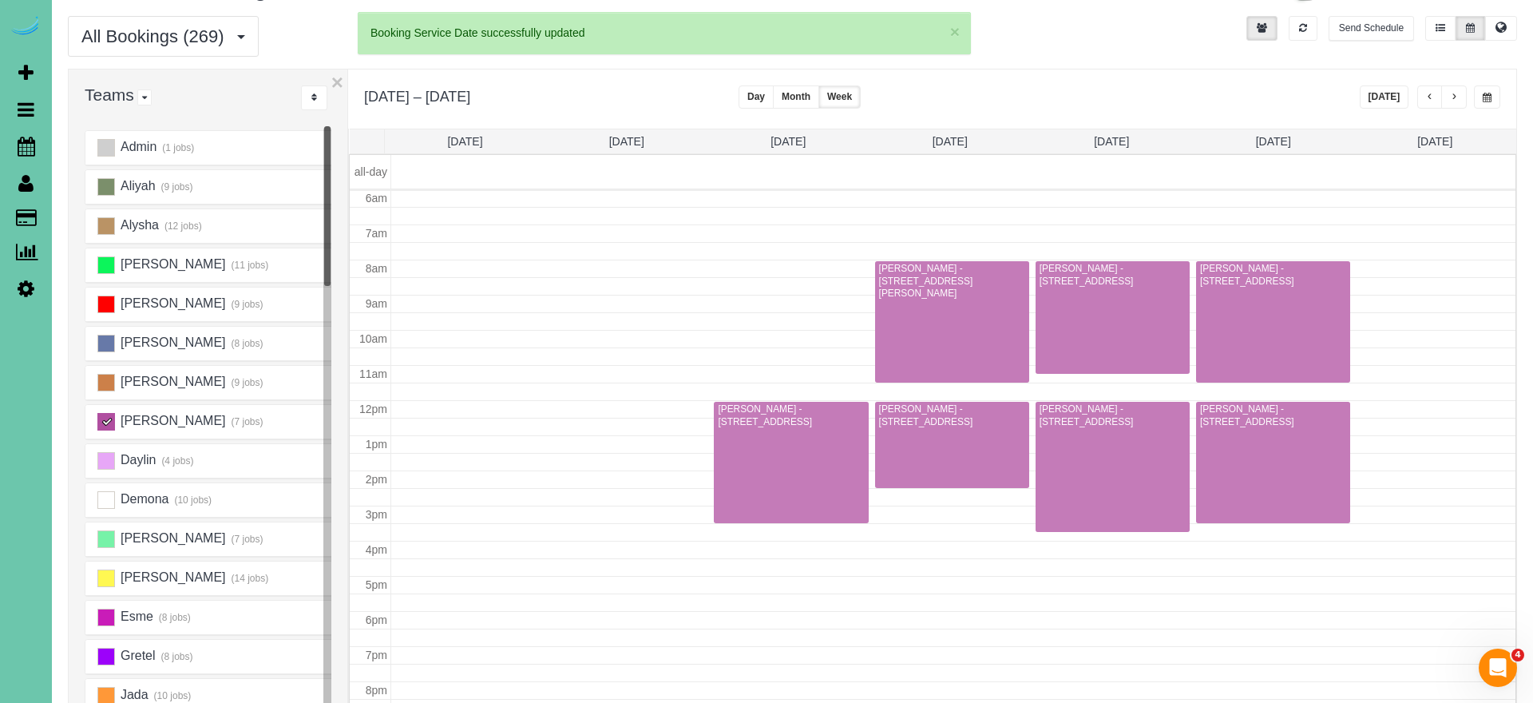
scroll to position [212, 0]
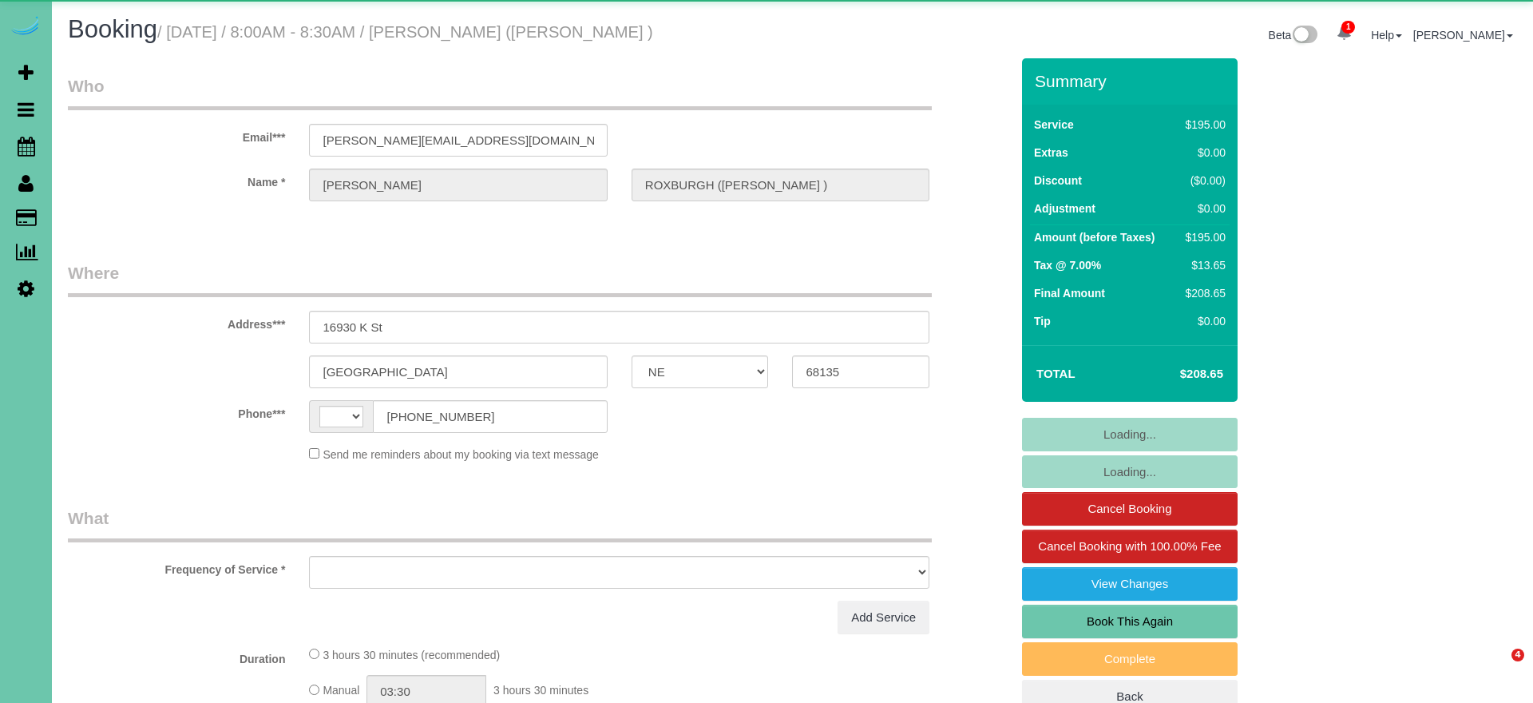
select select "NE"
select select "string:[GEOGRAPHIC_DATA]"
select select "string:fspay-858f0d01-cce9-4df5-9d09-18bc533f61da"
select select "object:628"
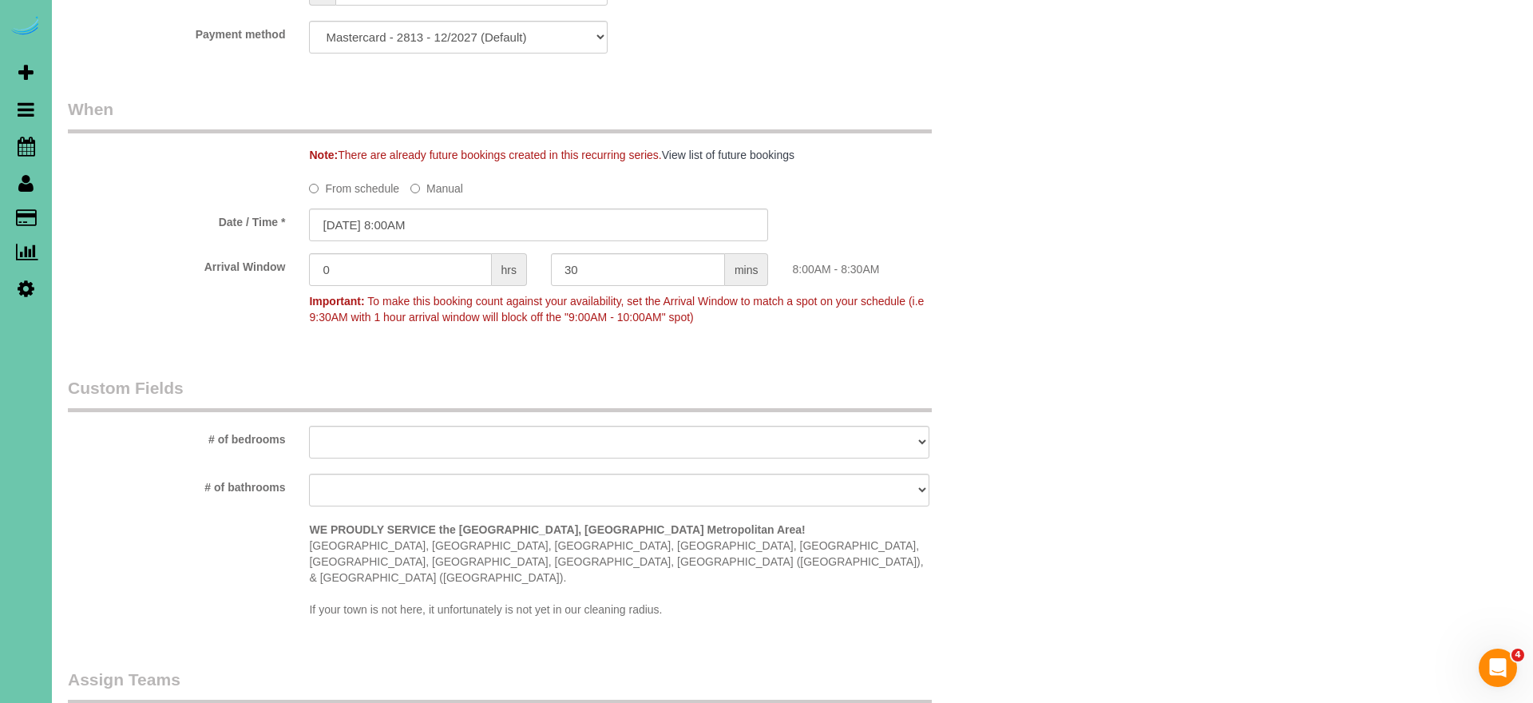
scroll to position [1160, 0]
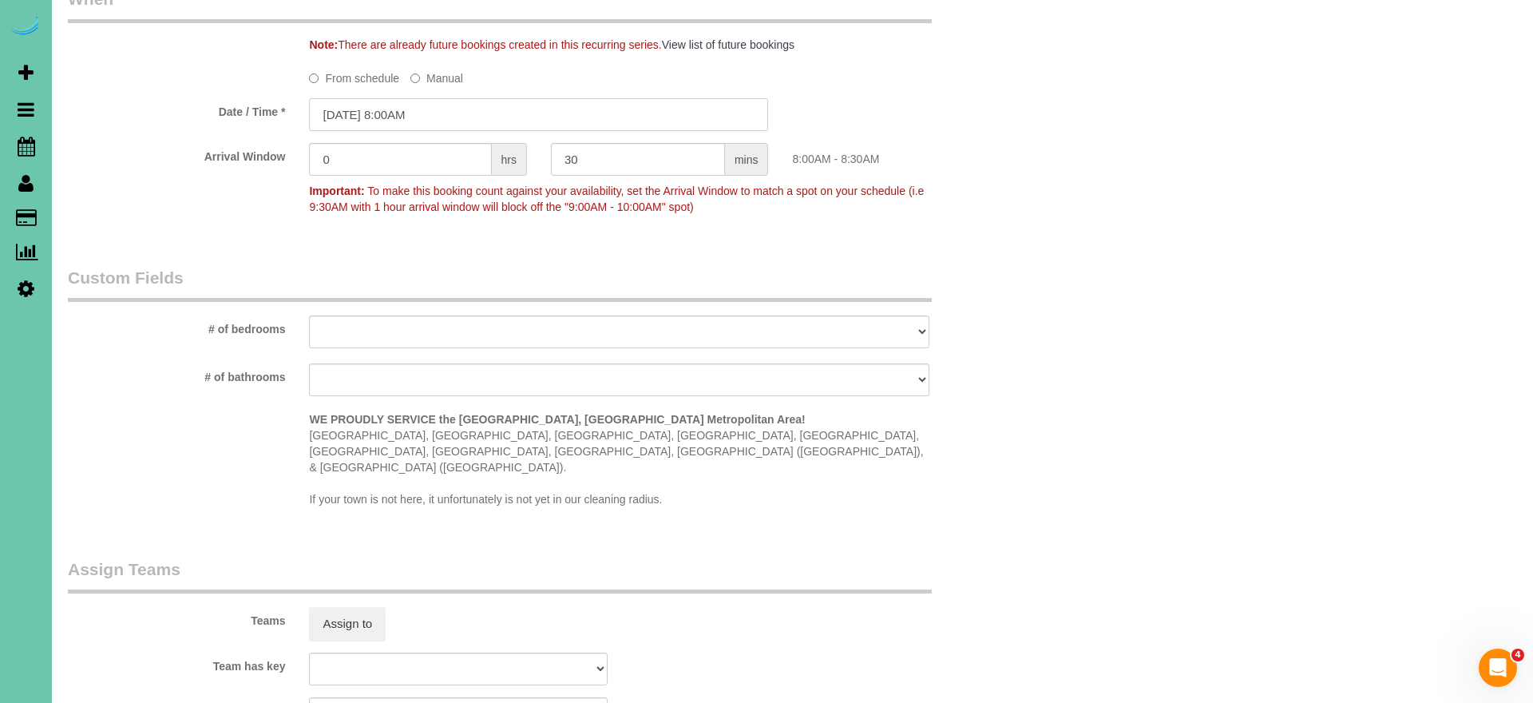
click at [467, 116] on input "09/23/2025 8:00AM" at bounding box center [538, 114] width 459 height 33
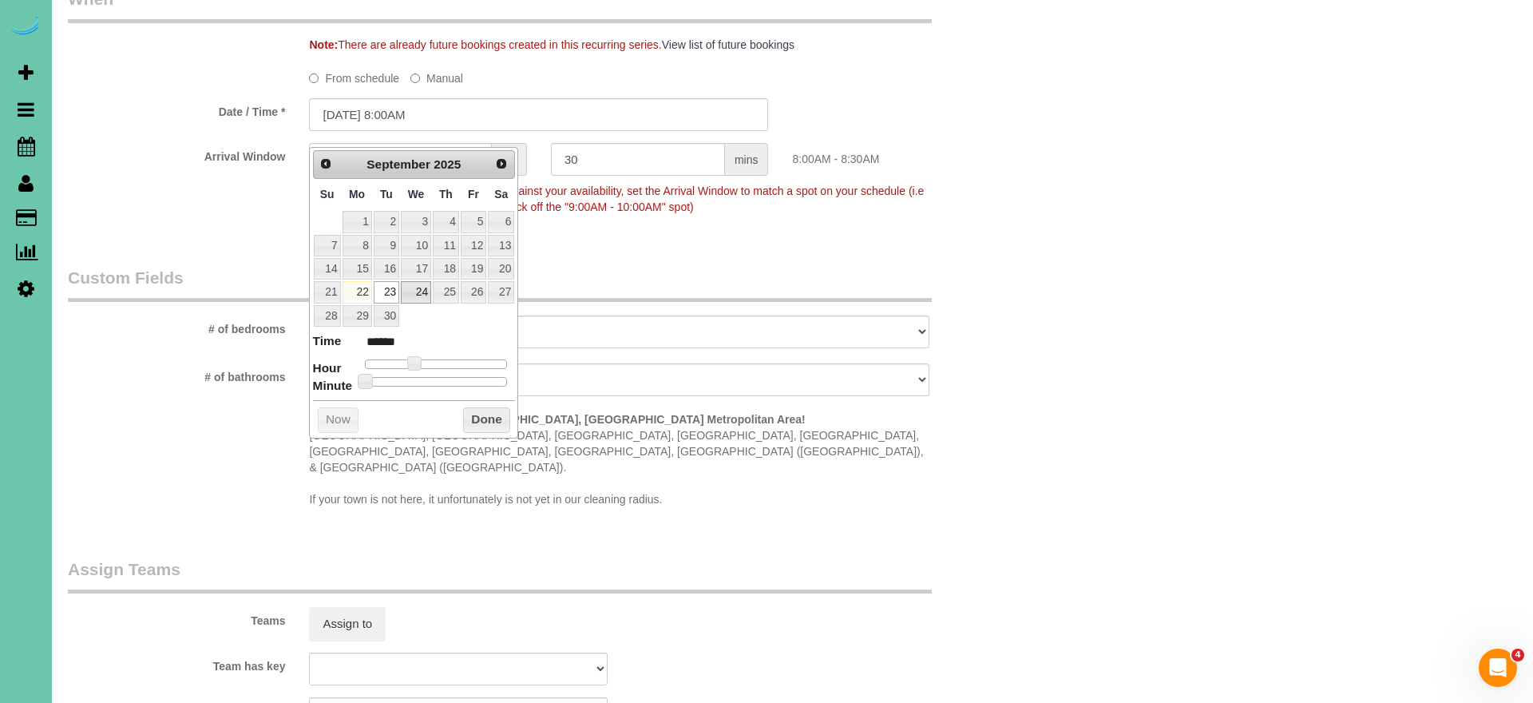
click at [424, 287] on link "24" at bounding box center [416, 292] width 30 height 22
type input "09/24/2025 9:00AM"
type input "******"
type input "09/24/2025 10:00AM"
type input "*******"
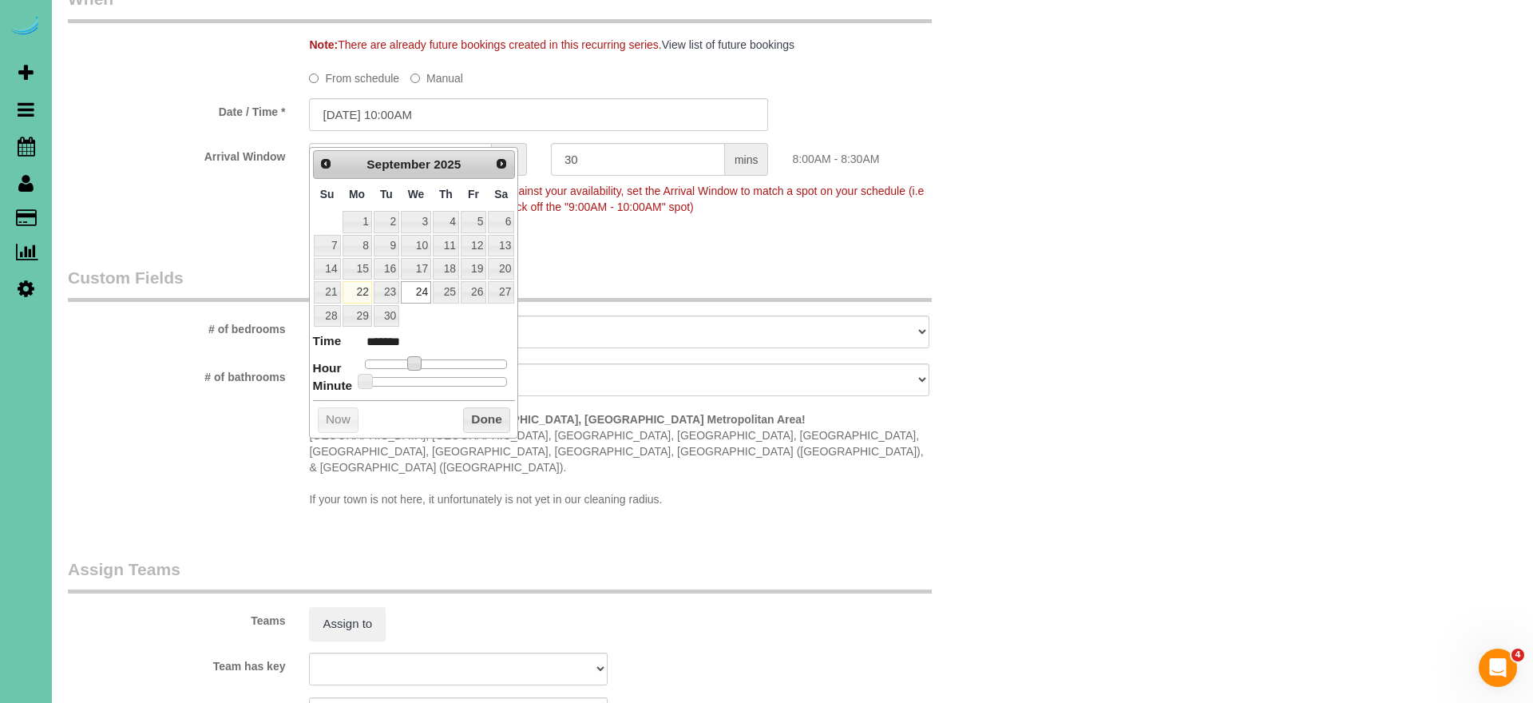
type input "09/24/2025 11:00AM"
type input "*******"
type input "09/24/2025 12:00PM"
type input "*******"
drag, startPoint x: 419, startPoint y: 359, endPoint x: 447, endPoint y: 374, distance: 31.4
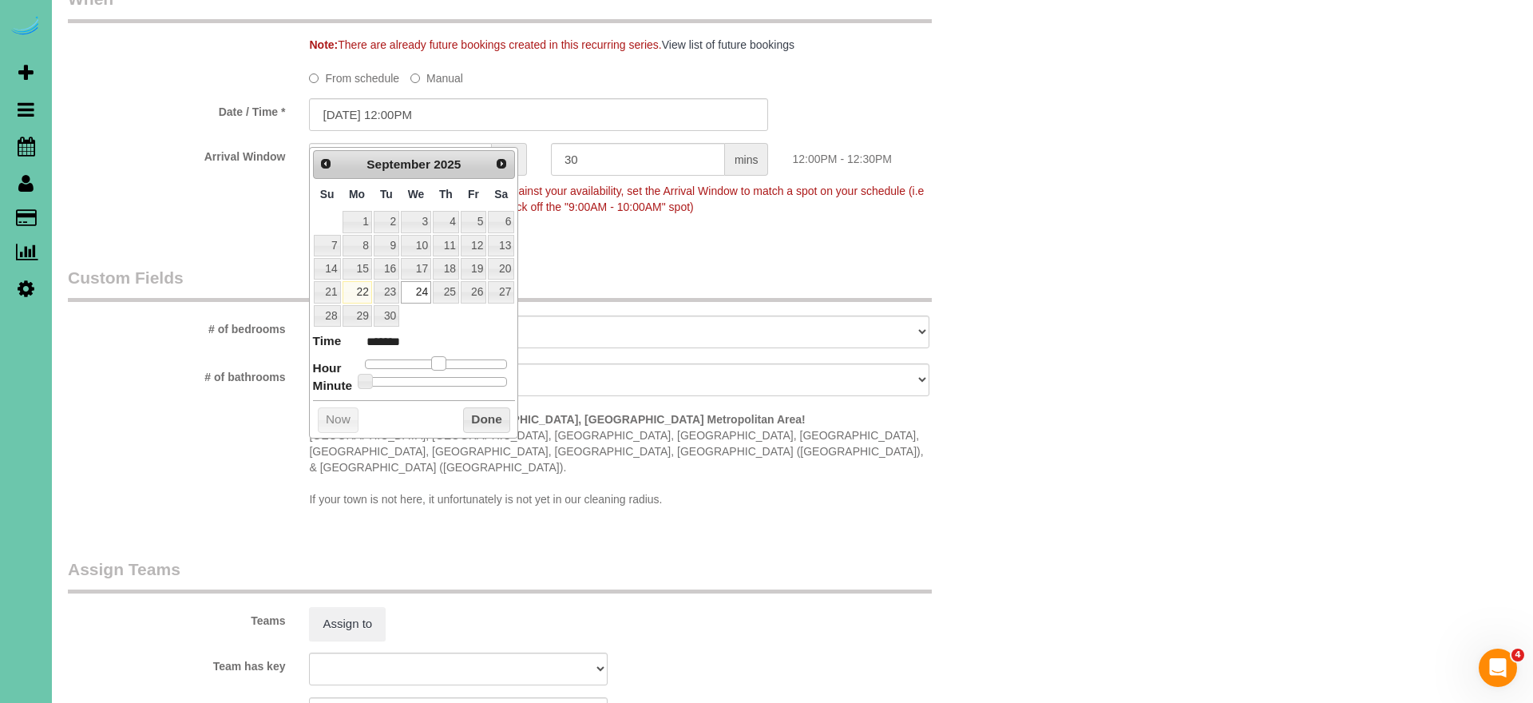
click at [443, 361] on span at bounding box center [438, 363] width 14 height 14
click at [492, 422] on button "Done" at bounding box center [486, 420] width 47 height 26
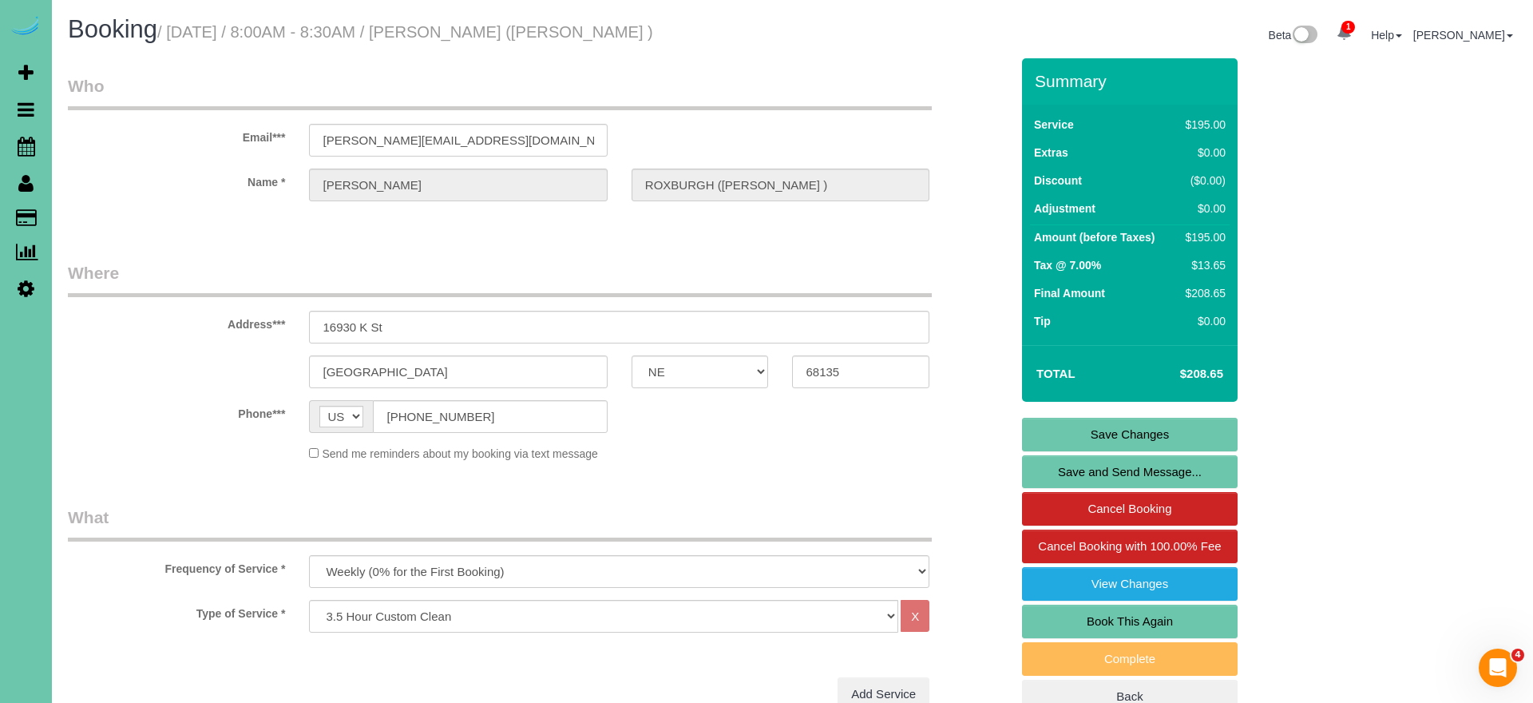
scroll to position [0, 0]
click at [1032, 478] on link "Save and Send Message..." at bounding box center [1130, 472] width 216 height 34
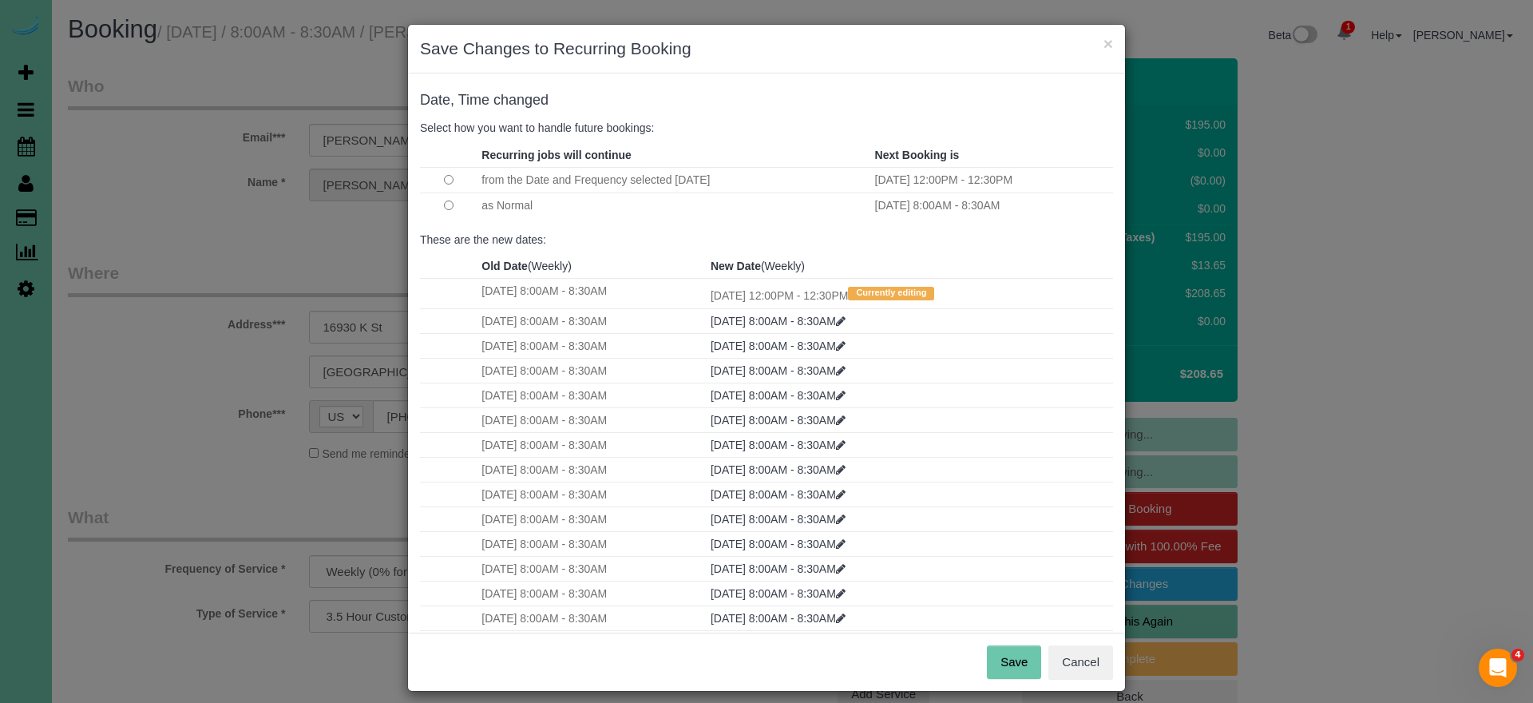
drag, startPoint x: 1007, startPoint y: 659, endPoint x: 990, endPoint y: 643, distance: 23.2
click at [1005, 657] on button "Save" at bounding box center [1014, 662] width 54 height 34
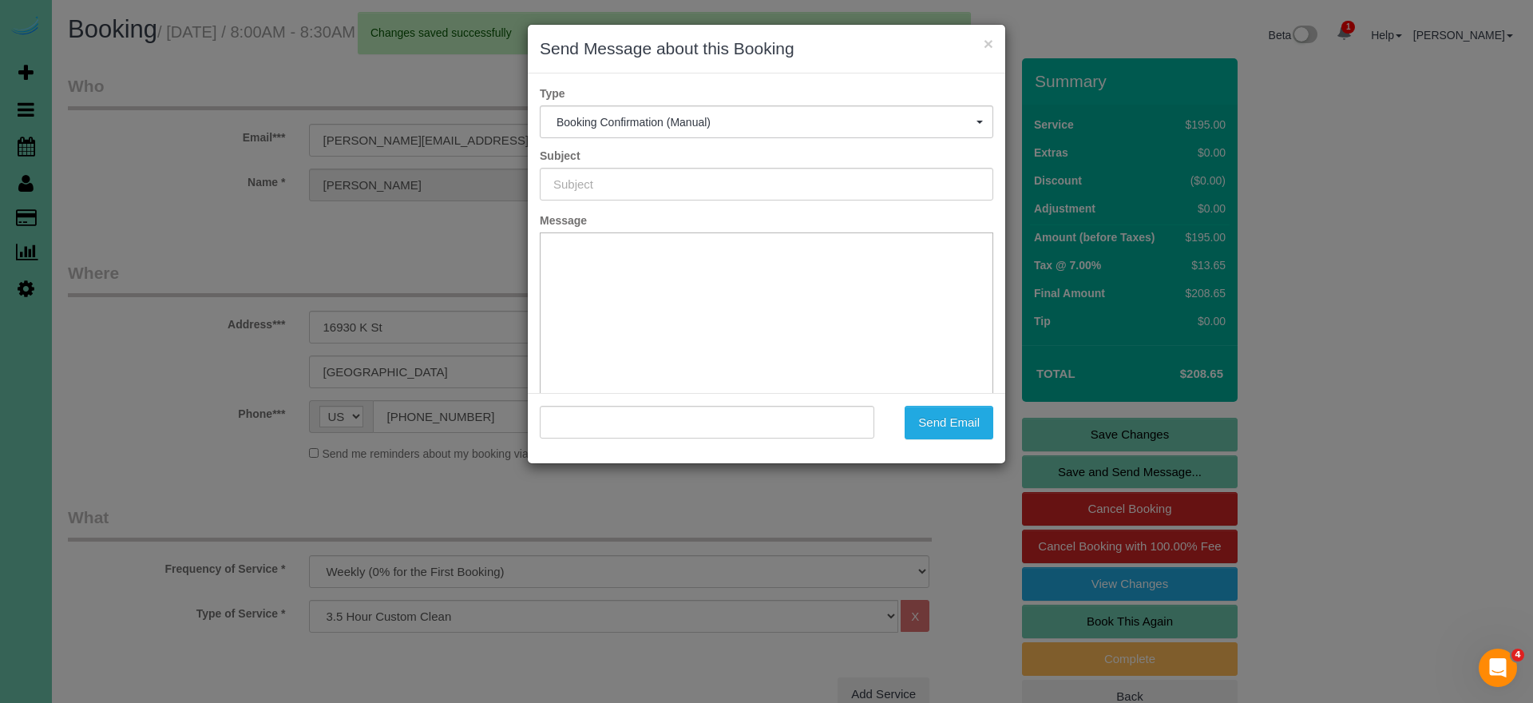
type input "Booking Confirmed!"
type input ""ADAM ROXBURGH (CARLJARL LOCKSMITH )" <adam@carljarl.com>"
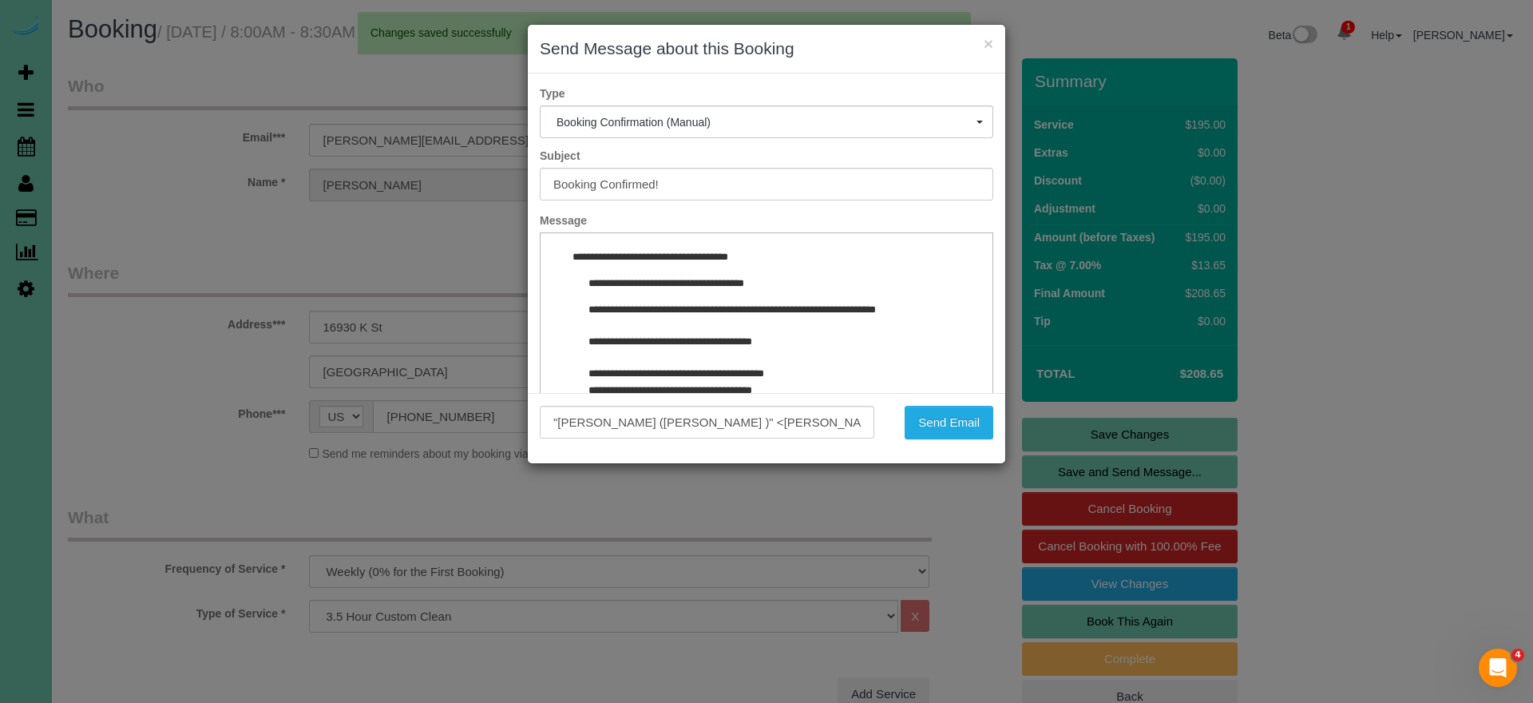
click at [952, 410] on button "Send Email" at bounding box center [949, 423] width 89 height 34
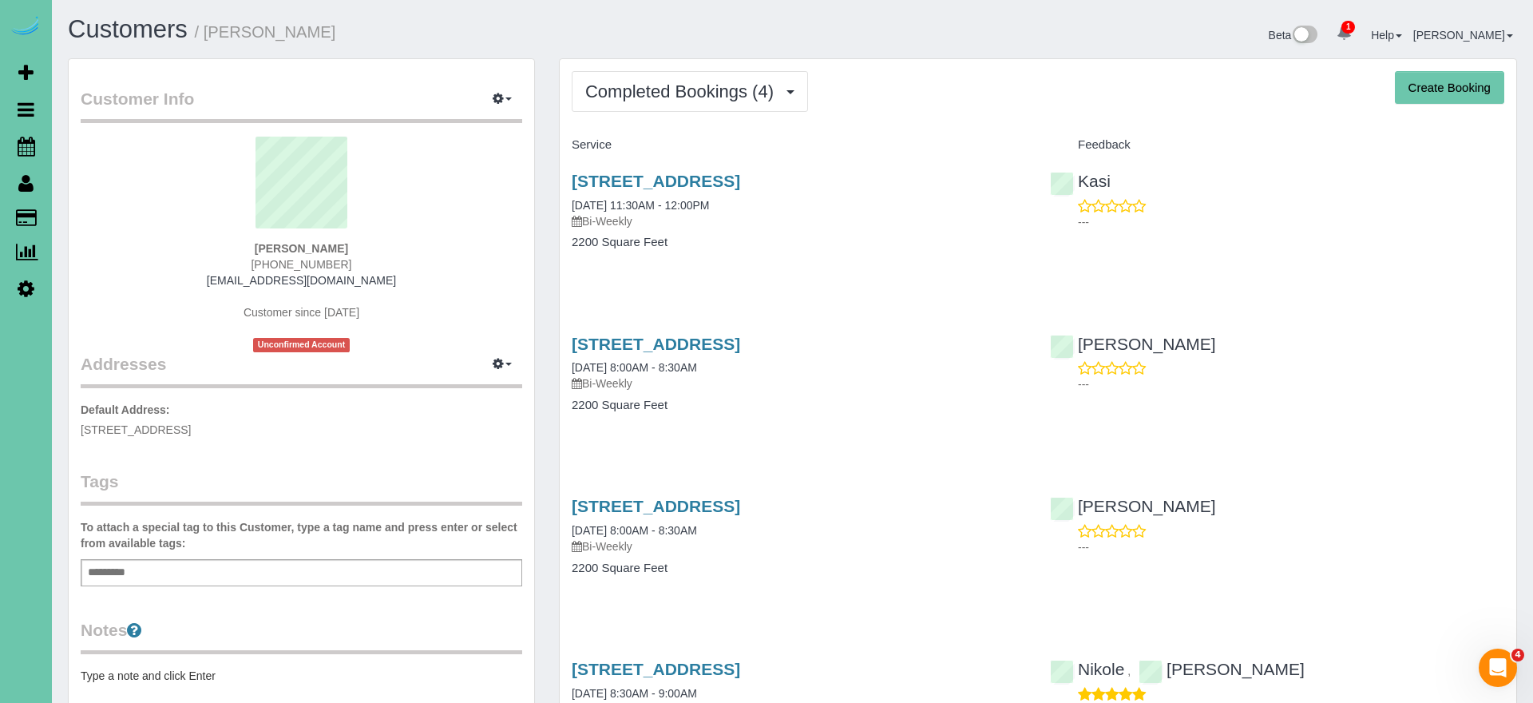
click at [30, 293] on icon at bounding box center [26, 288] width 17 height 19
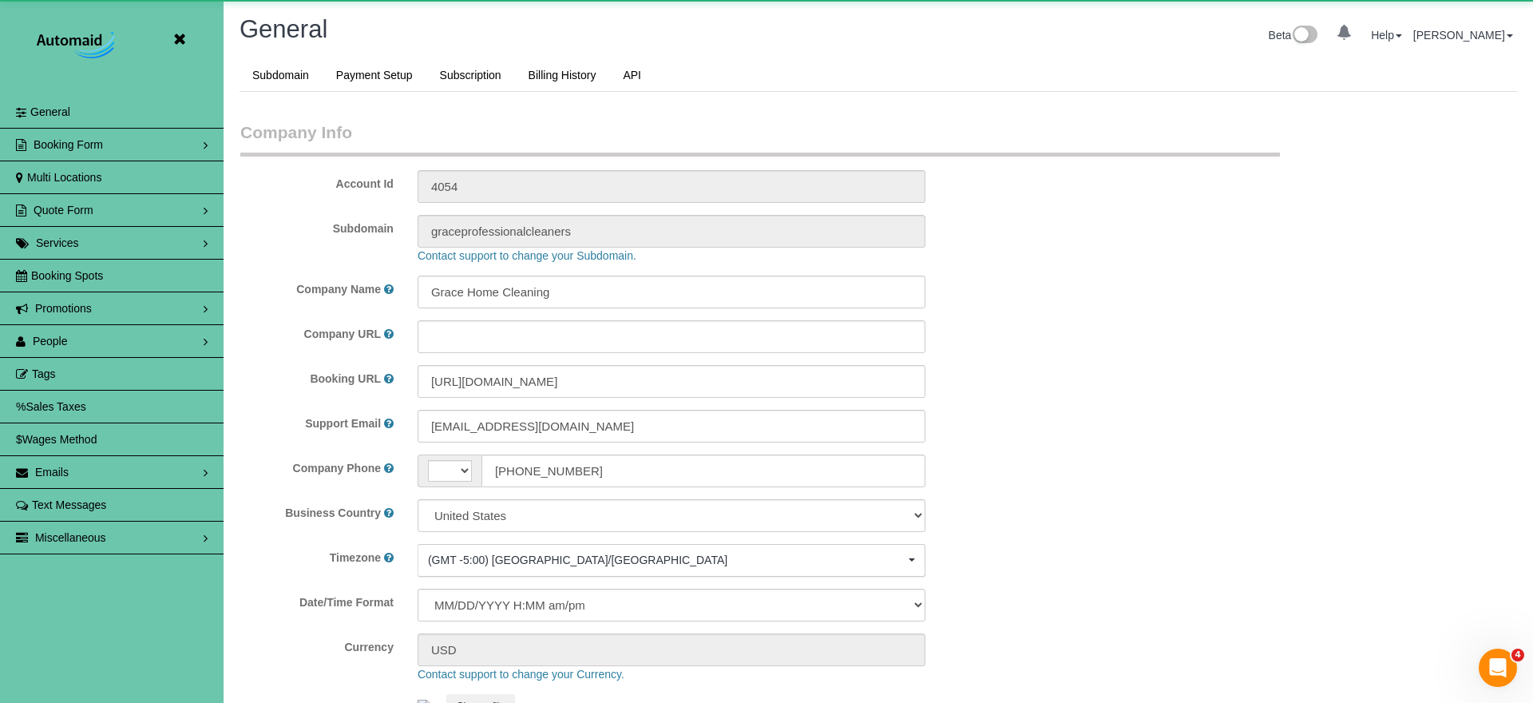
scroll to position [3377, 1533]
select select "string:[GEOGRAPHIC_DATA]"
select select "5796"
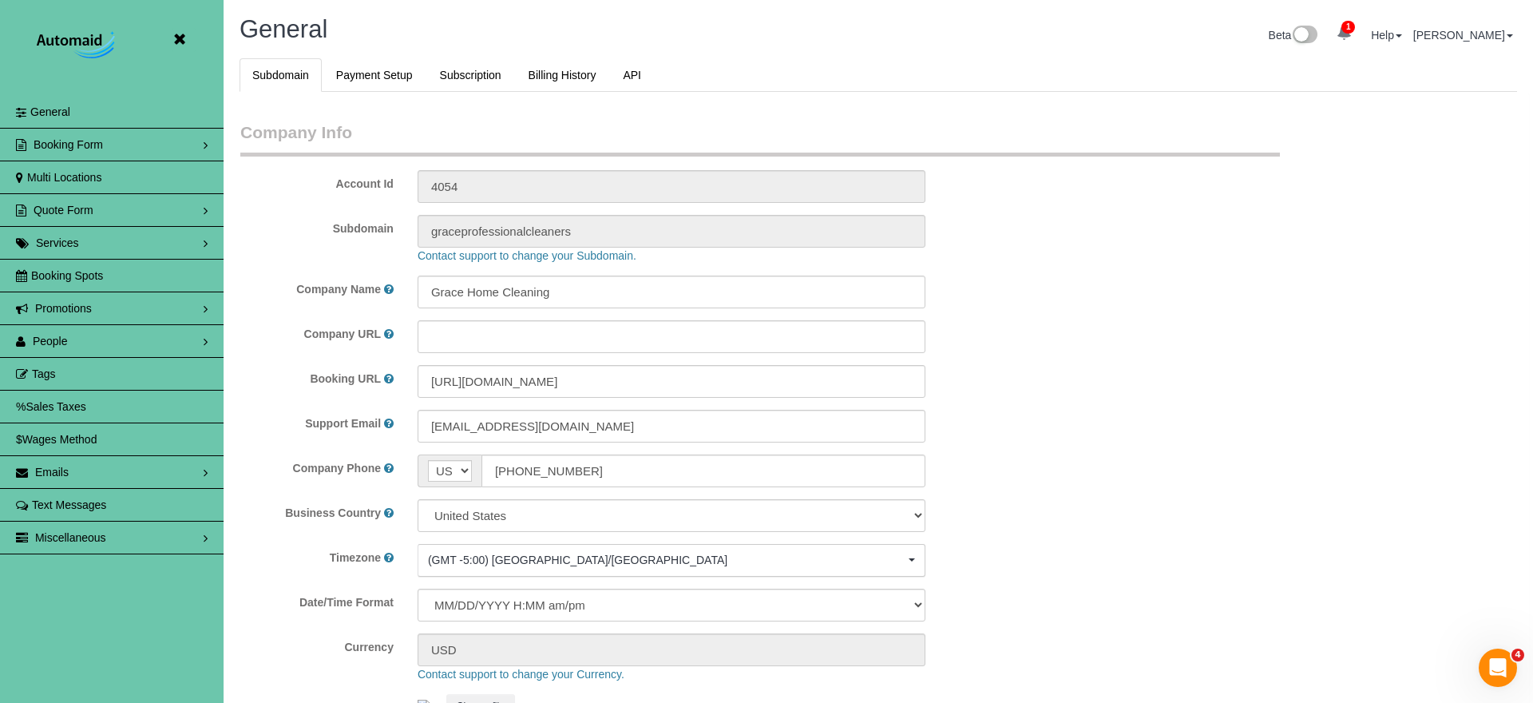
click at [81, 339] on link "People" at bounding box center [112, 341] width 224 height 32
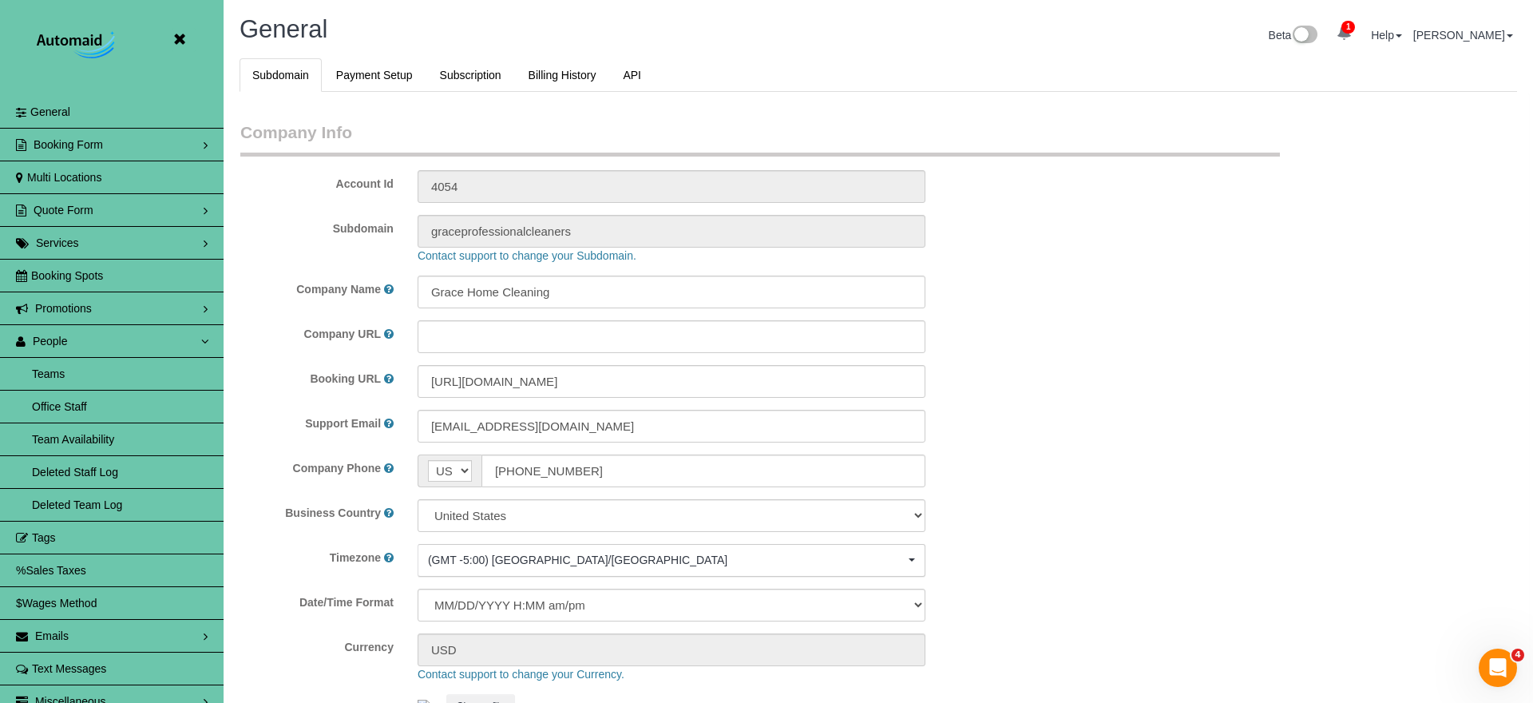
click at [84, 438] on link "Team Availability" at bounding box center [112, 439] width 224 height 32
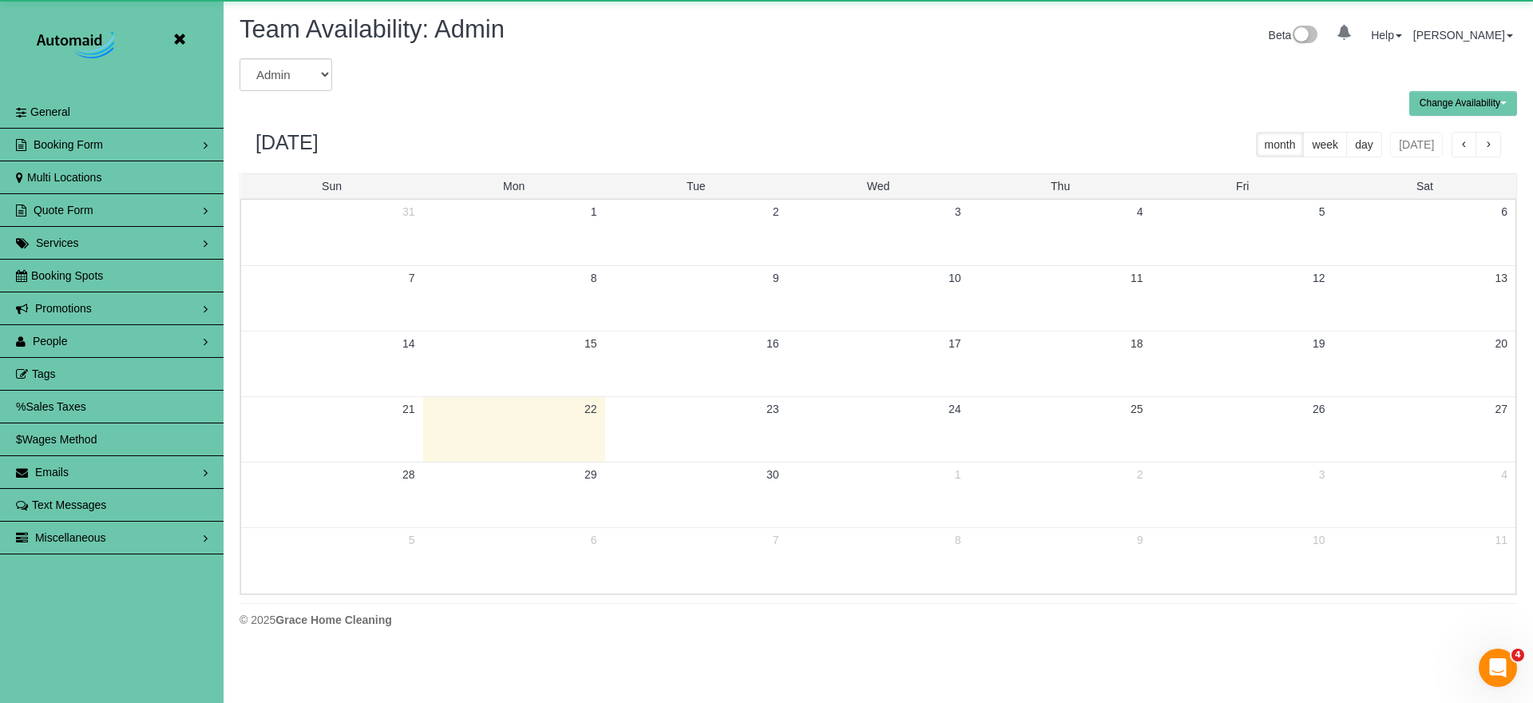
scroll to position [650, 1533]
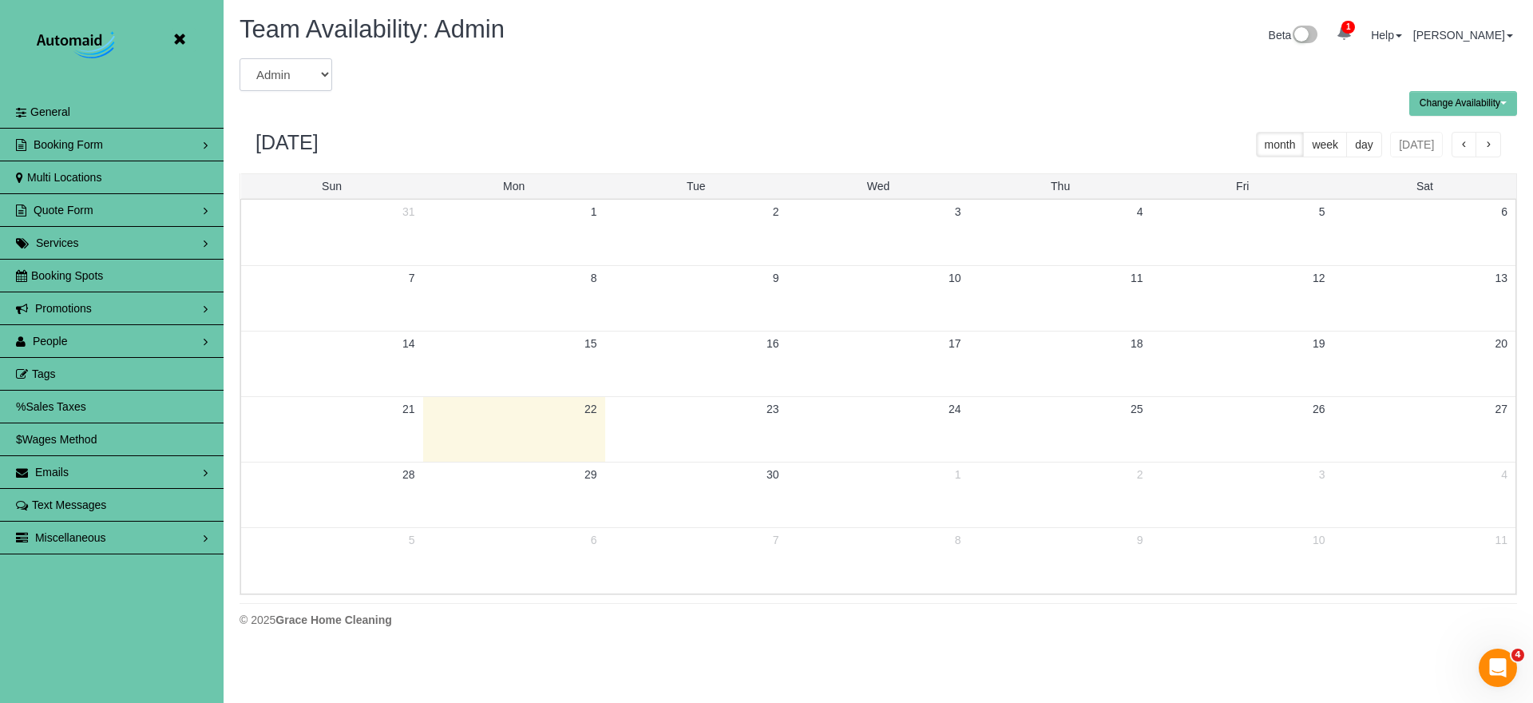
select select "number:26535"
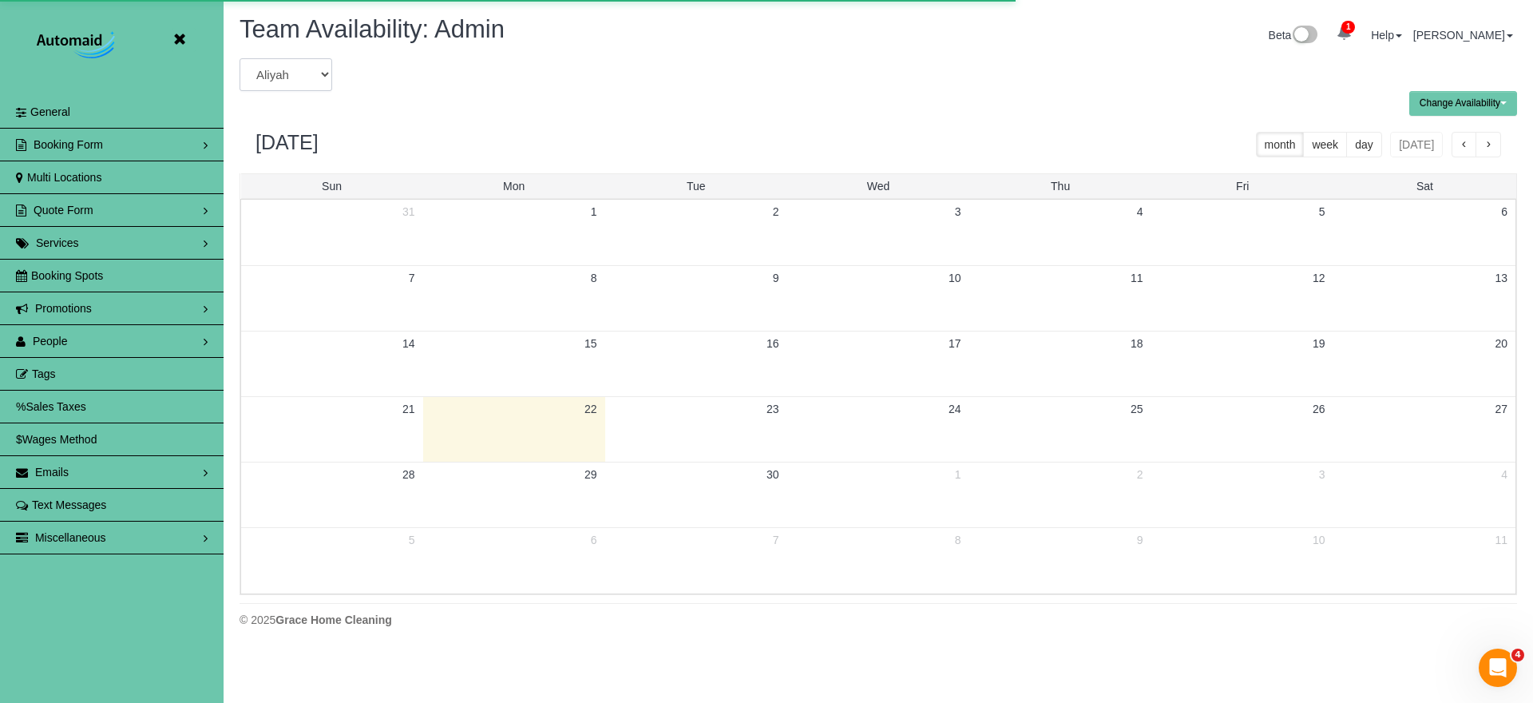
scroll to position [79189, 78307]
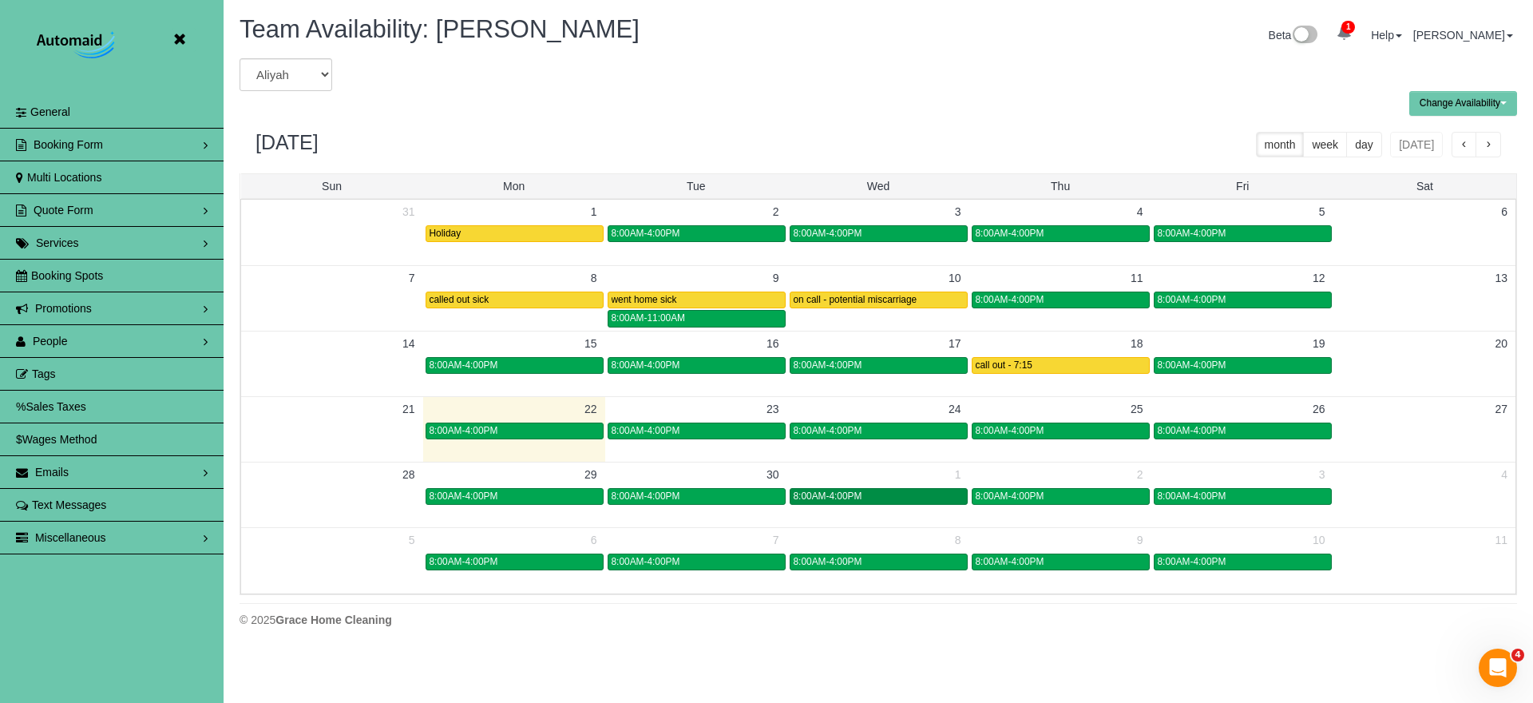
click at [881, 492] on div "8:00AM-4:00PM" at bounding box center [879, 496] width 170 height 12
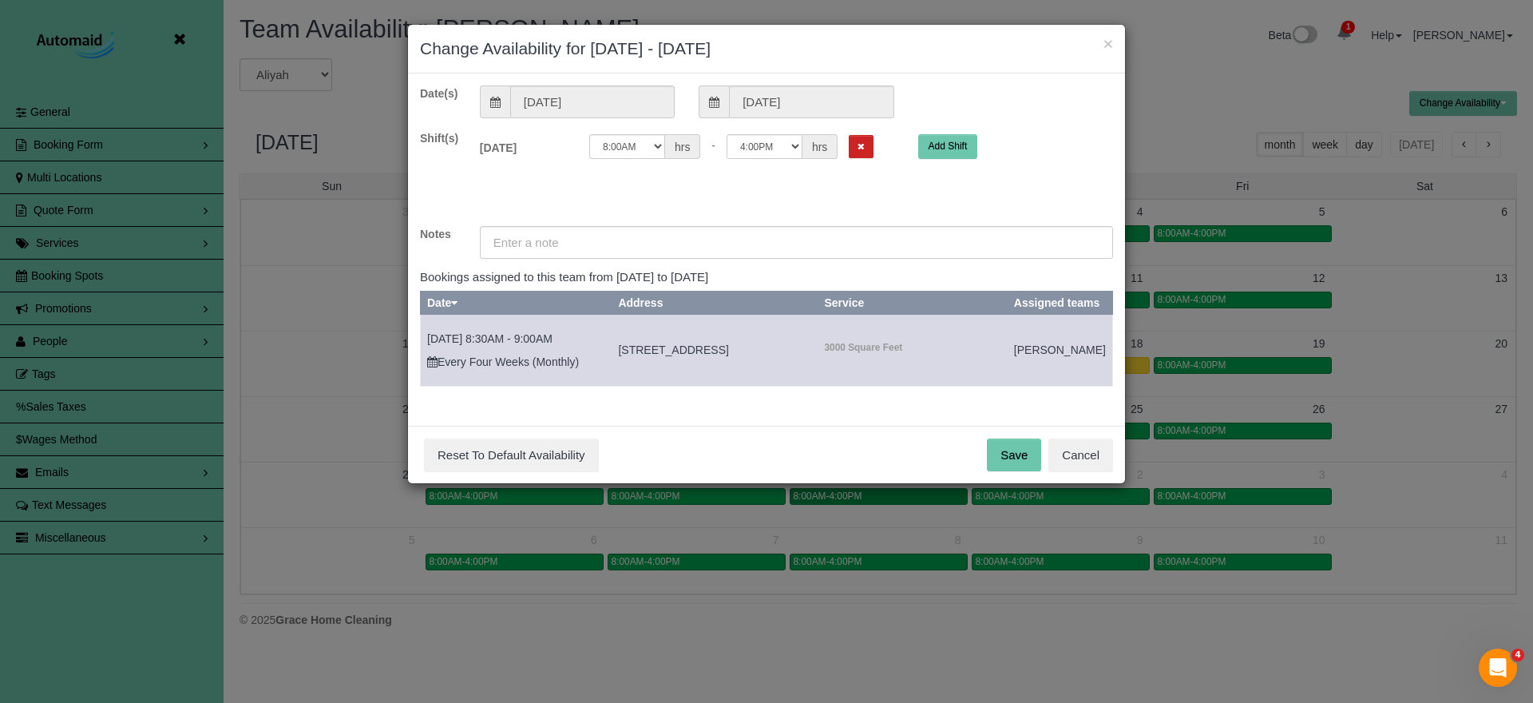
click at [882, 491] on div "× Change Availability for 10/01/2025 - 10/01/2025 Date(s) 10/01/2025 10/01/2025…" at bounding box center [766, 351] width 1533 height 703
select select "string:12:00"
click at [648, 229] on input "text" at bounding box center [796, 242] width 633 height 33
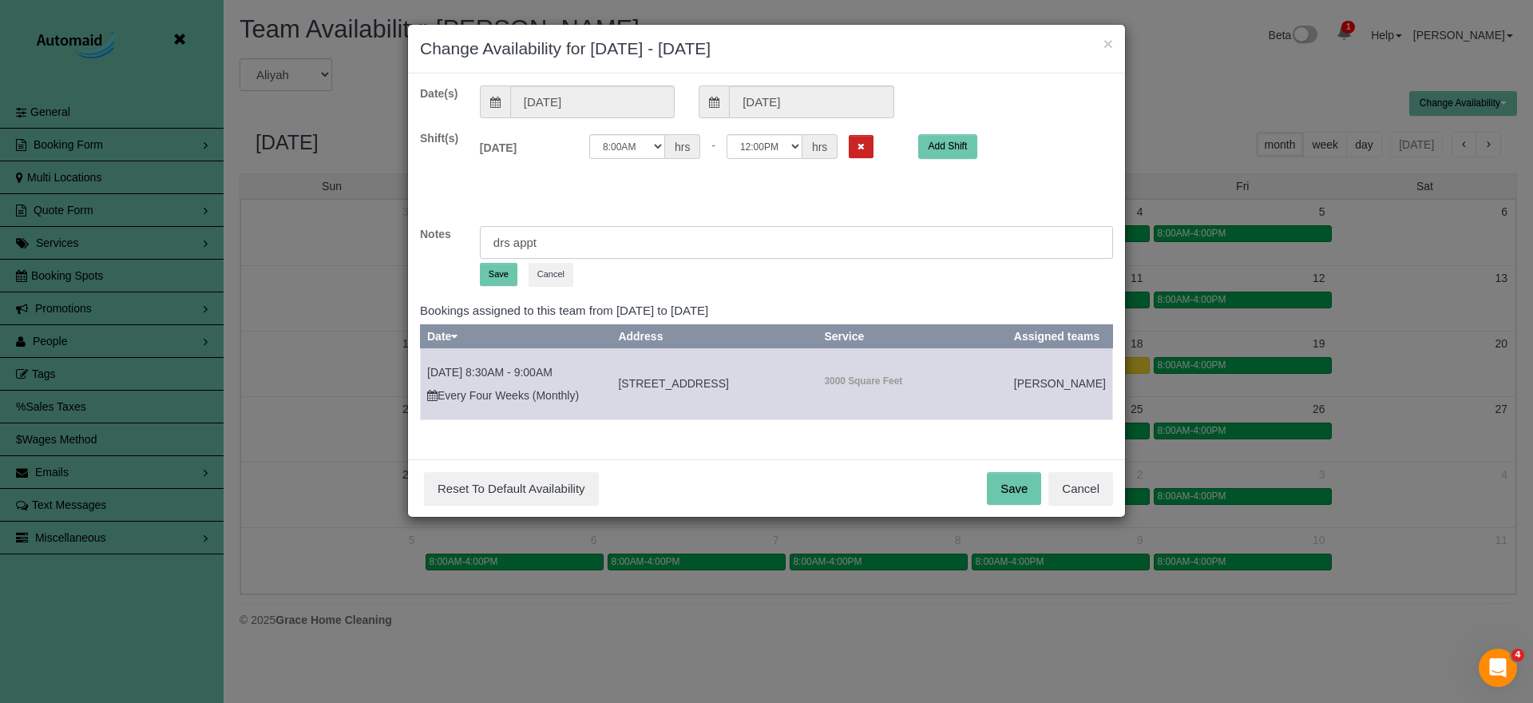
type input "drs appt"
click at [505, 271] on button "Save" at bounding box center [499, 274] width 38 height 23
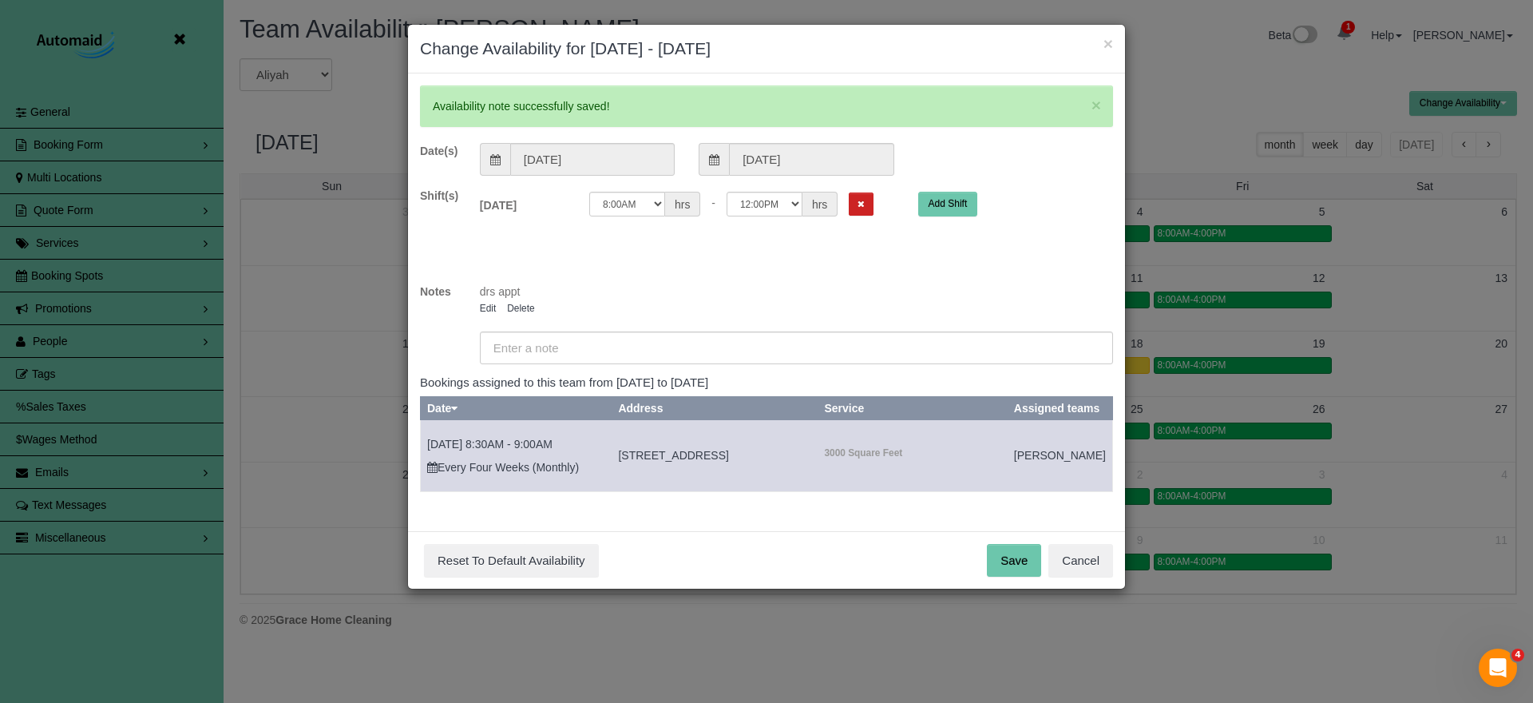
drag, startPoint x: 996, startPoint y: 580, endPoint x: 972, endPoint y: 556, distance: 33.9
click at [996, 577] on button "Save" at bounding box center [1014, 561] width 54 height 34
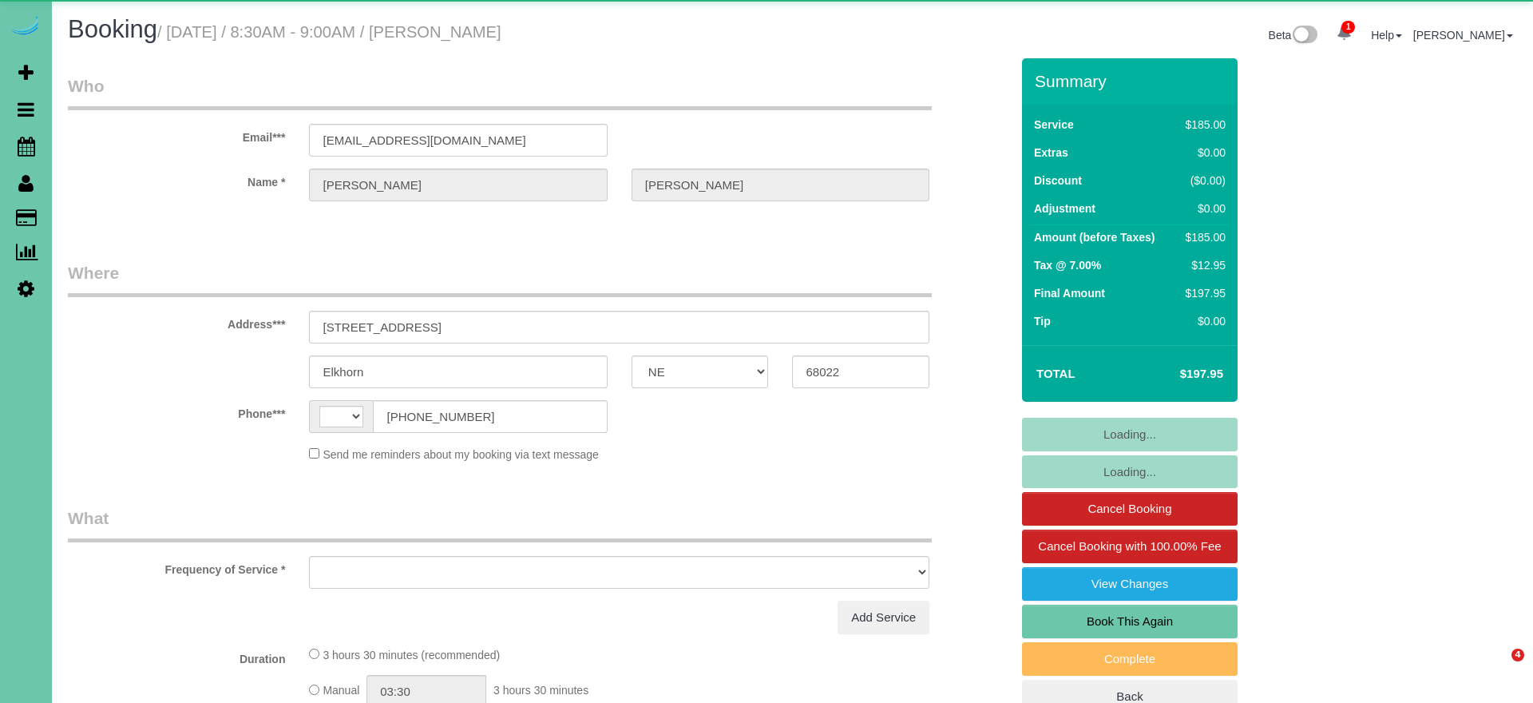
select select "NE"
select select "string:[GEOGRAPHIC_DATA]"
select select "object:398"
select select "string:fspay-106c76d3-0bc7-4743-89a1-416b6296b55d"
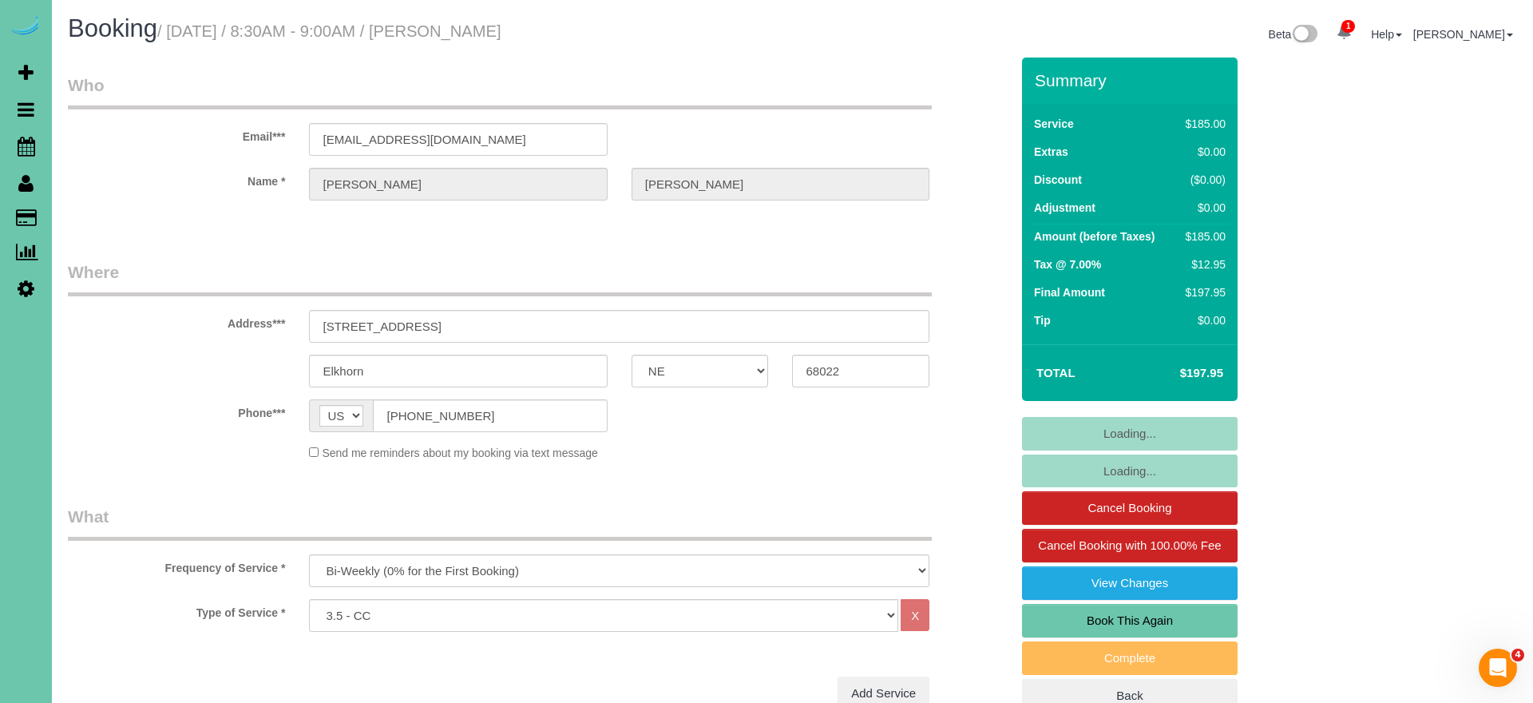
select select "object:898"
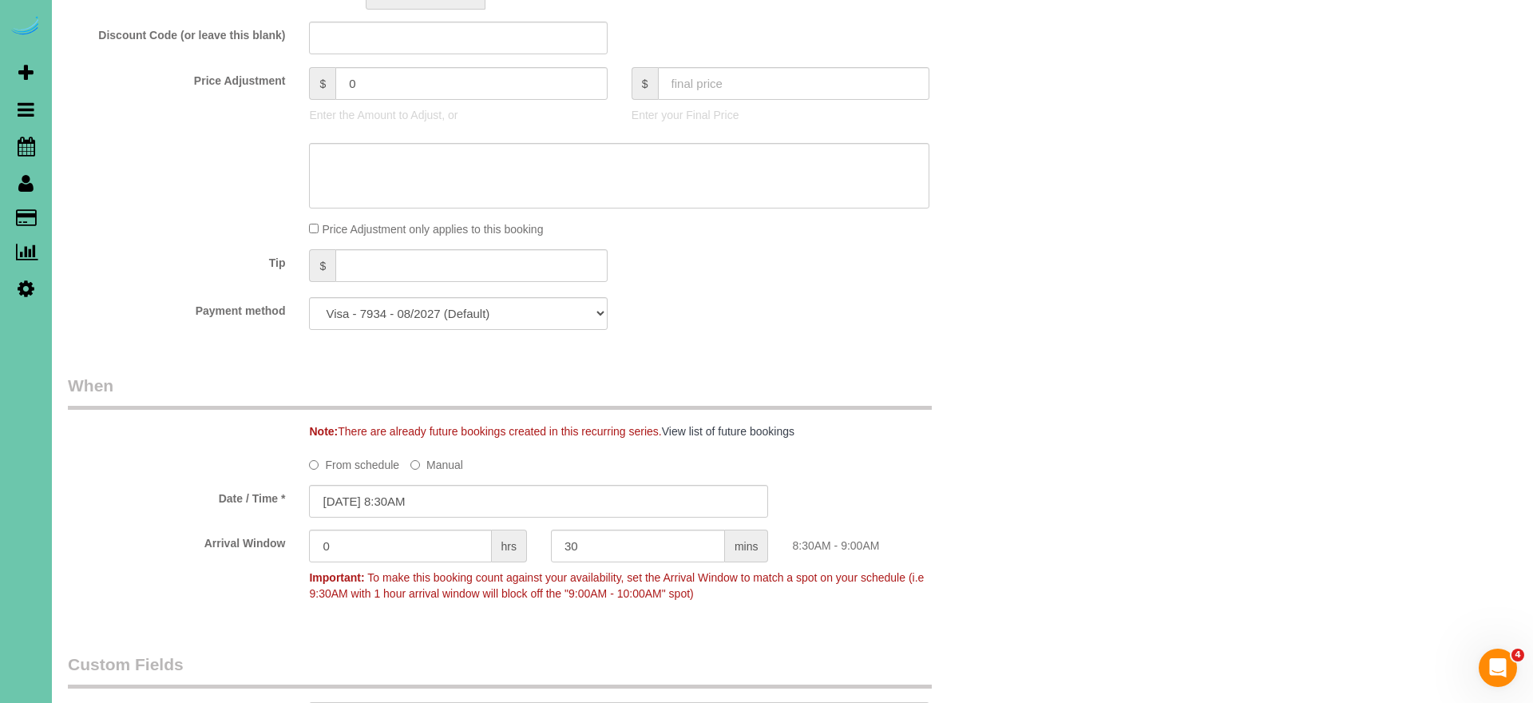
scroll to position [956, 0]
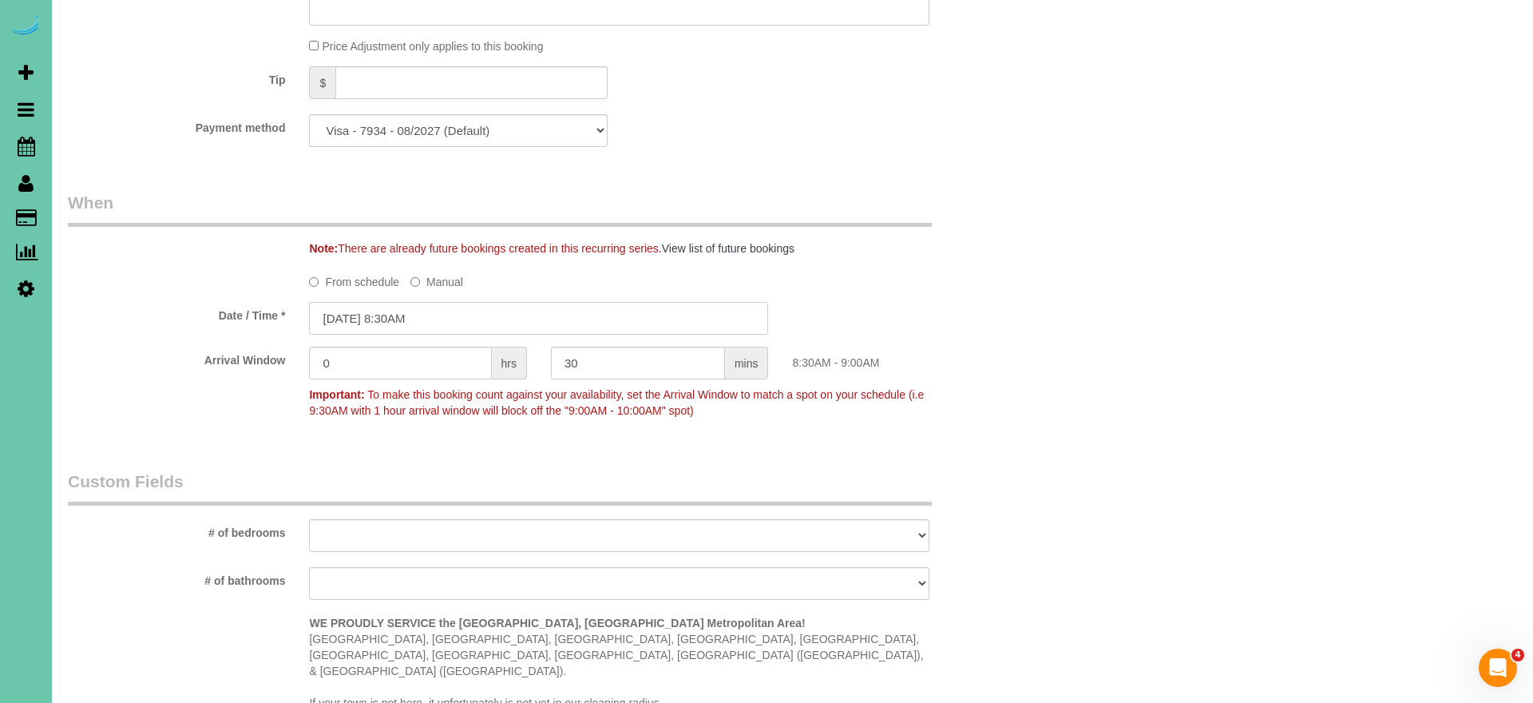
click at [445, 321] on input "09/25/2025 8:30AM" at bounding box center [538, 318] width 459 height 33
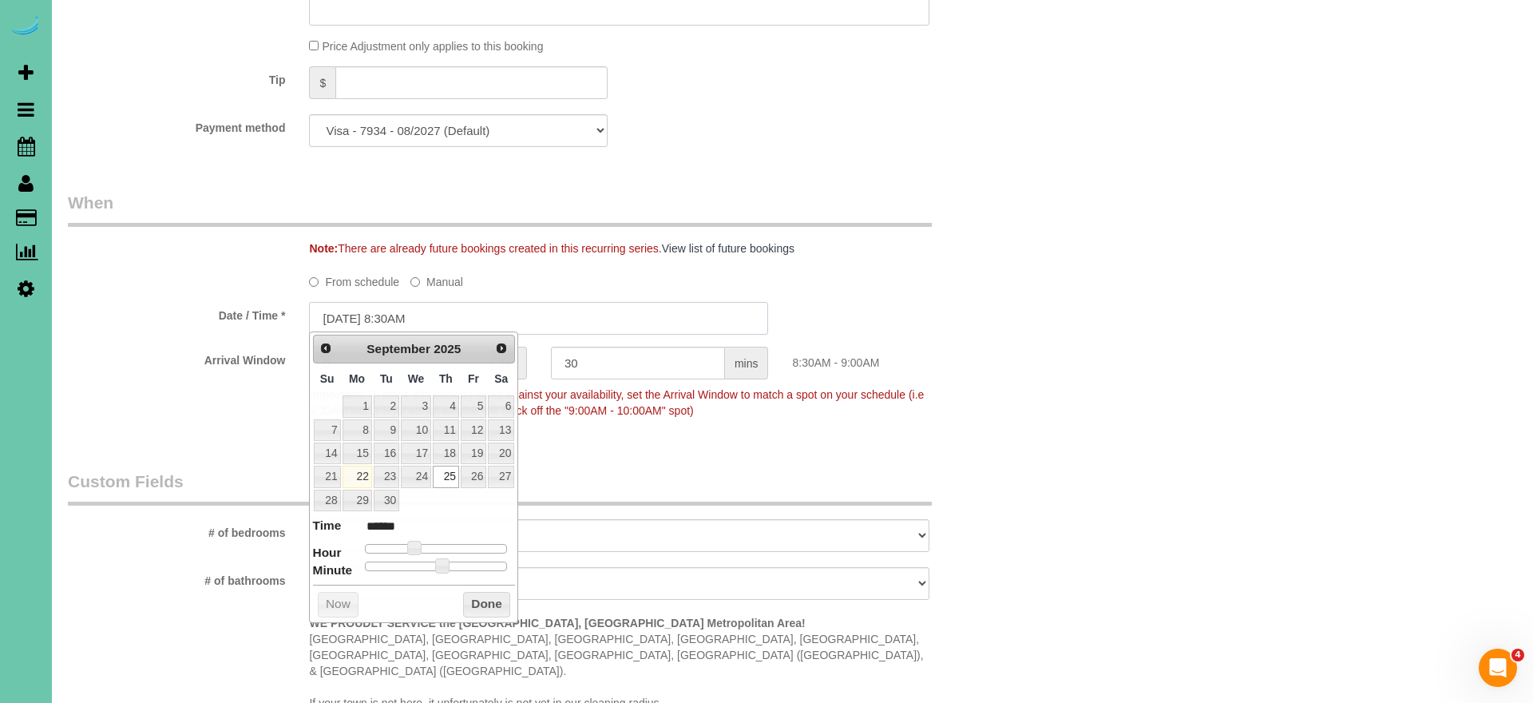
scroll to position [956, 0]
click at [354, 493] on link "29" at bounding box center [358, 501] width 30 height 22
type input "09/29/2025 9:30AM"
type input "******"
type input "09/29/2025 10:30AM"
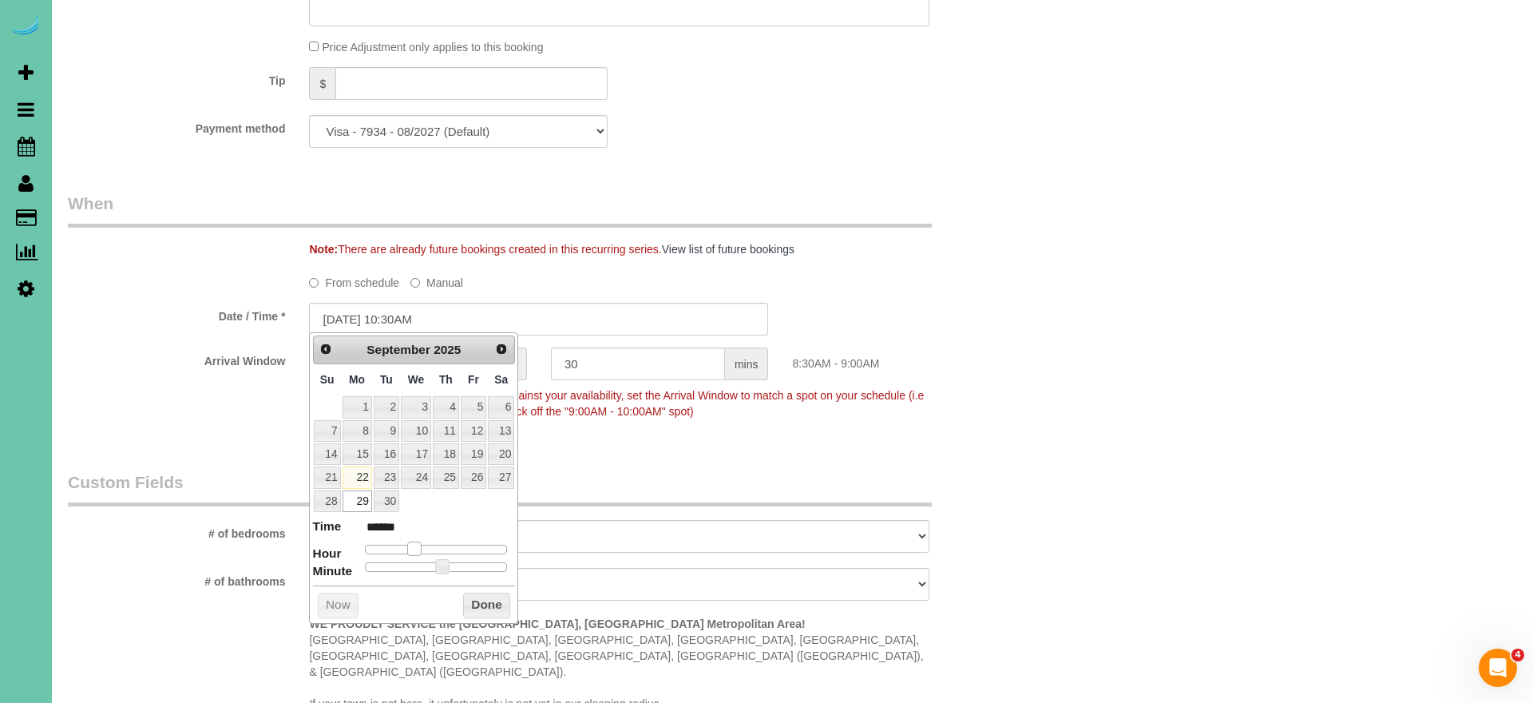
type input "*******"
type input "09/29/2025 11:30AM"
type input "*******"
drag, startPoint x: 417, startPoint y: 545, endPoint x: 469, endPoint y: 585, distance: 66.0
click at [436, 547] on span at bounding box center [433, 548] width 14 height 14
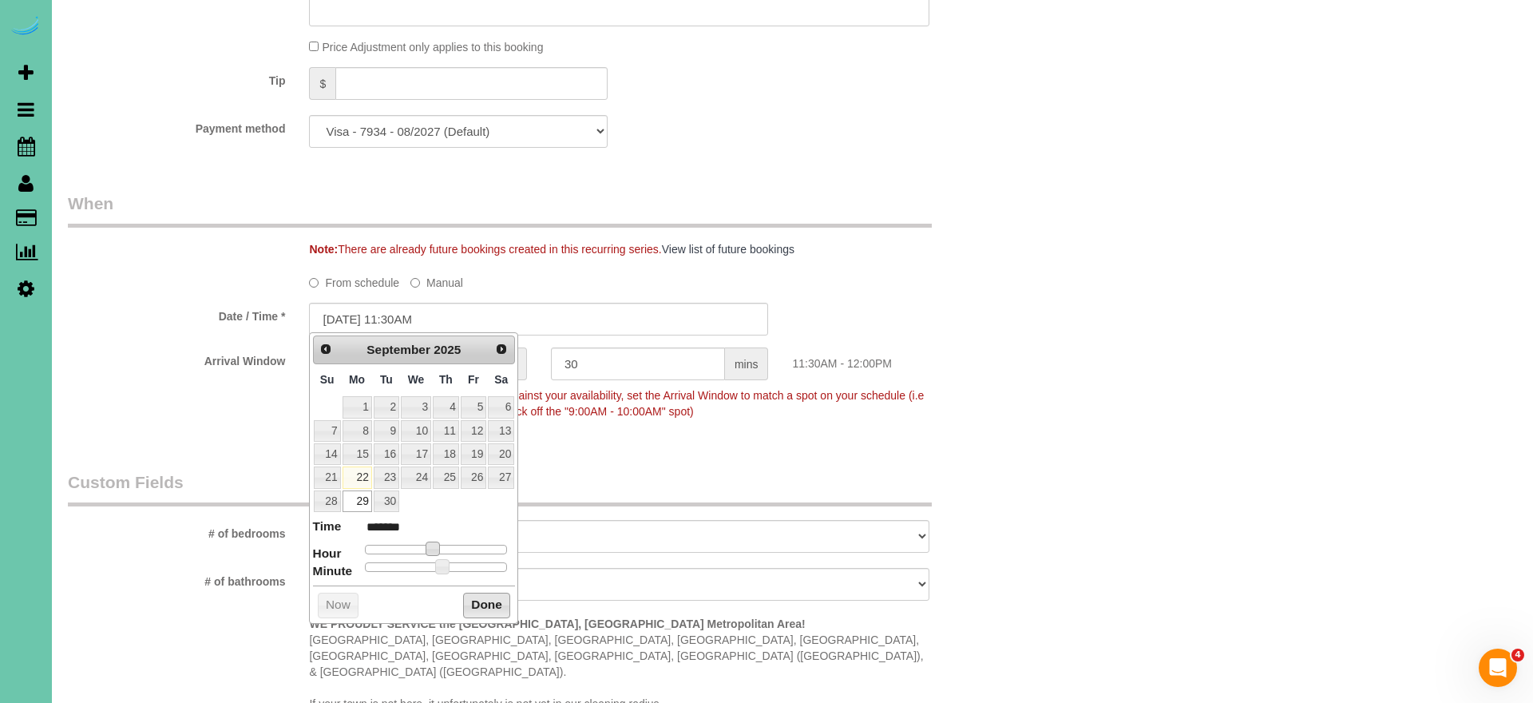
click at [485, 600] on button "Done" at bounding box center [486, 605] width 47 height 26
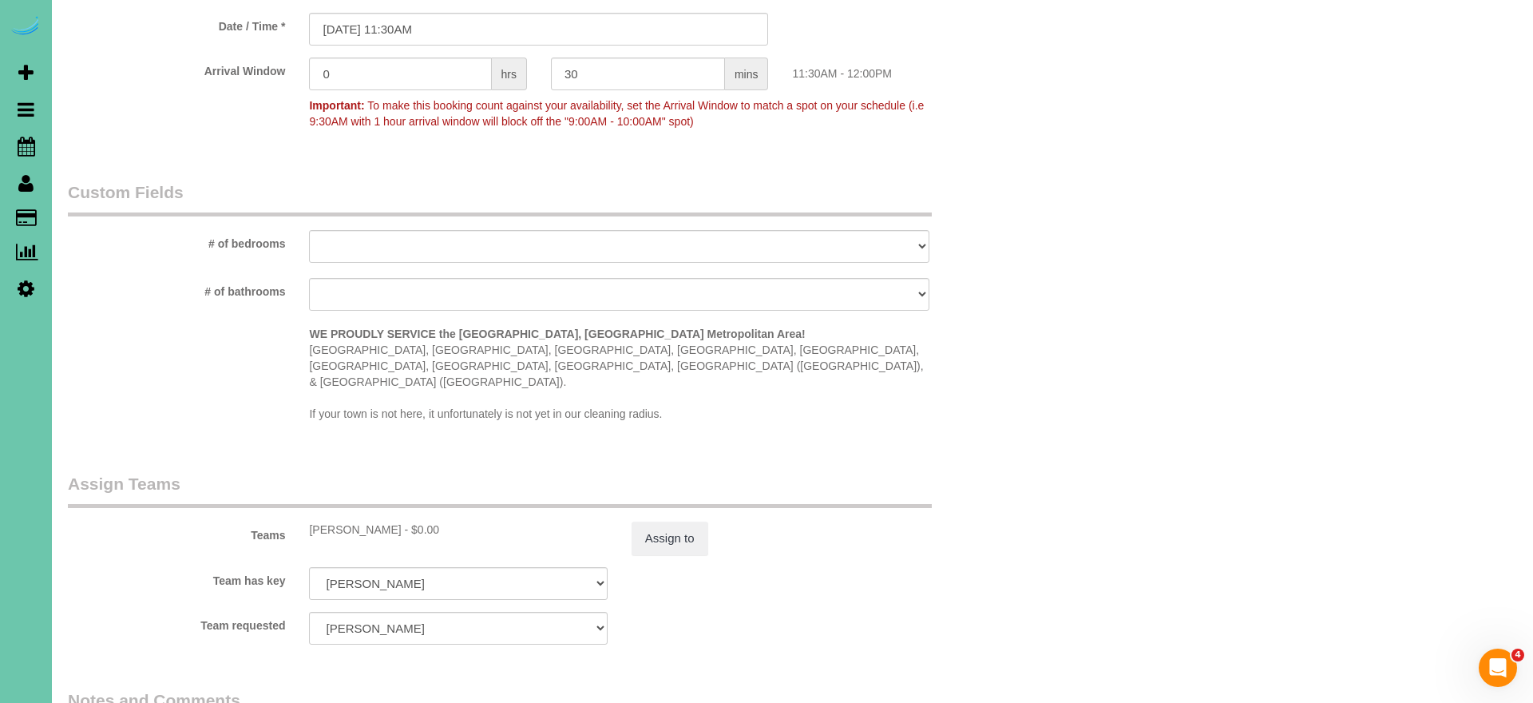
scroll to position [1385, 0]
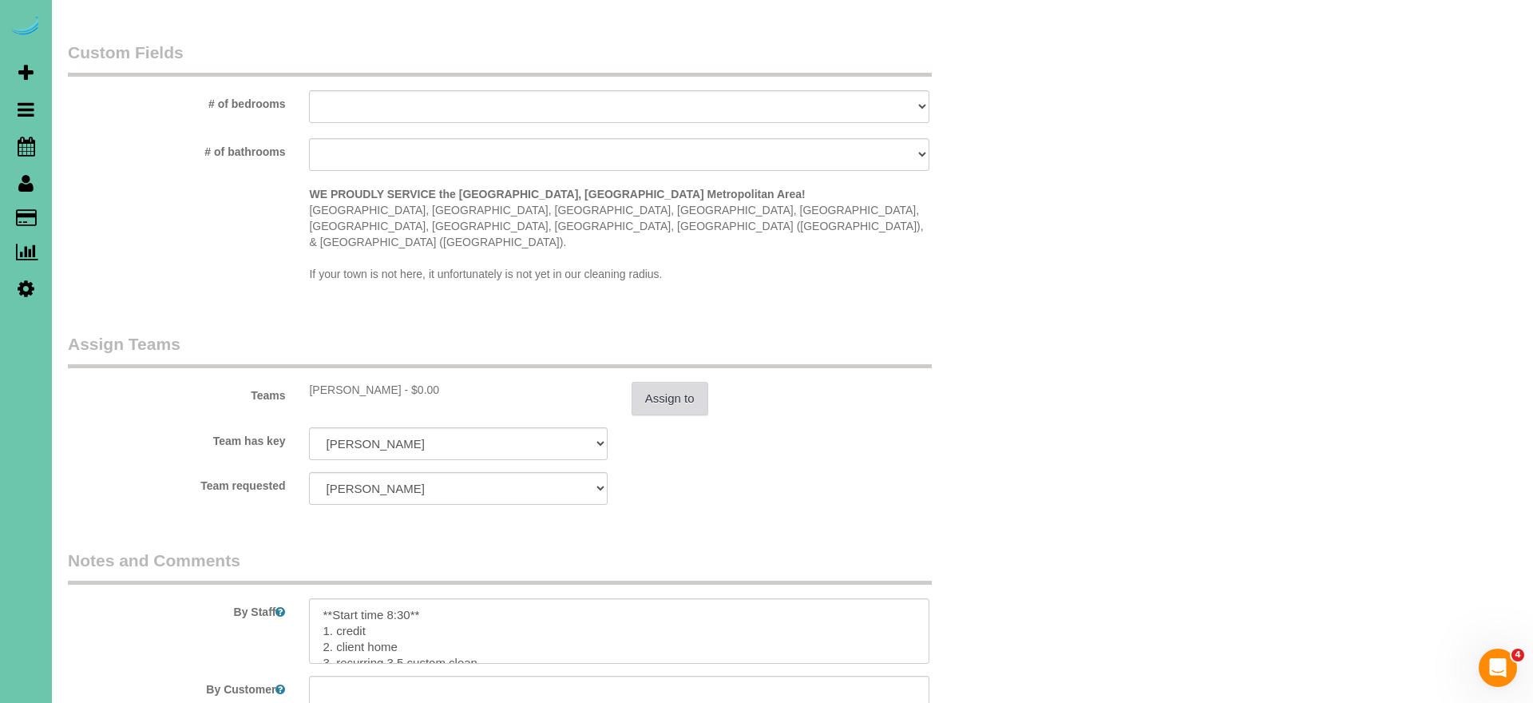
click at [677, 382] on button "Assign to" at bounding box center [670, 399] width 77 height 34
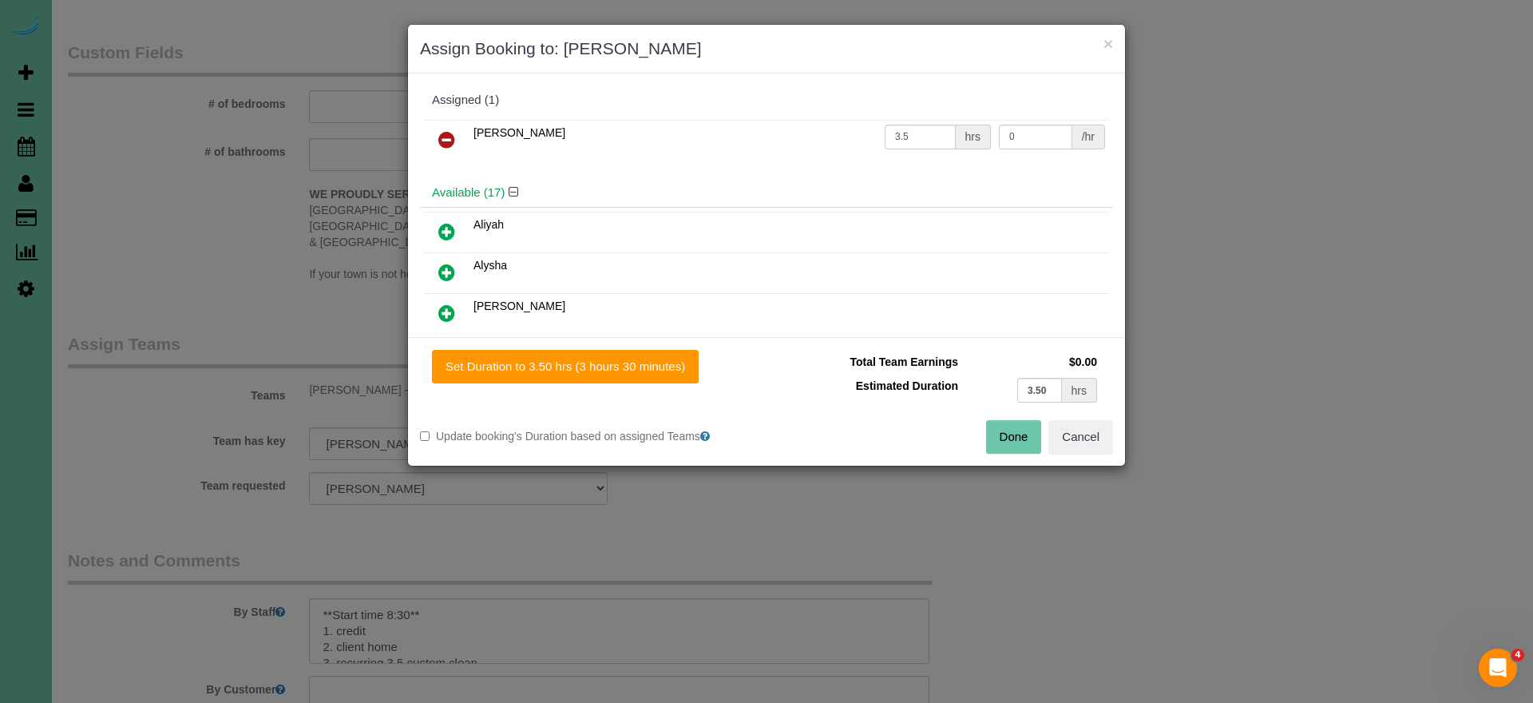
click at [439, 136] on icon at bounding box center [446, 139] width 17 height 19
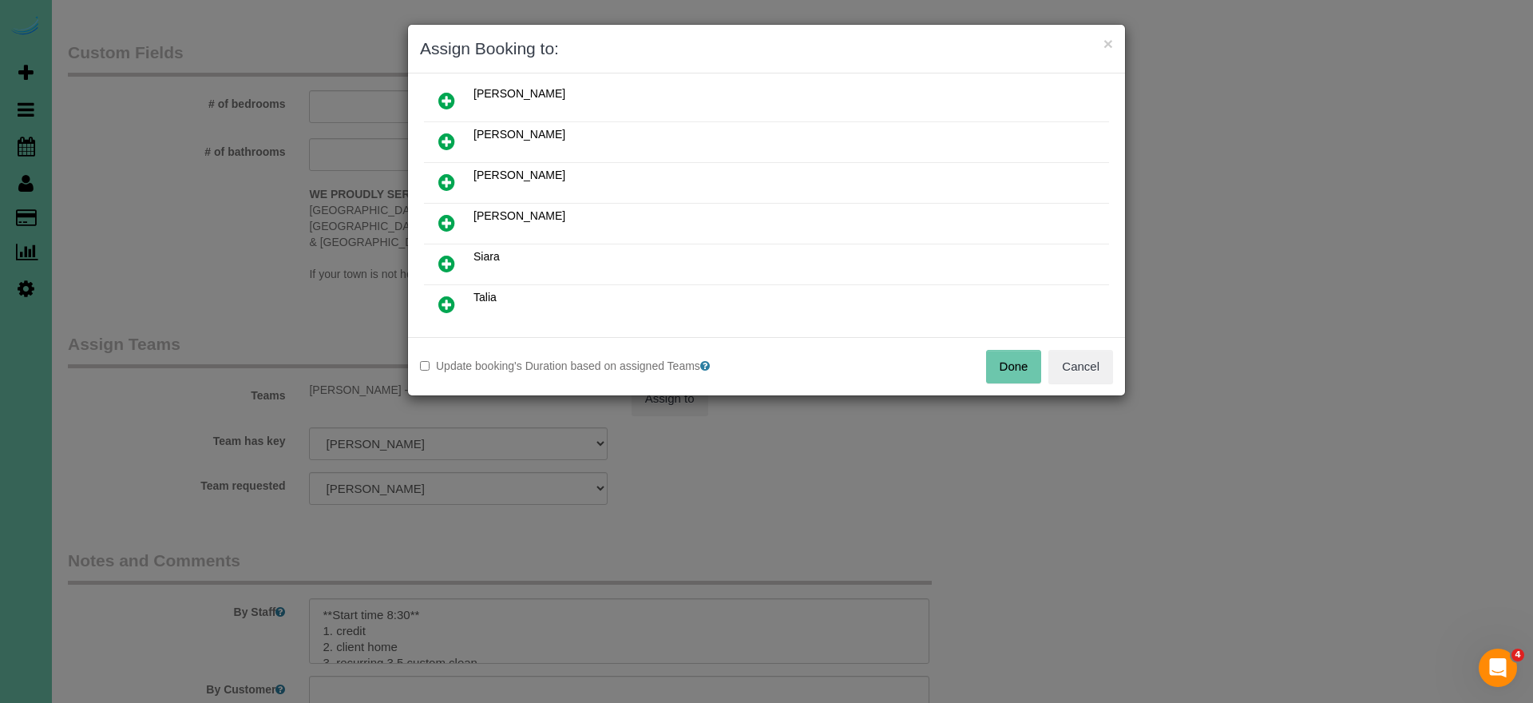
scroll to position [583, 0]
click at [442, 254] on icon at bounding box center [446, 263] width 17 height 19
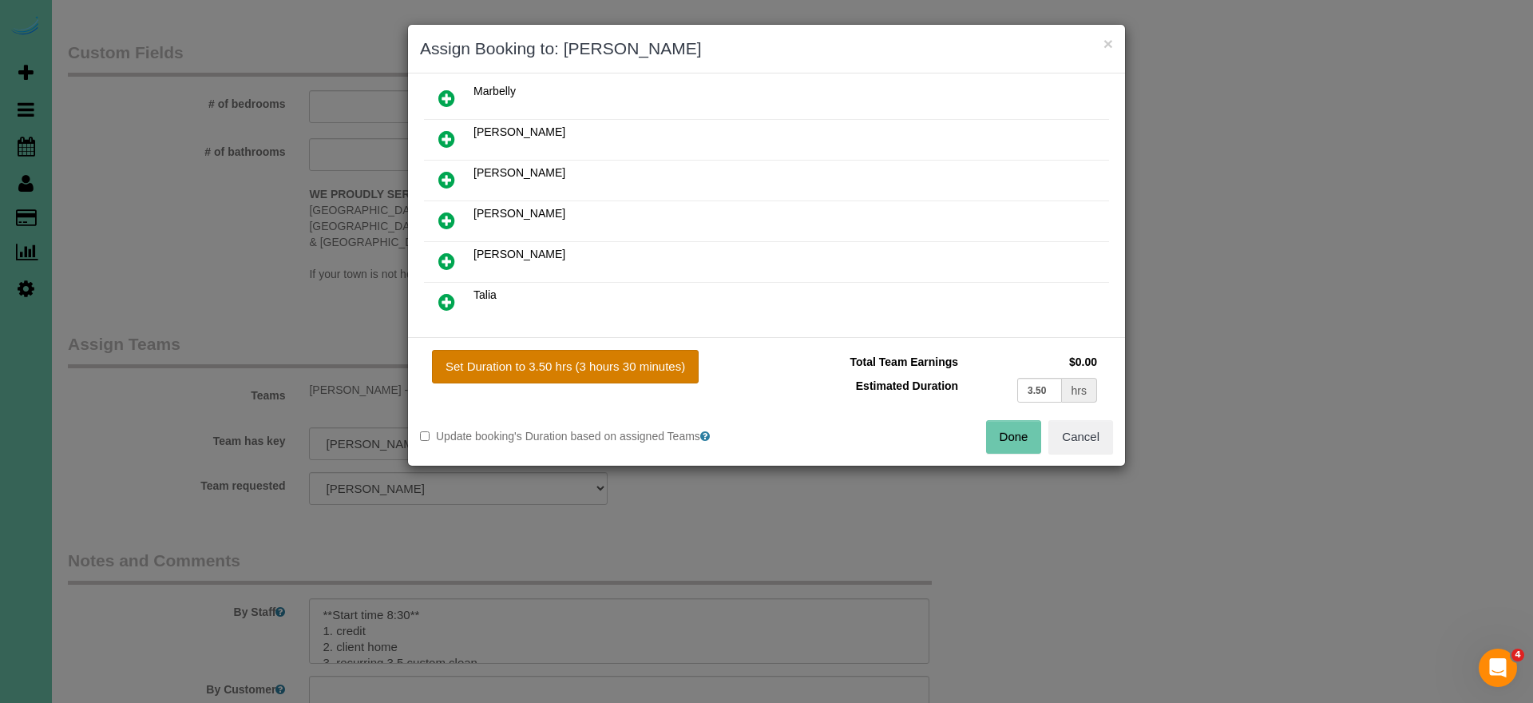
click at [518, 347] on div "Set Duration to 3.50 hrs (3 hours 30 minutes) Total Team Earnings $0.00 Estimat…" at bounding box center [766, 401] width 717 height 129
drag, startPoint x: 518, startPoint y: 359, endPoint x: 666, endPoint y: 382, distance: 149.5
click at [518, 359] on button "Set Duration to 3.50 hrs (3 hours 30 minutes)" at bounding box center [565, 367] width 267 height 34
type input "3.50"
drag, startPoint x: 1002, startPoint y: 436, endPoint x: 925, endPoint y: 373, distance: 99.9
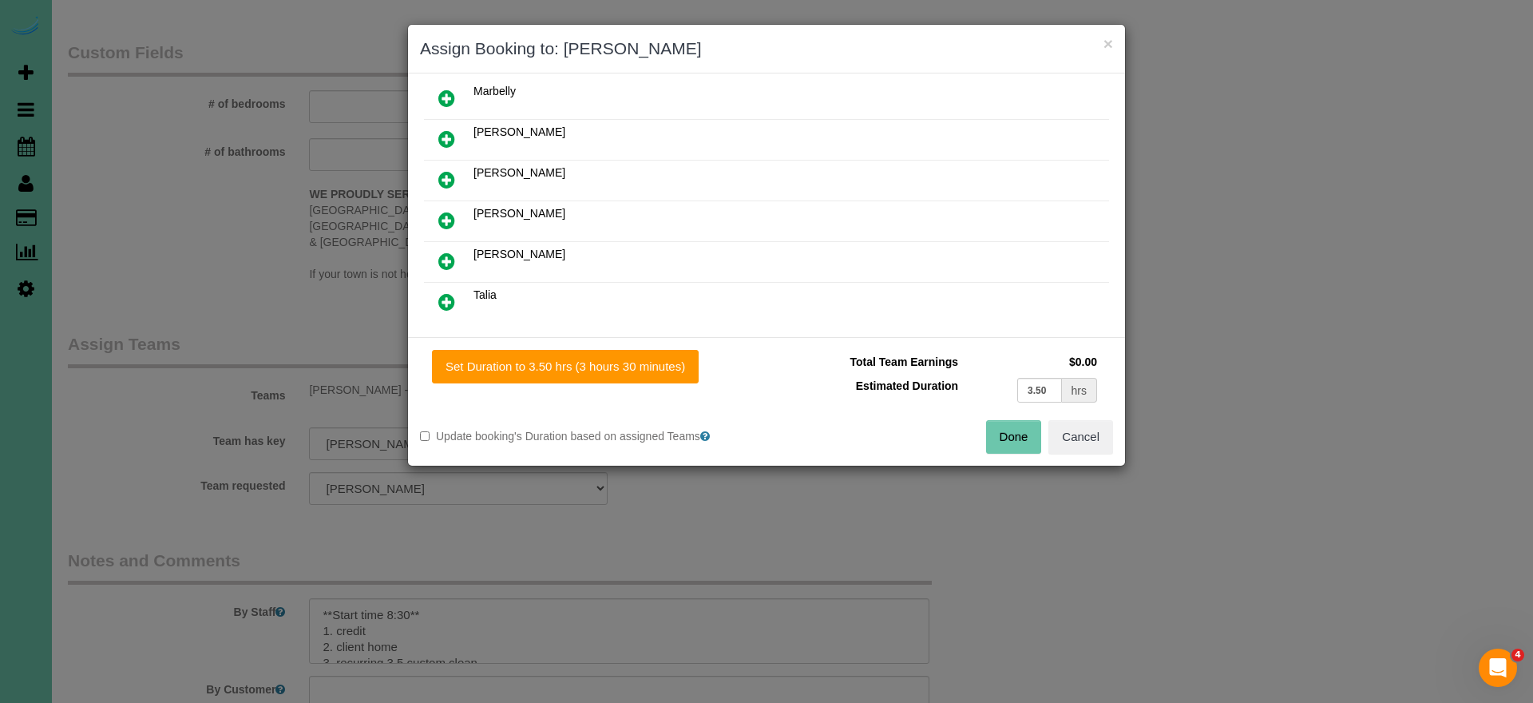
click at [1002, 436] on button "Done" at bounding box center [1014, 437] width 56 height 34
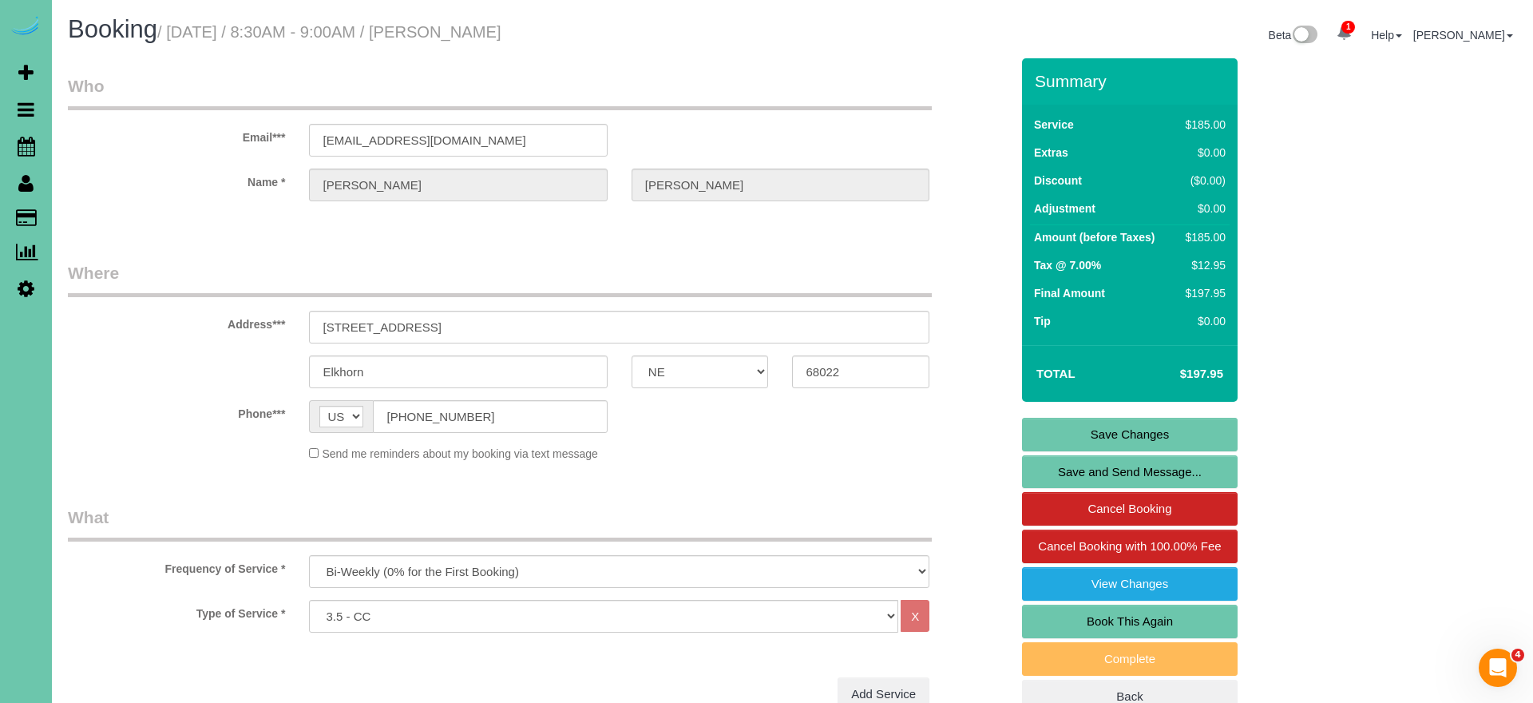
scroll to position [0, 0]
click at [1063, 429] on link "Save Changes" at bounding box center [1130, 435] width 216 height 34
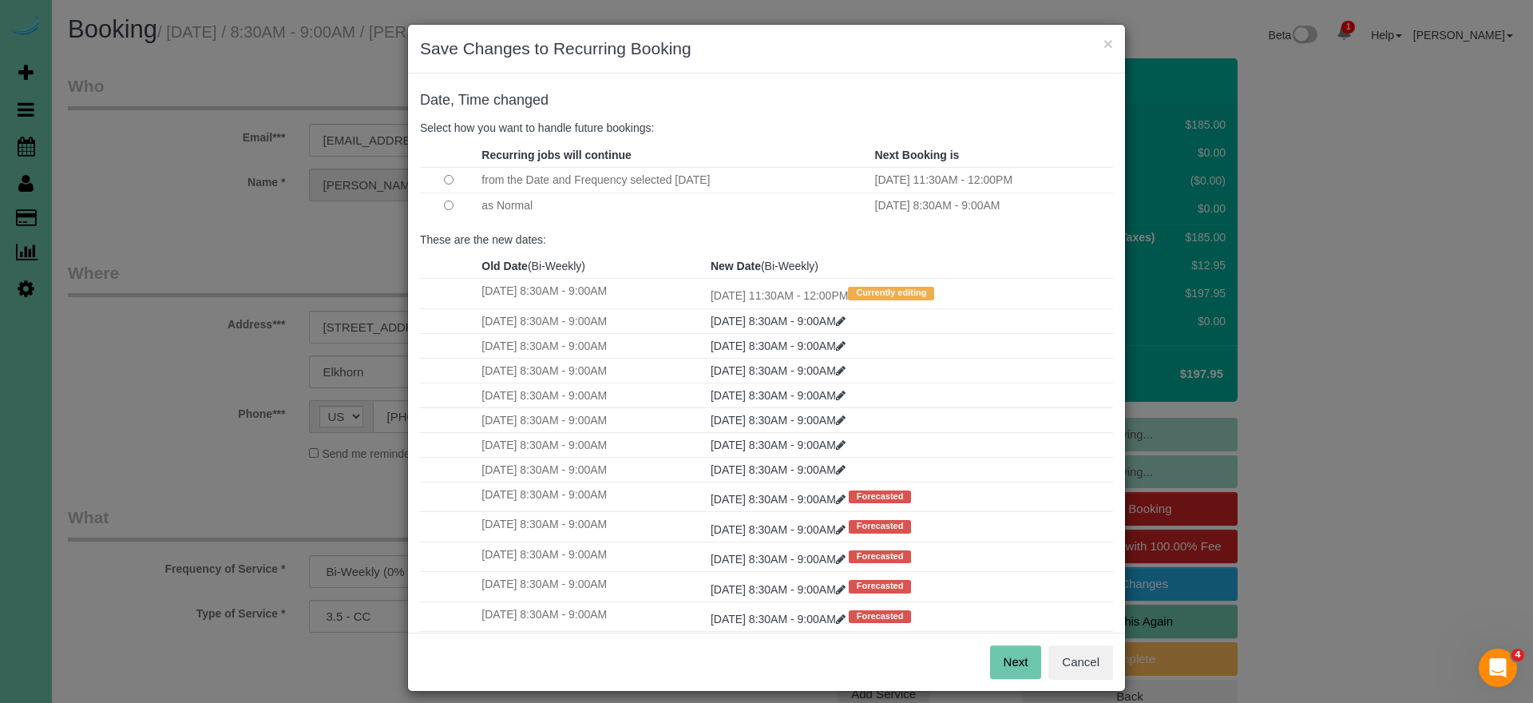
click at [1000, 649] on button "Next" at bounding box center [1016, 662] width 52 height 34
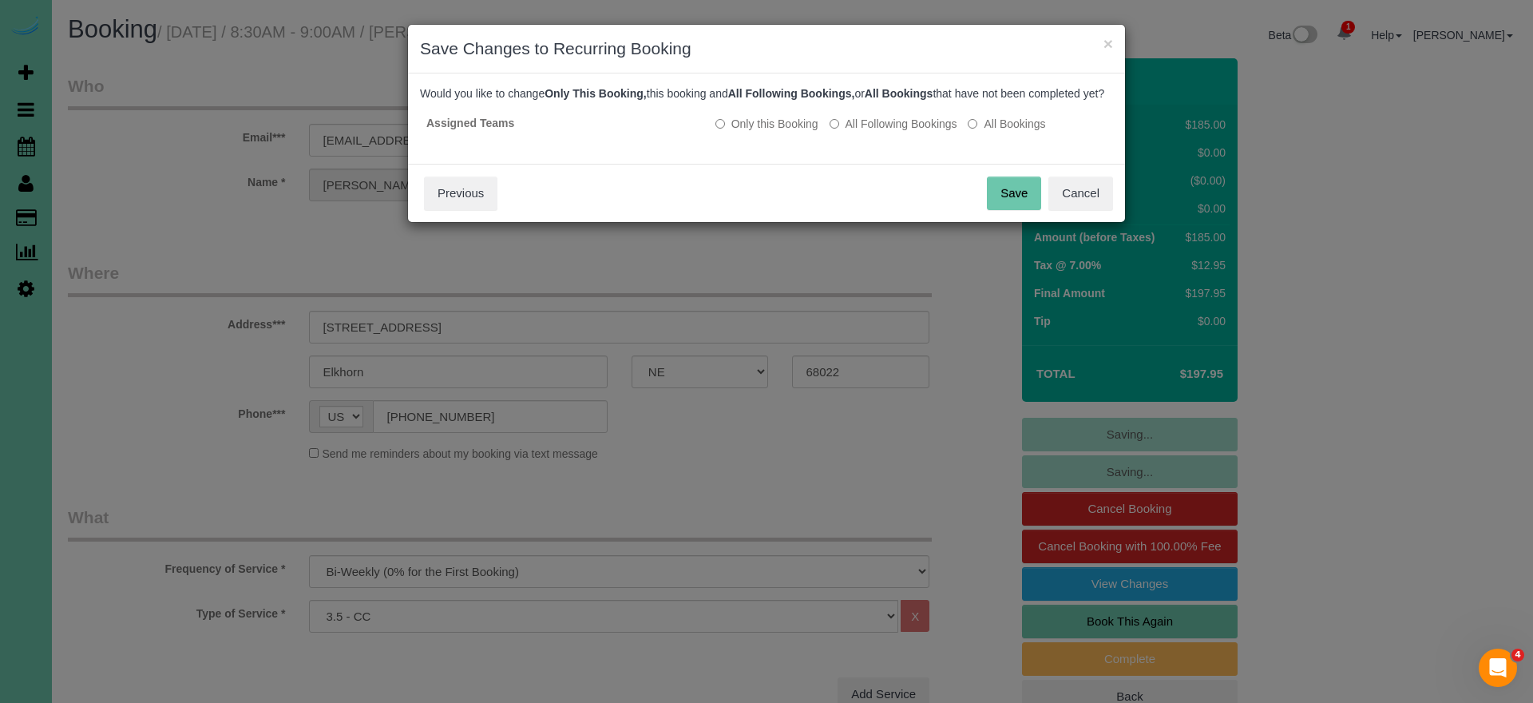
click at [1015, 207] on button "Save" at bounding box center [1014, 193] width 54 height 34
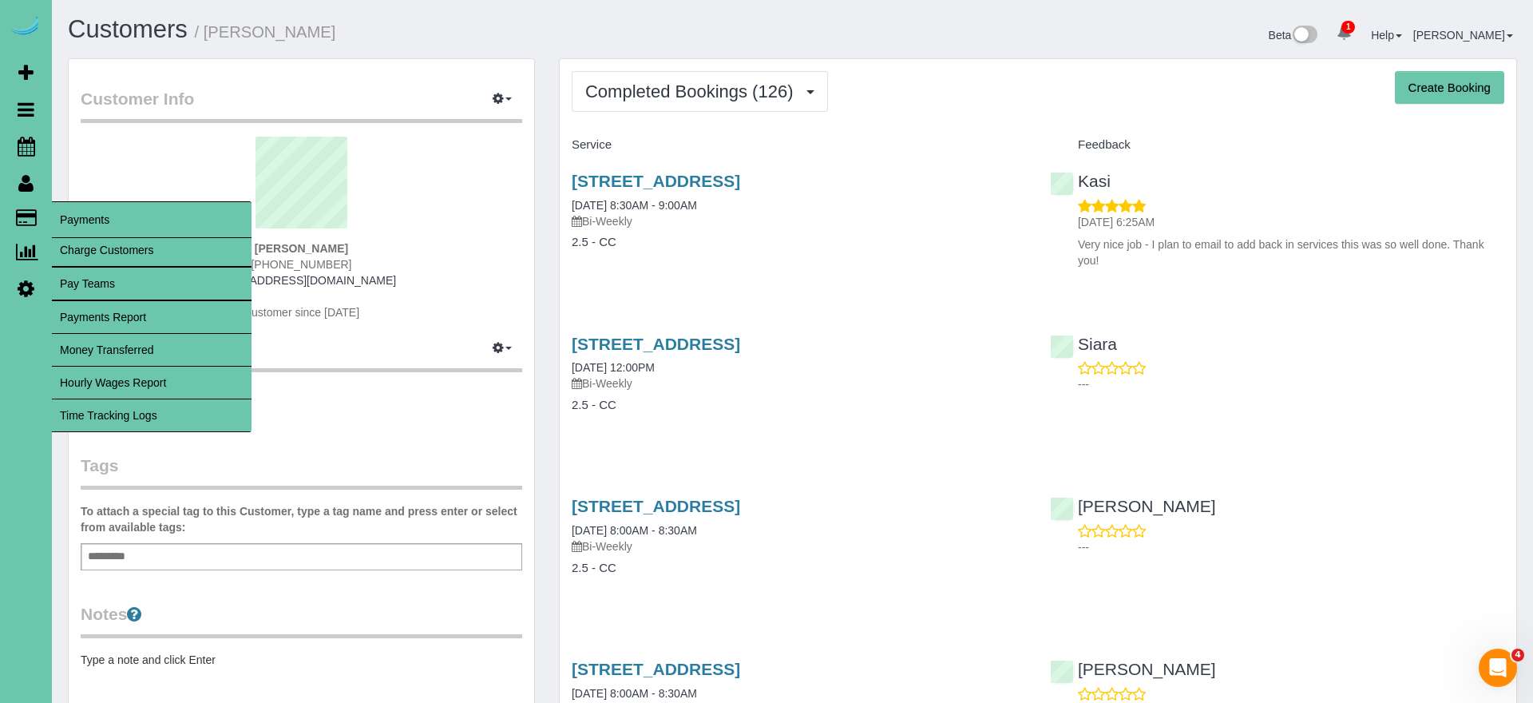
click at [118, 419] on link "Time Tracking Logs" at bounding box center [152, 415] width 200 height 32
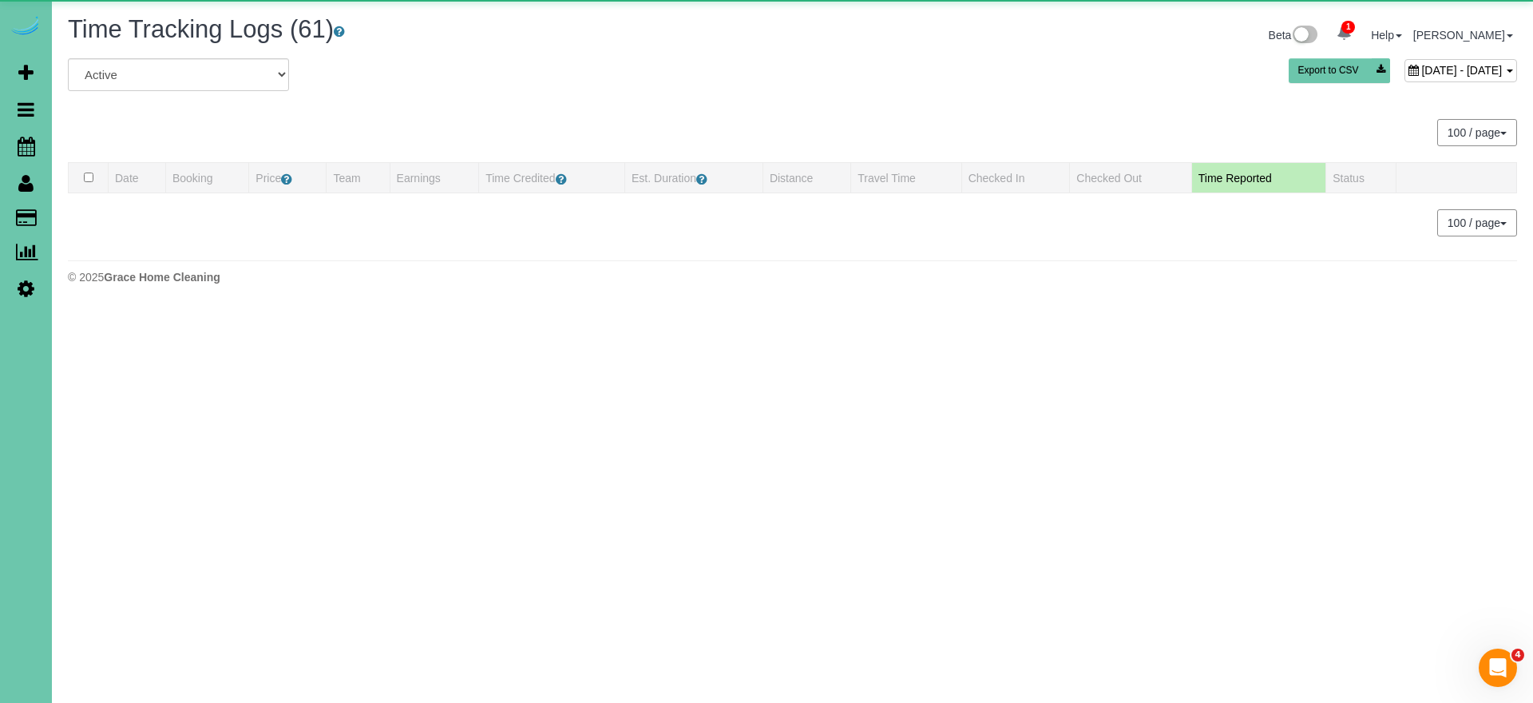
click at [1404, 61] on div "[DATE] - [DATE]" at bounding box center [1460, 70] width 113 height 23
type input "**********"
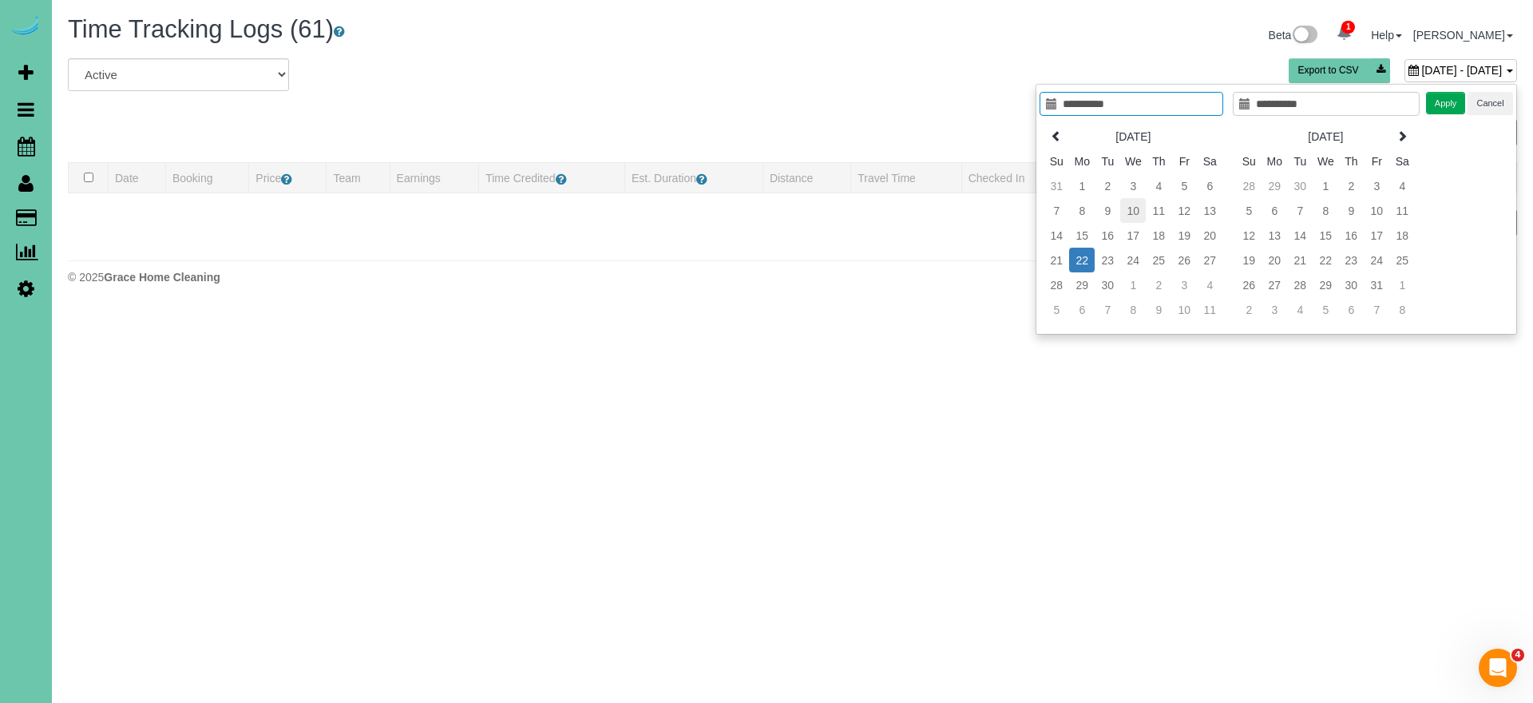
type input "**********"
click at [1134, 208] on td "10" at bounding box center [1133, 210] width 26 height 25
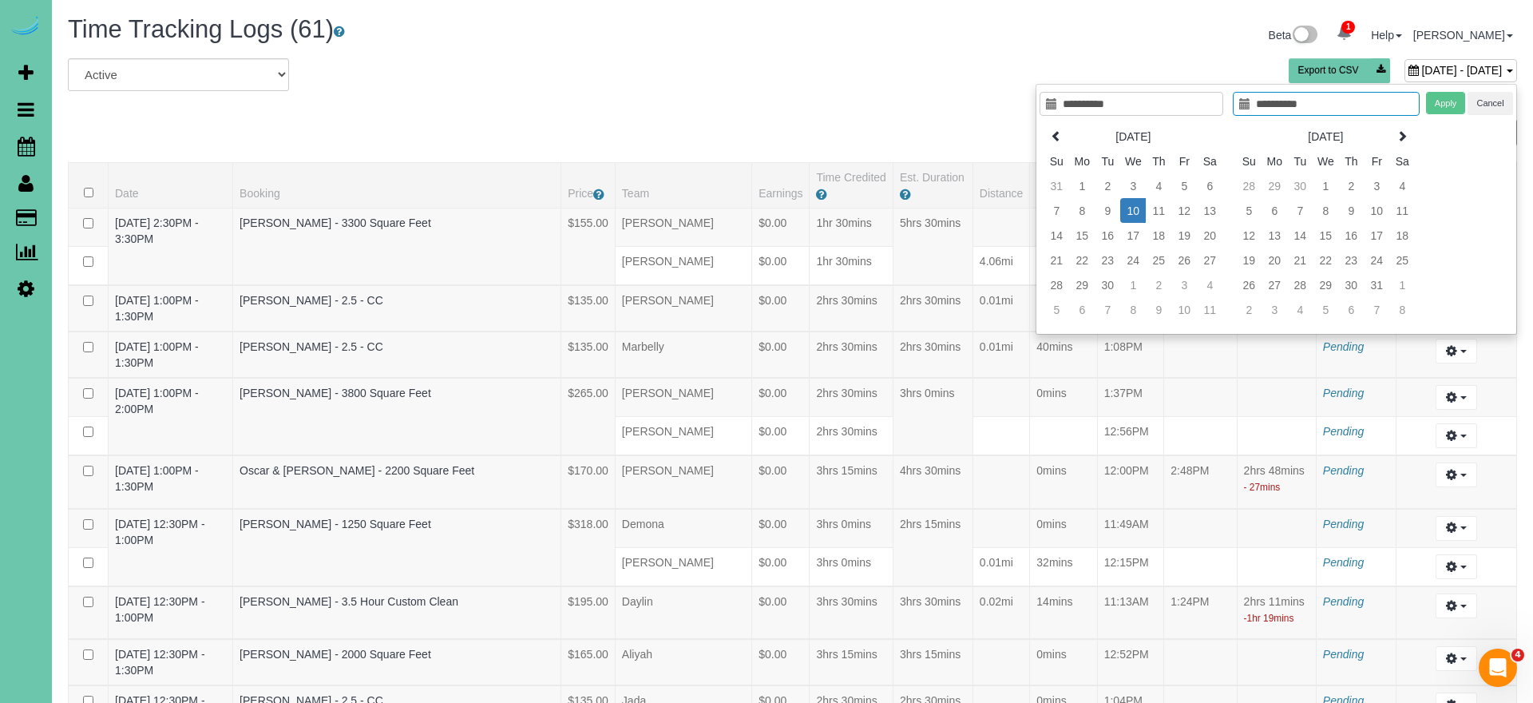
type input "**********"
click at [1134, 208] on td "10" at bounding box center [1133, 210] width 26 height 25
type input "**********"
click at [1437, 106] on button "Apply" at bounding box center [1446, 103] width 40 height 23
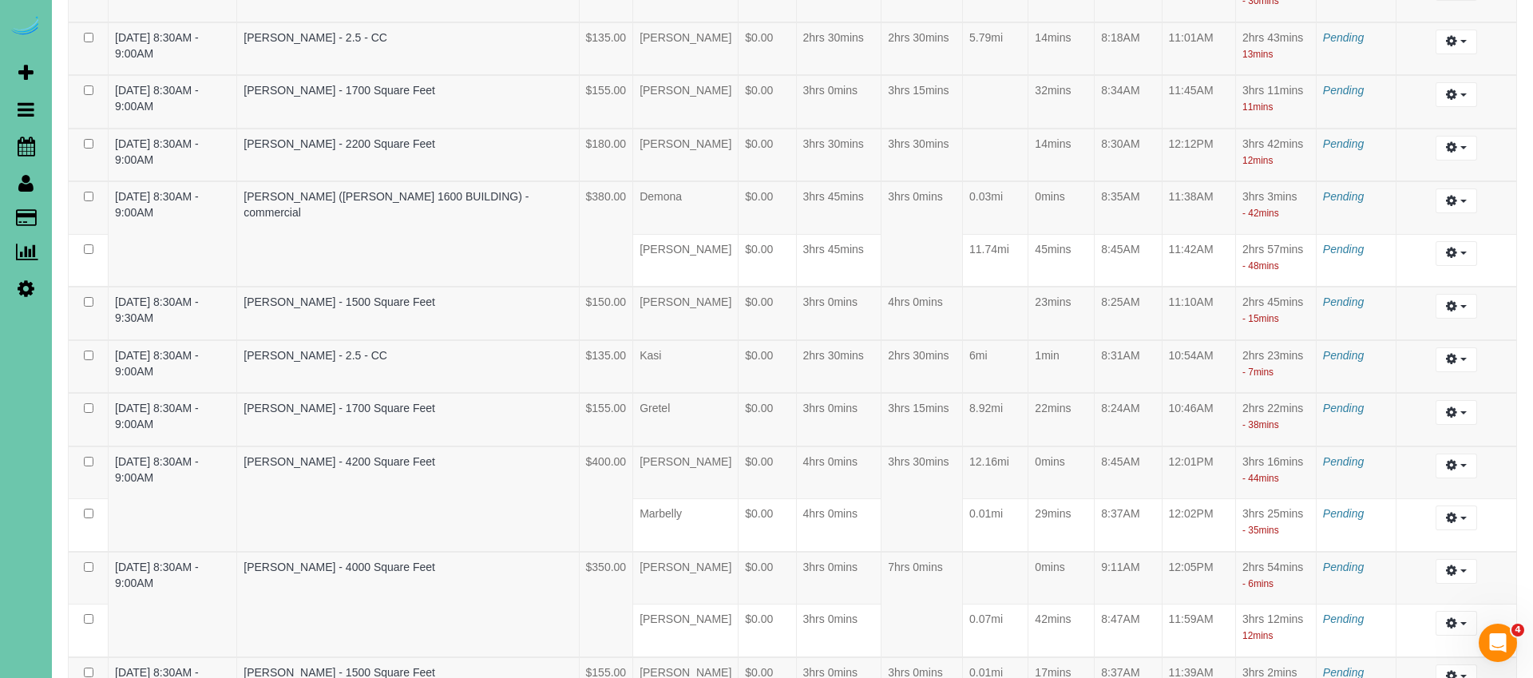
scroll to position [4484, 0]
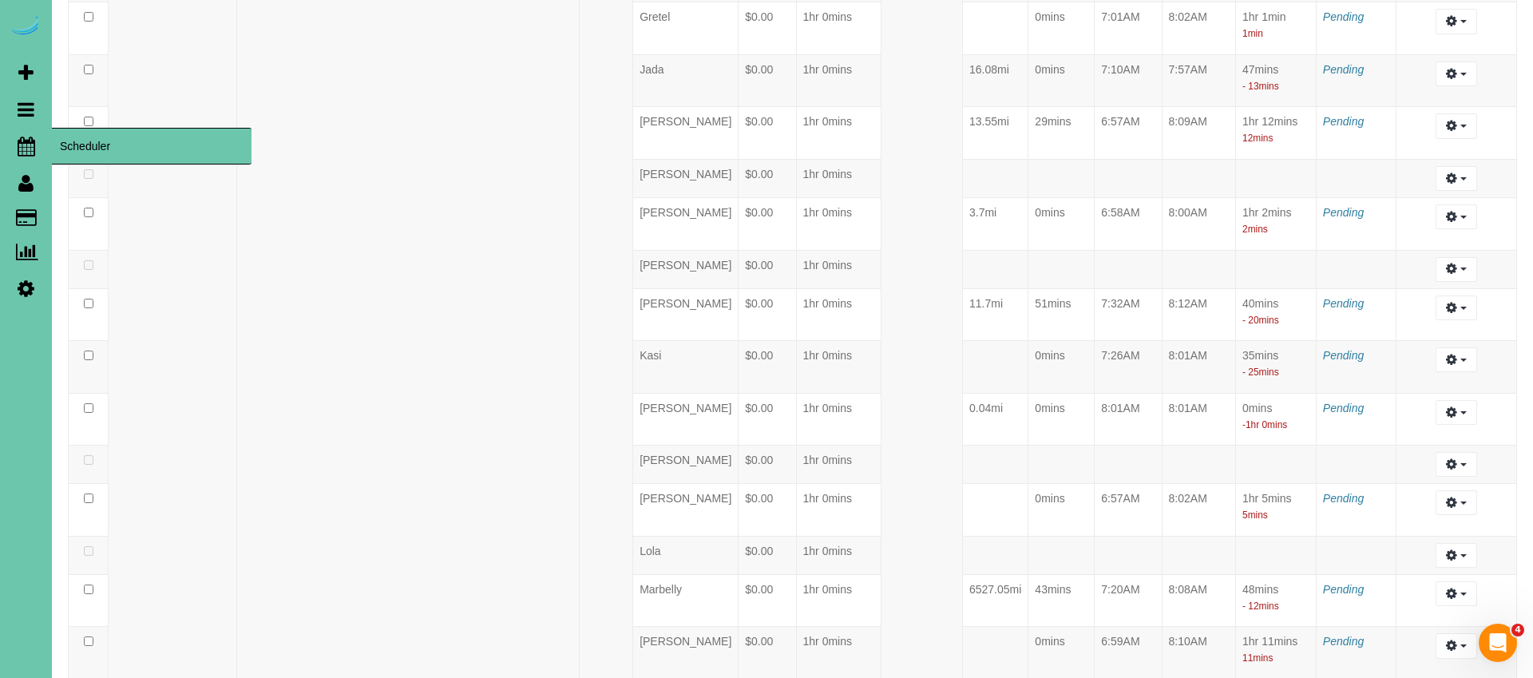
click at [25, 141] on icon at bounding box center [27, 146] width 18 height 19
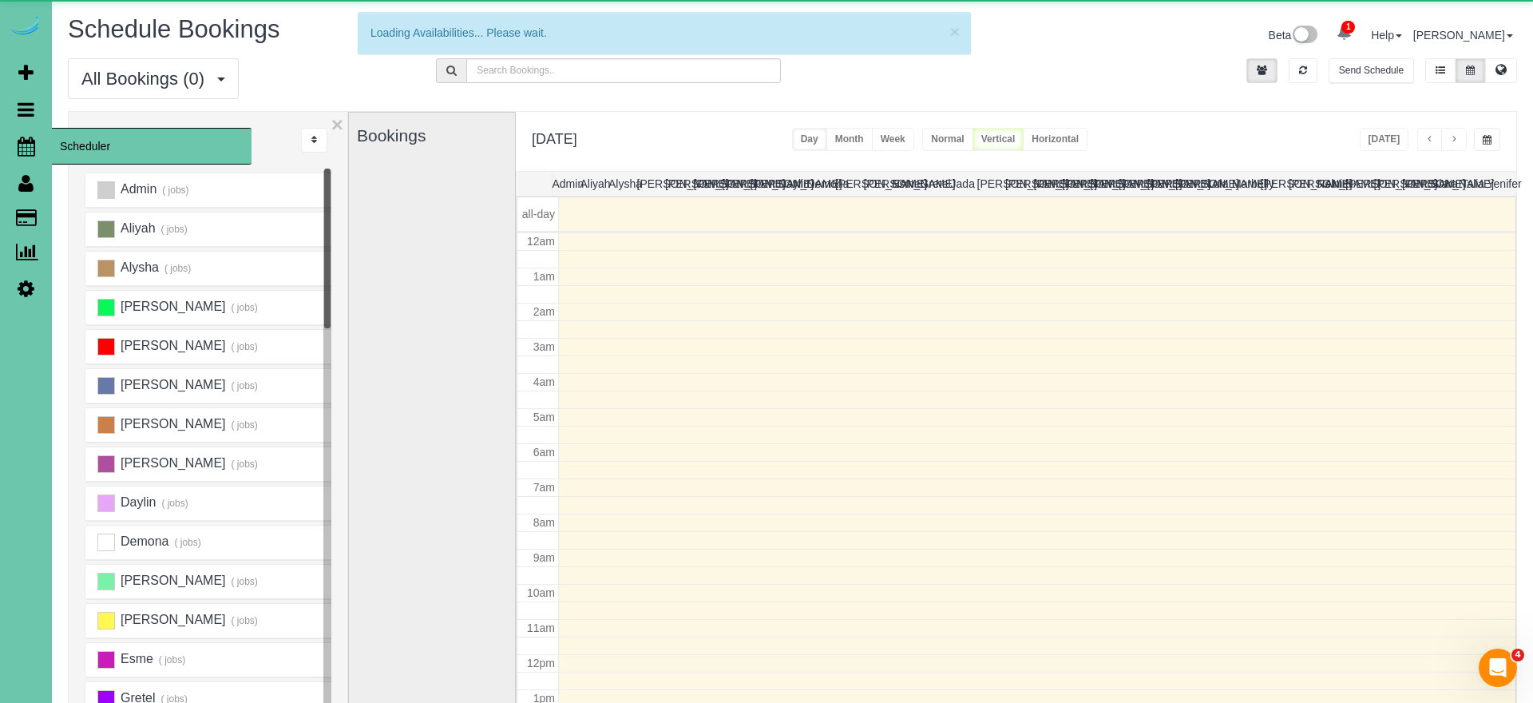
scroll to position [212, 0]
click at [34, 146] on icon at bounding box center [27, 146] width 18 height 19
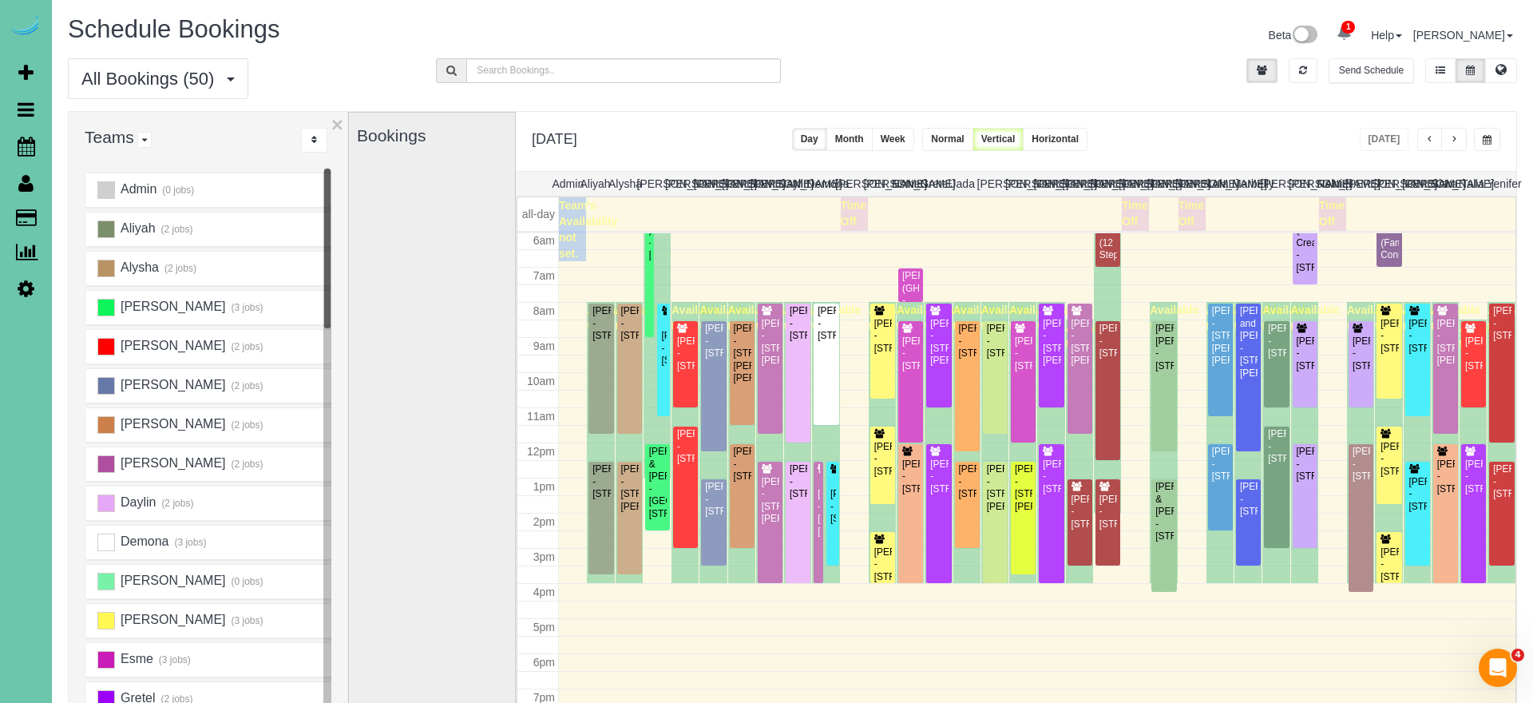
click at [1494, 148] on button "button" at bounding box center [1487, 139] width 26 height 23
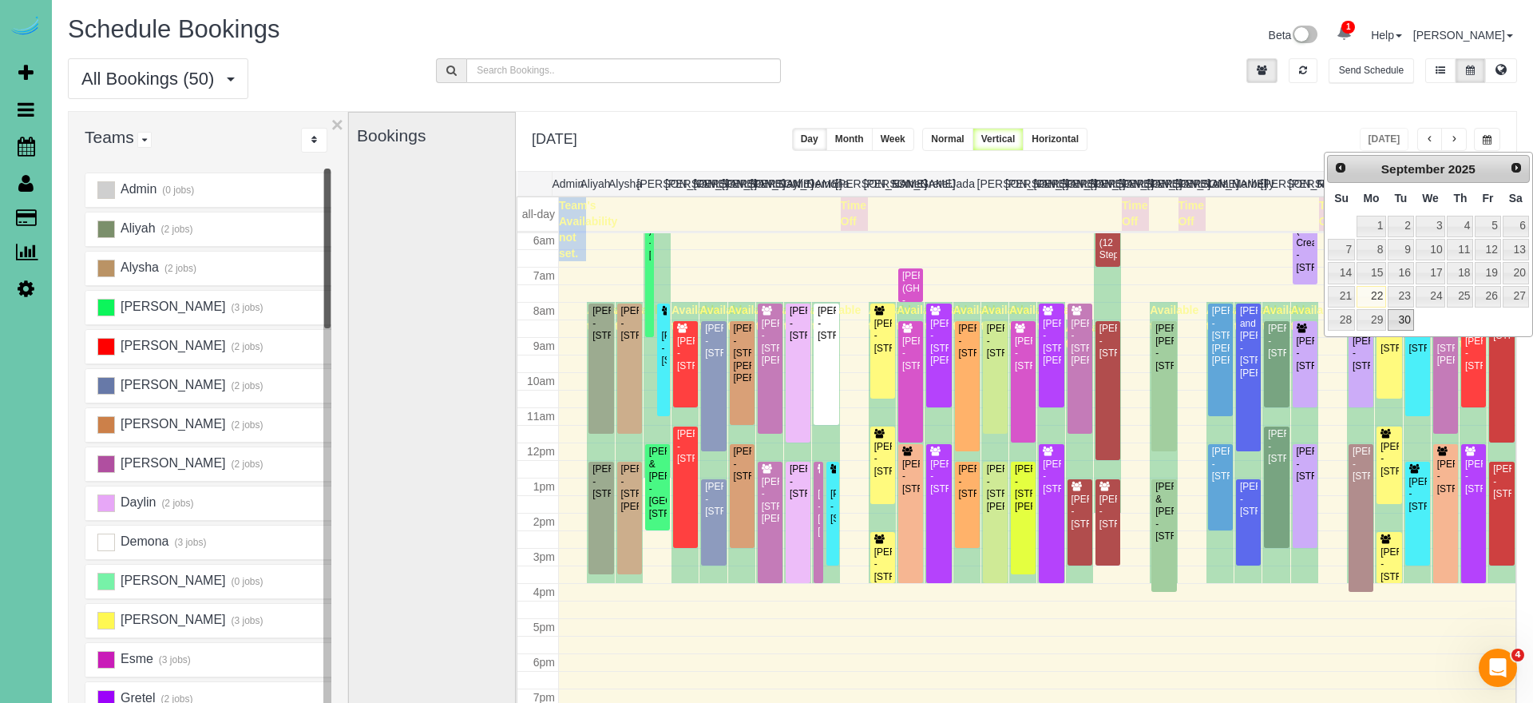
click at [1403, 311] on link "30" at bounding box center [1401, 320] width 26 height 22
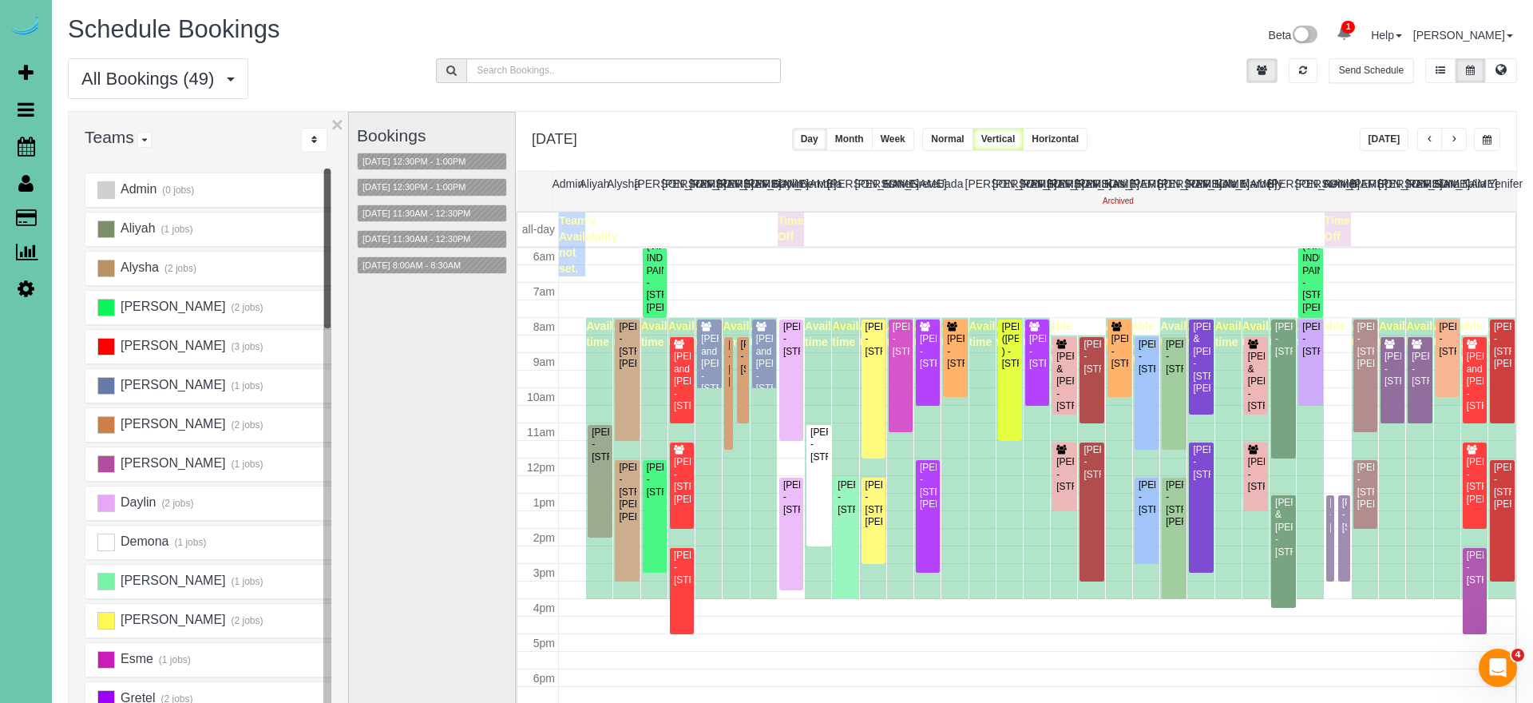
click at [1452, 138] on span "button" at bounding box center [1454, 140] width 8 height 10
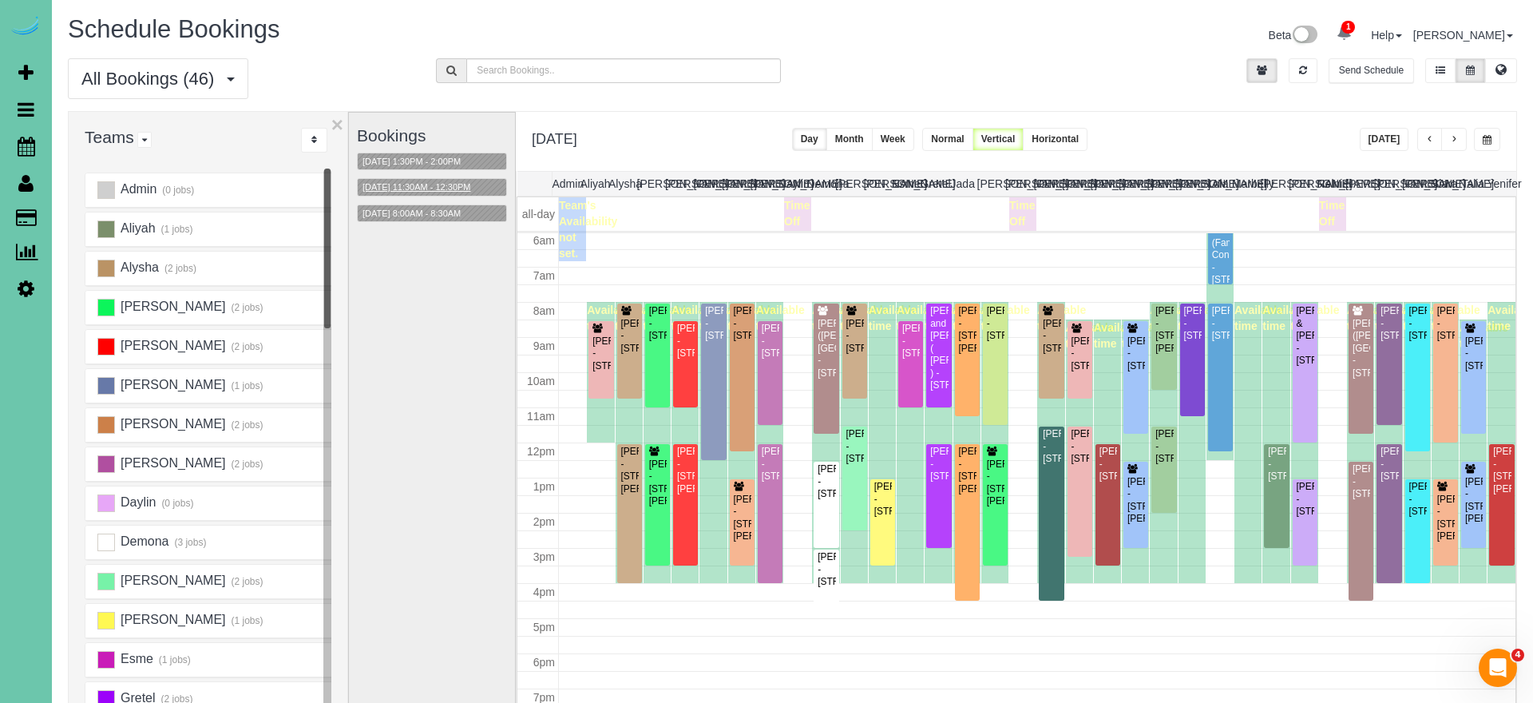
click at [403, 192] on button "[DATE] 11:30AM - 12:30PM" at bounding box center [417, 187] width 118 height 17
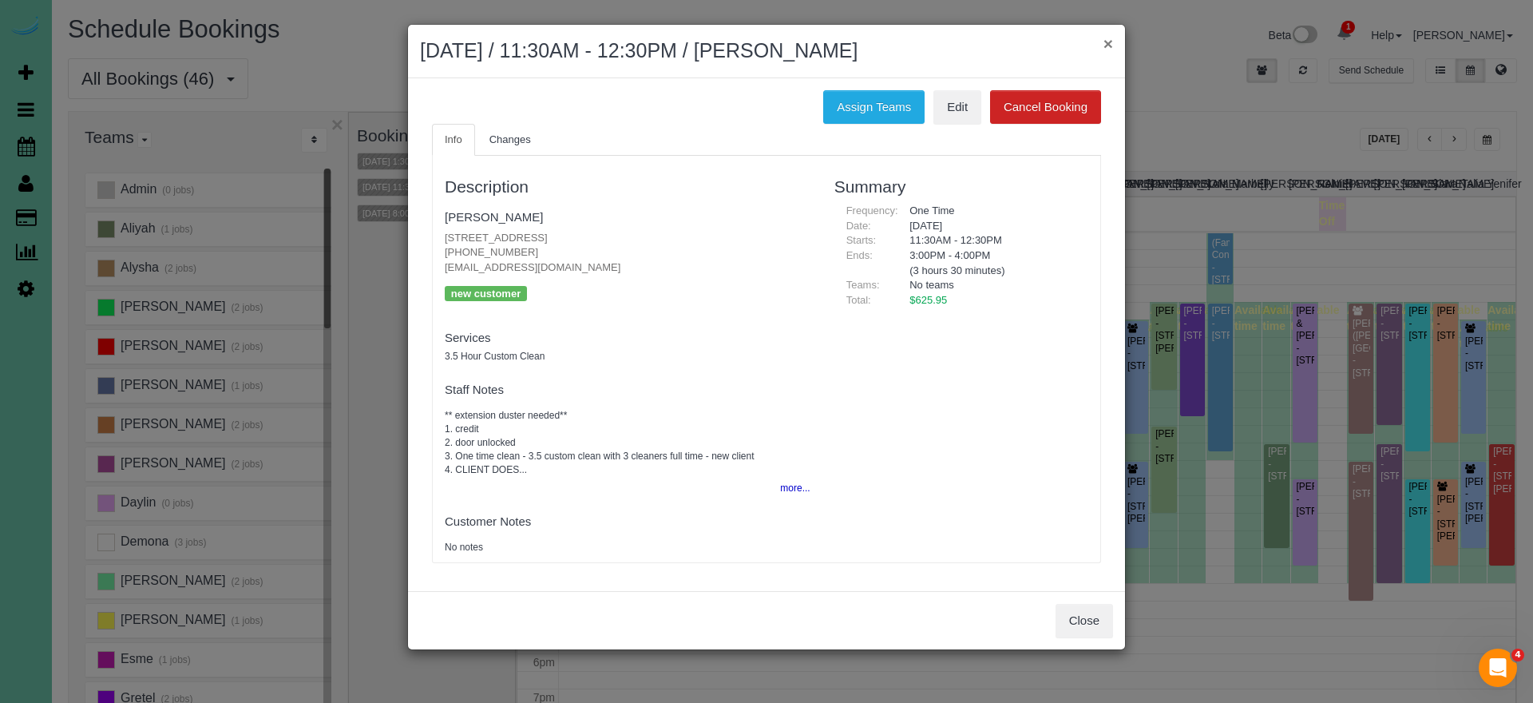
click at [1104, 35] on button "×" at bounding box center [1108, 43] width 10 height 17
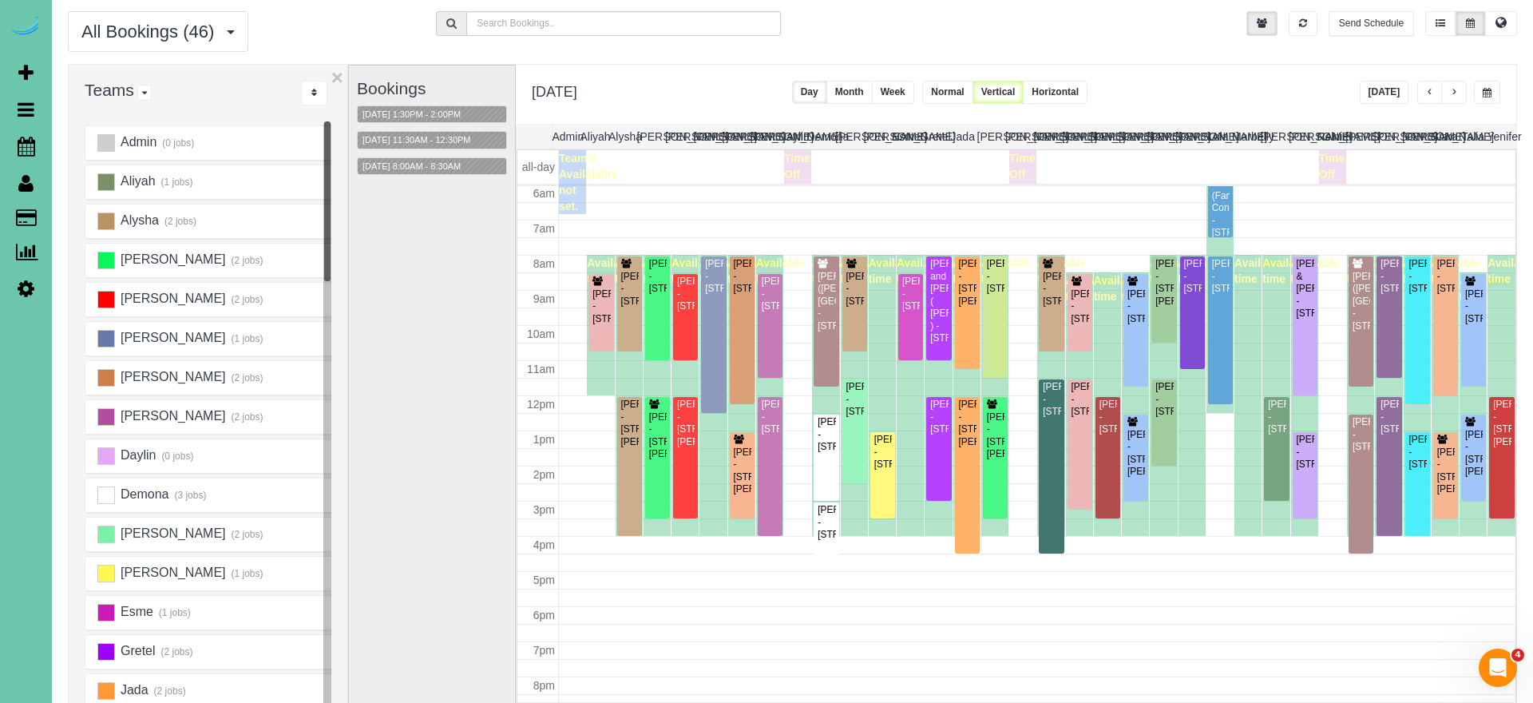
click at [1447, 83] on button "button" at bounding box center [1454, 92] width 26 height 23
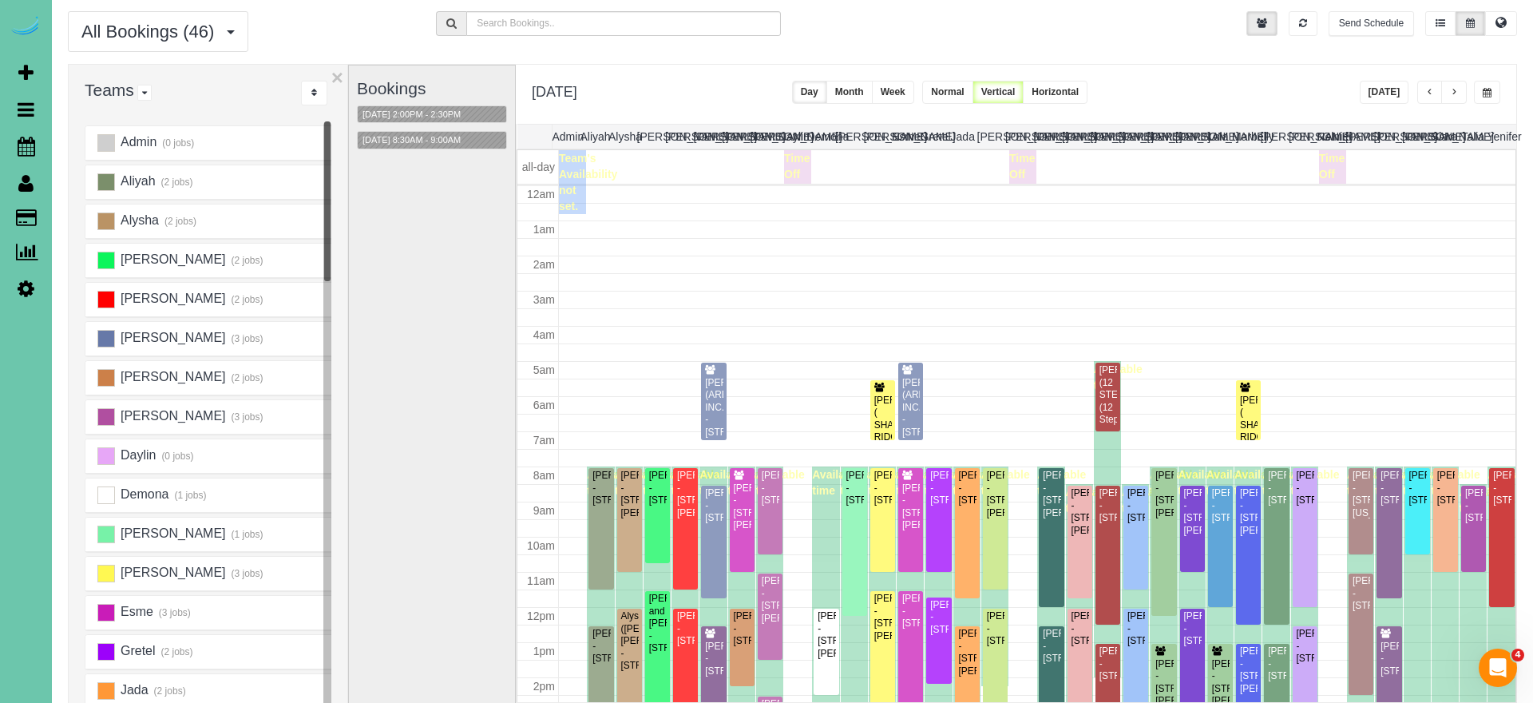
scroll to position [212, 0]
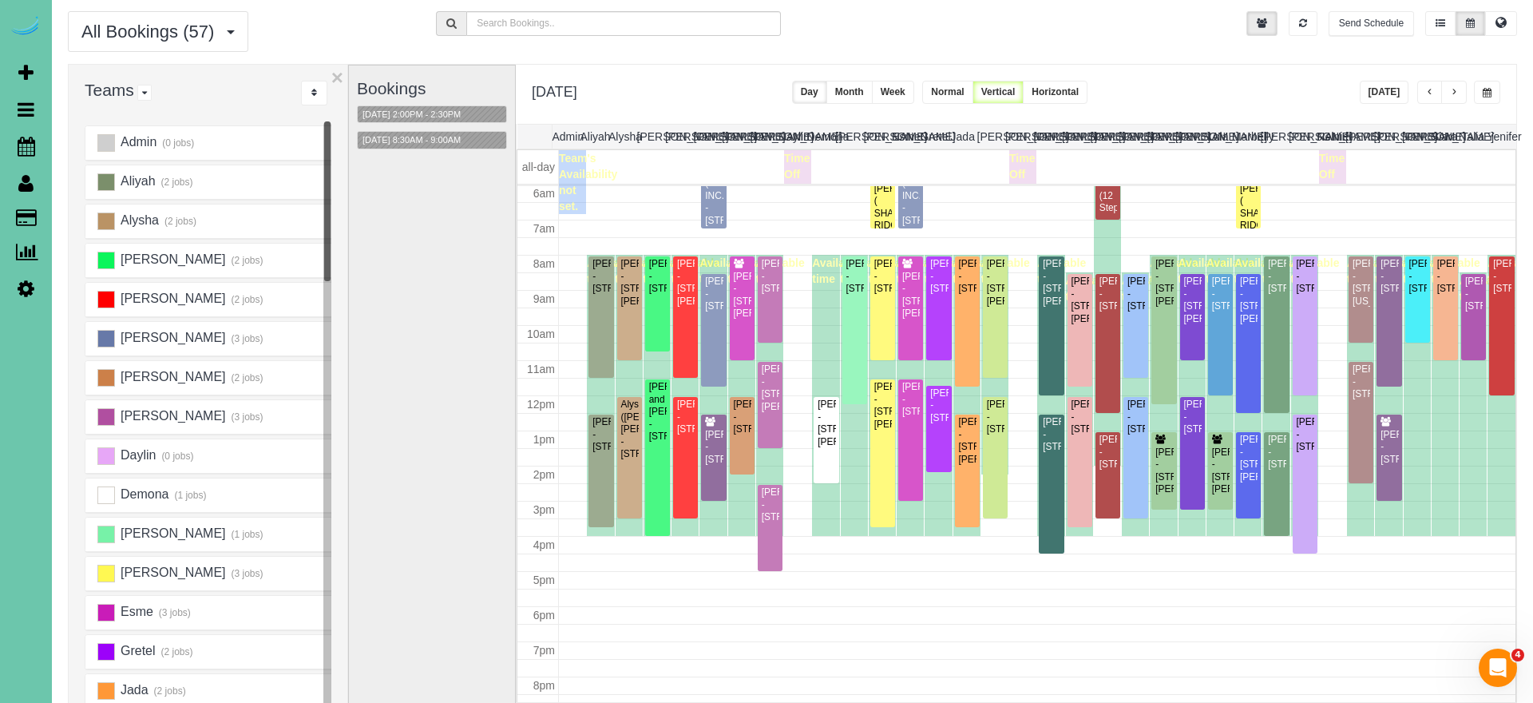
click at [1449, 101] on button "button" at bounding box center [1454, 92] width 26 height 23
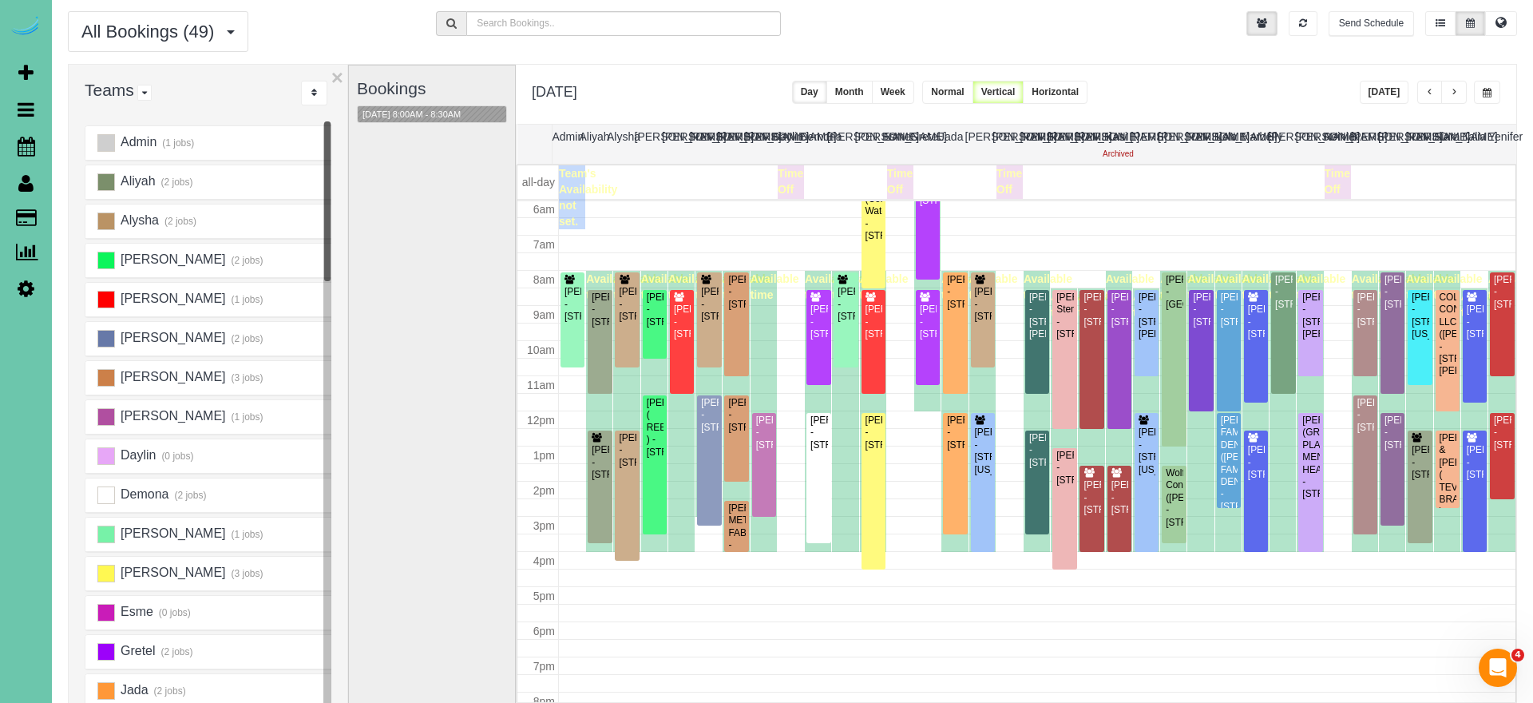
click at [1487, 95] on span "button" at bounding box center [1487, 93] width 9 height 10
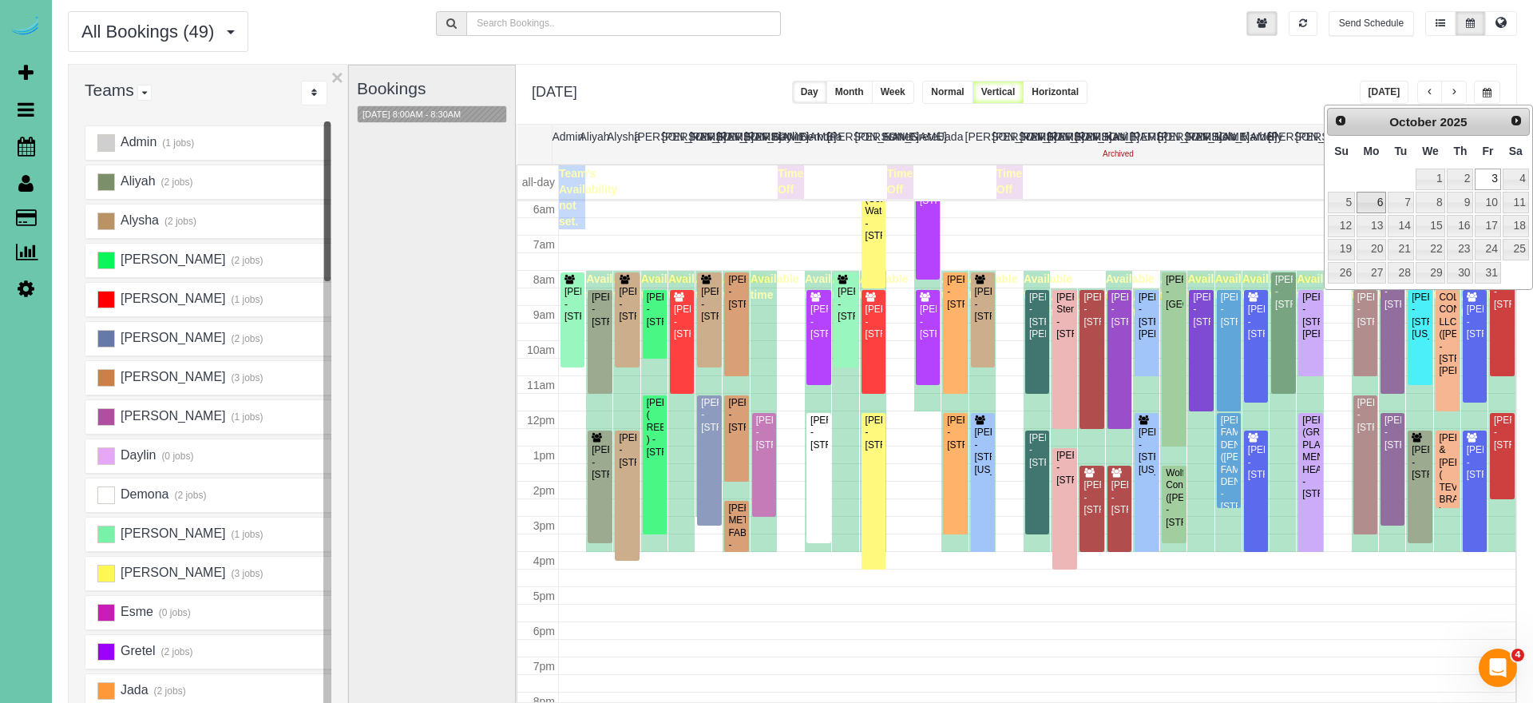
click at [1369, 201] on link "6" at bounding box center [1371, 203] width 30 height 22
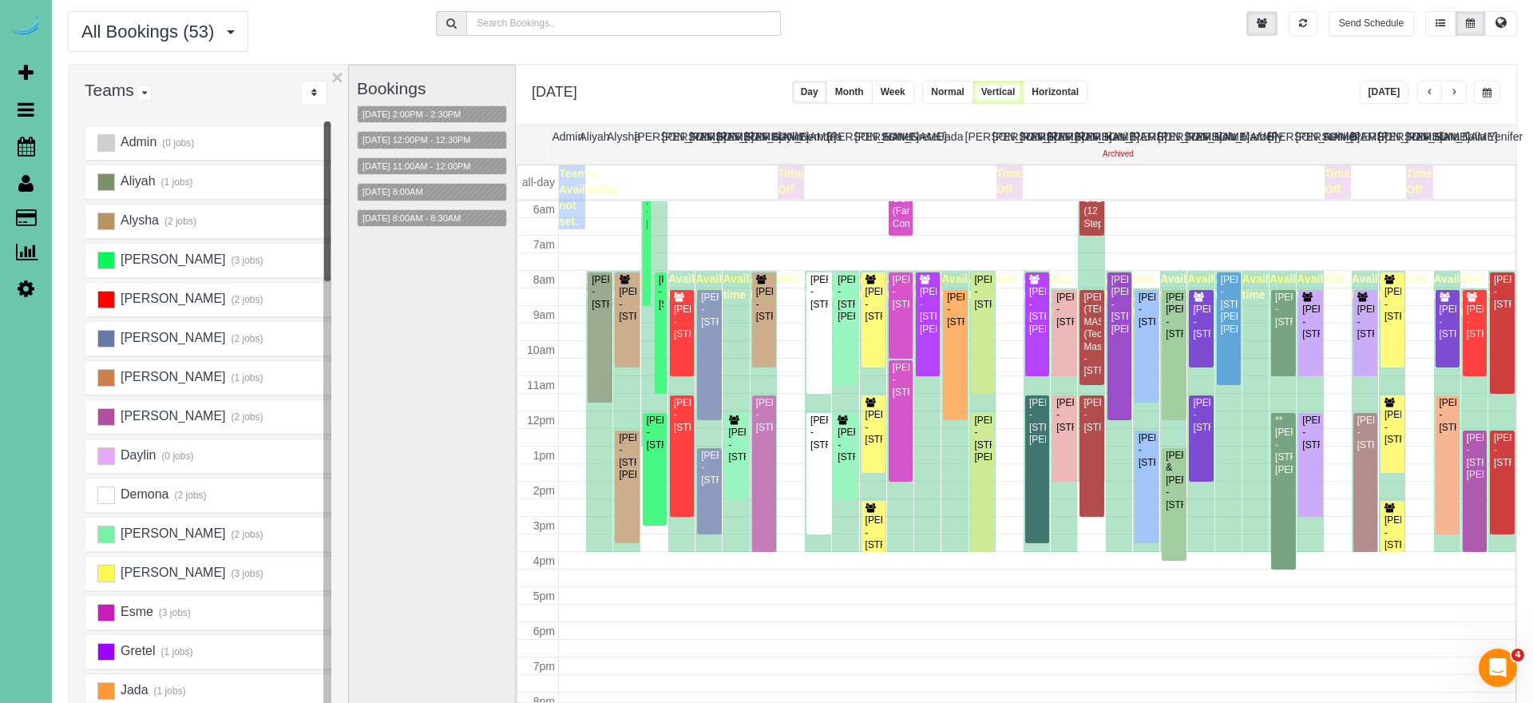
click at [1481, 85] on button "button" at bounding box center [1487, 92] width 26 height 23
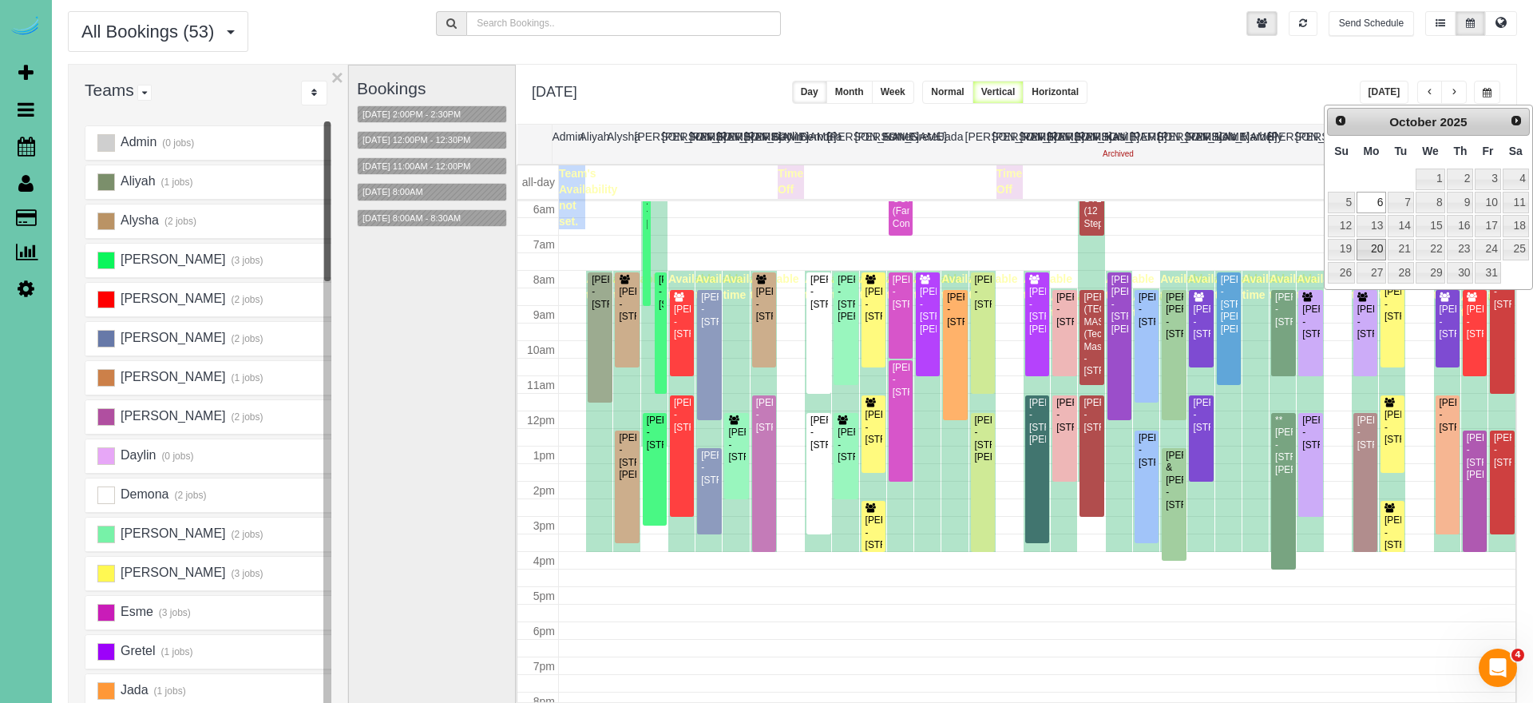
click at [1373, 252] on link "20" at bounding box center [1371, 250] width 30 height 22
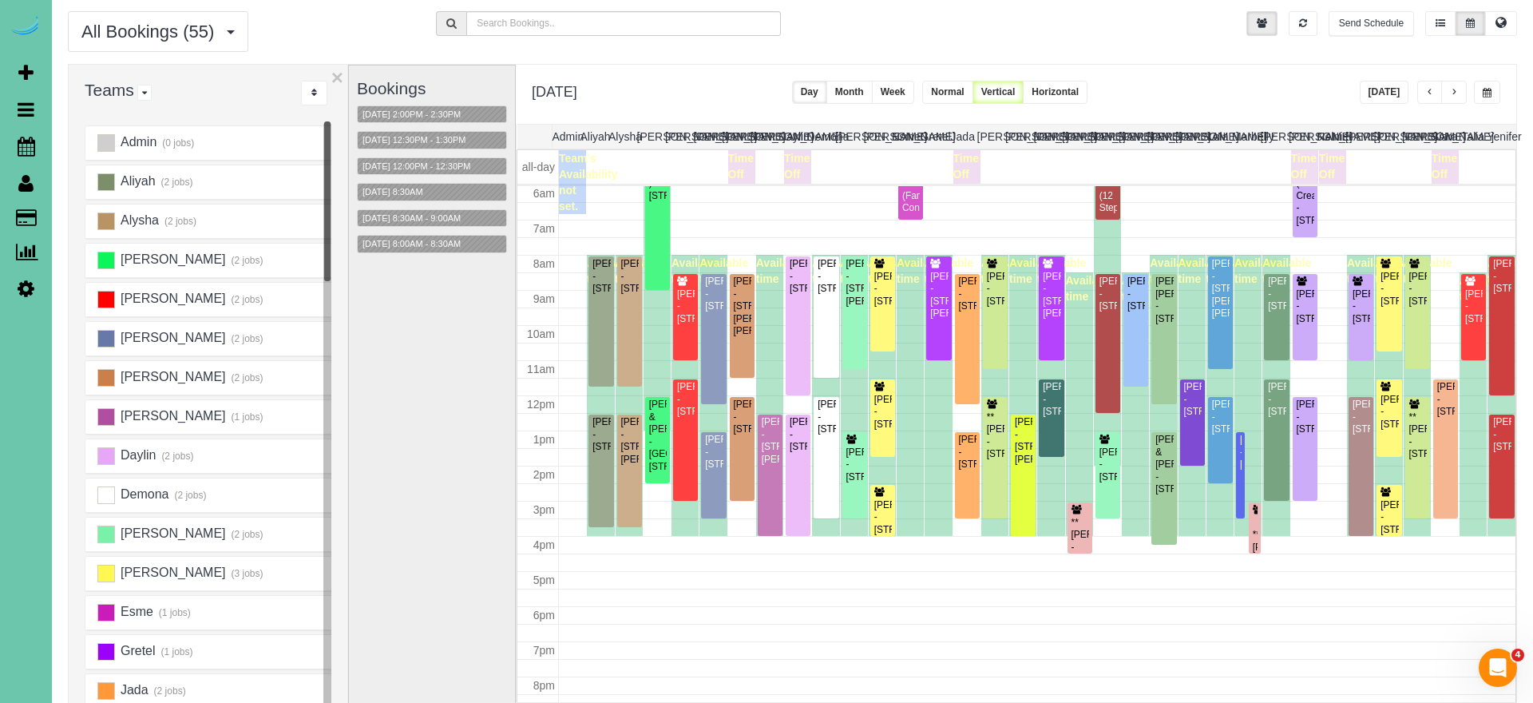
click at [1478, 85] on button "button" at bounding box center [1487, 92] width 26 height 23
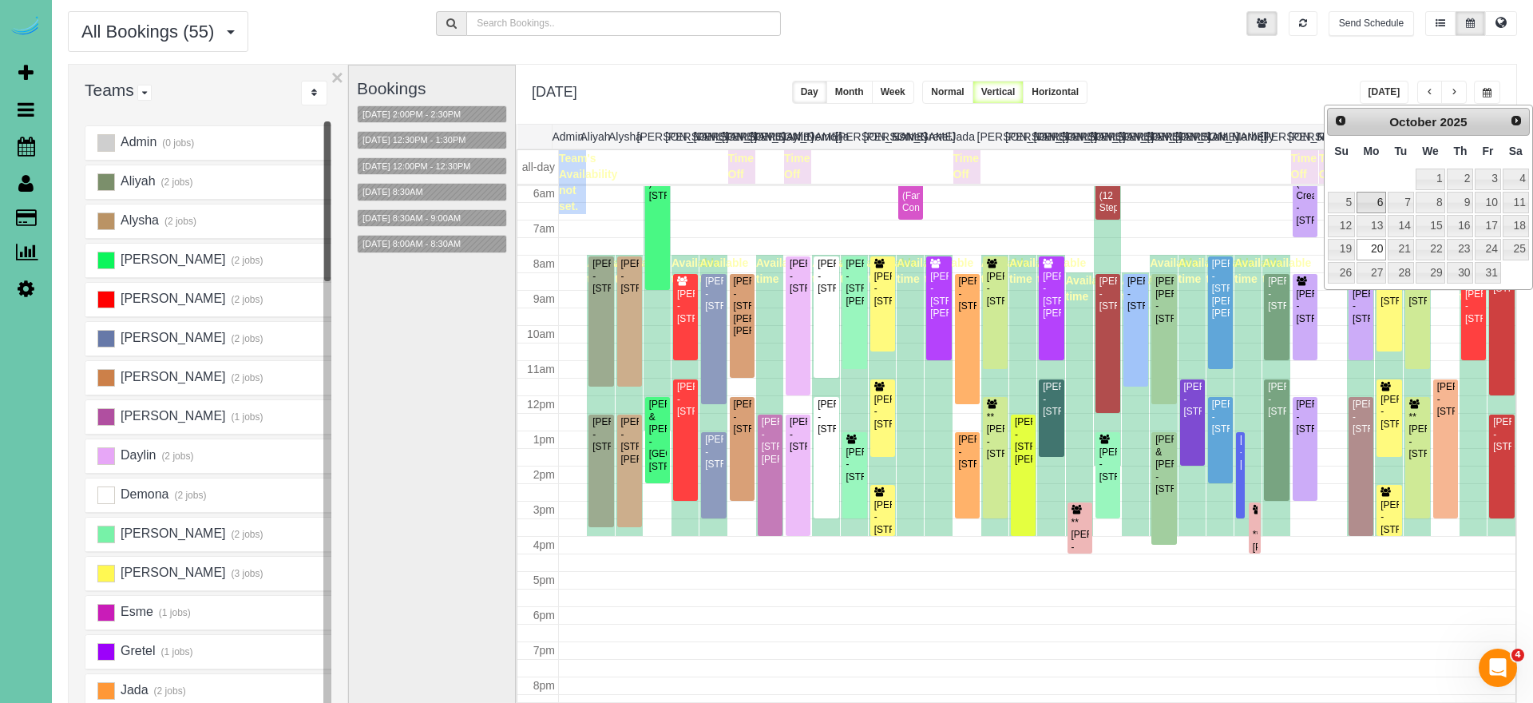
click at [1368, 197] on link "6" at bounding box center [1371, 203] width 30 height 22
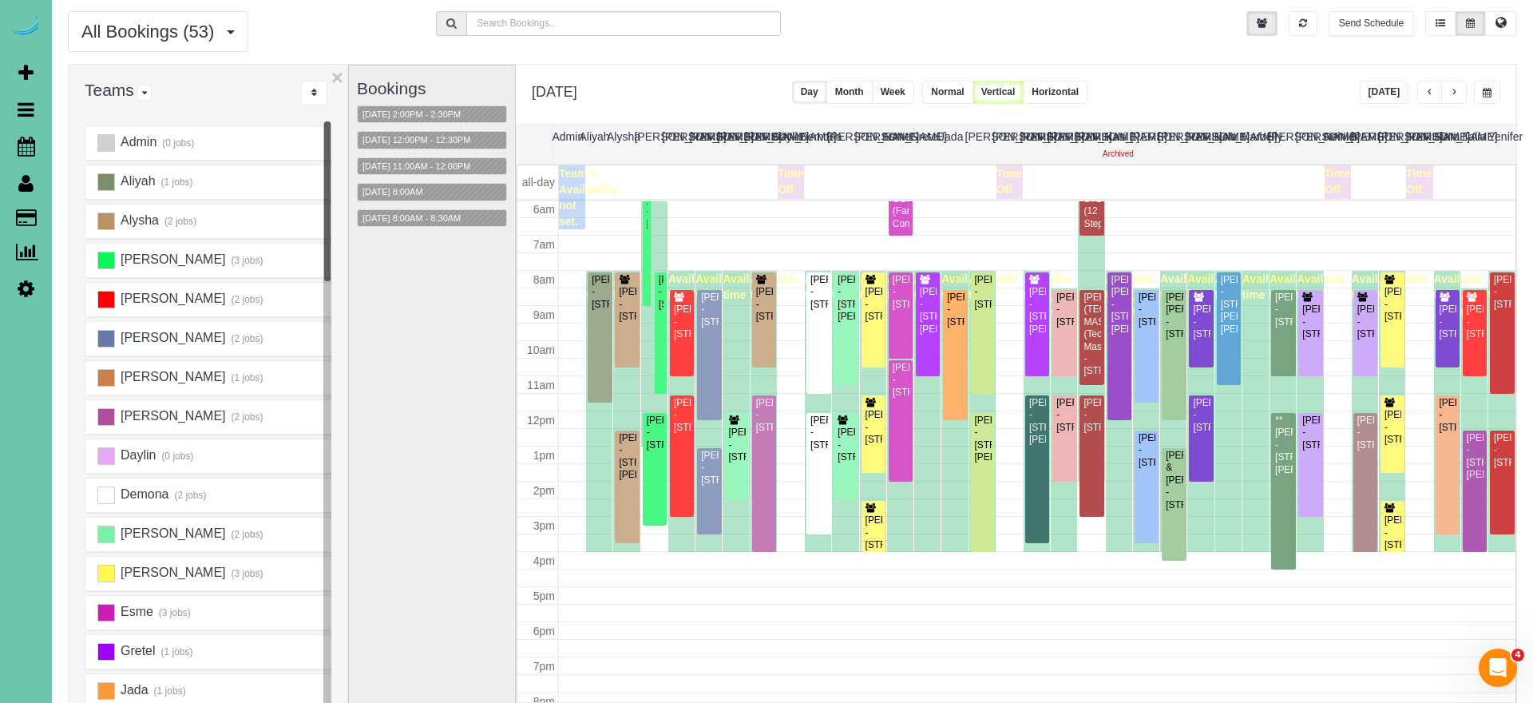
click at [1485, 93] on span "button" at bounding box center [1487, 93] width 9 height 10
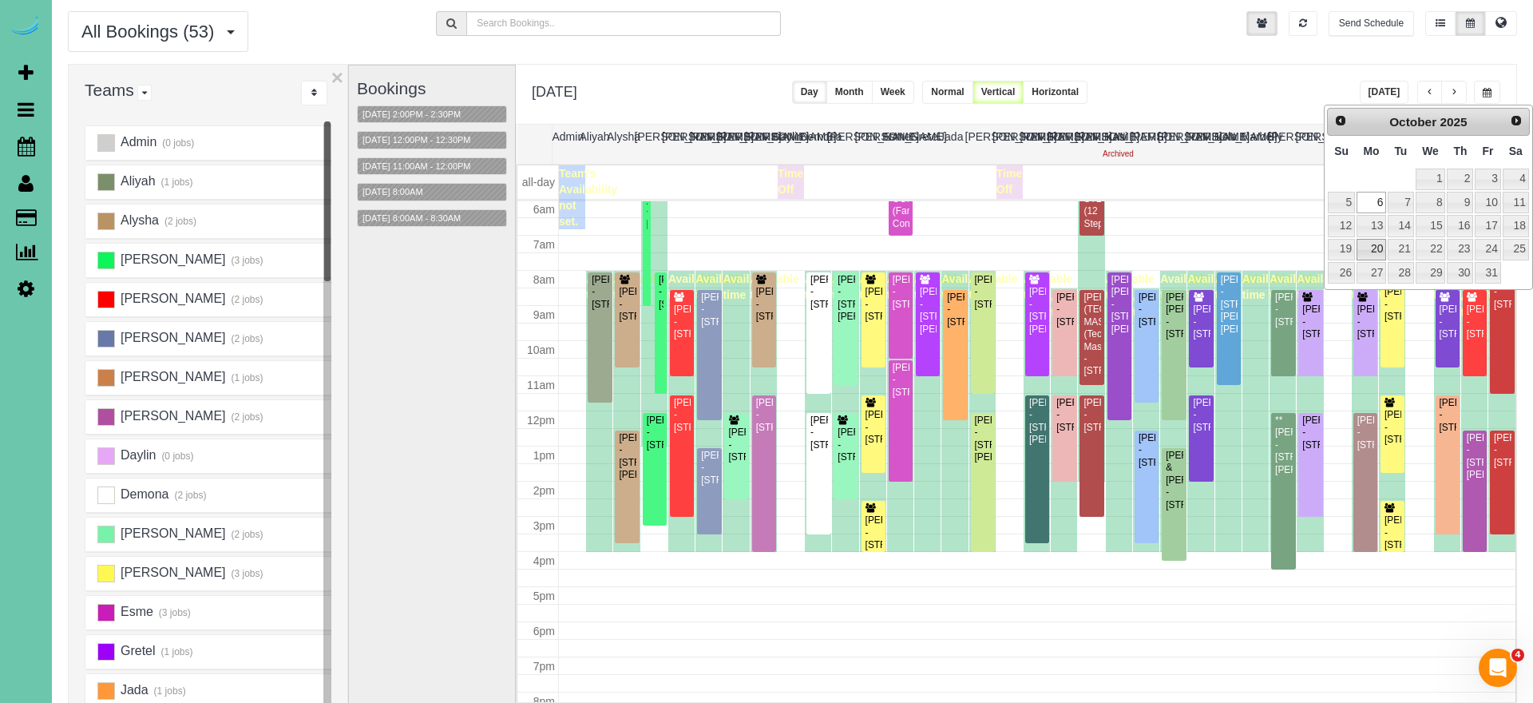
click at [1371, 240] on link "20" at bounding box center [1371, 250] width 30 height 22
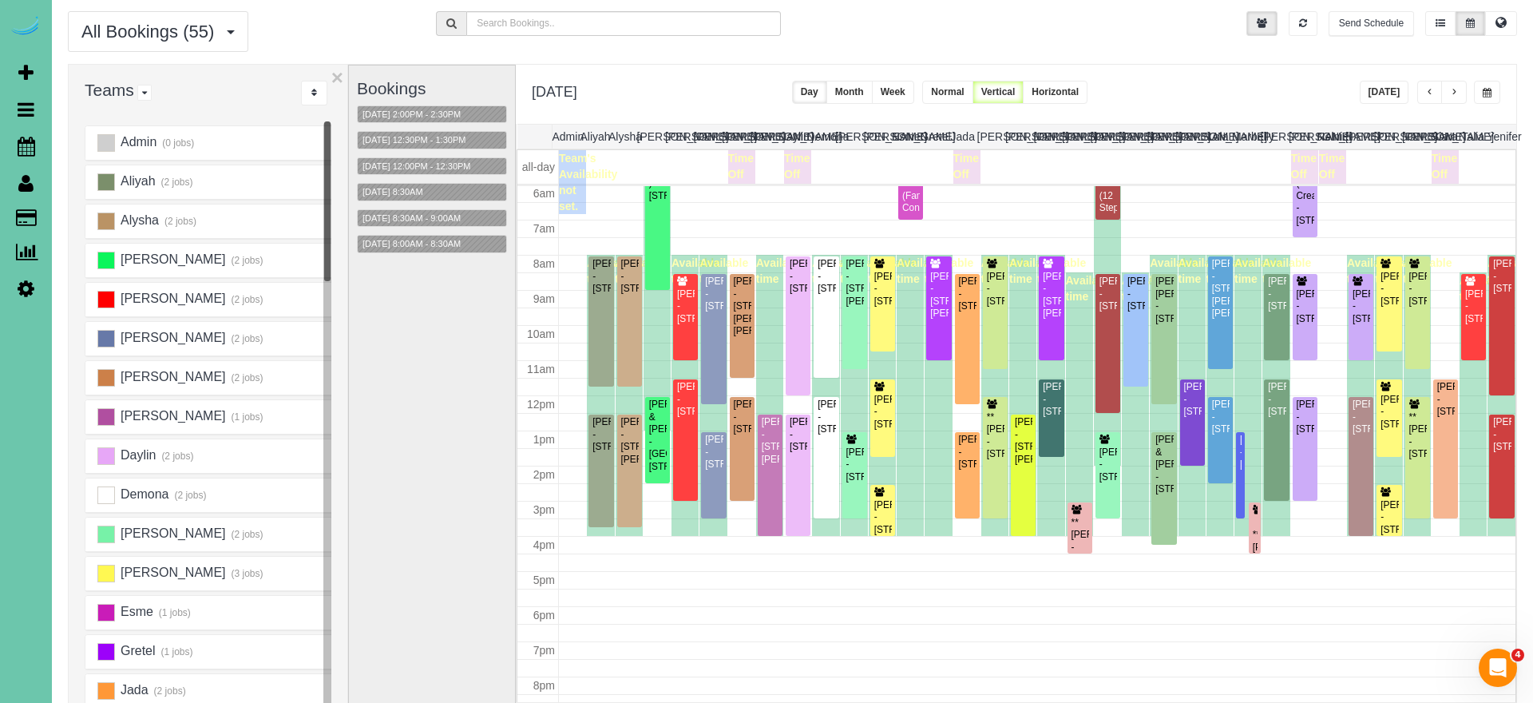
click at [1487, 83] on button "button" at bounding box center [1487, 92] width 26 height 23
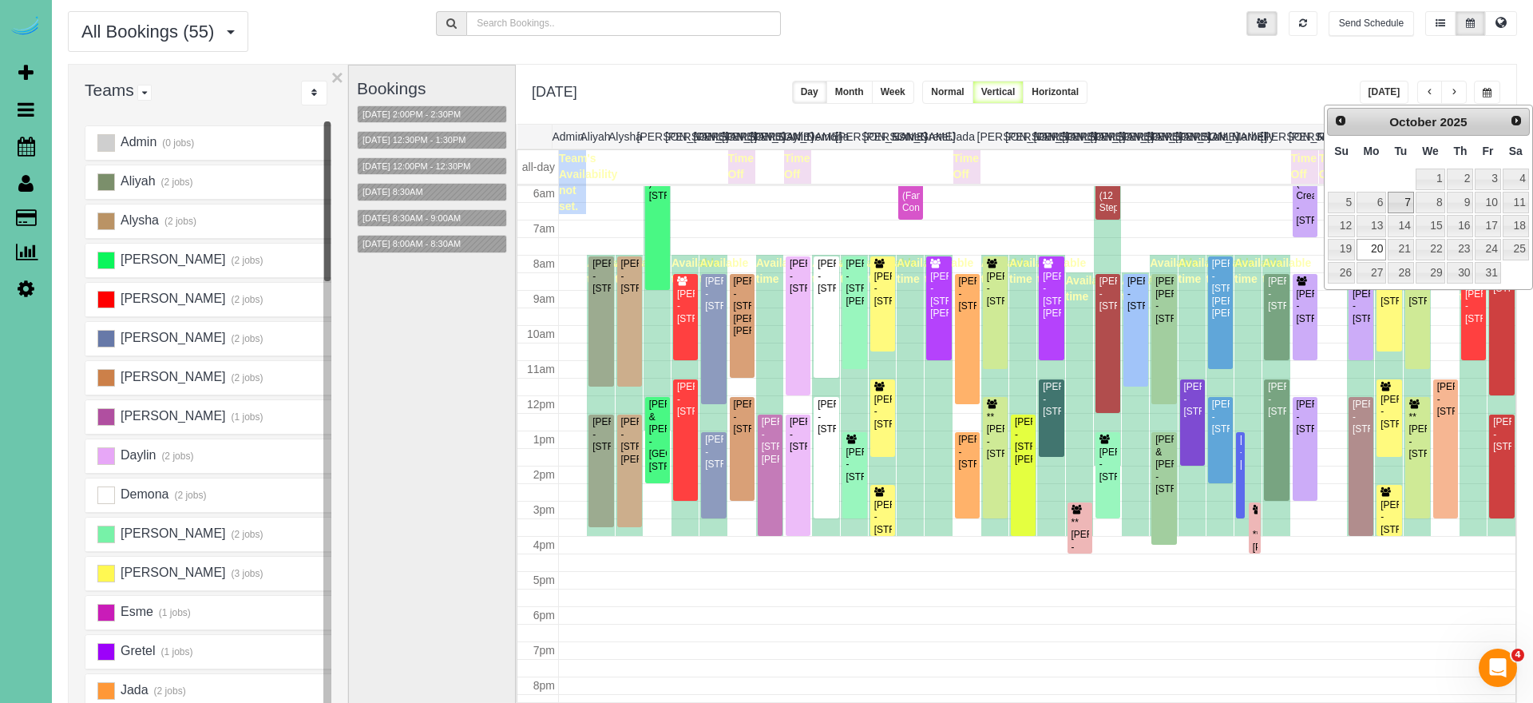
click at [1408, 199] on link "7" at bounding box center [1401, 203] width 26 height 22
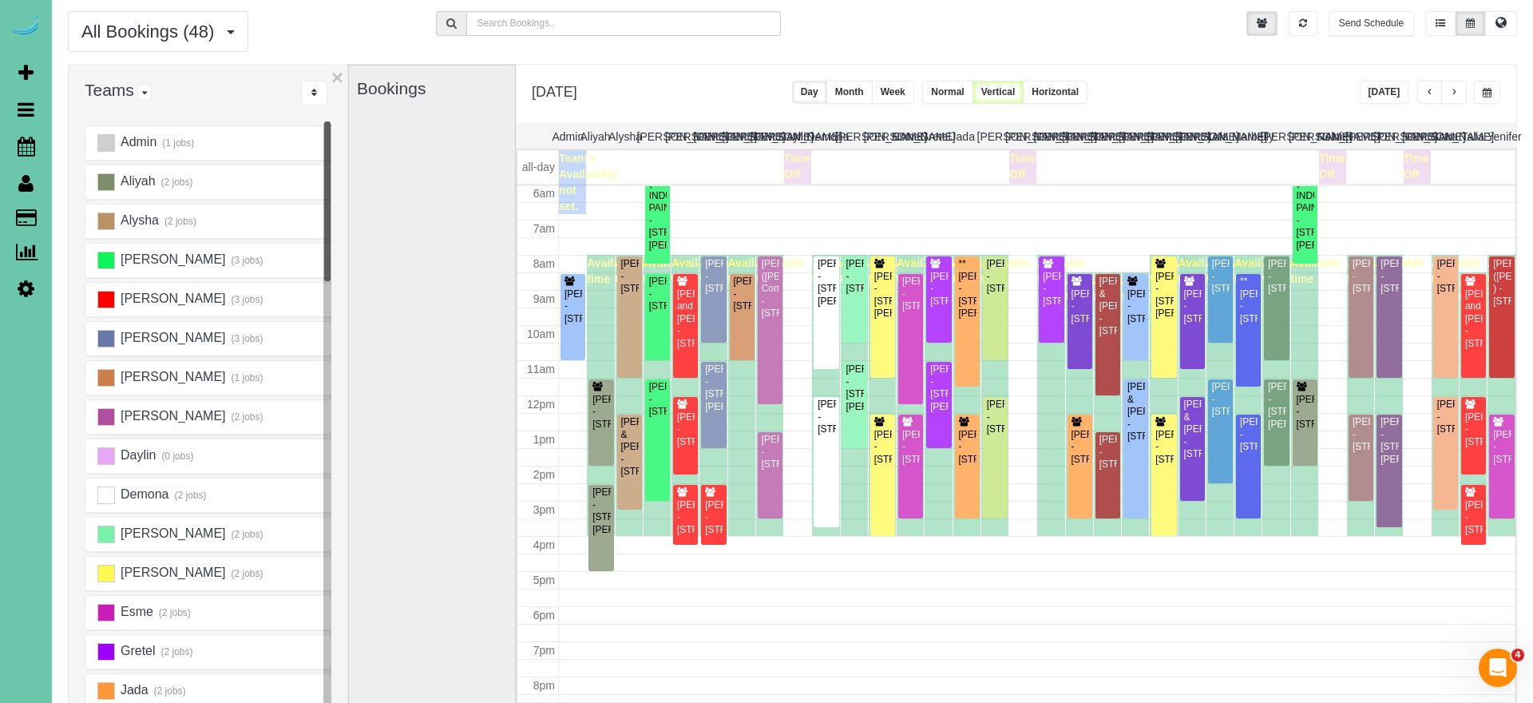
click at [1478, 92] on button "button" at bounding box center [1487, 92] width 26 height 23
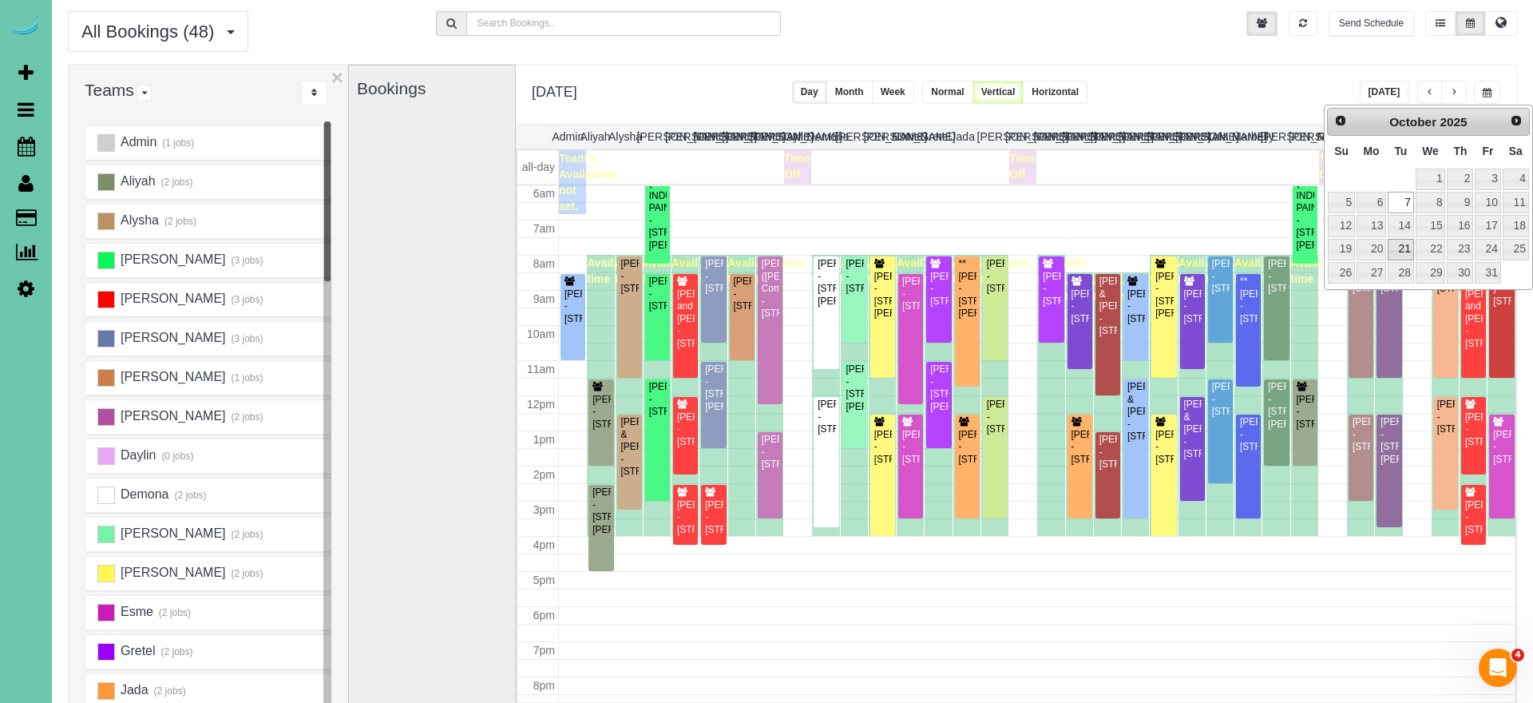
click at [1405, 240] on link "21" at bounding box center [1401, 250] width 26 height 22
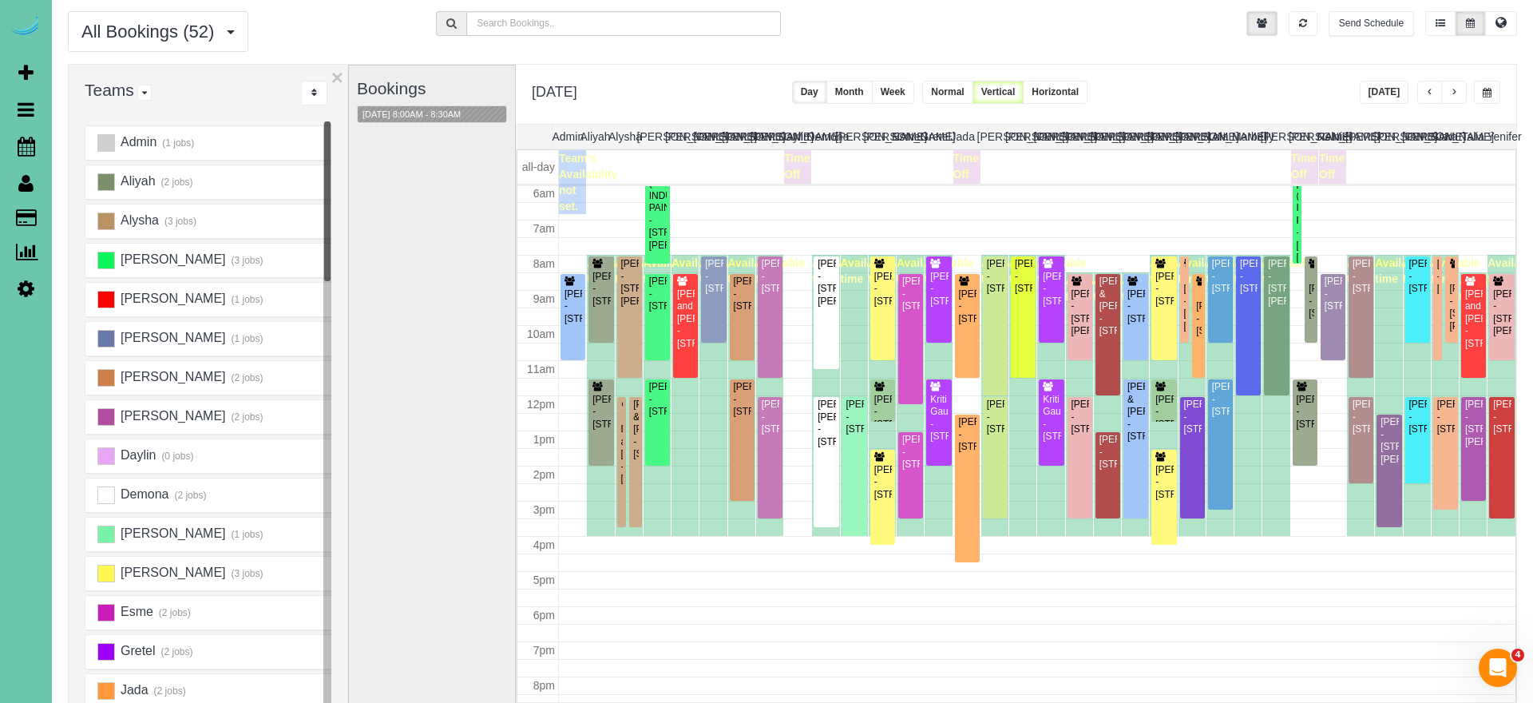
click at [1487, 89] on span "button" at bounding box center [1487, 93] width 9 height 10
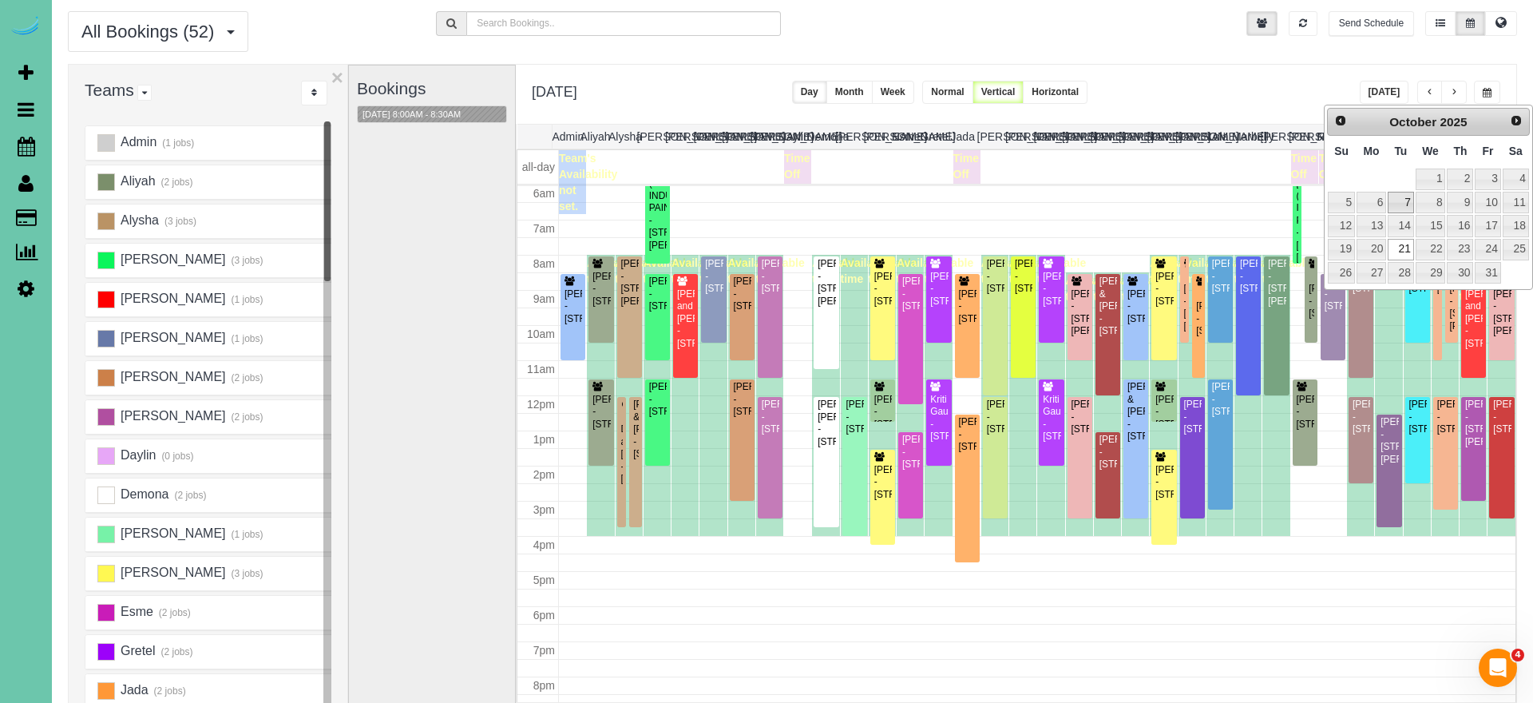
click at [1397, 198] on link "7" at bounding box center [1401, 203] width 26 height 22
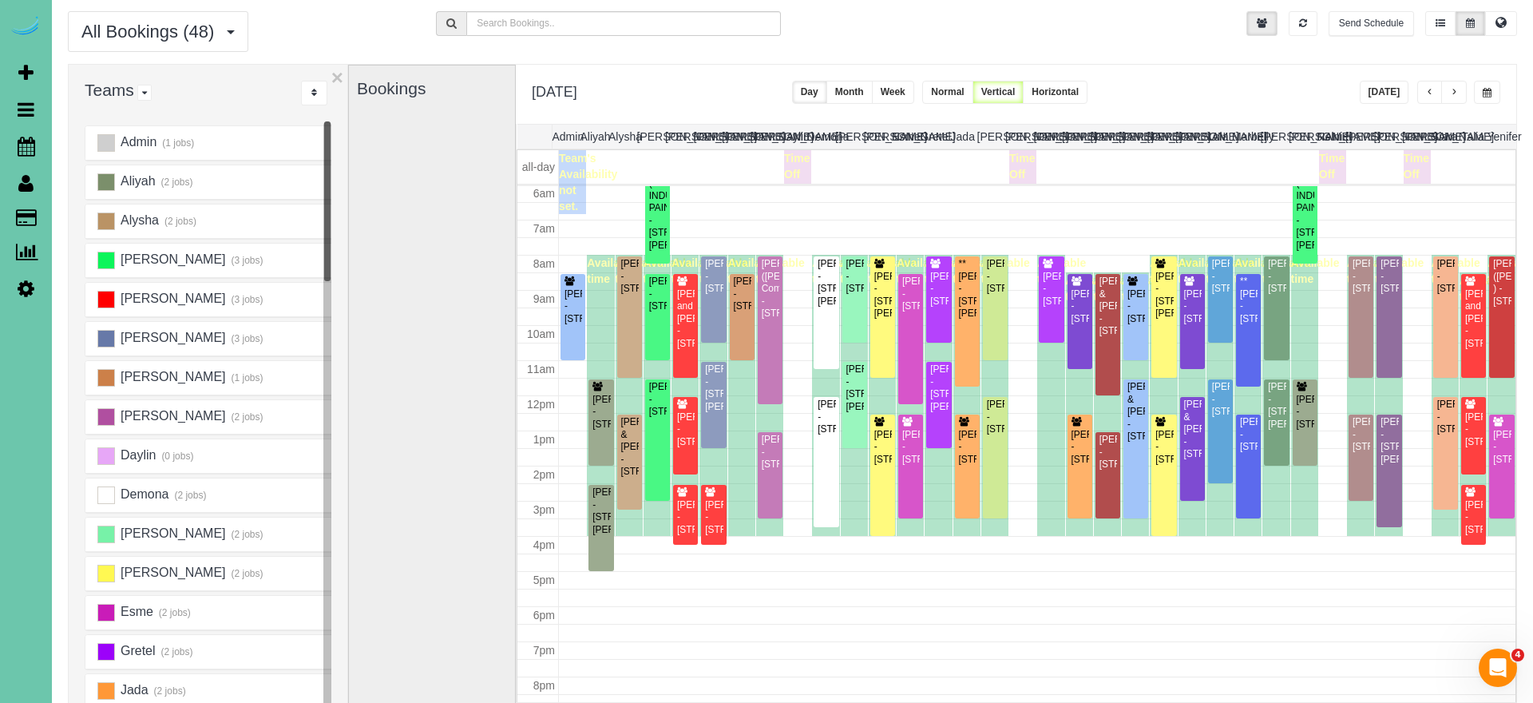
click at [1498, 93] on button "button" at bounding box center [1487, 92] width 26 height 23
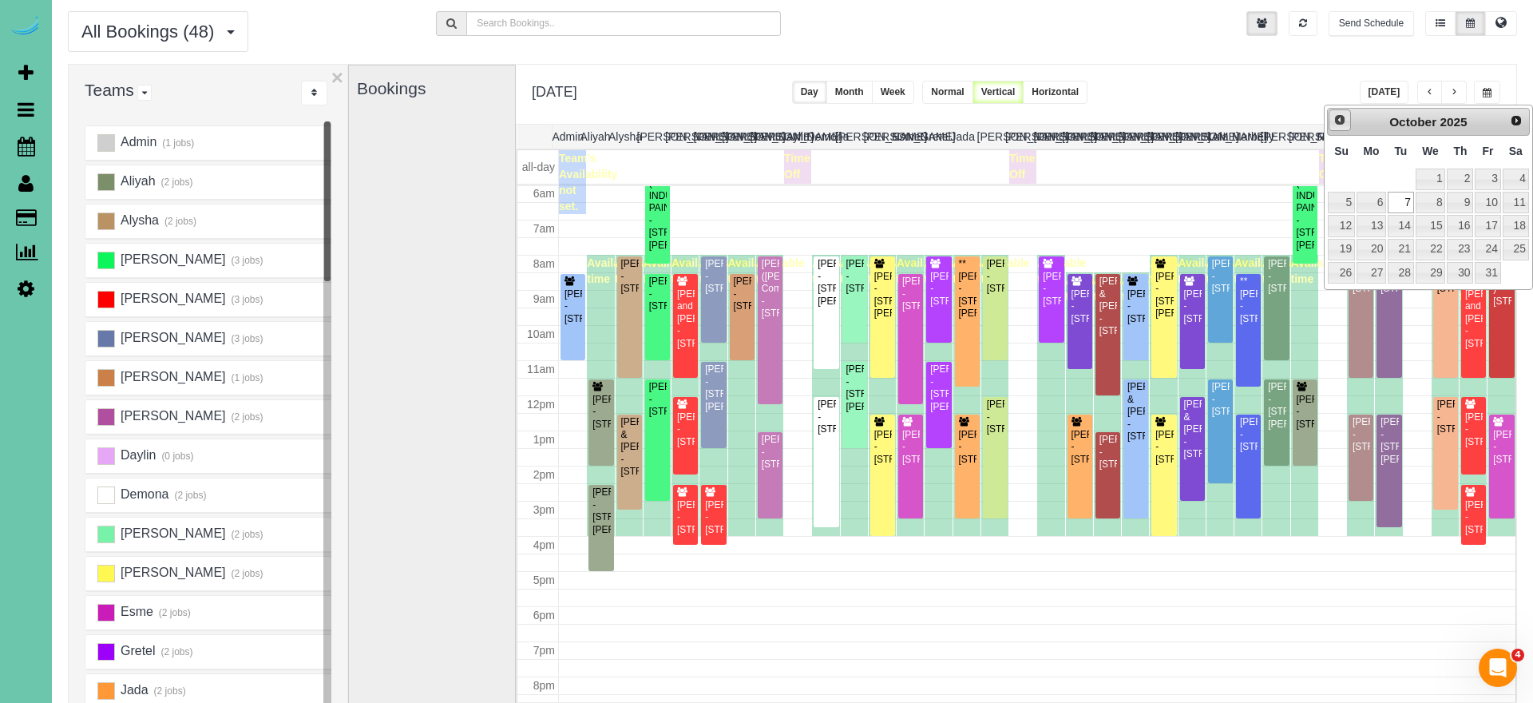
click at [1345, 117] on span "Prev" at bounding box center [1339, 119] width 13 height 13
click at [1470, 244] on link "25" at bounding box center [1460, 250] width 26 height 22
type input "**********"
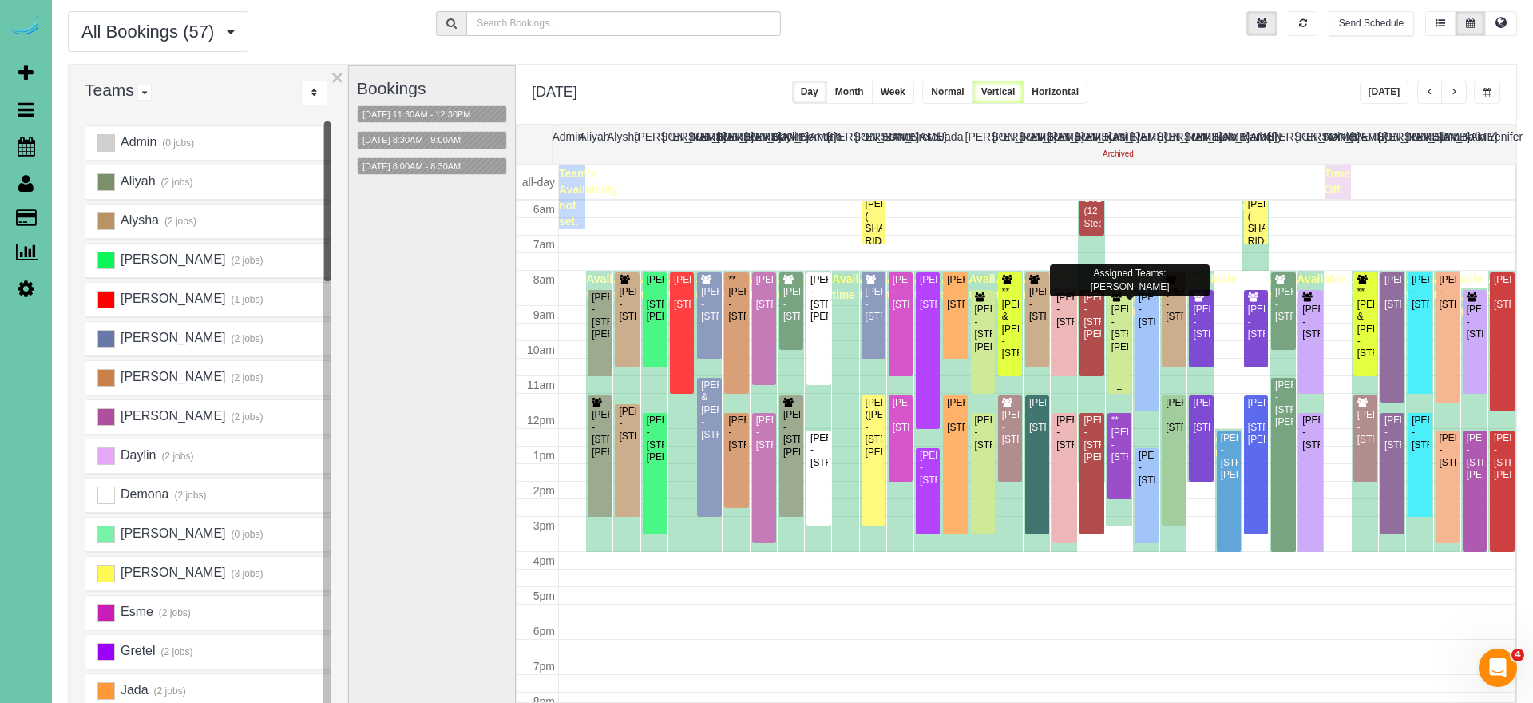
click at [1123, 345] on div "[PERSON_NAME] - [STREET_ADDRESS][PERSON_NAME]" at bounding box center [1120, 328] width 18 height 50
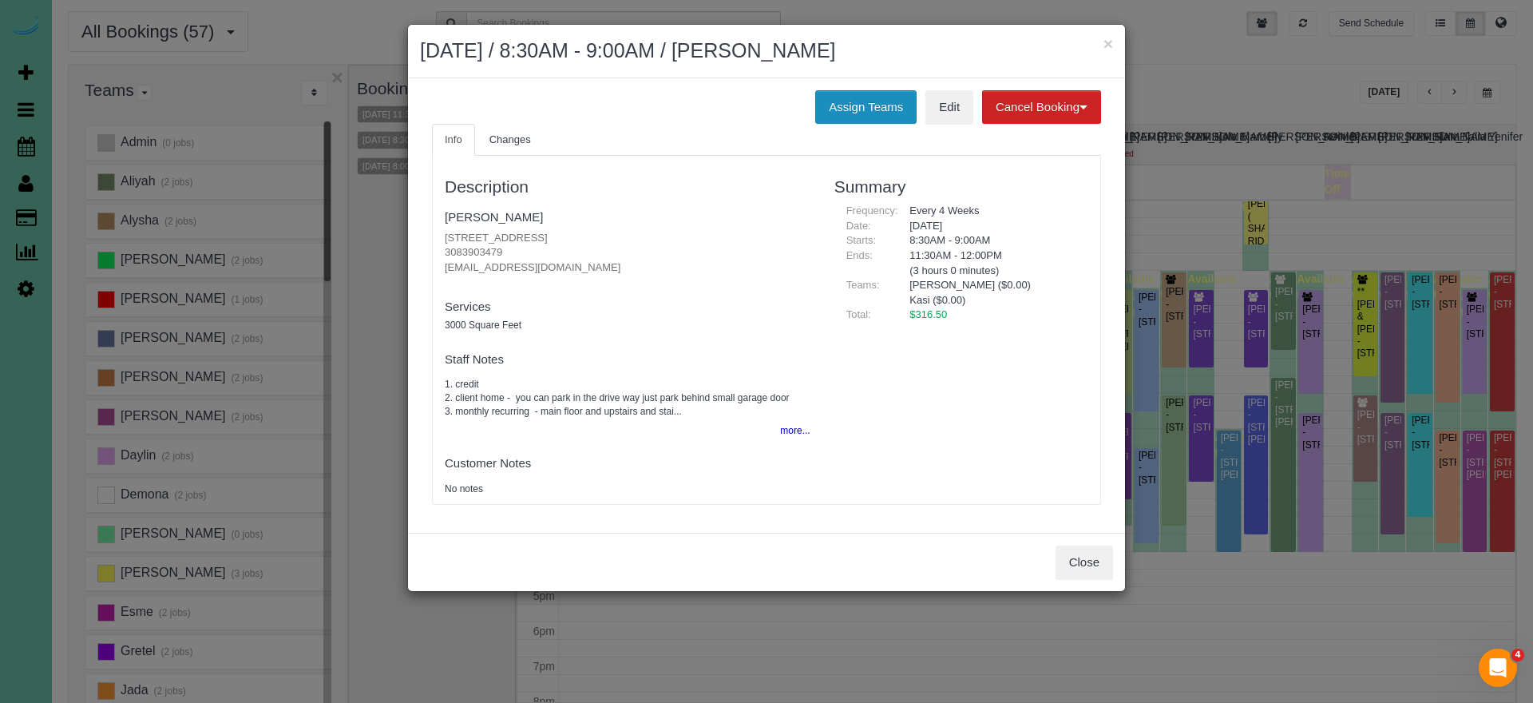
click at [886, 112] on button "Assign Teams" at bounding box center [865, 107] width 101 height 34
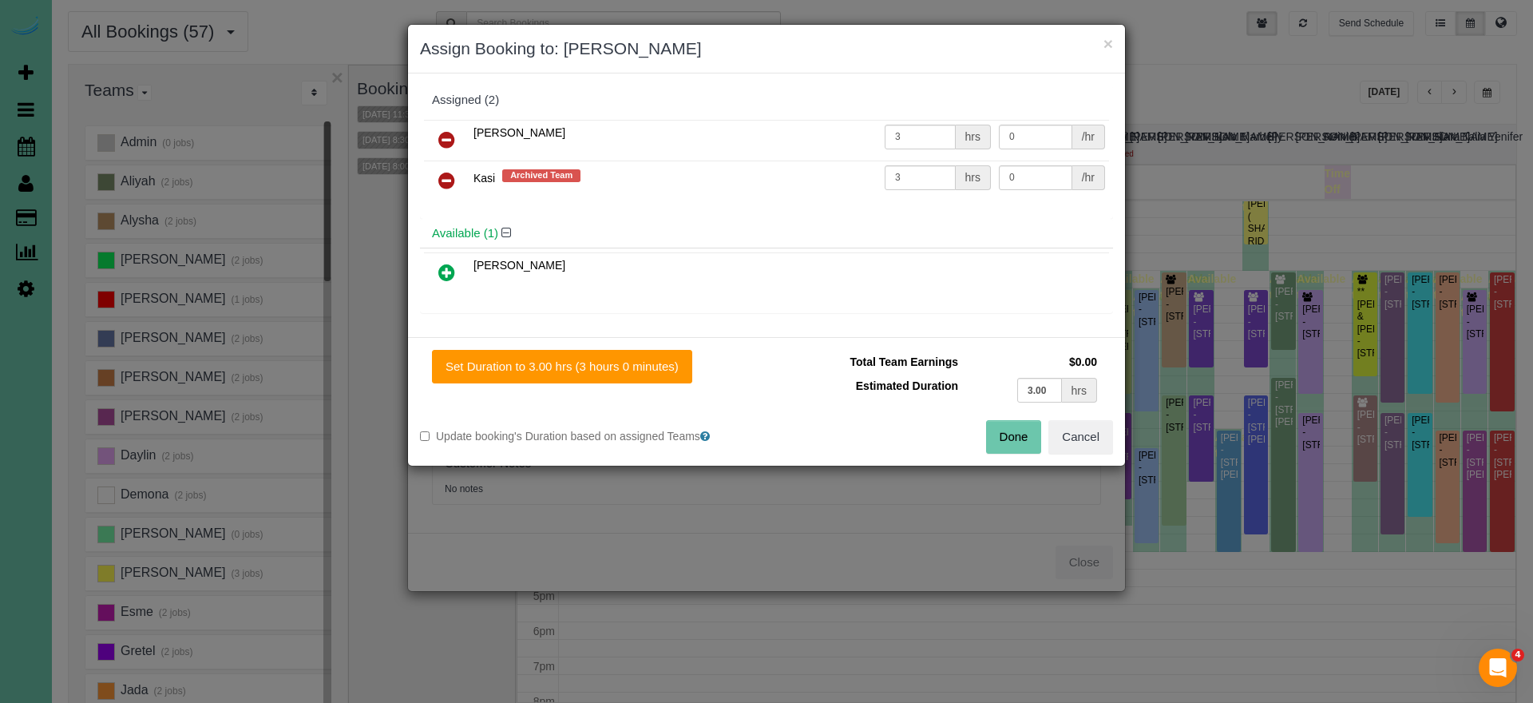
drag, startPoint x: 445, startPoint y: 176, endPoint x: 435, endPoint y: 213, distance: 38.0
click at [444, 176] on icon at bounding box center [446, 180] width 17 height 19
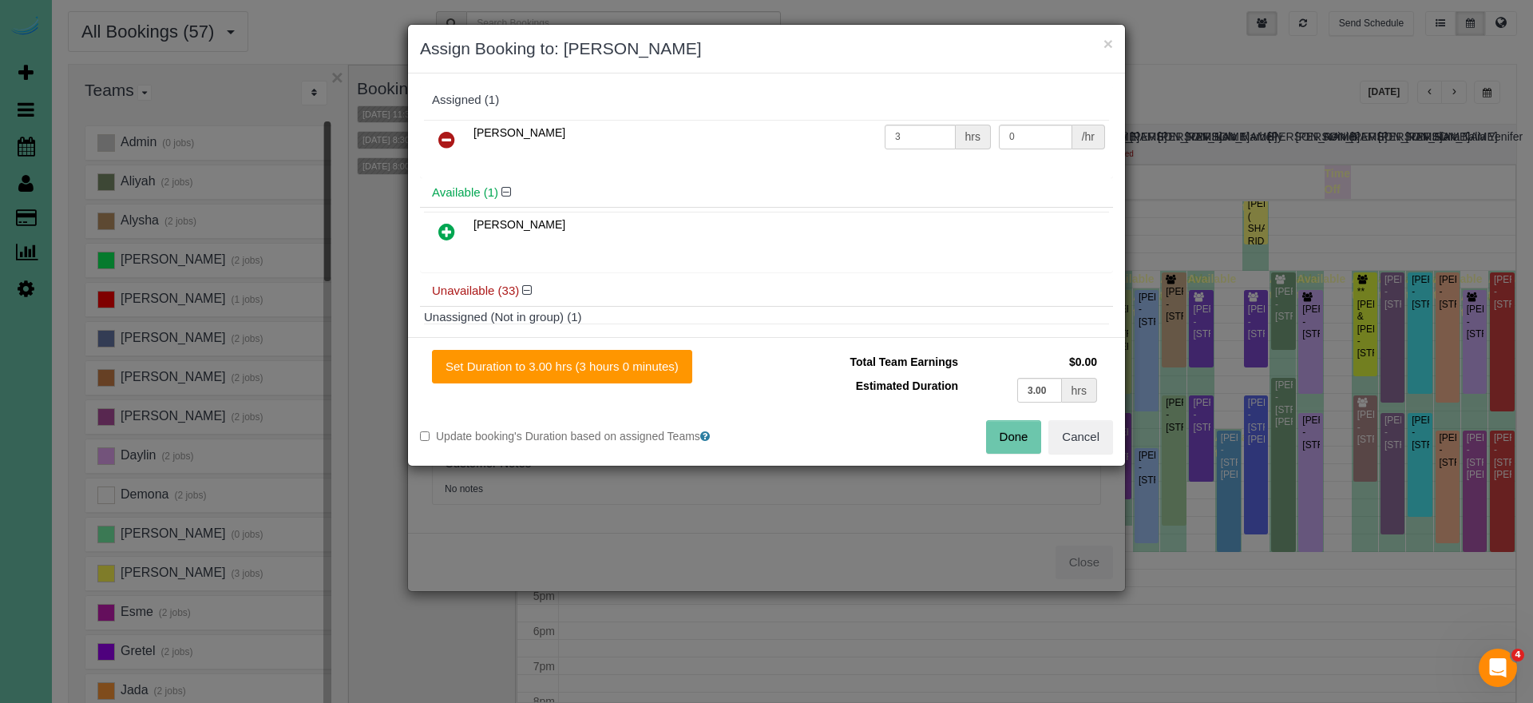
drag, startPoint x: 449, startPoint y: 224, endPoint x: 522, endPoint y: 284, distance: 94.8
click at [456, 229] on link at bounding box center [447, 232] width 38 height 32
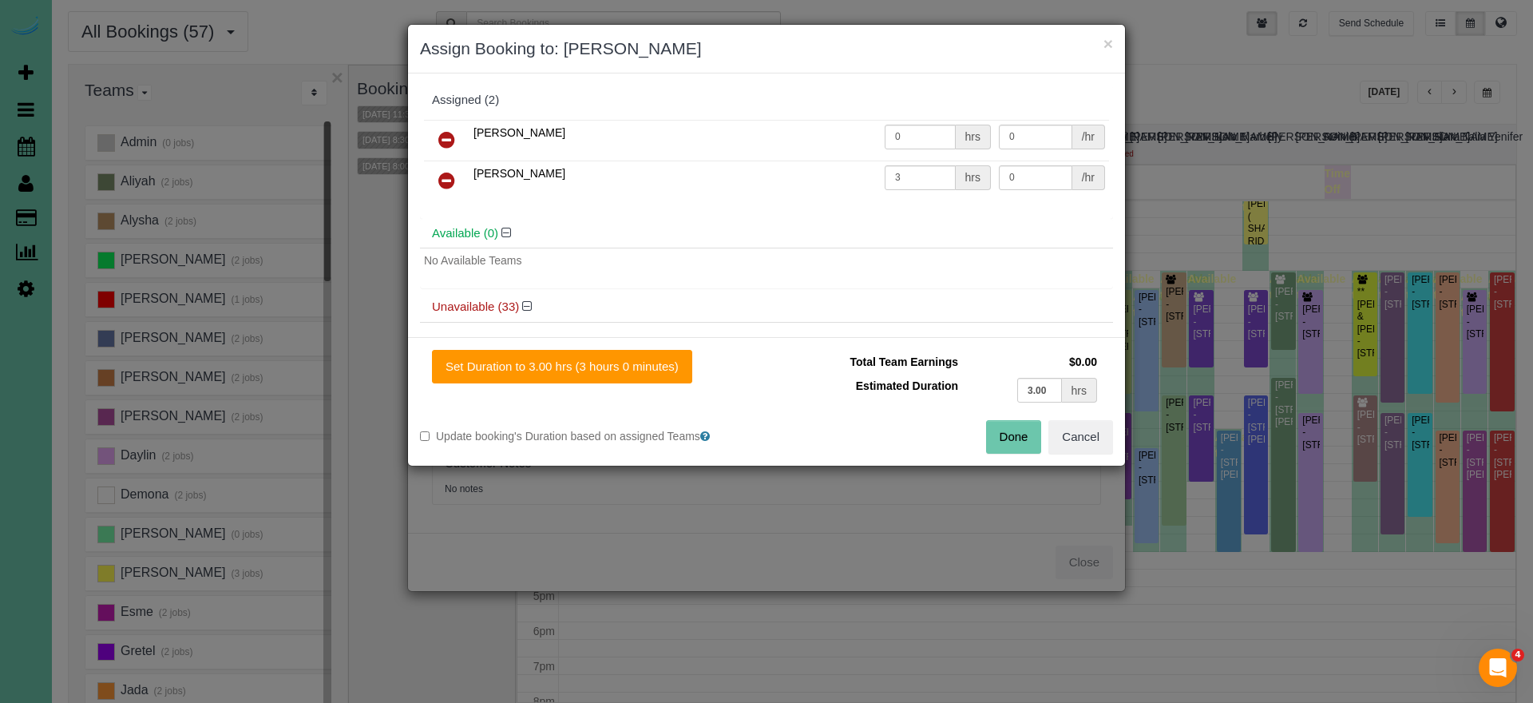
drag, startPoint x: 629, startPoint y: 355, endPoint x: 711, endPoint y: 375, distance: 84.6
click at [635, 358] on button "Set Duration to 3.00 hrs (3 hours 0 minutes)" at bounding box center [562, 367] width 260 height 34
type input "3.00"
click at [1010, 435] on button "Done" at bounding box center [1014, 437] width 56 height 34
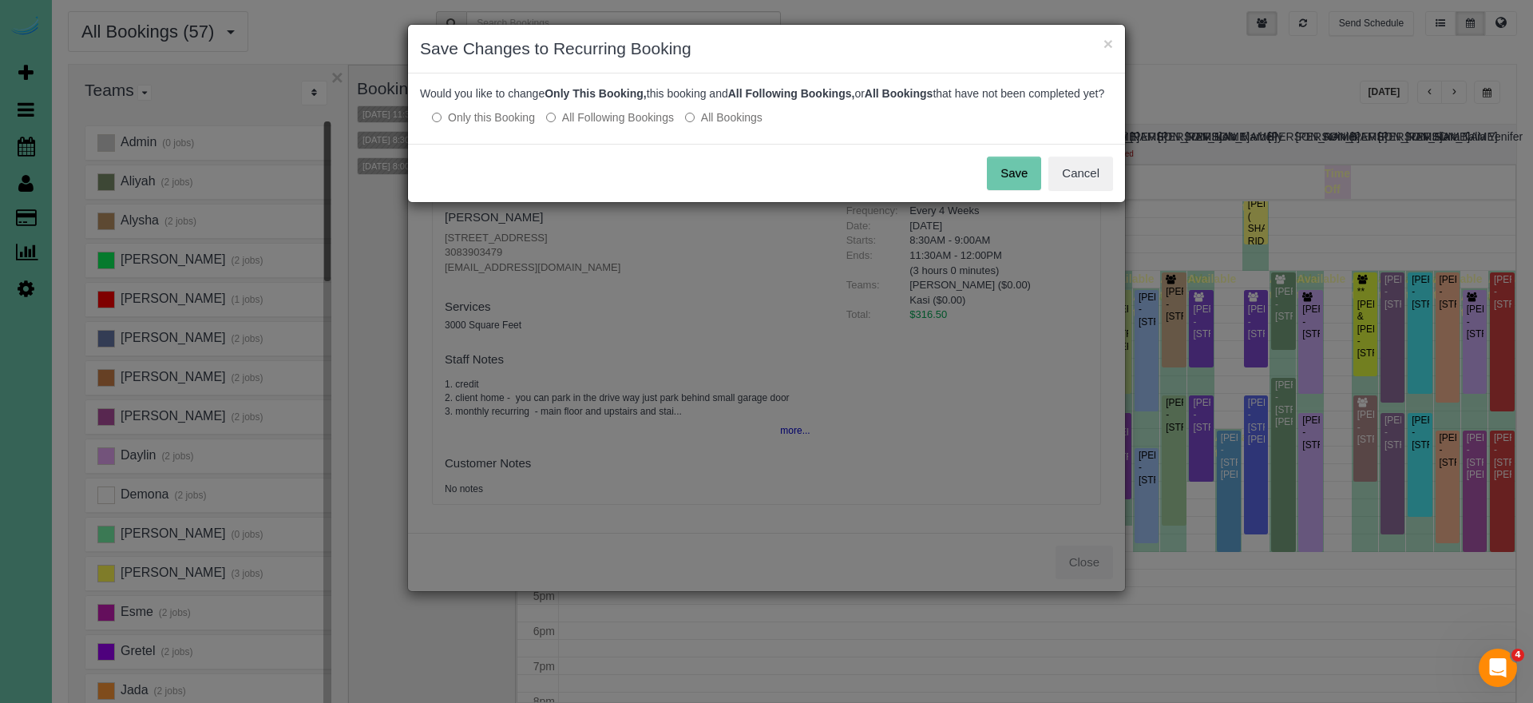
click at [1016, 189] on button "Save" at bounding box center [1014, 173] width 54 height 34
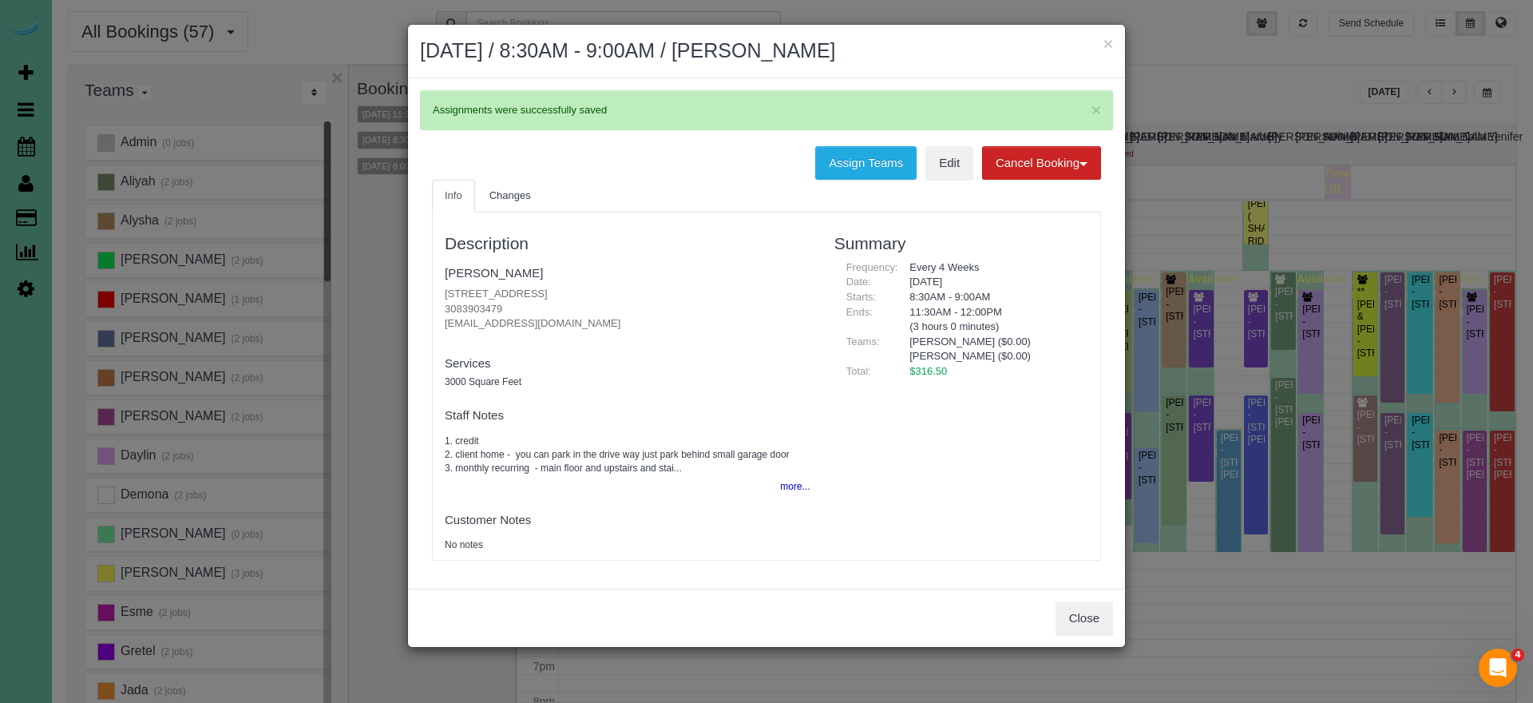
click at [1102, 45] on h2 "[DATE] / 8:30AM - 9:00AM / [PERSON_NAME]" at bounding box center [766, 51] width 693 height 29
click at [1105, 43] on button "×" at bounding box center [1108, 43] width 10 height 17
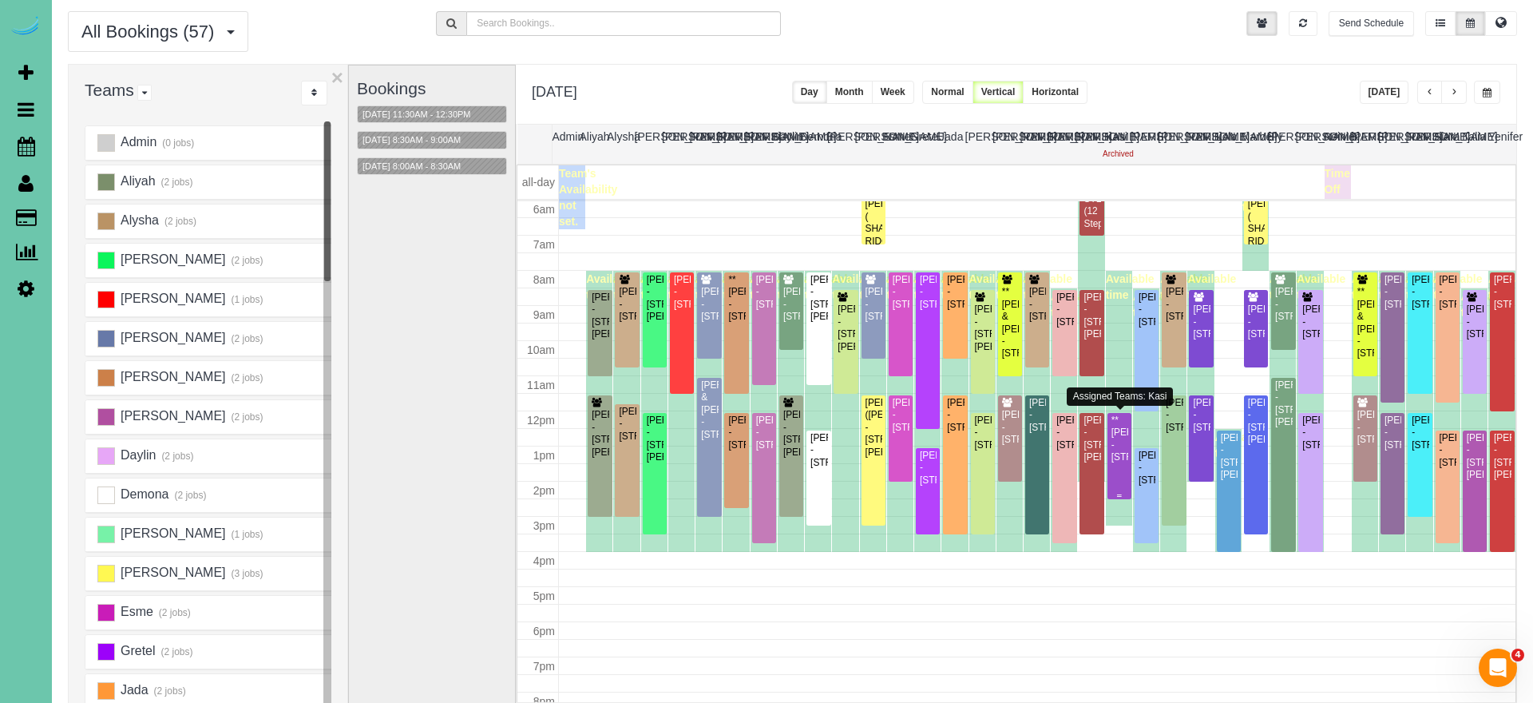
click at [1120, 464] on div "**[PERSON_NAME] - [STREET_ADDRESS]" at bounding box center [1120, 439] width 18 height 50
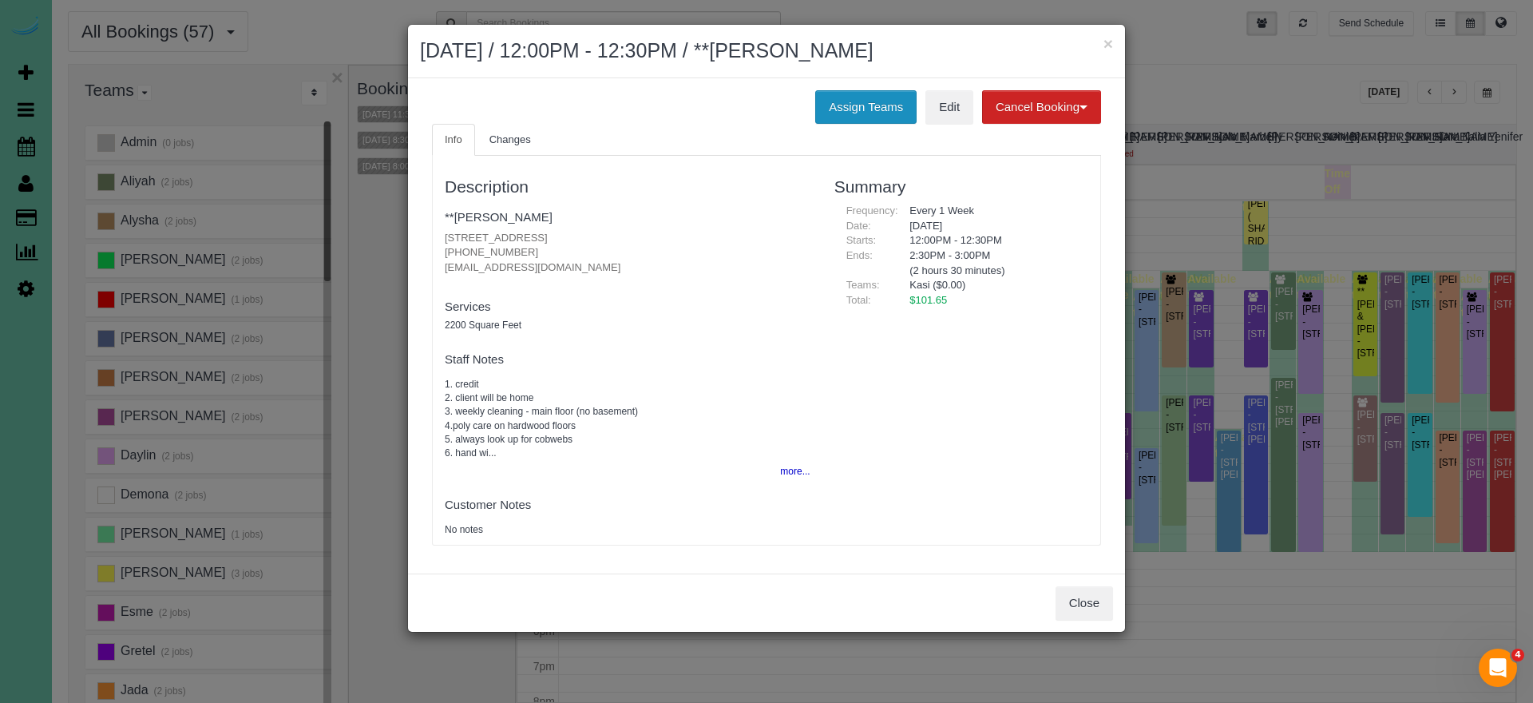
click at [881, 112] on button "Assign Teams" at bounding box center [865, 107] width 101 height 34
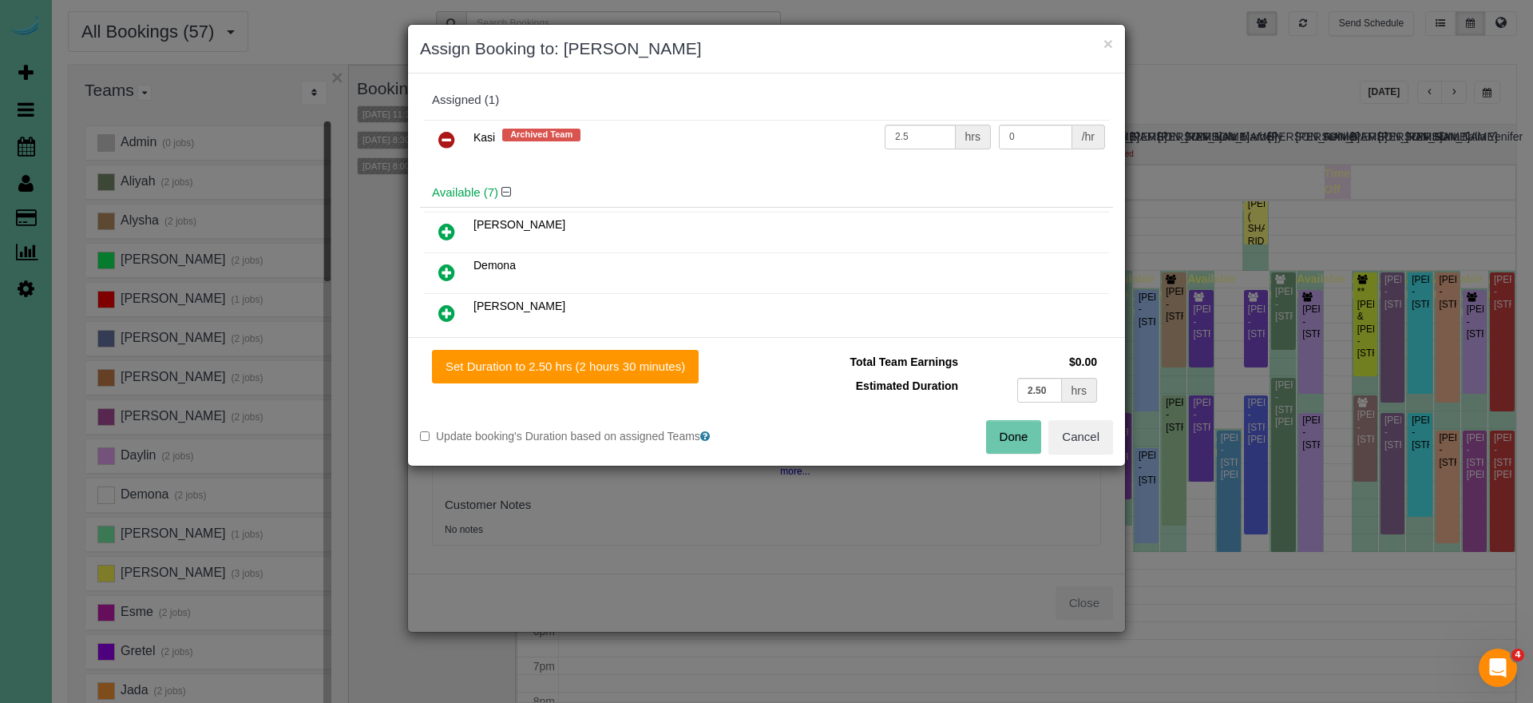
click at [444, 134] on icon at bounding box center [446, 139] width 17 height 19
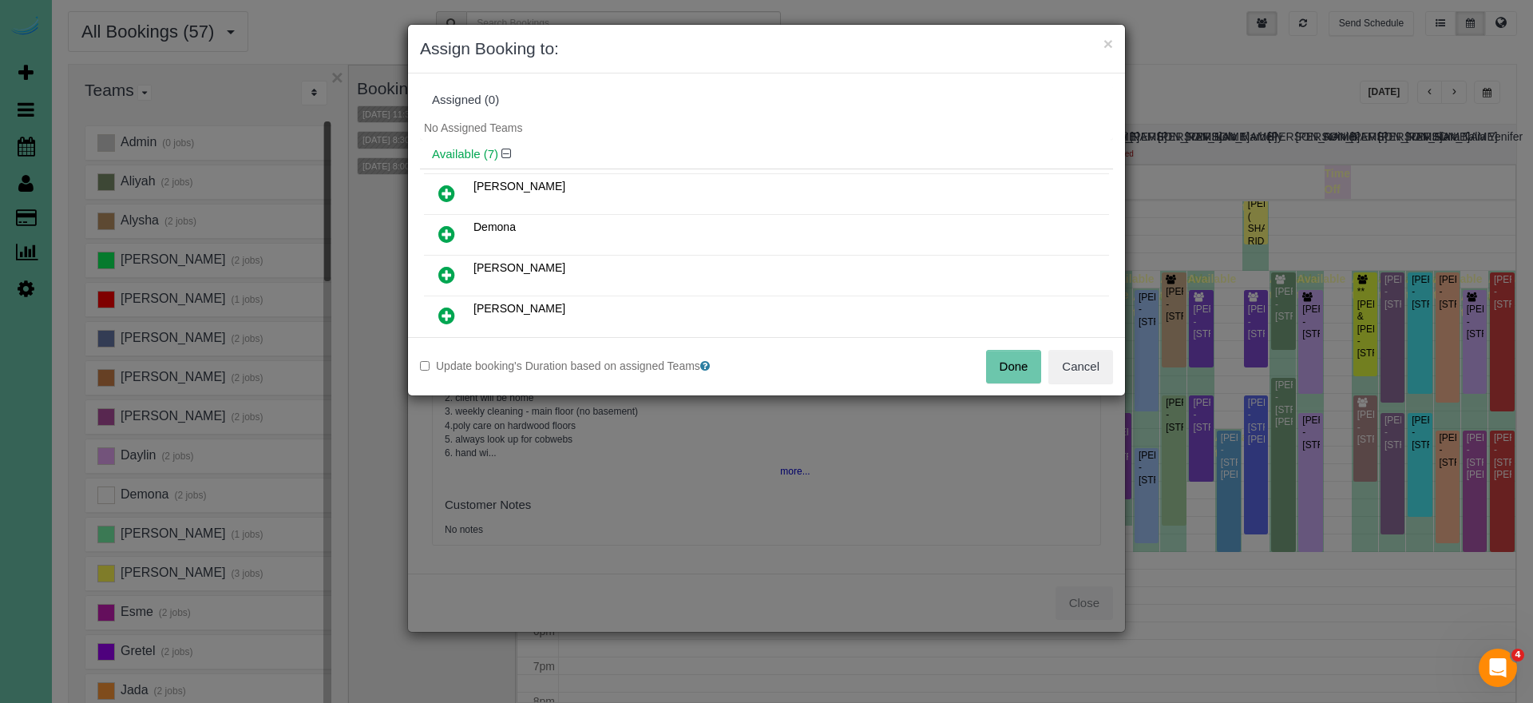
click at [996, 361] on button "Done" at bounding box center [1014, 367] width 56 height 34
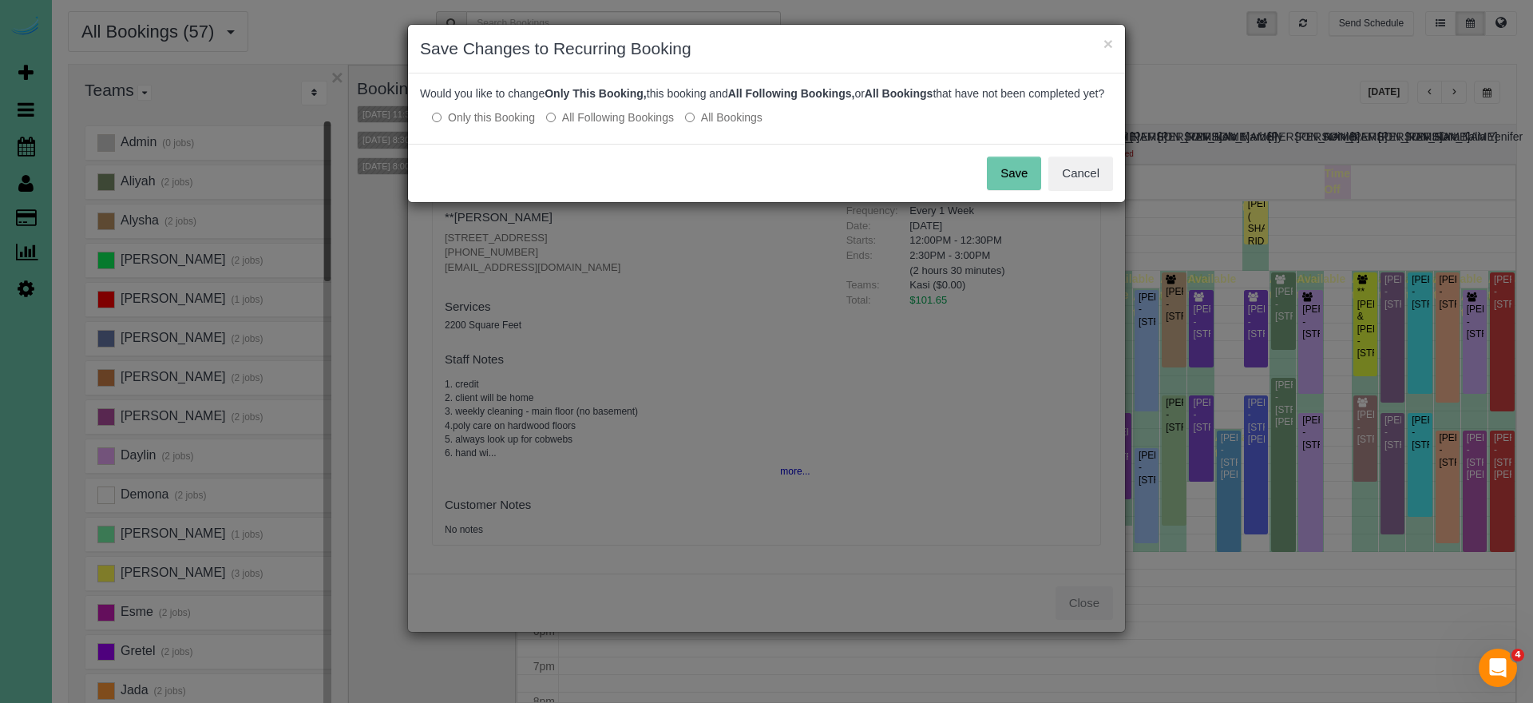
click at [1015, 189] on button "Save" at bounding box center [1014, 173] width 54 height 34
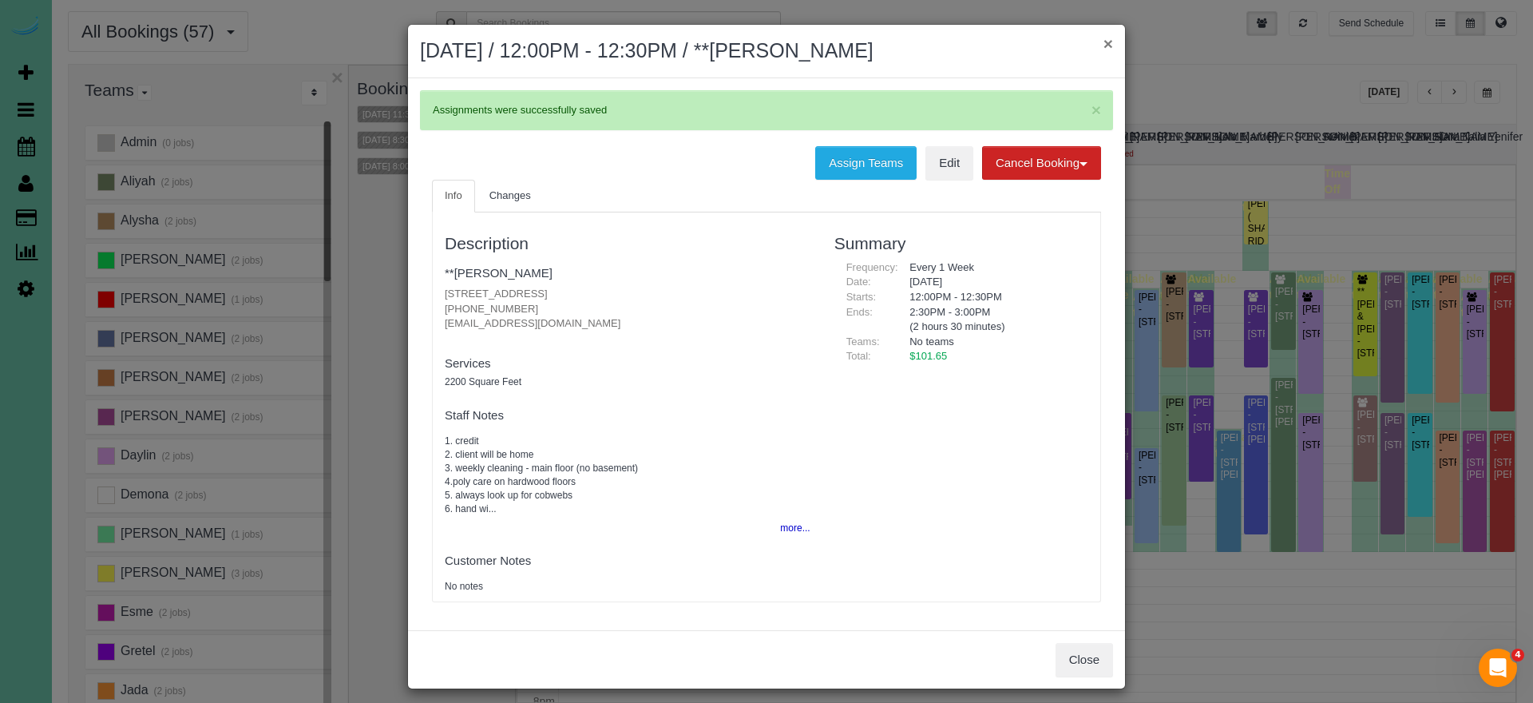
click at [1103, 40] on button "×" at bounding box center [1108, 43] width 10 height 17
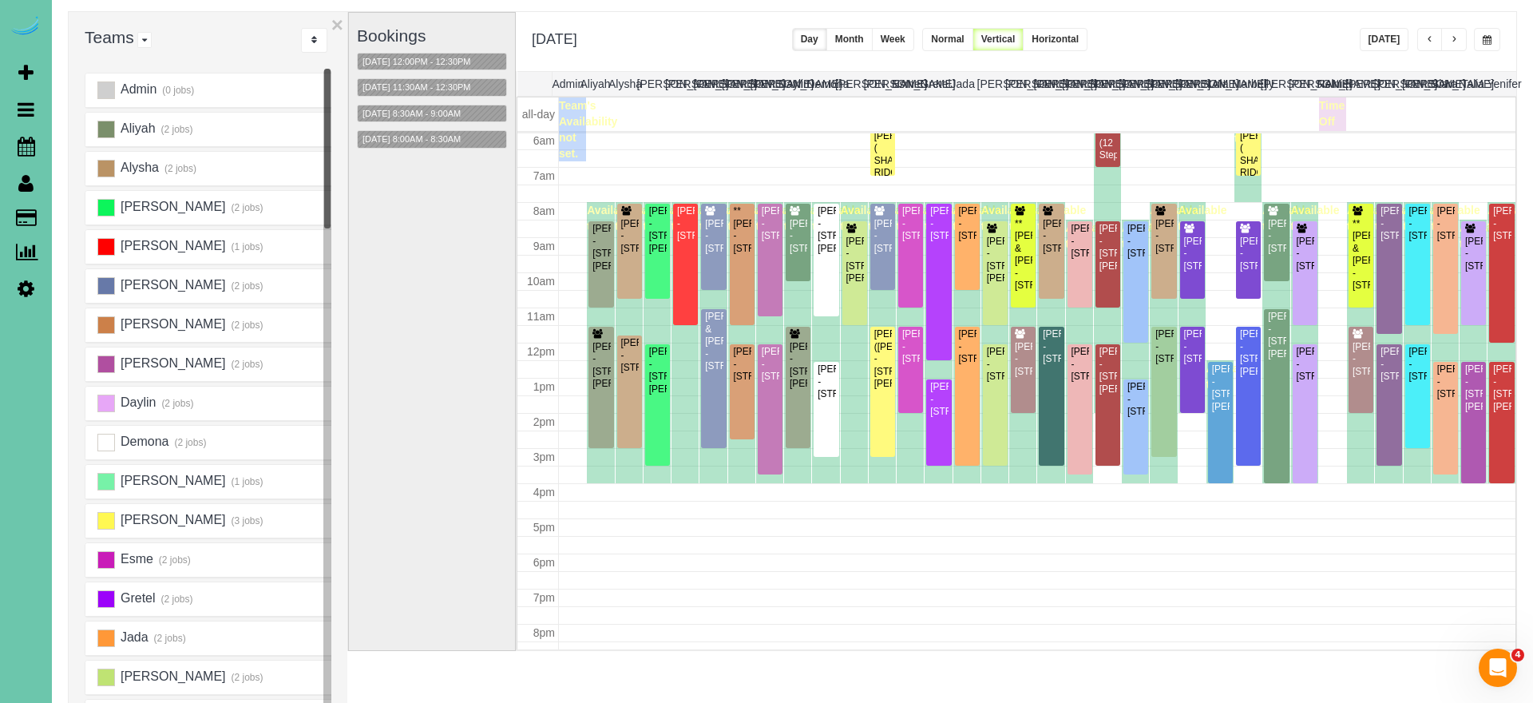
scroll to position [46, 0]
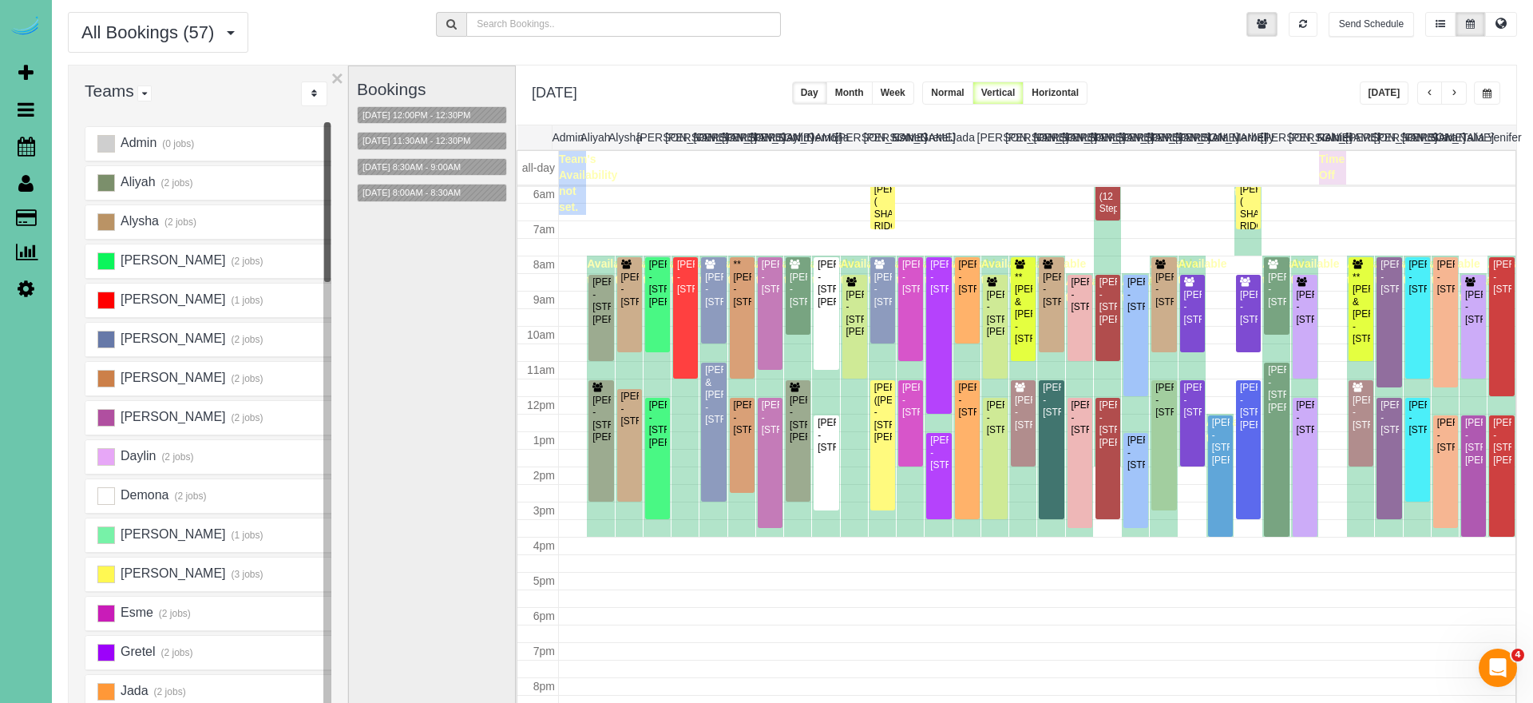
click at [1437, 97] on button "button" at bounding box center [1430, 92] width 26 height 23
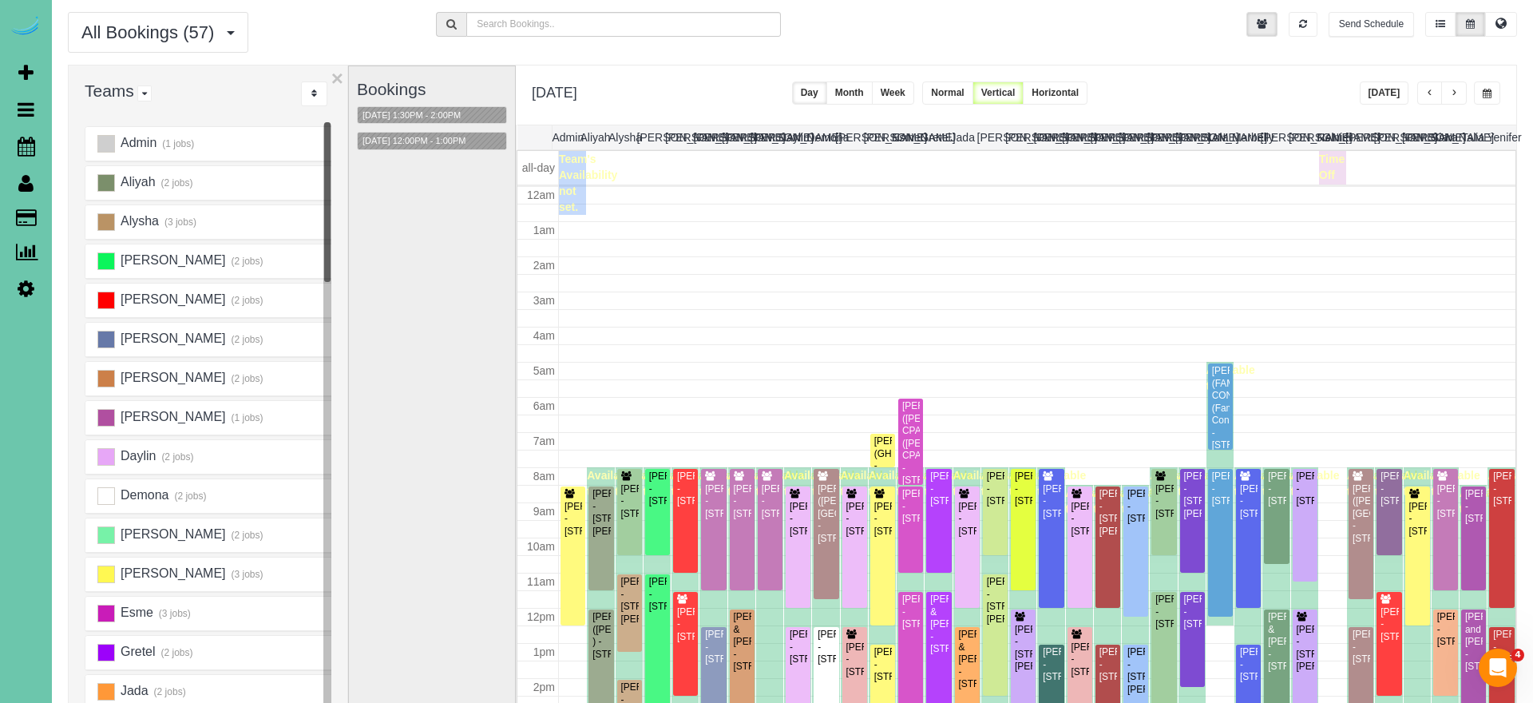
scroll to position [212, 0]
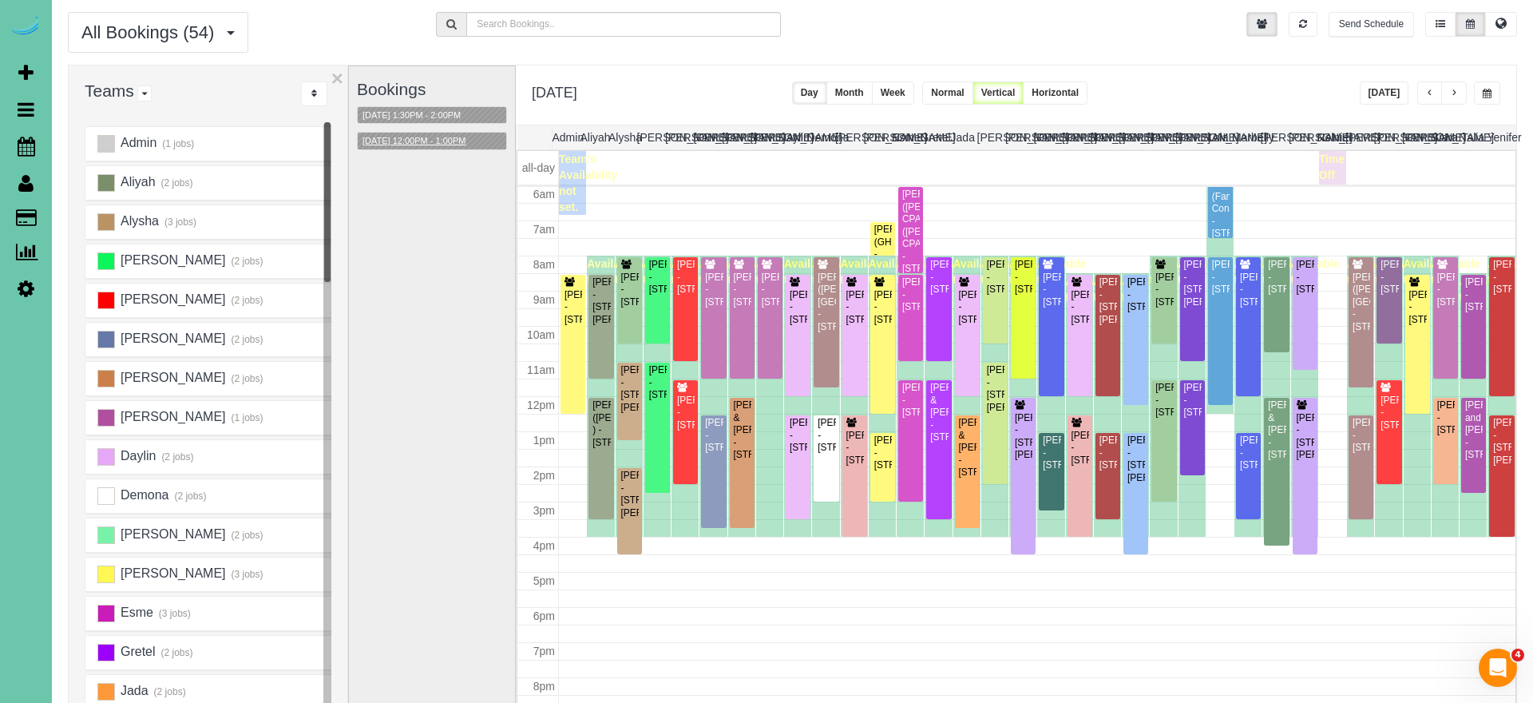
click at [443, 143] on button "[DATE] 12:00PM - 1:00PM" at bounding box center [414, 141] width 113 height 17
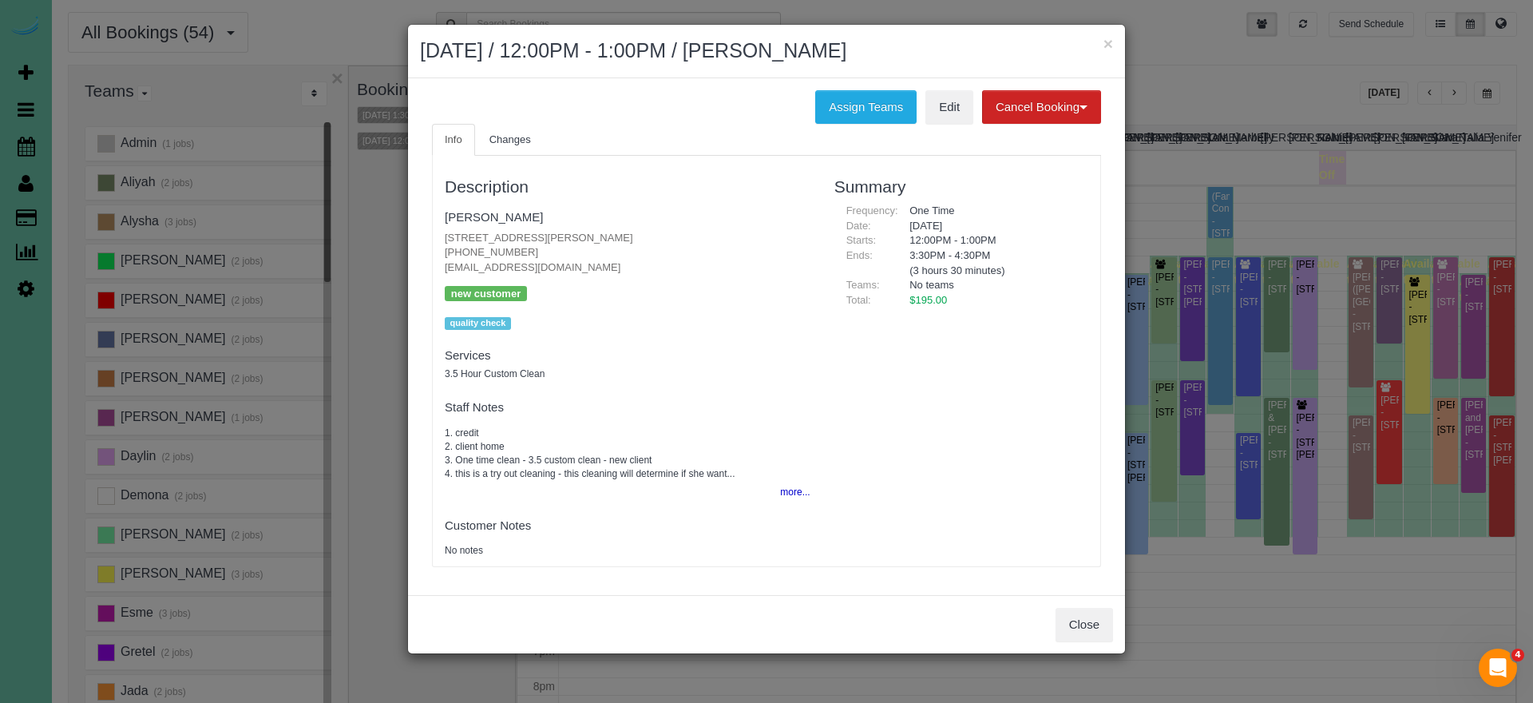
click at [1096, 620] on button "Close" at bounding box center [1083, 625] width 57 height 34
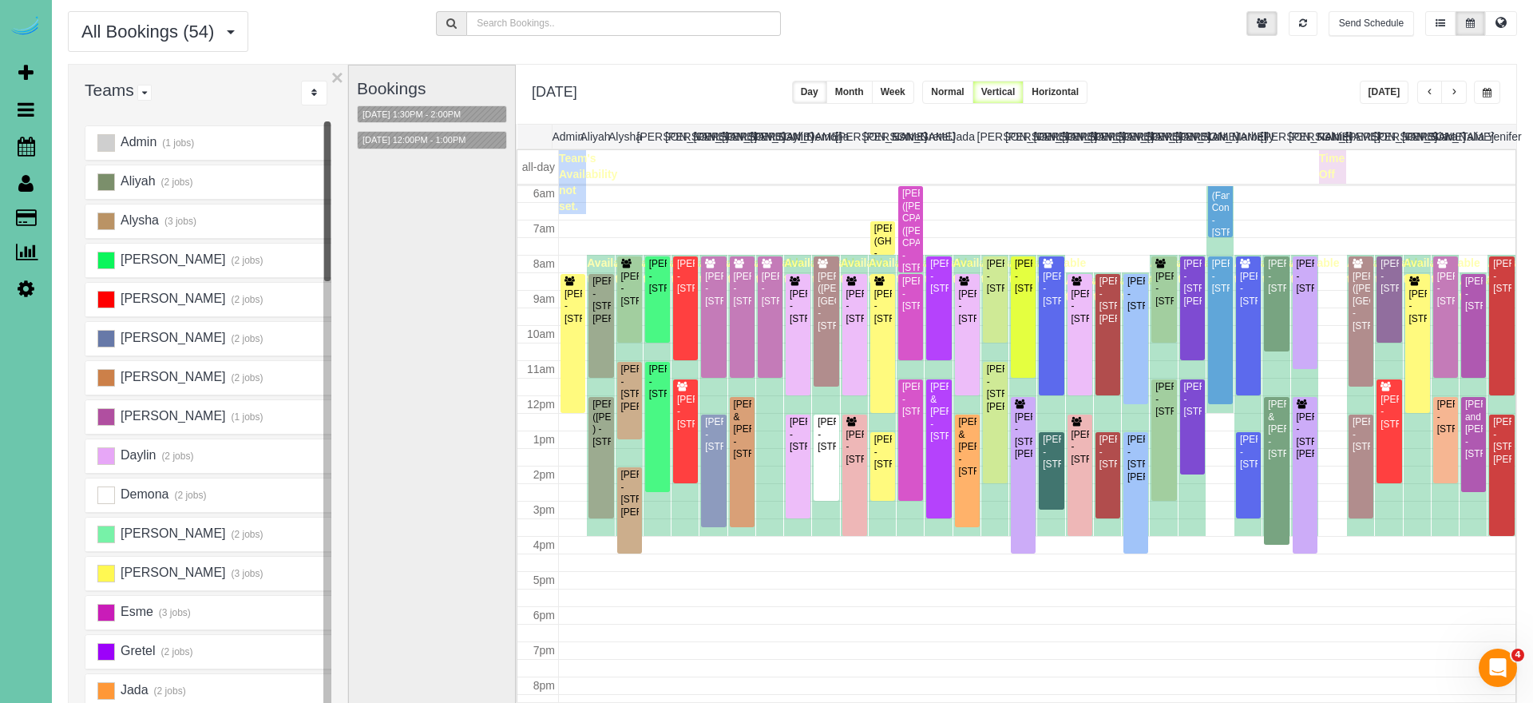
click at [1426, 92] on span "button" at bounding box center [1430, 93] width 8 height 10
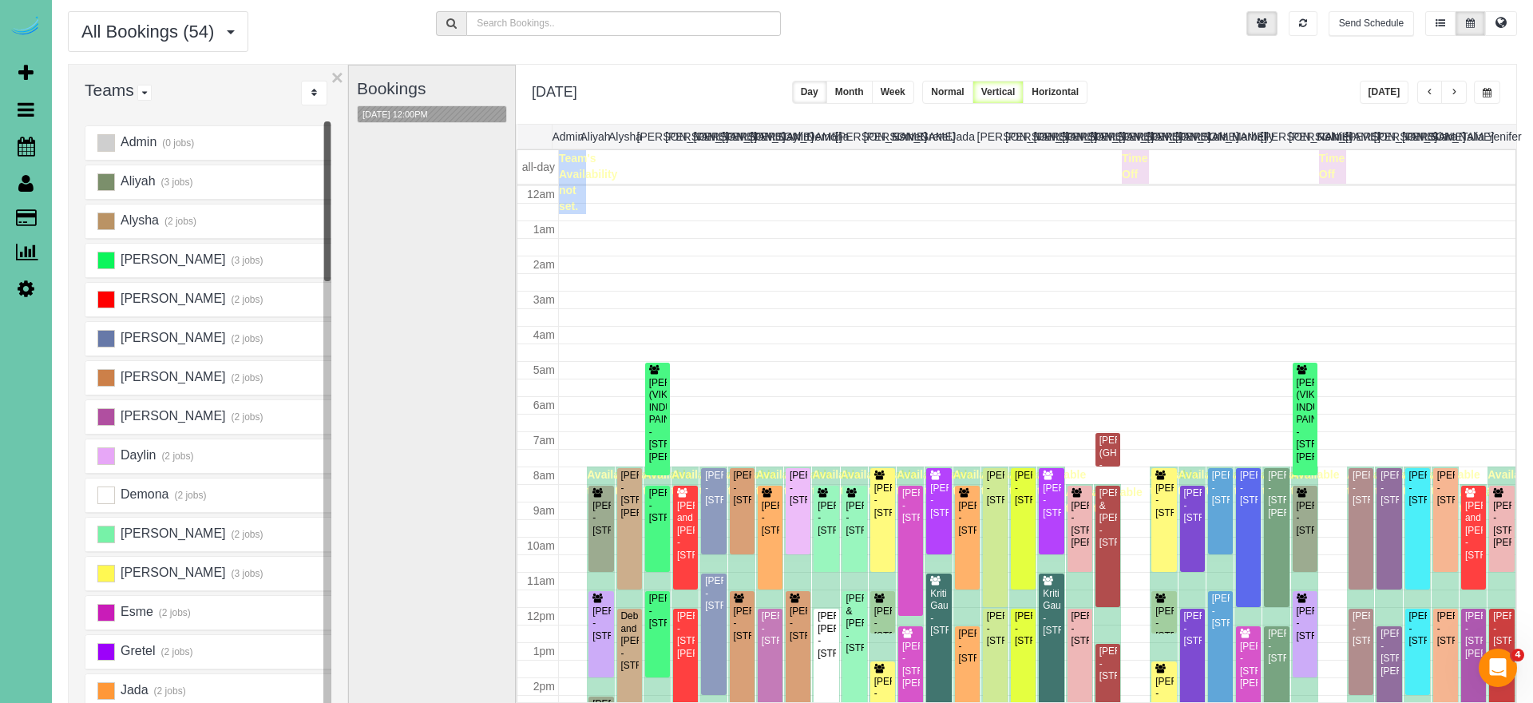
scroll to position [212, 0]
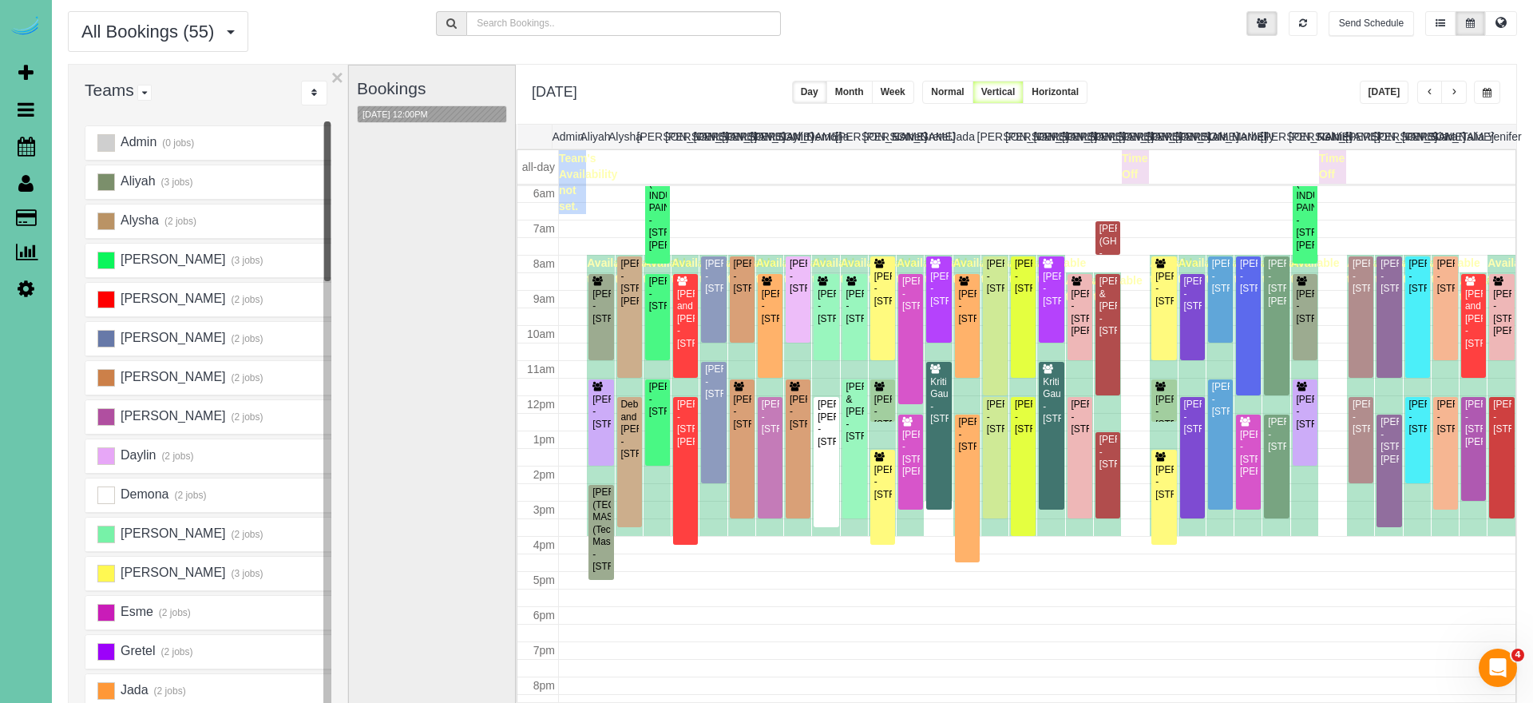
click at [1459, 95] on button "button" at bounding box center [1454, 92] width 26 height 23
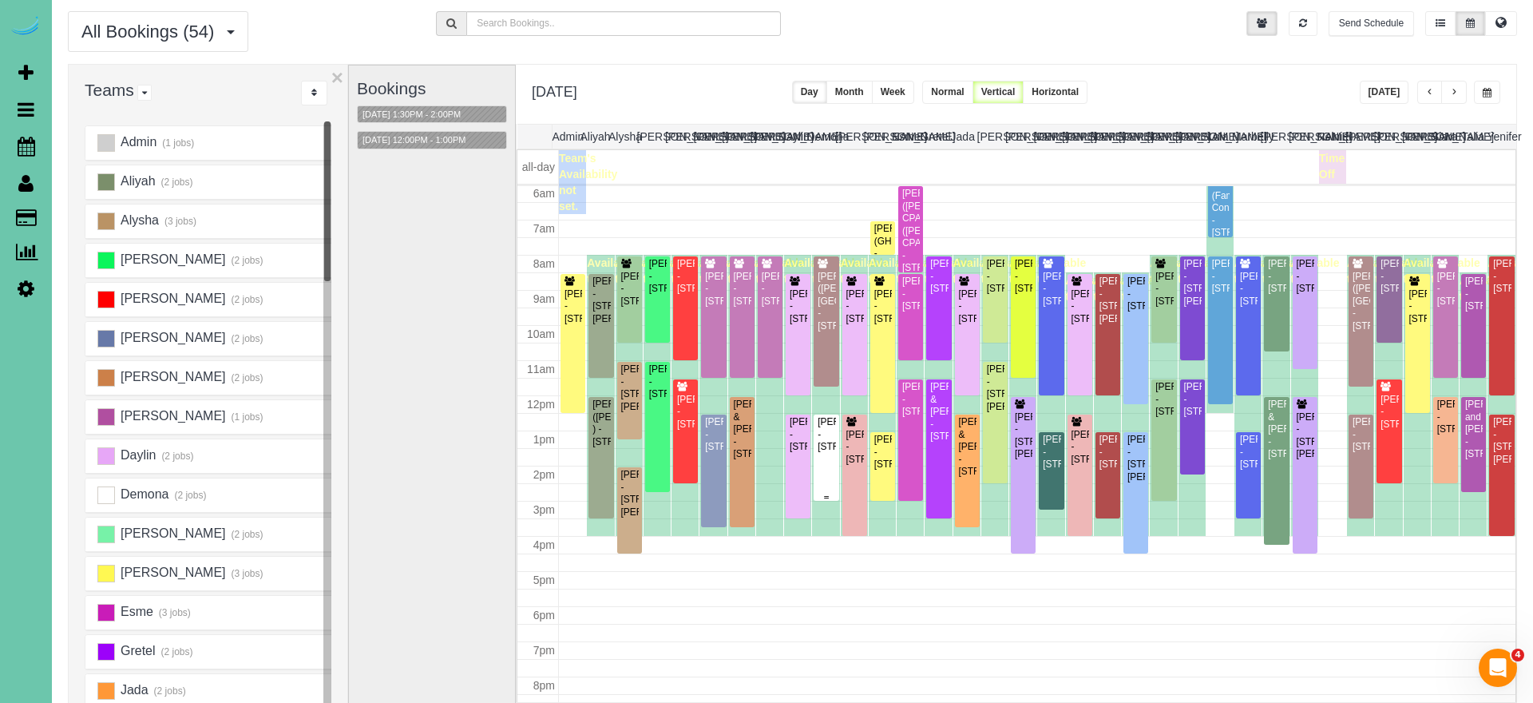
click at [815, 438] on div at bounding box center [826, 457] width 25 height 86
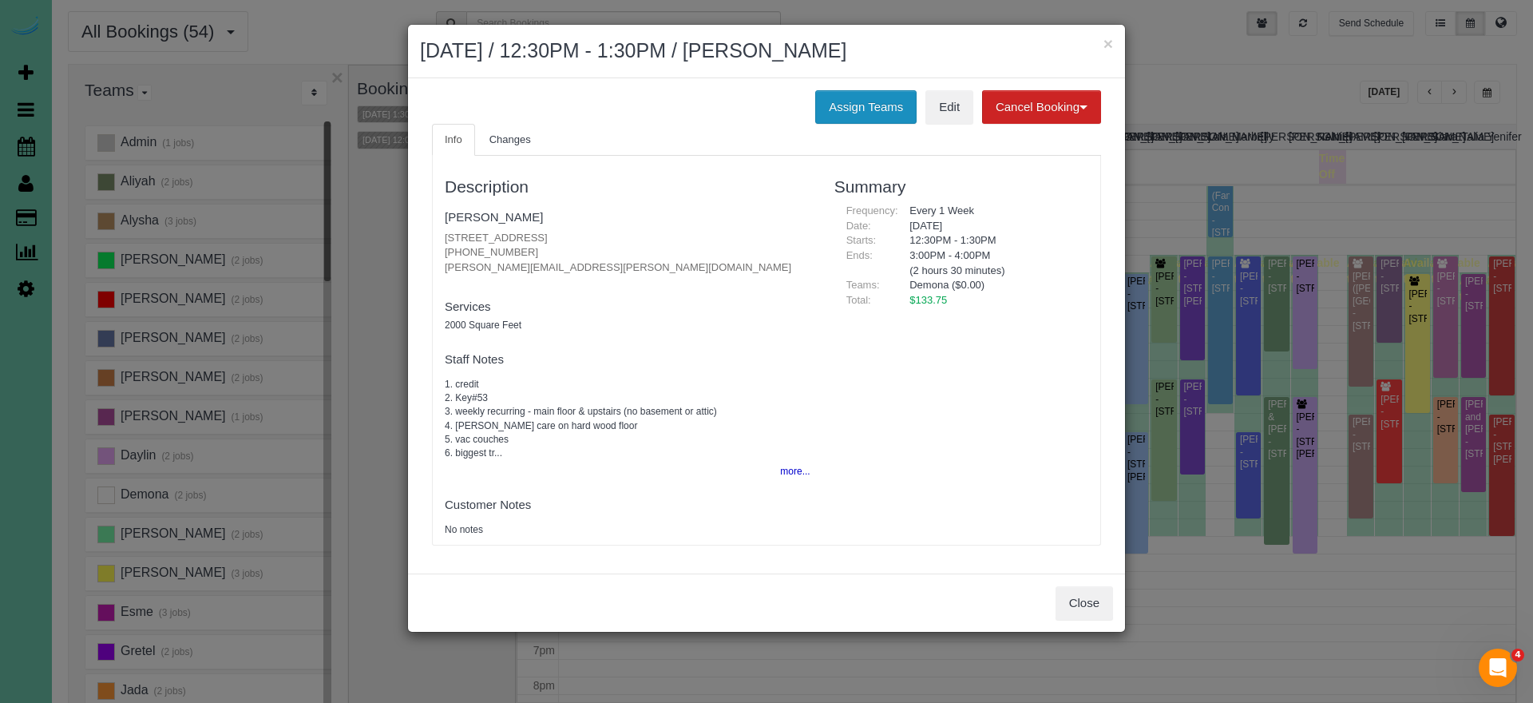
click at [859, 96] on button "Assign Teams" at bounding box center [865, 107] width 101 height 34
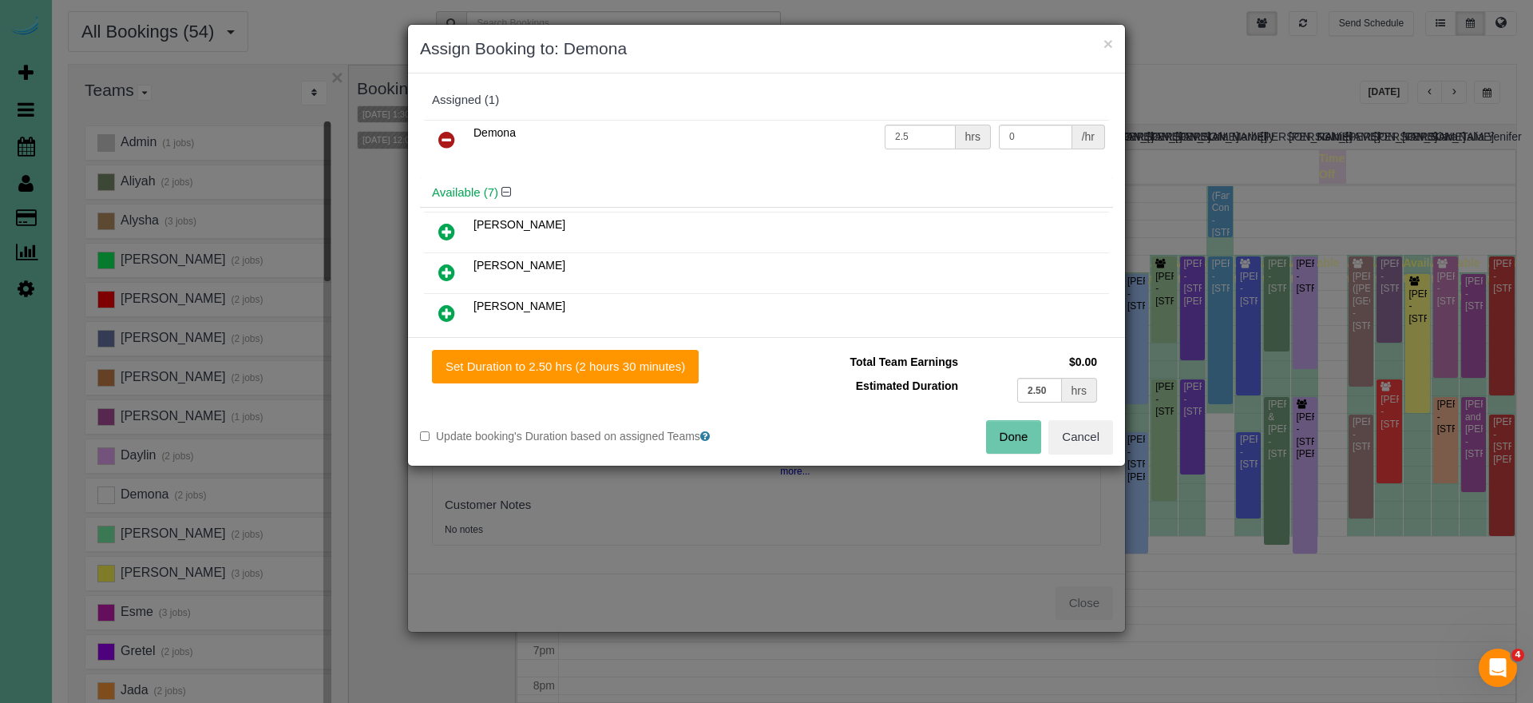
click at [441, 133] on icon at bounding box center [446, 139] width 17 height 19
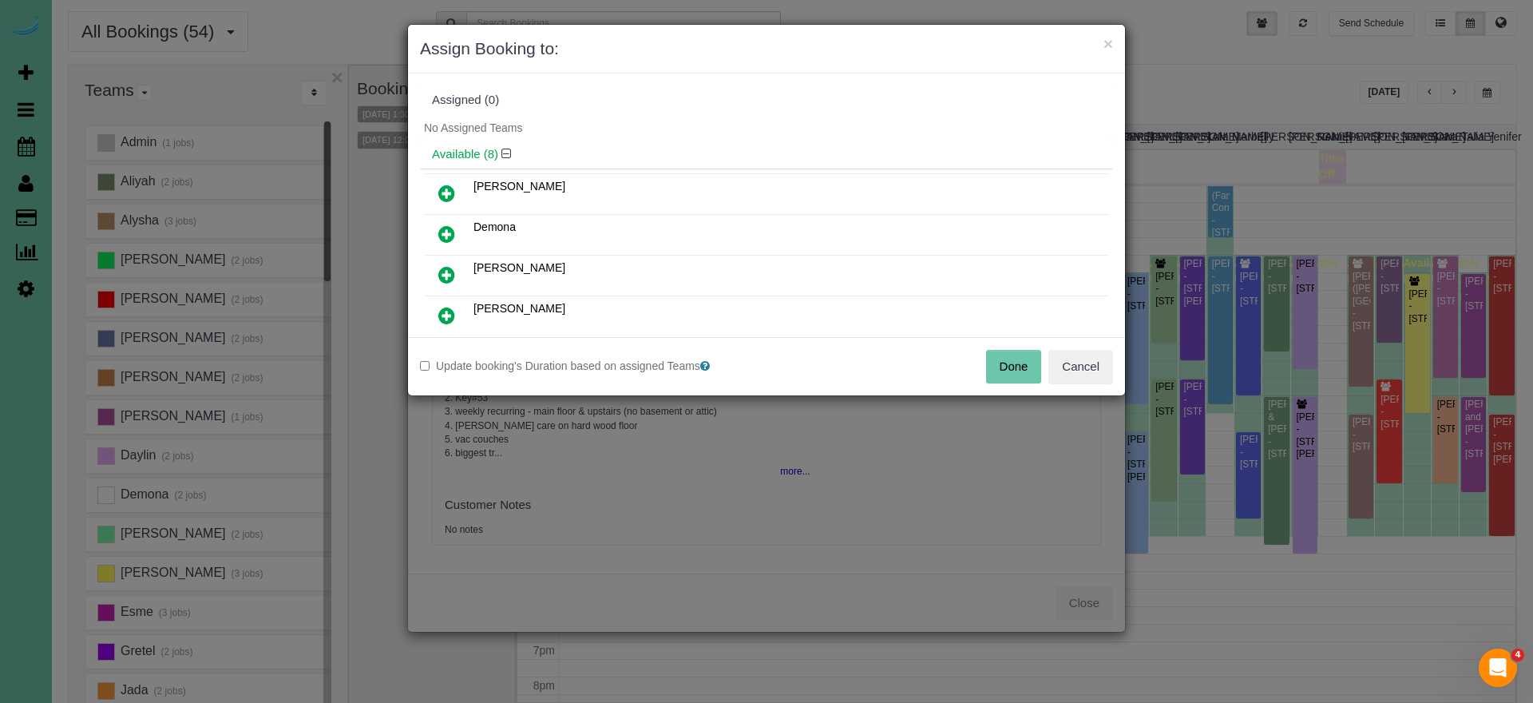
click at [443, 194] on icon at bounding box center [446, 193] width 17 height 19
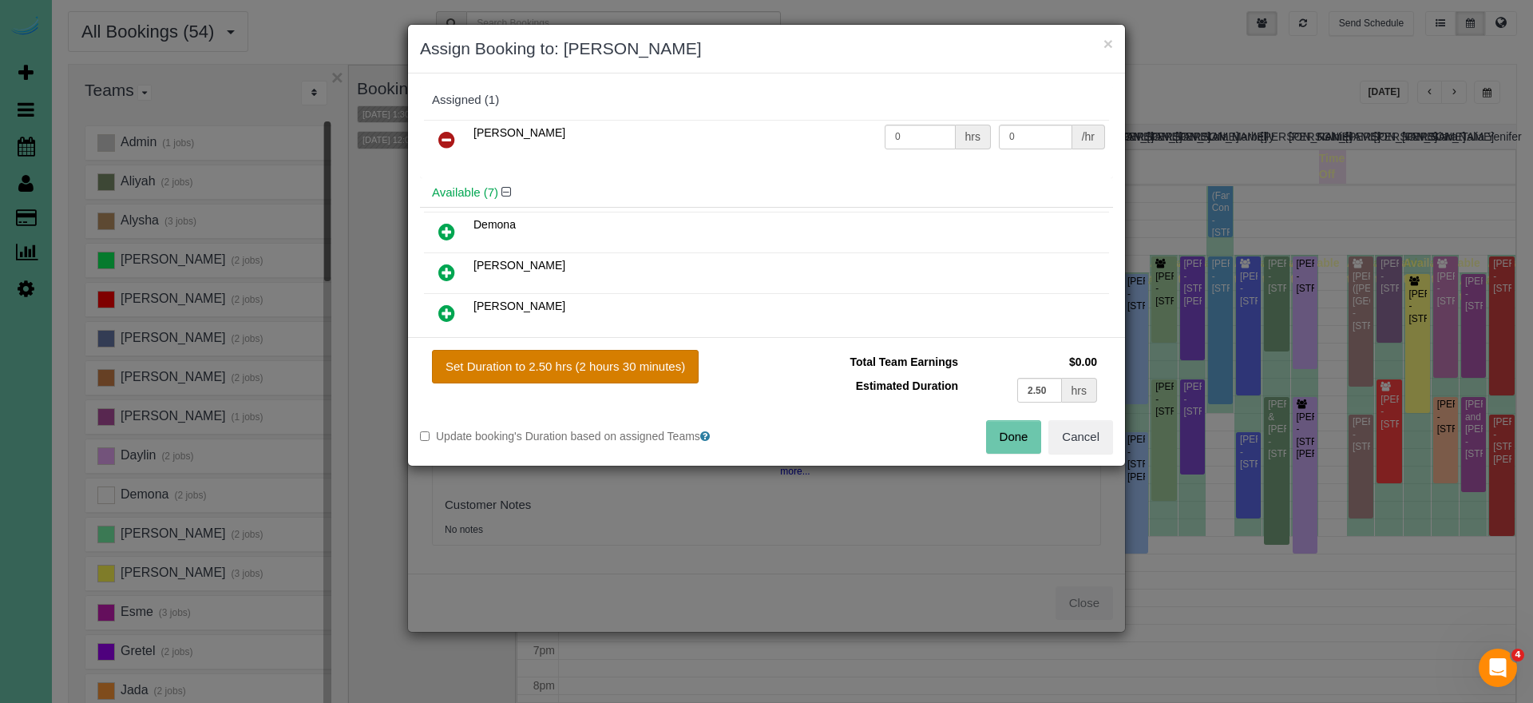
click at [620, 370] on button "Set Duration to 2.50 hrs (2 hours 30 minutes)" at bounding box center [565, 367] width 267 height 34
type input "2.50"
click at [996, 433] on button "Done" at bounding box center [1014, 437] width 56 height 34
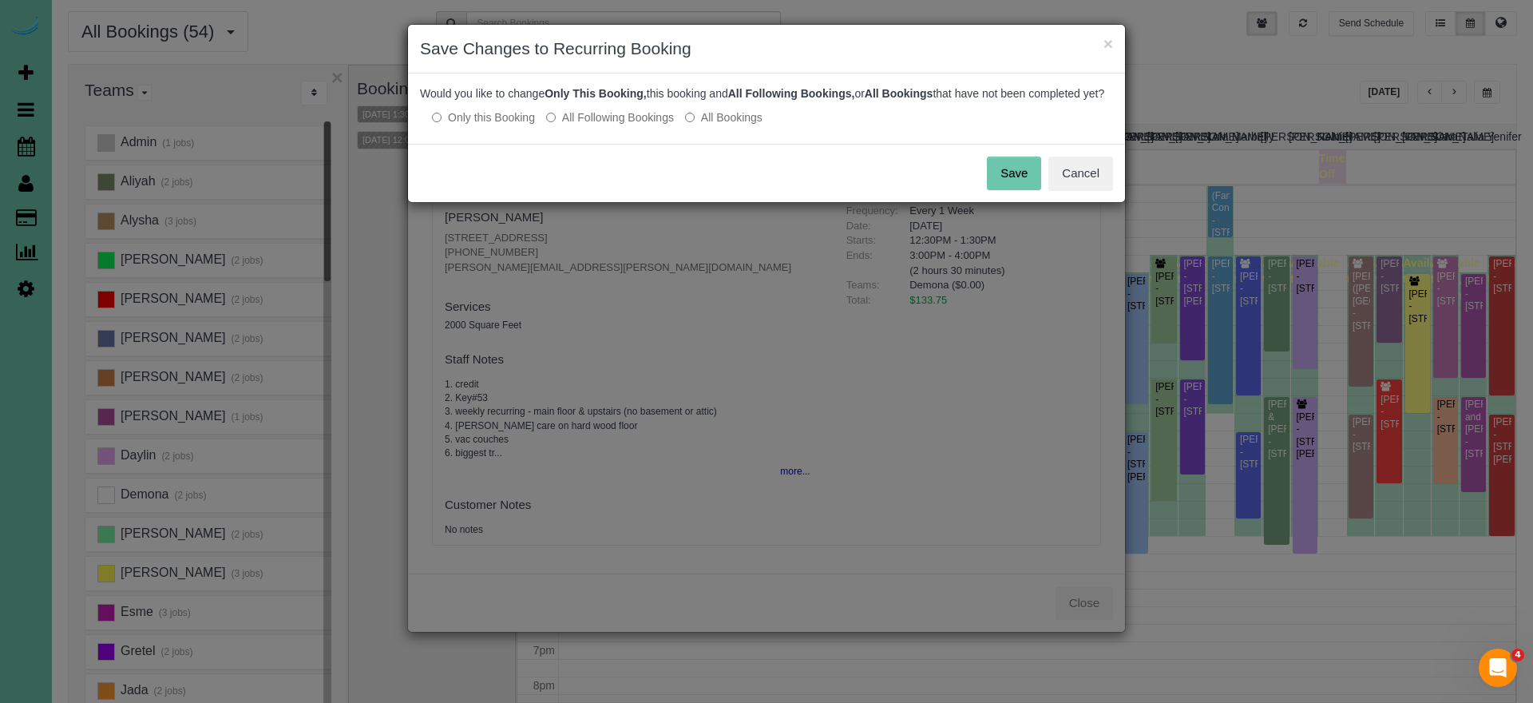
click at [1004, 190] on button "Save" at bounding box center [1014, 173] width 54 height 34
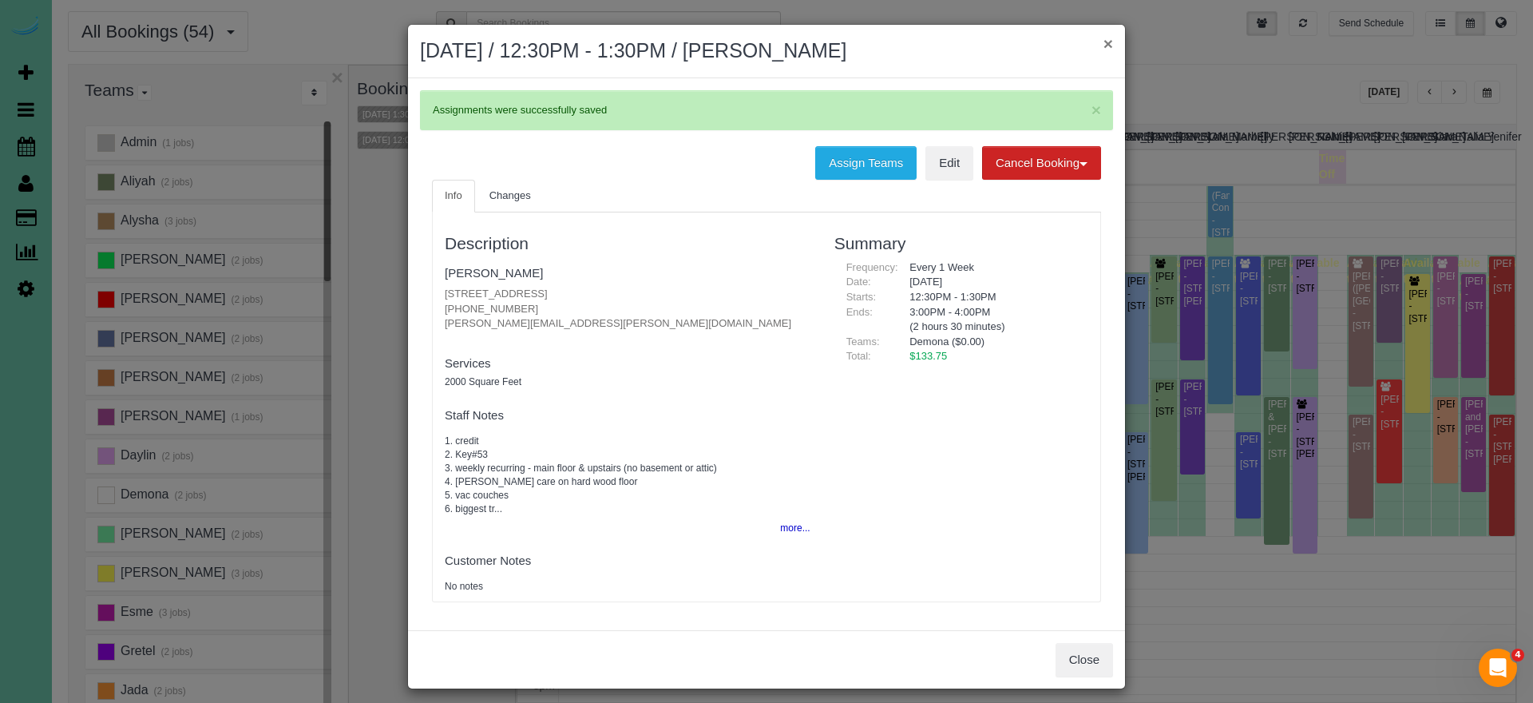
click at [1103, 46] on button "×" at bounding box center [1108, 43] width 10 height 17
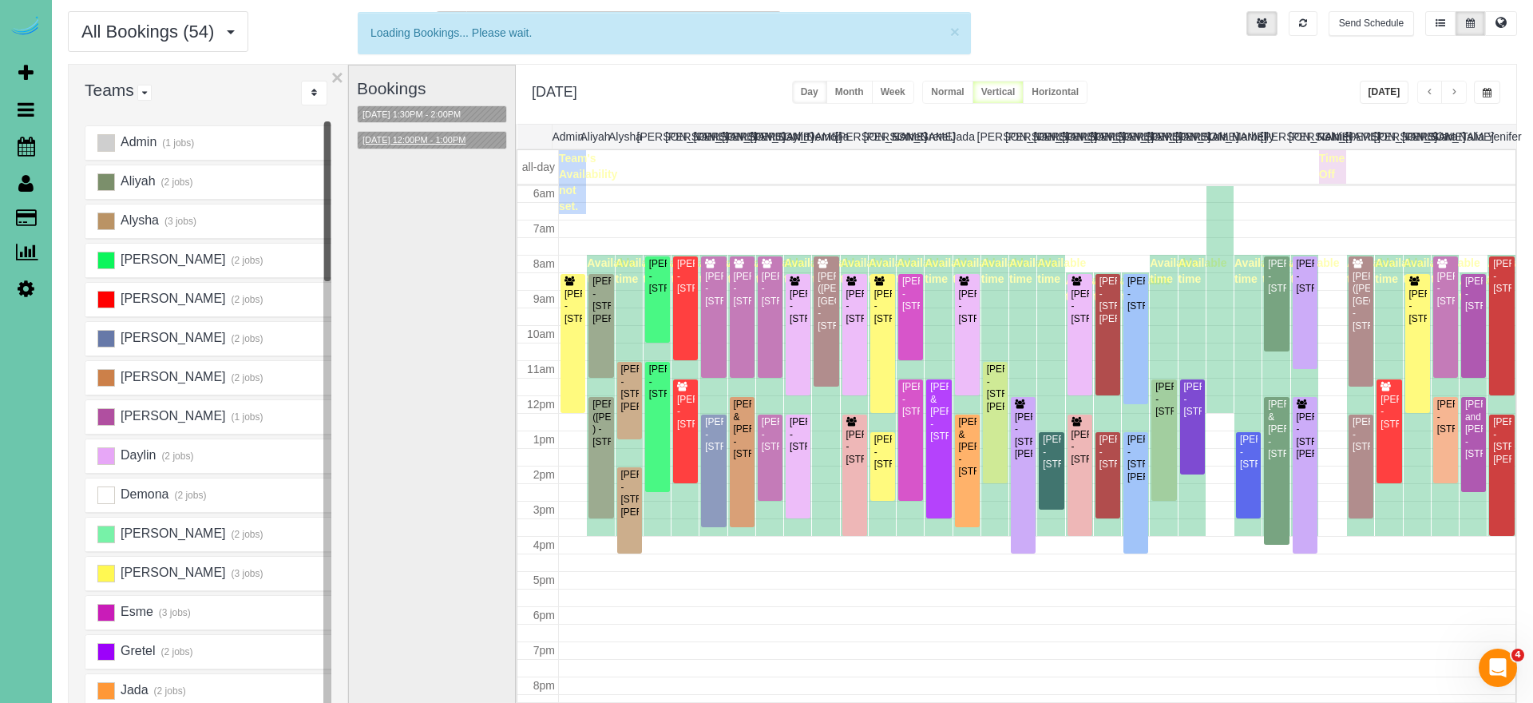
click at [416, 137] on button "[DATE] 12:00PM - 1:00PM" at bounding box center [414, 140] width 113 height 17
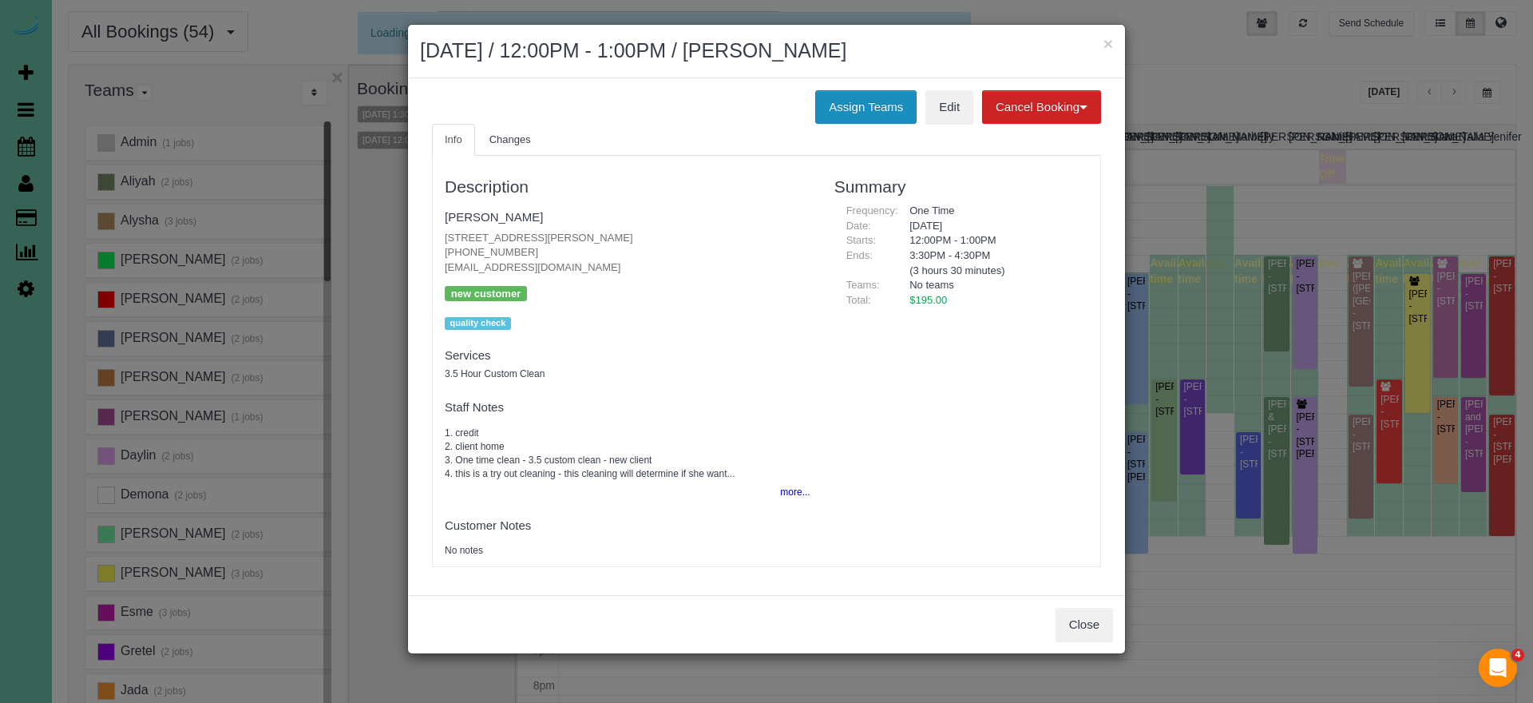
click at [881, 115] on button "Assign Teams" at bounding box center [865, 107] width 101 height 34
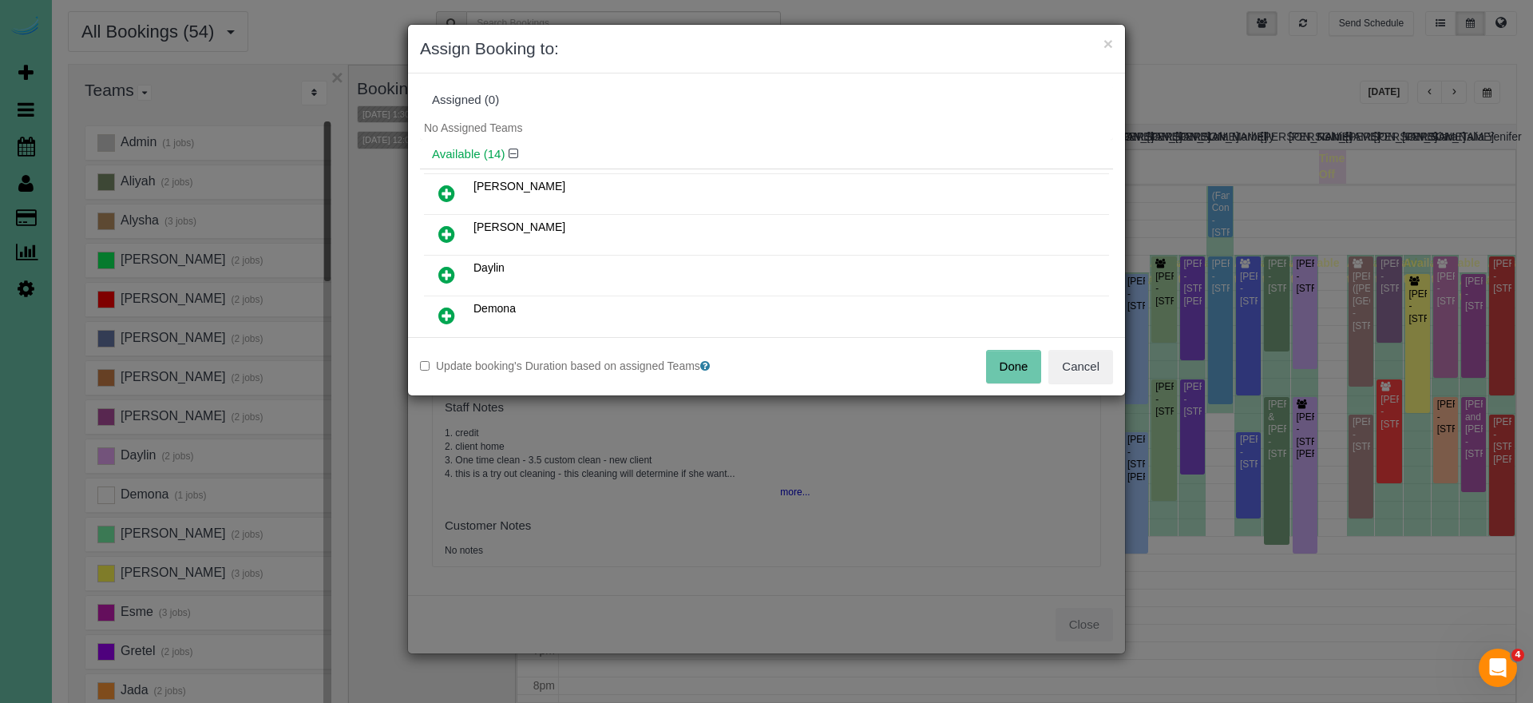
click at [452, 310] on icon at bounding box center [446, 315] width 17 height 19
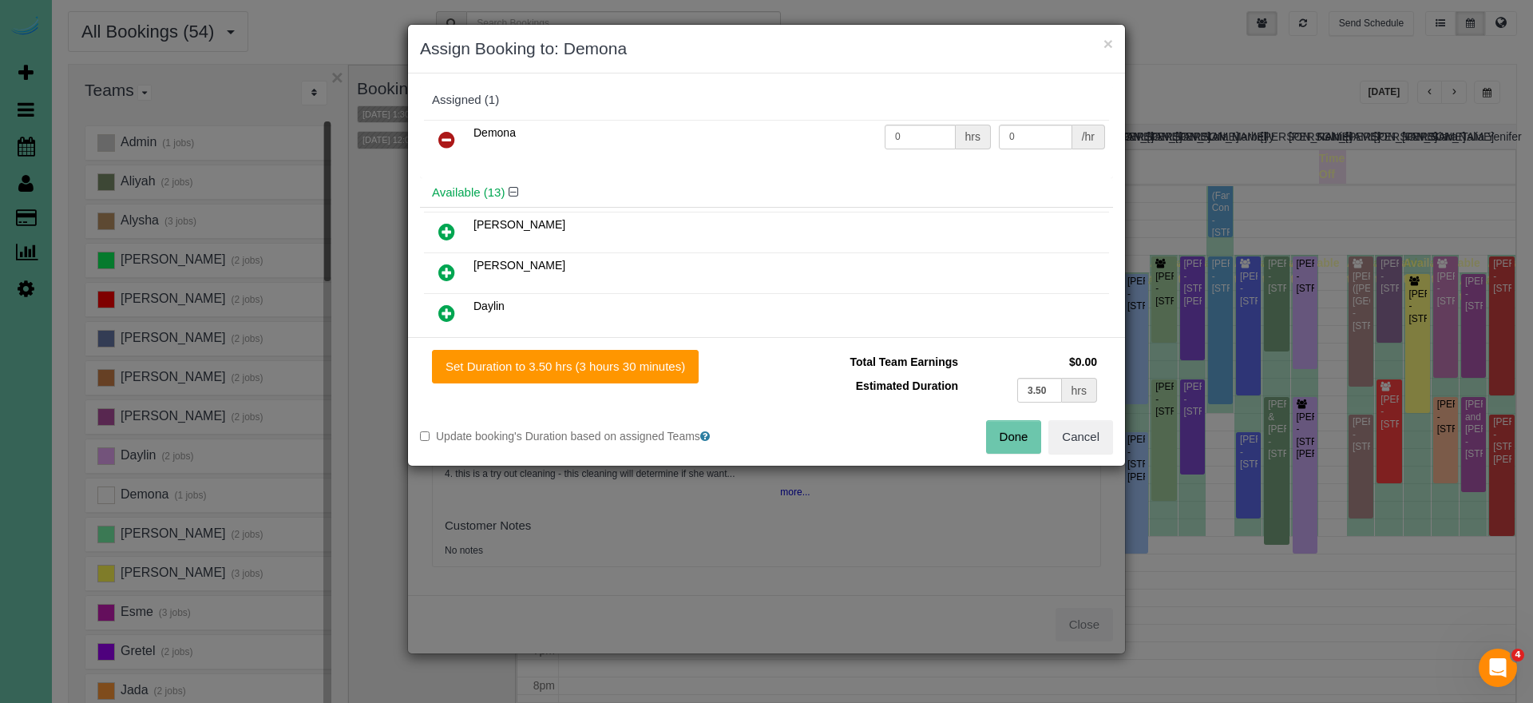
drag, startPoint x: 624, startPoint y: 370, endPoint x: 714, endPoint y: 372, distance: 89.5
click at [624, 370] on button "Set Duration to 3.50 hrs (3 hours 30 minutes)" at bounding box center [565, 367] width 267 height 34
type input "3.50"
click at [1016, 431] on button "Done" at bounding box center [1014, 437] width 56 height 34
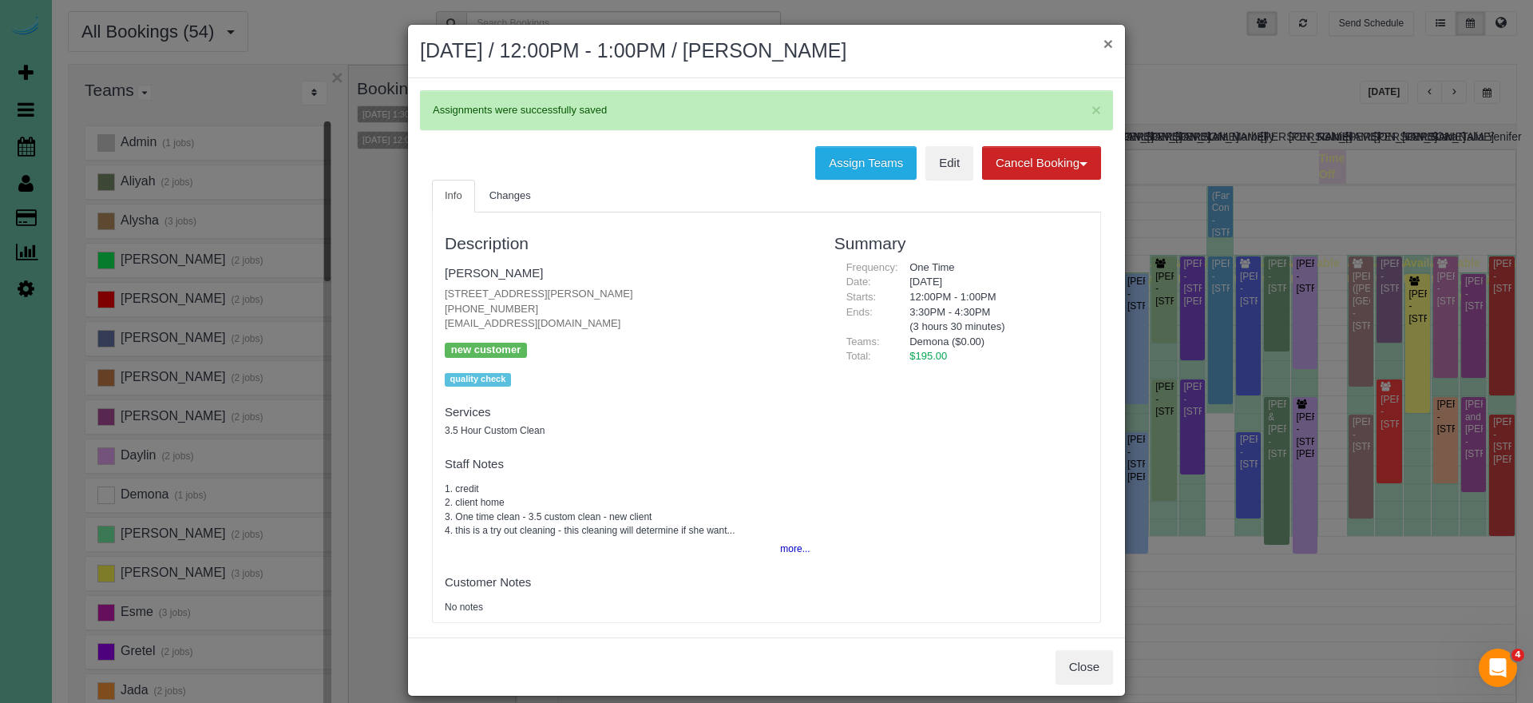
click at [1108, 46] on button "×" at bounding box center [1108, 43] width 10 height 17
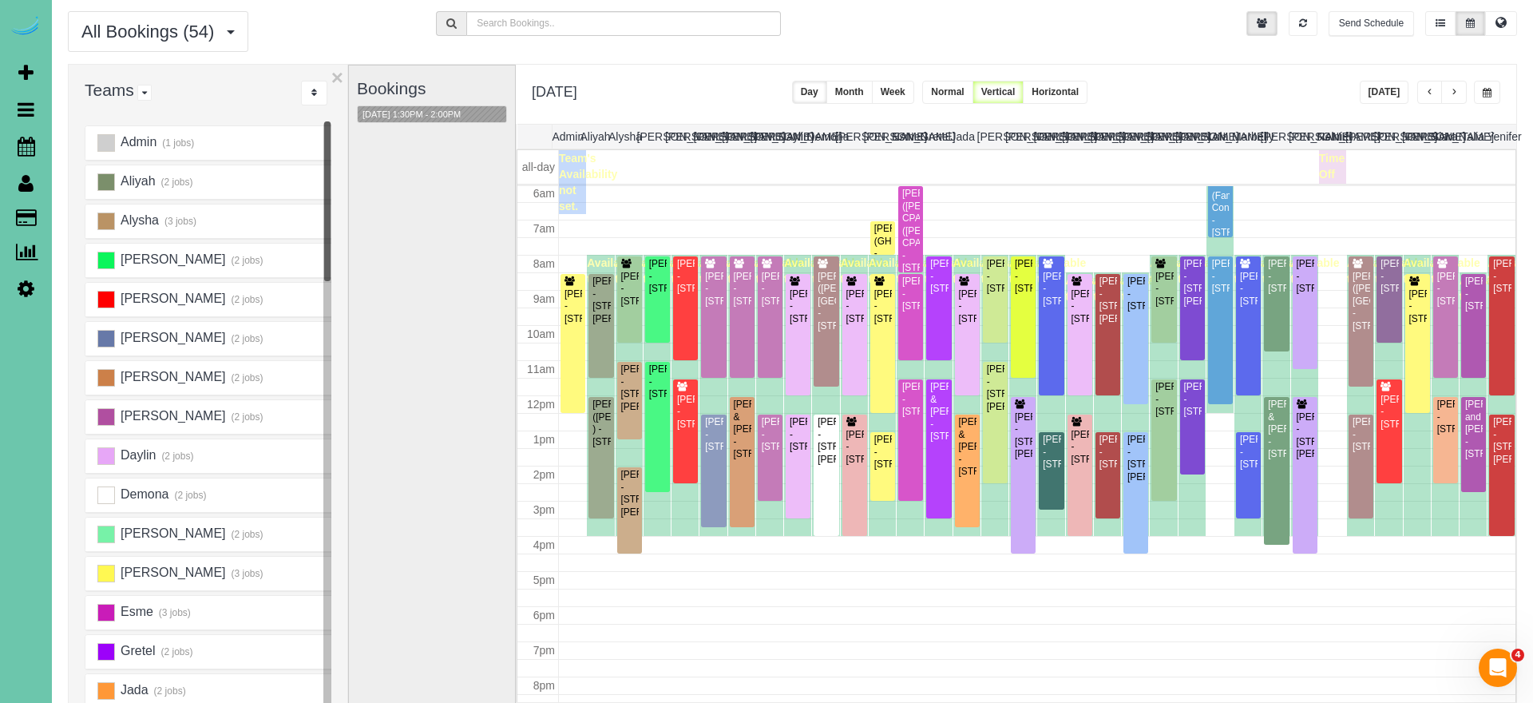
click at [402, 128] on div "Bookings [DATE] 1:30PM - 2:00PM" at bounding box center [432, 383] width 150 height 637
click at [430, 115] on button "[DATE] 1:30PM - 2:00PM" at bounding box center [412, 114] width 108 height 17
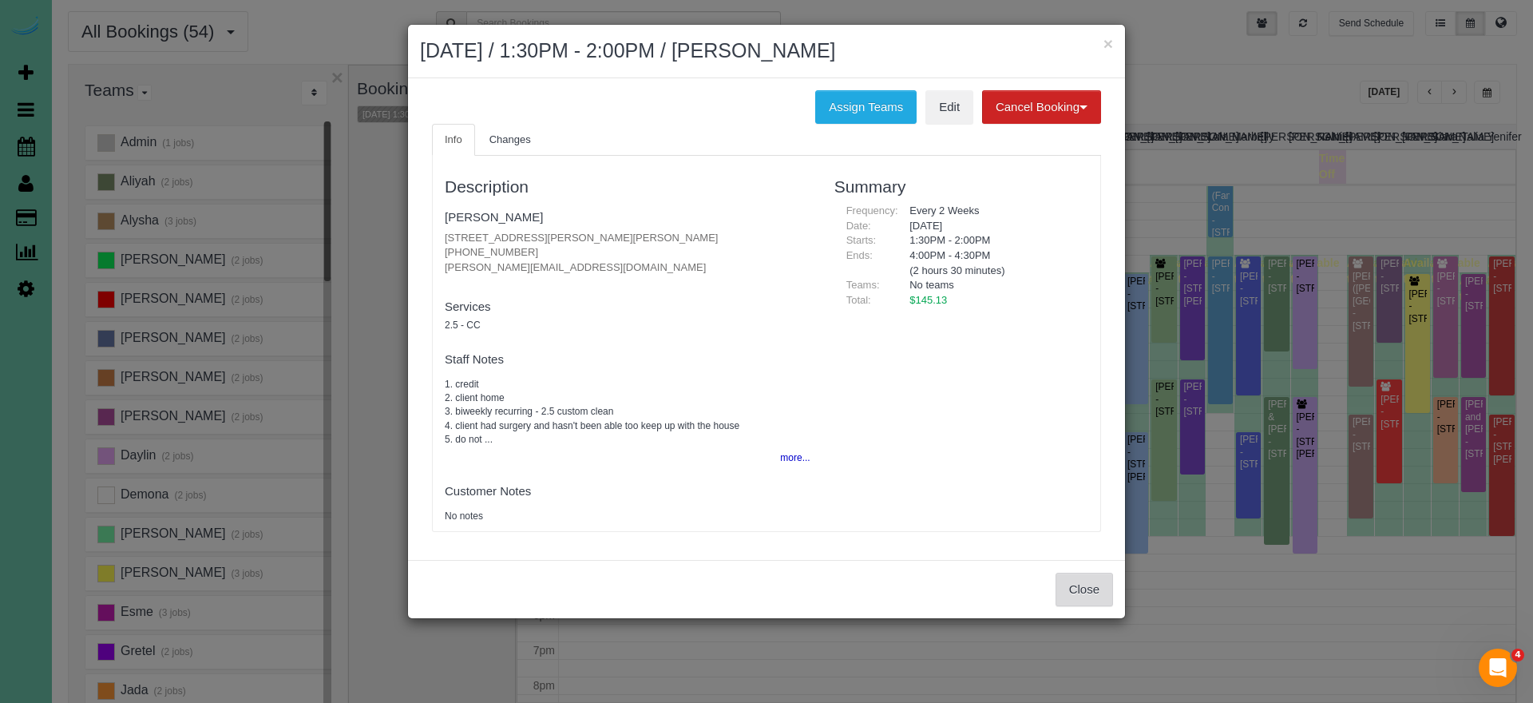
click at [1067, 585] on button "Close" at bounding box center [1083, 589] width 57 height 34
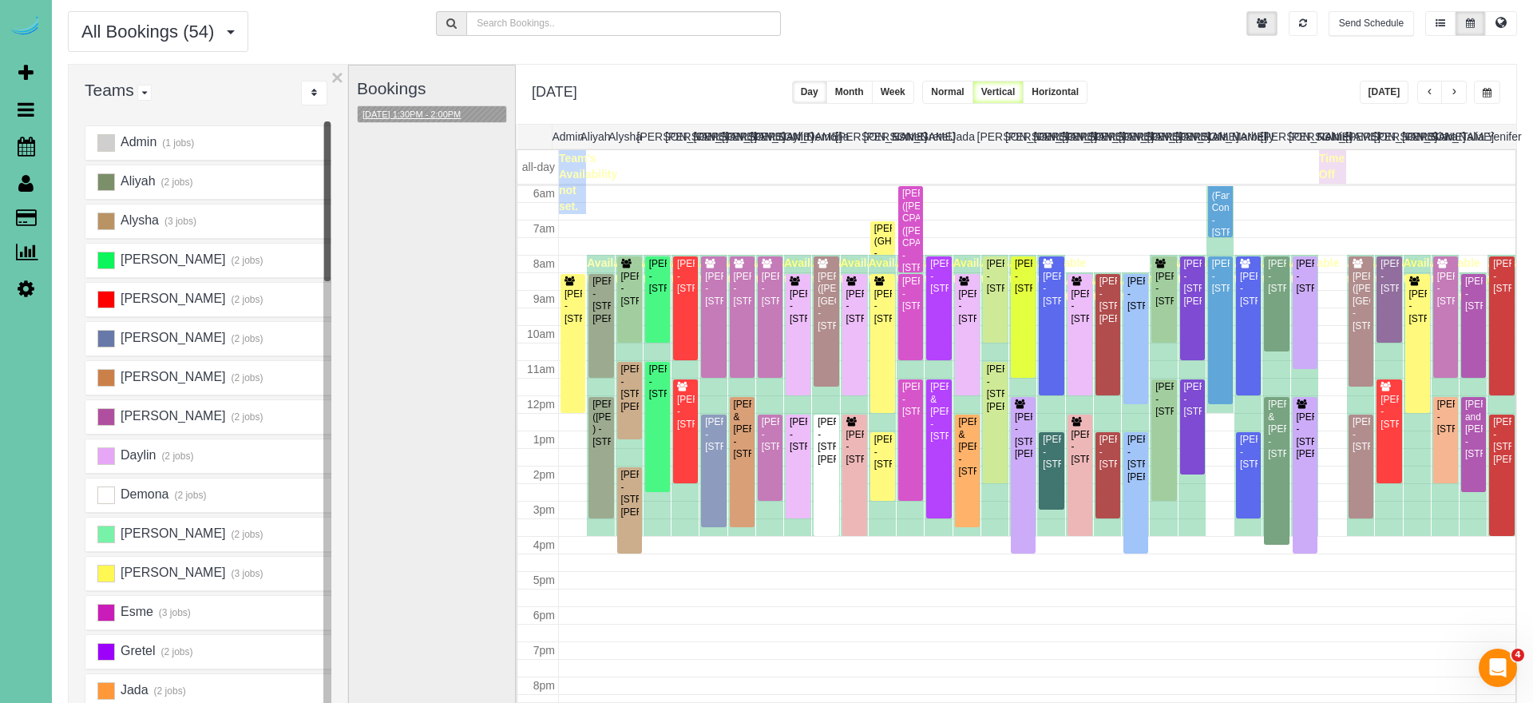
click at [434, 112] on button "[DATE] 1:30PM - 2:00PM" at bounding box center [412, 114] width 108 height 17
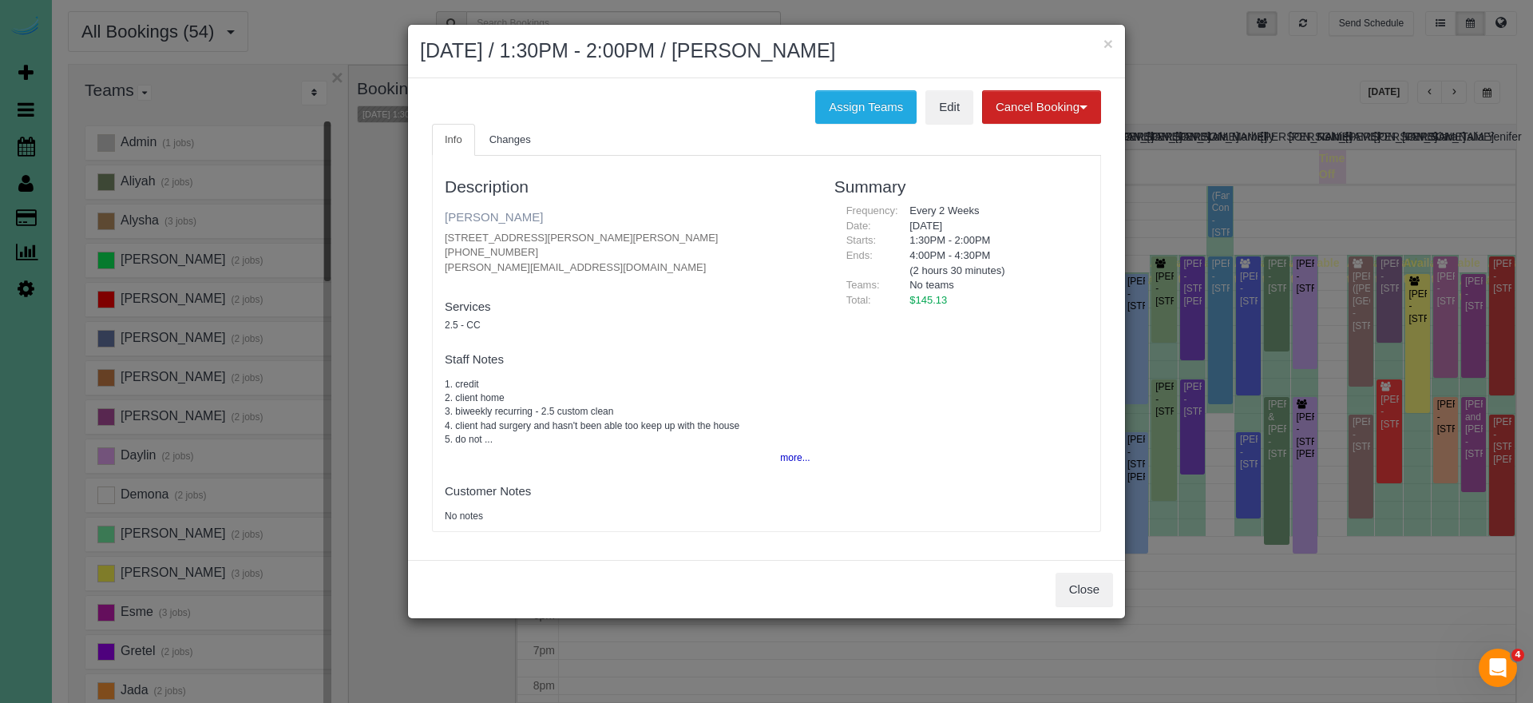
click at [462, 220] on link "[PERSON_NAME]" at bounding box center [494, 217] width 98 height 14
click at [1107, 43] on button "×" at bounding box center [1108, 43] width 10 height 17
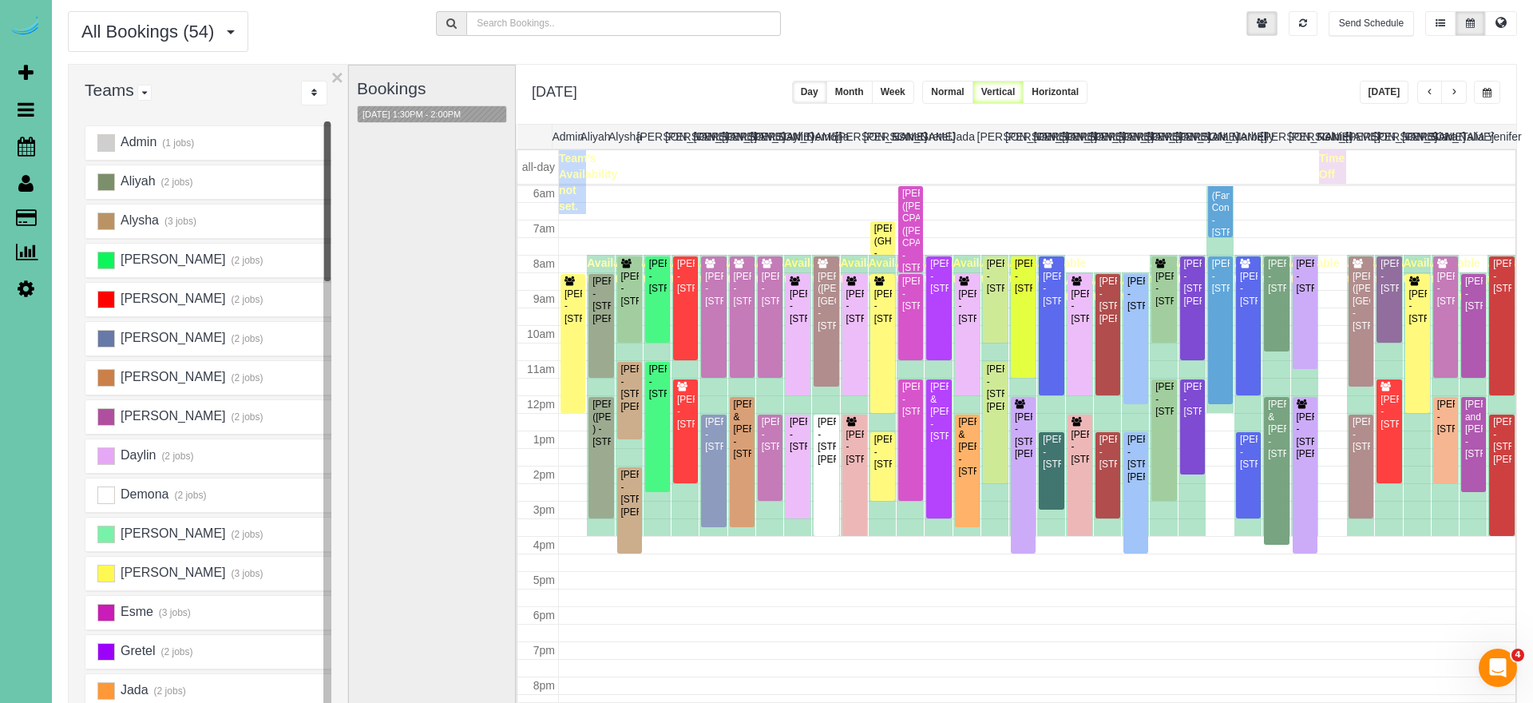
click at [1488, 96] on span "button" at bounding box center [1487, 93] width 9 height 10
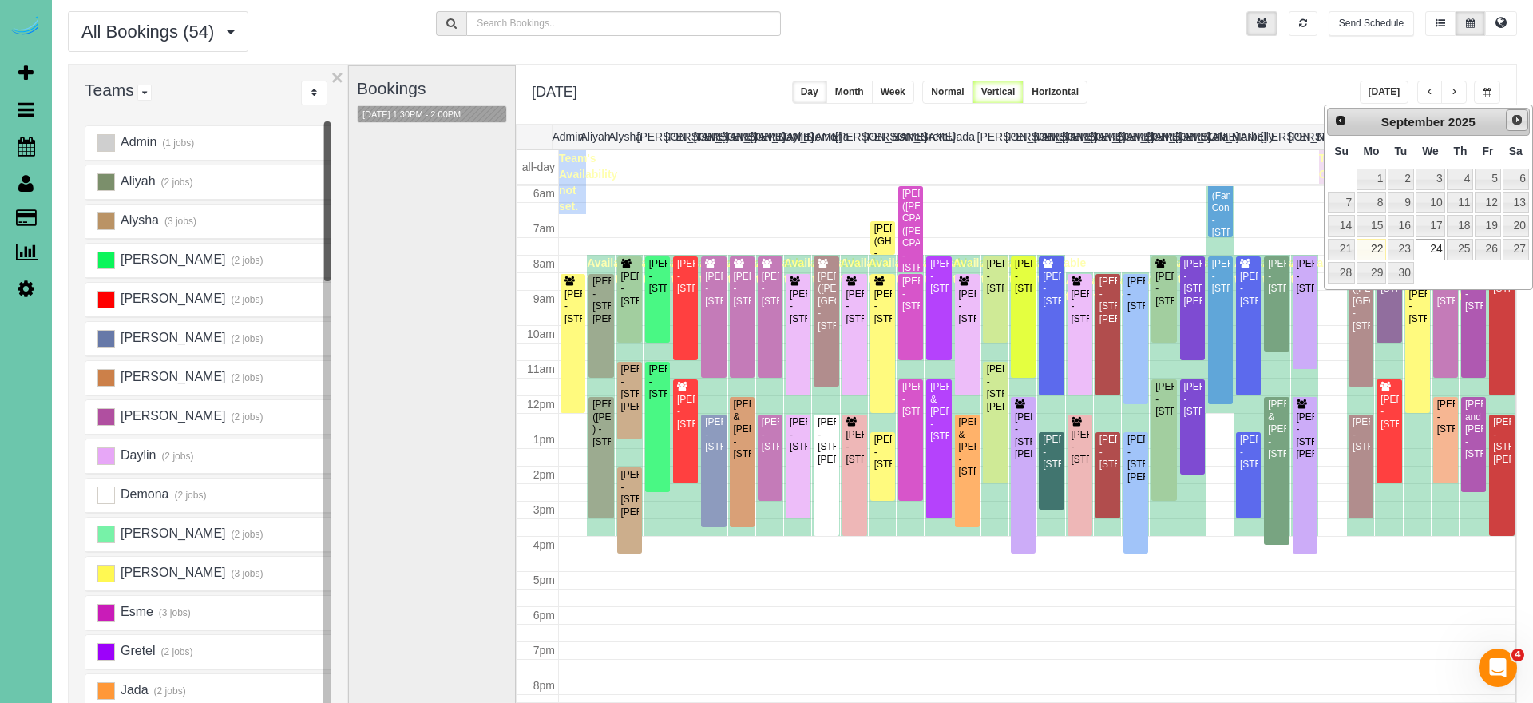
click at [1515, 116] on span "Next" at bounding box center [1517, 119] width 13 height 13
click at [1432, 205] on link "8" at bounding box center [1431, 203] width 30 height 22
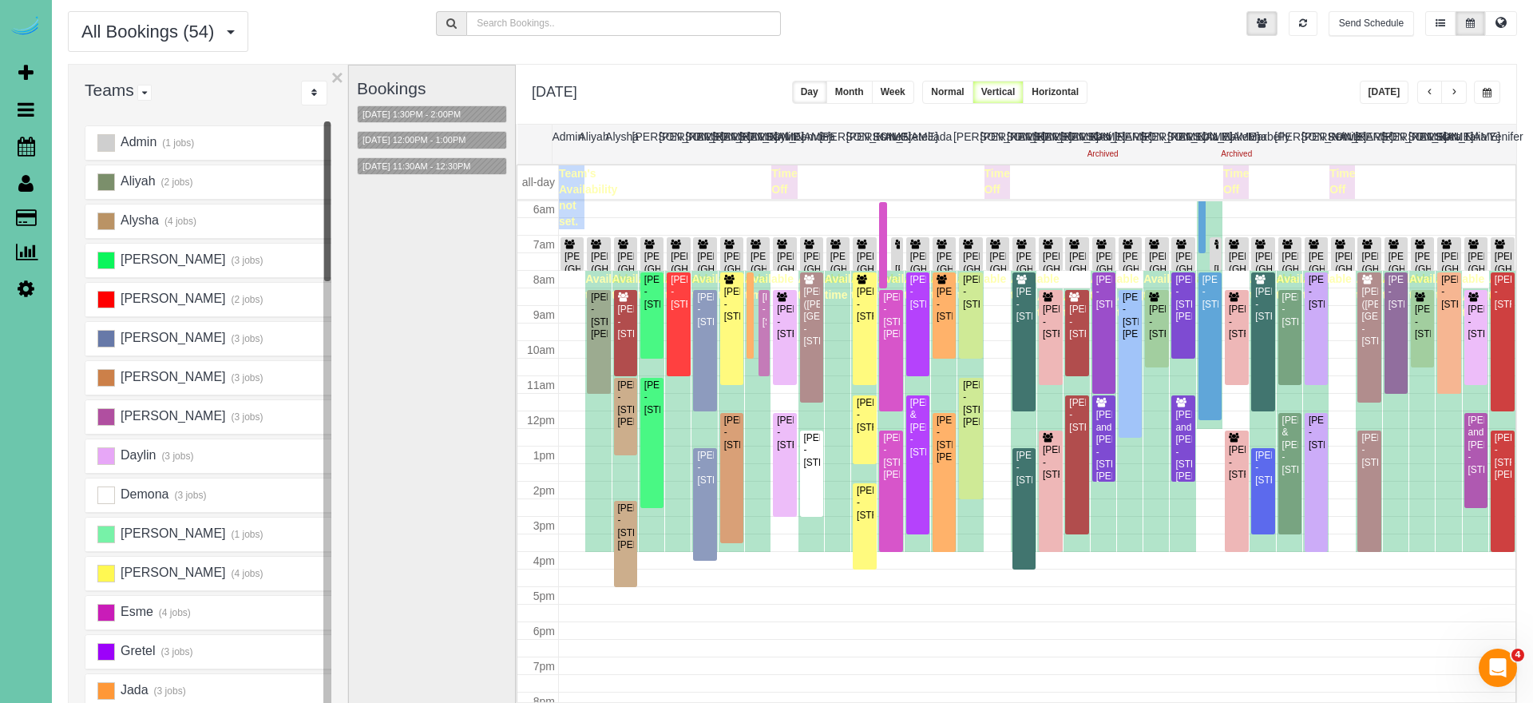
click at [1488, 93] on span "button" at bounding box center [1487, 93] width 9 height 10
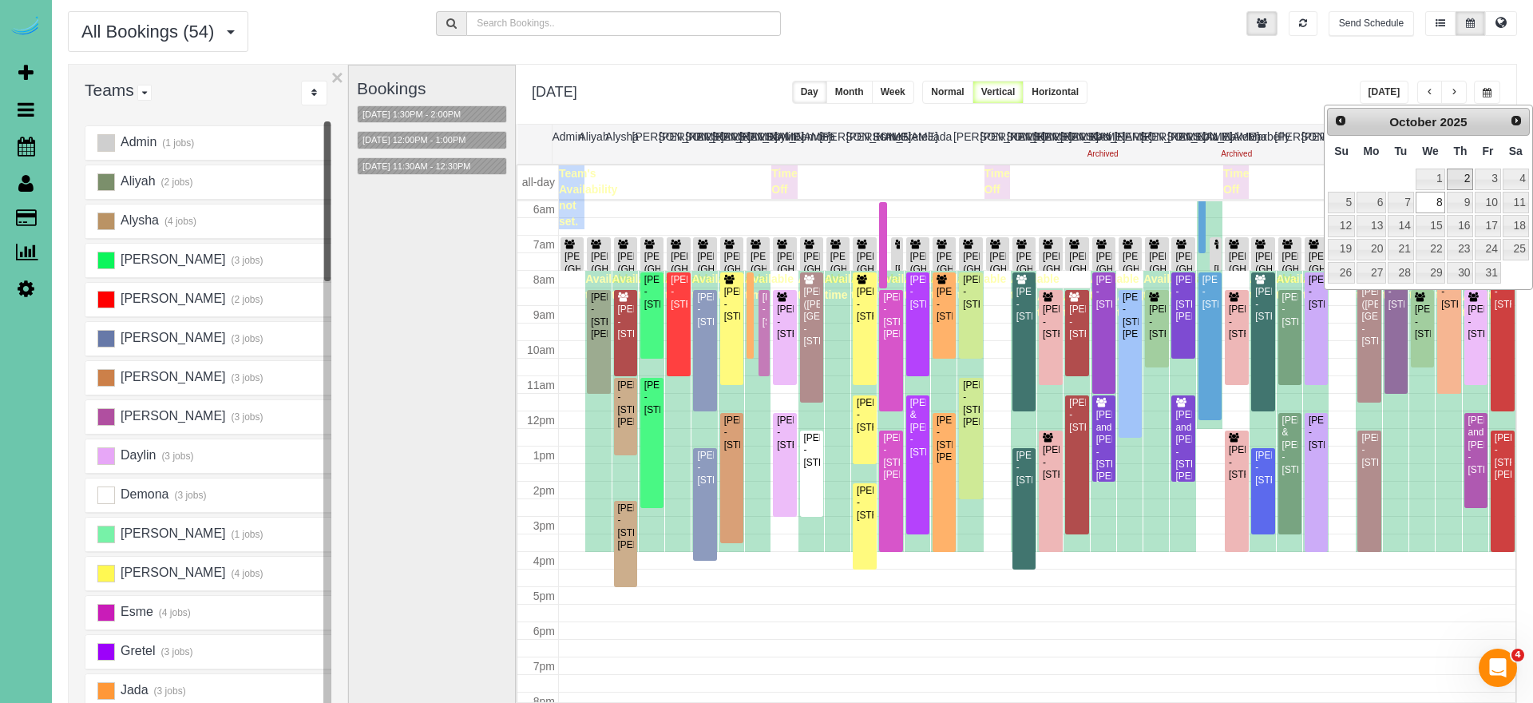
click at [1461, 172] on link "2" at bounding box center [1460, 179] width 26 height 22
type input "**********"
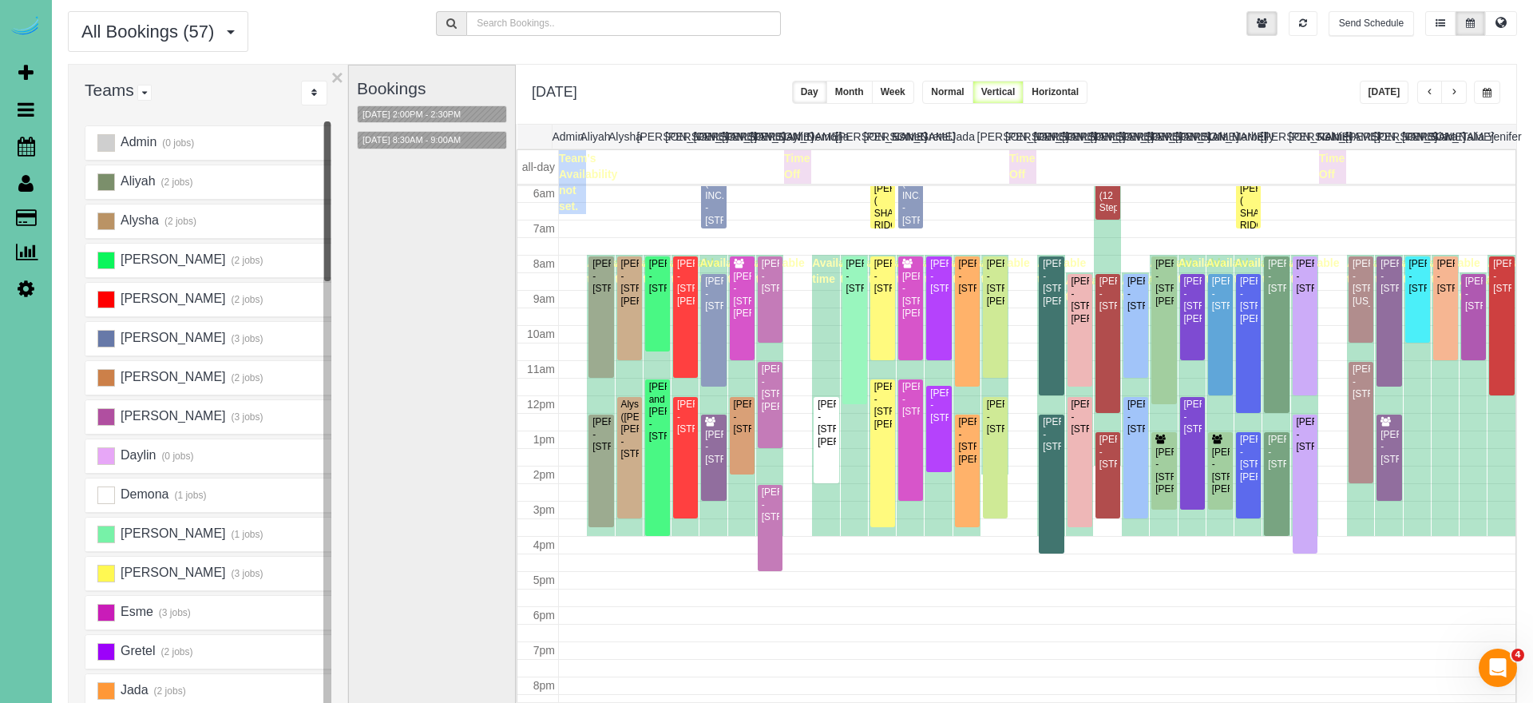
click at [1386, 88] on button "[DATE]" at bounding box center [1385, 92] width 50 height 23
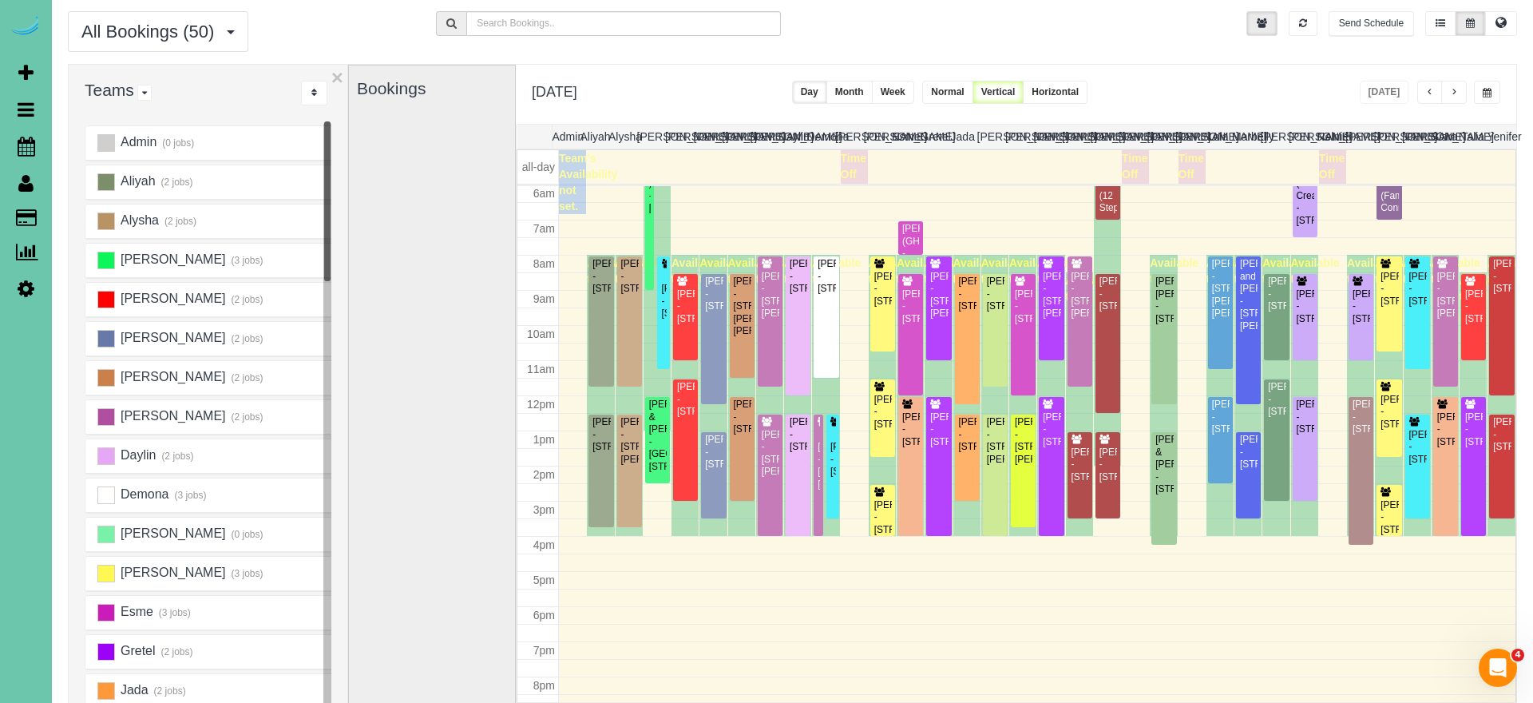
click at [1453, 97] on span "button" at bounding box center [1454, 93] width 8 height 10
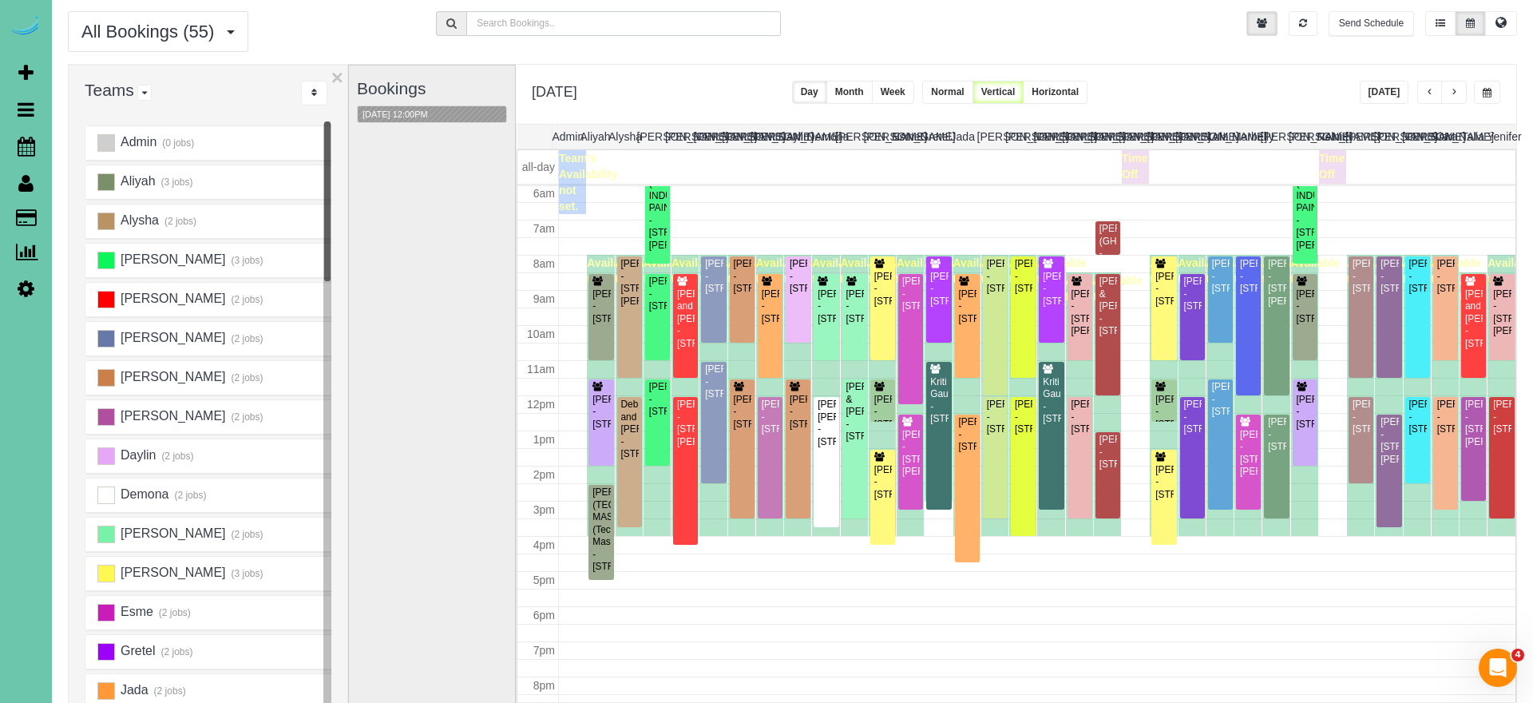
click at [542, 27] on input "text" at bounding box center [623, 23] width 314 height 25
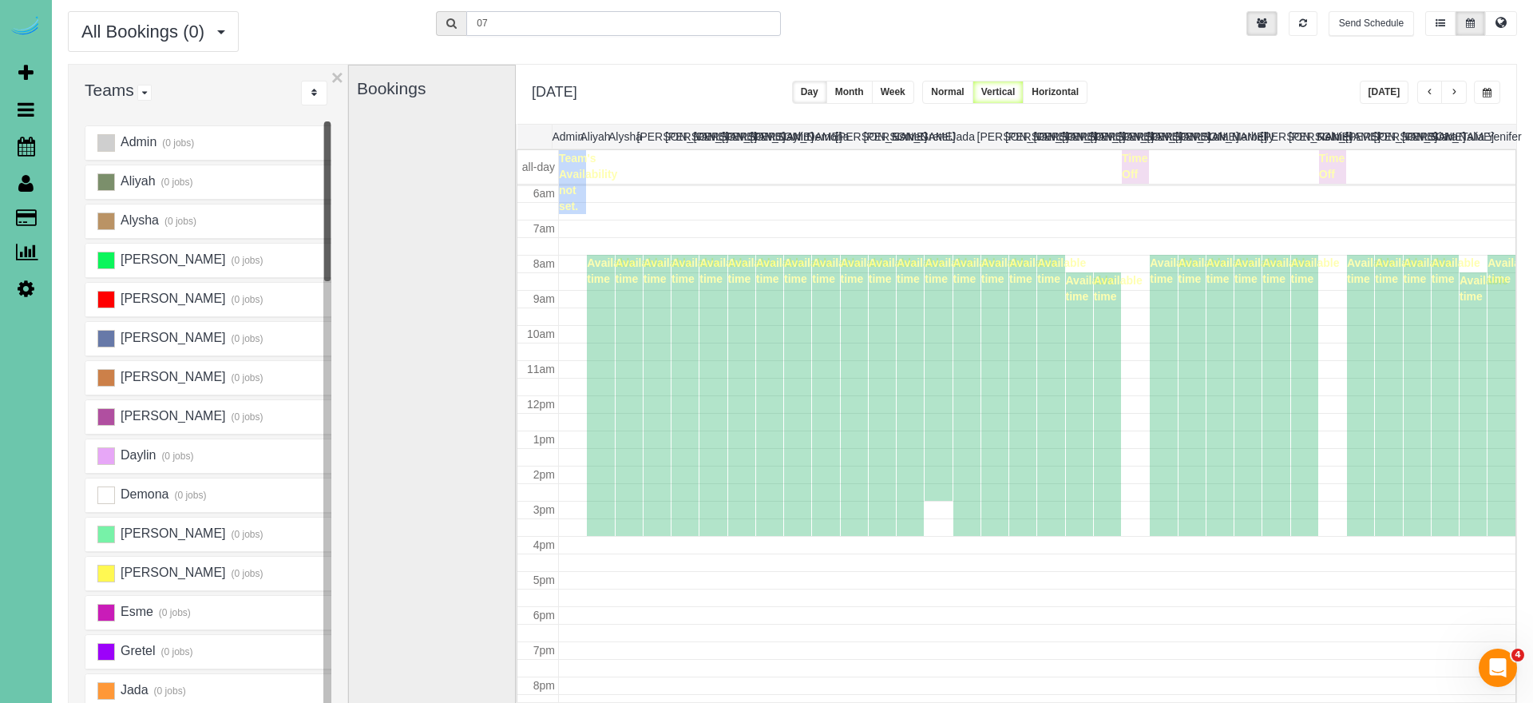
type input "0"
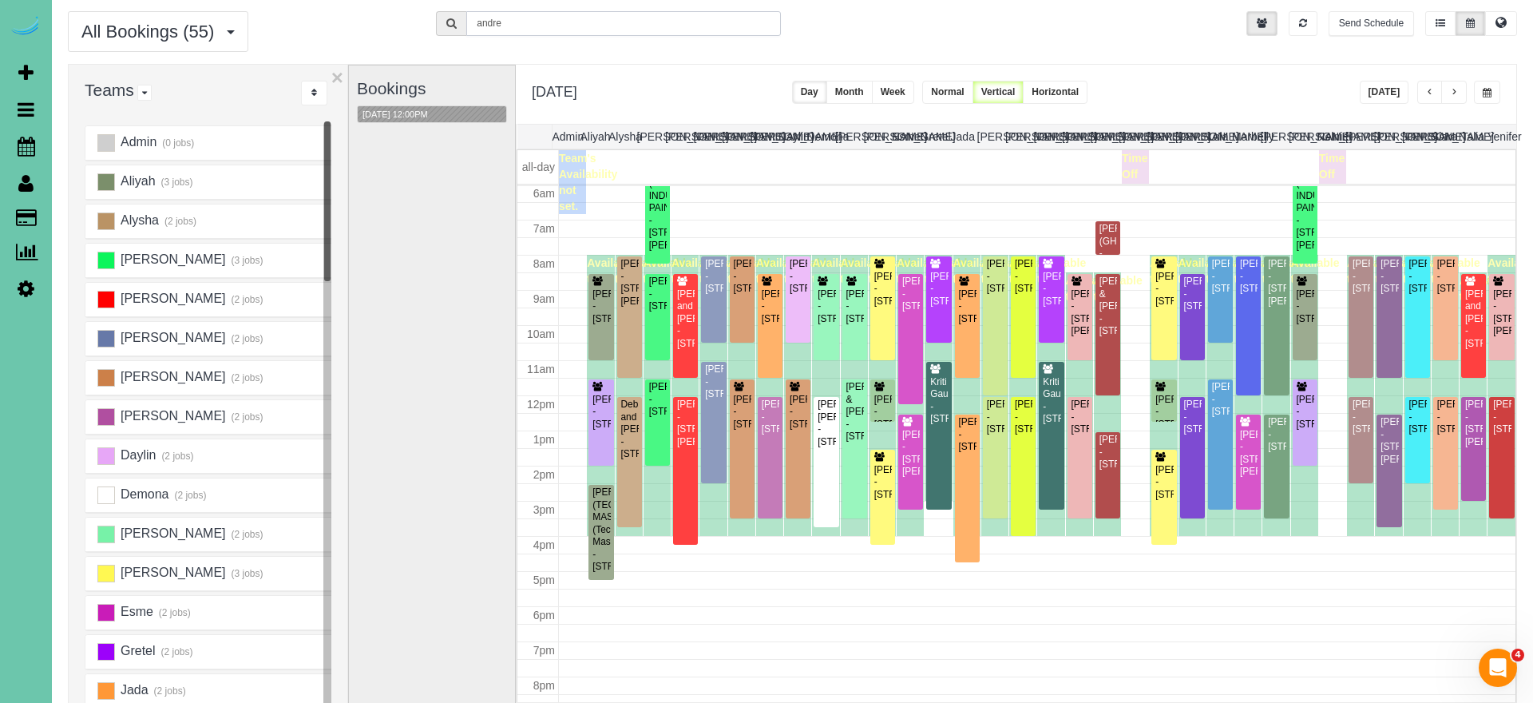
type input "andre"
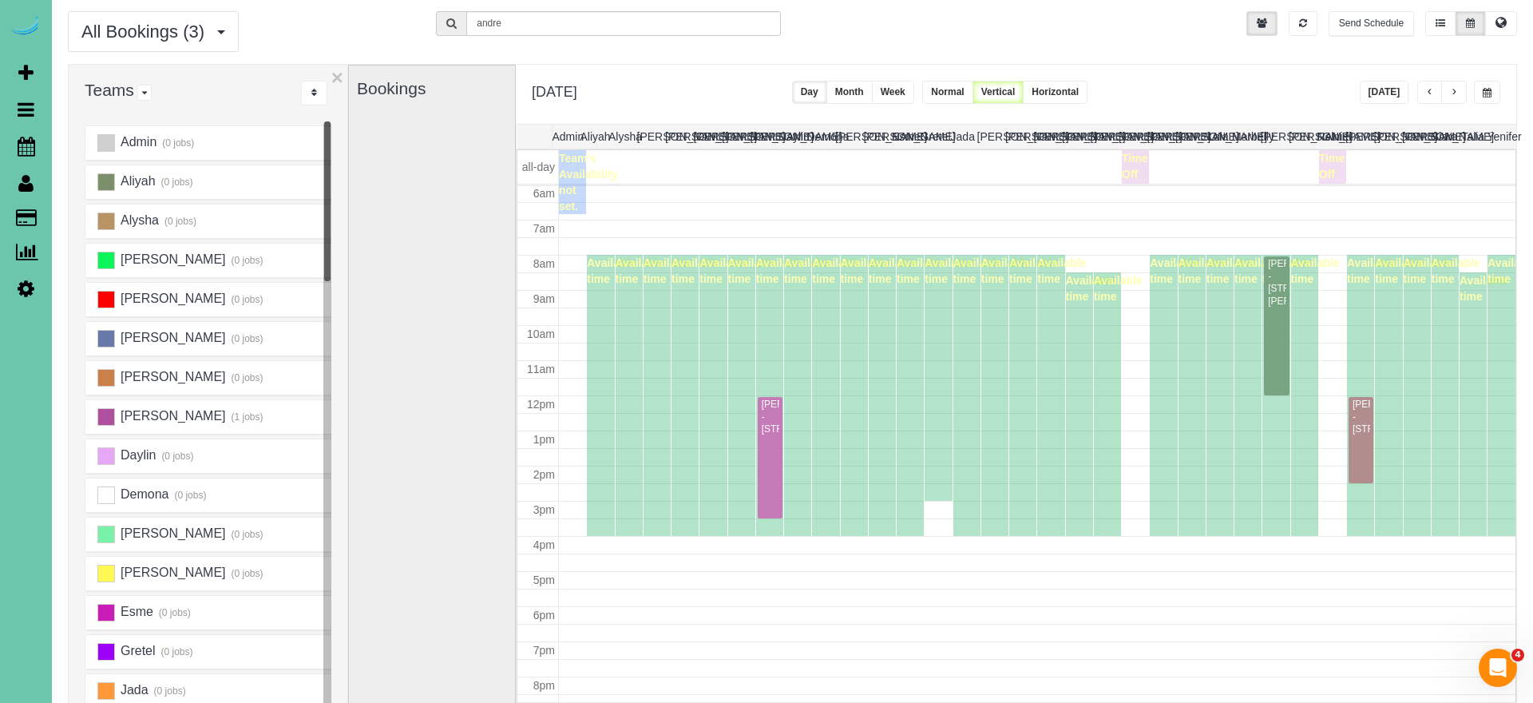
click at [669, 102] on div "**********" at bounding box center [1016, 94] width 1000 height 59
click at [1384, 89] on button "[DATE]" at bounding box center [1385, 92] width 50 height 23
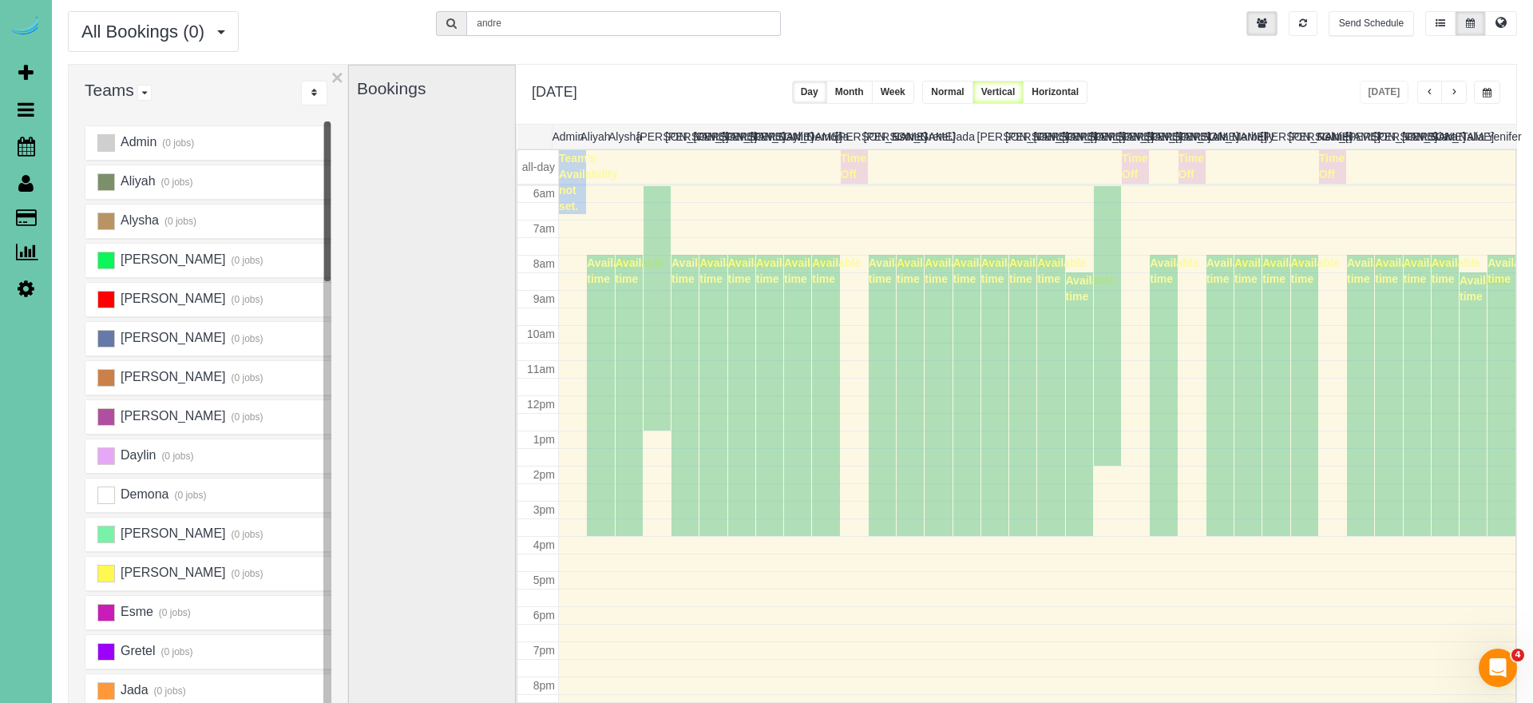
click at [286, 1] on body "1 Beta Your Notifications You have 0 alerts × You have 2 to charge for [DATE] A…" at bounding box center [766, 304] width 1533 height 703
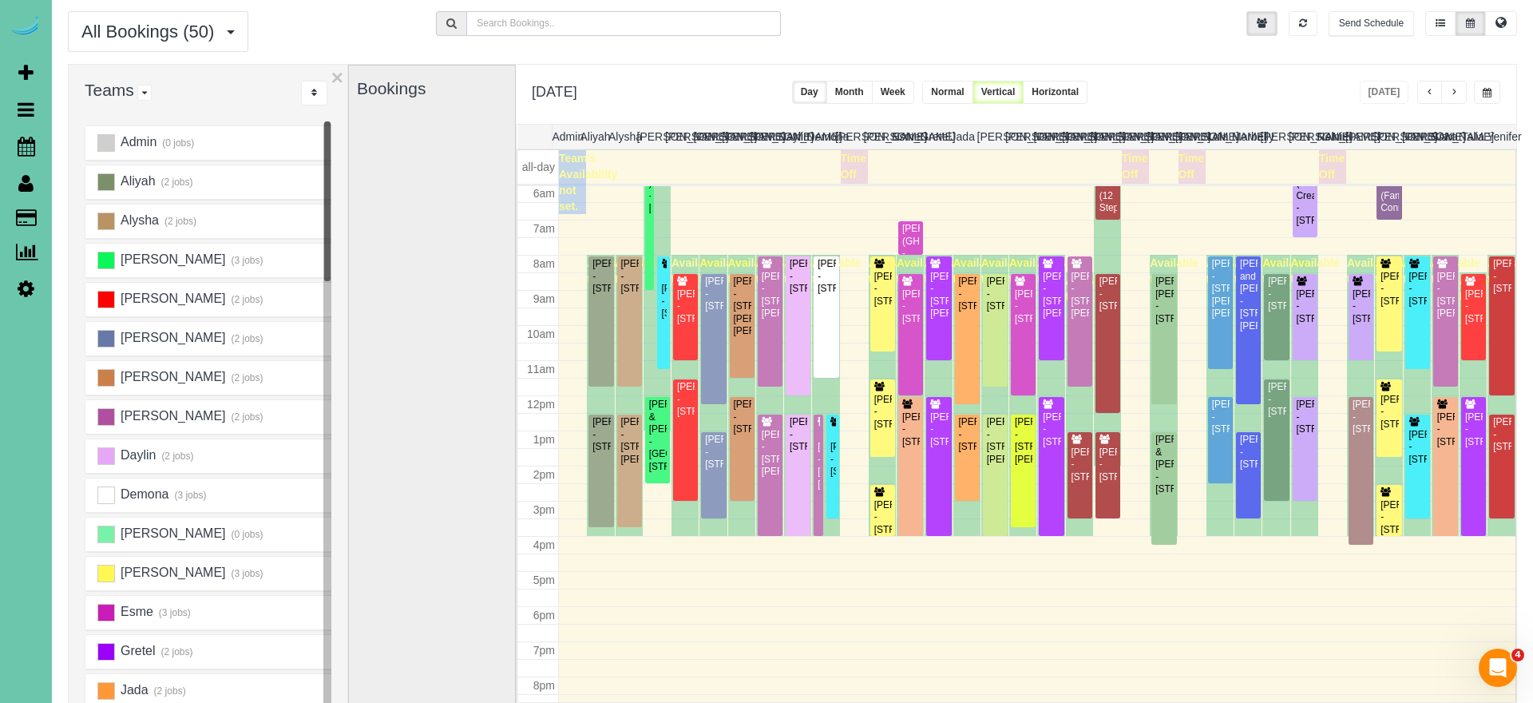
click at [667, 22] on input "text" at bounding box center [623, 23] width 314 height 25
drag, startPoint x: 1262, startPoint y: 93, endPoint x: 1293, endPoint y: 93, distance: 31.1
click at [1271, 94] on div "**********" at bounding box center [1016, 94] width 1000 height 59
click at [1449, 92] on button "button" at bounding box center [1454, 92] width 26 height 23
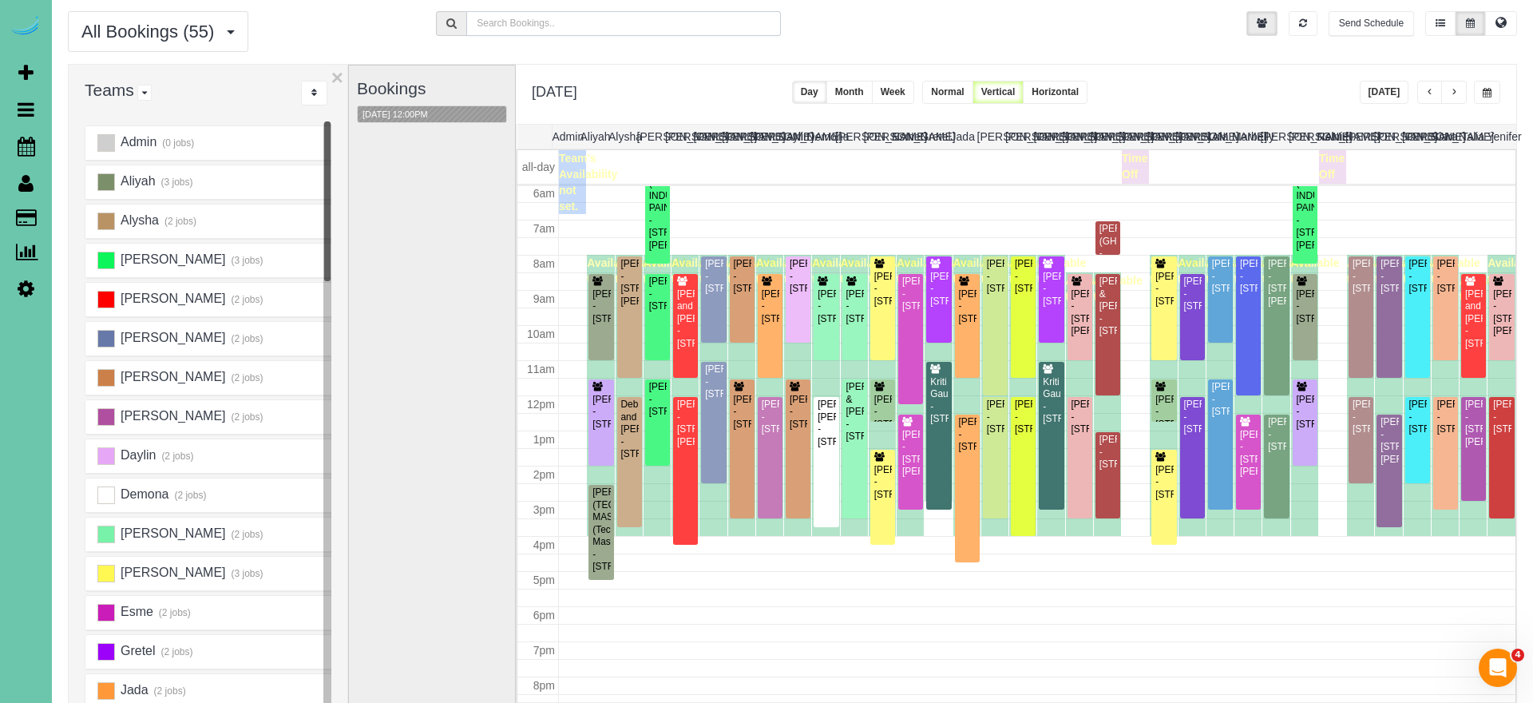
click at [568, 26] on input "text" at bounding box center [623, 23] width 314 height 25
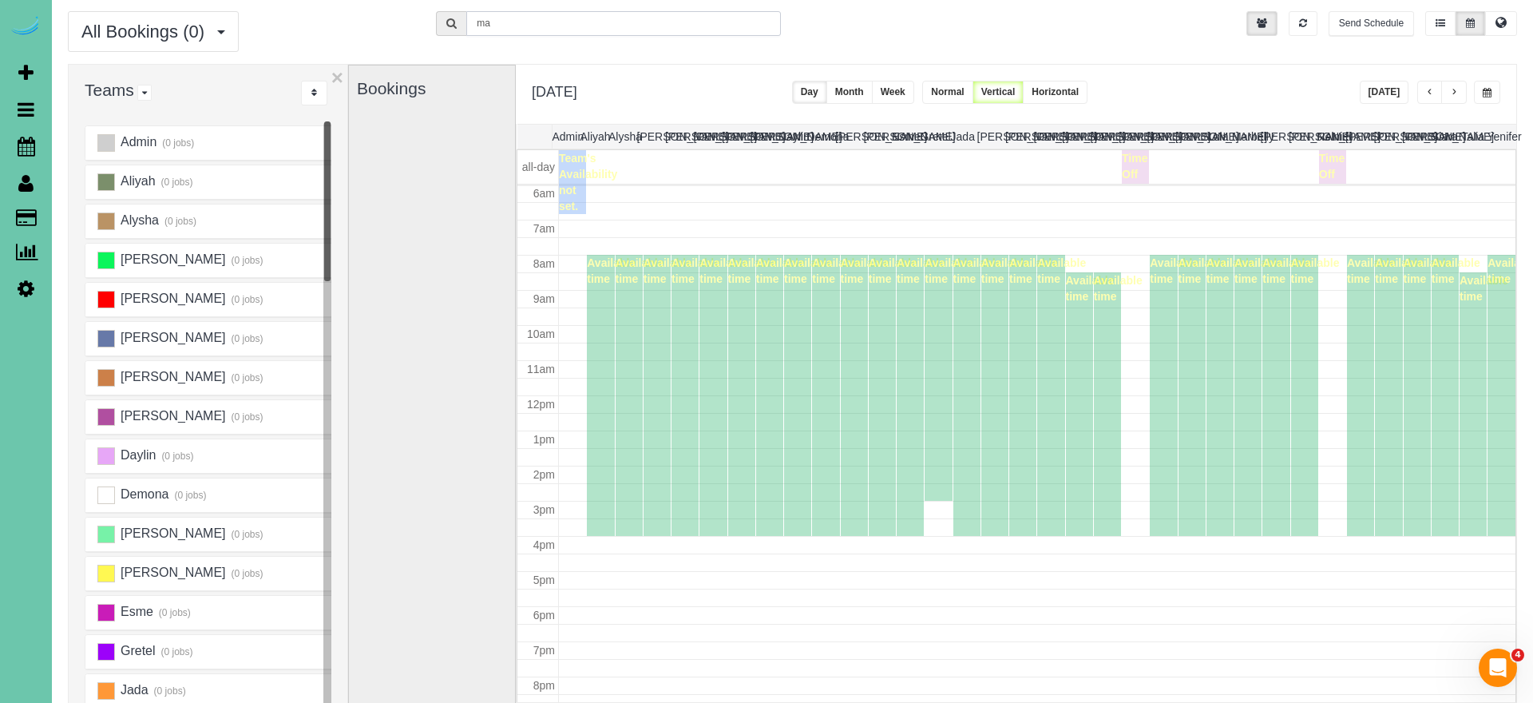
type input "m"
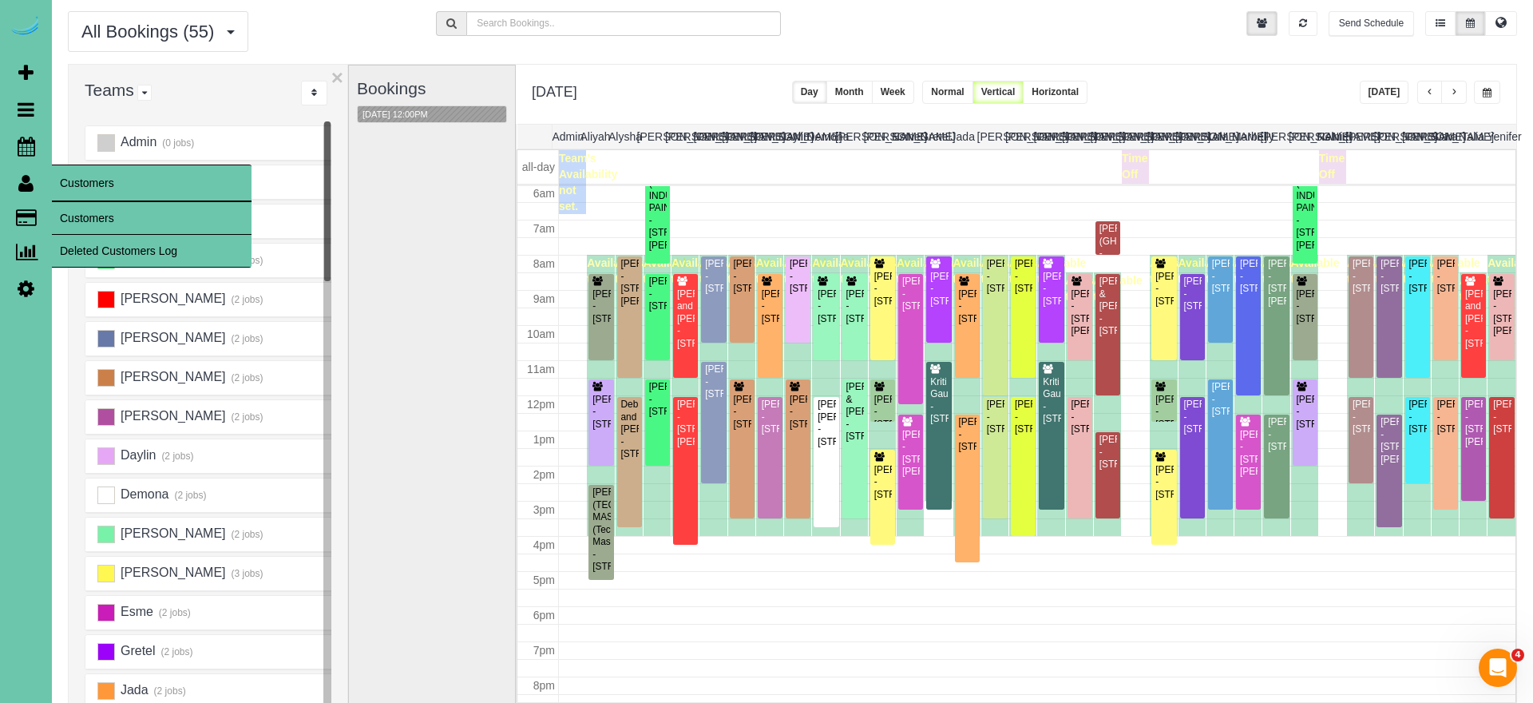
click at [94, 208] on link "Customers" at bounding box center [152, 218] width 200 height 32
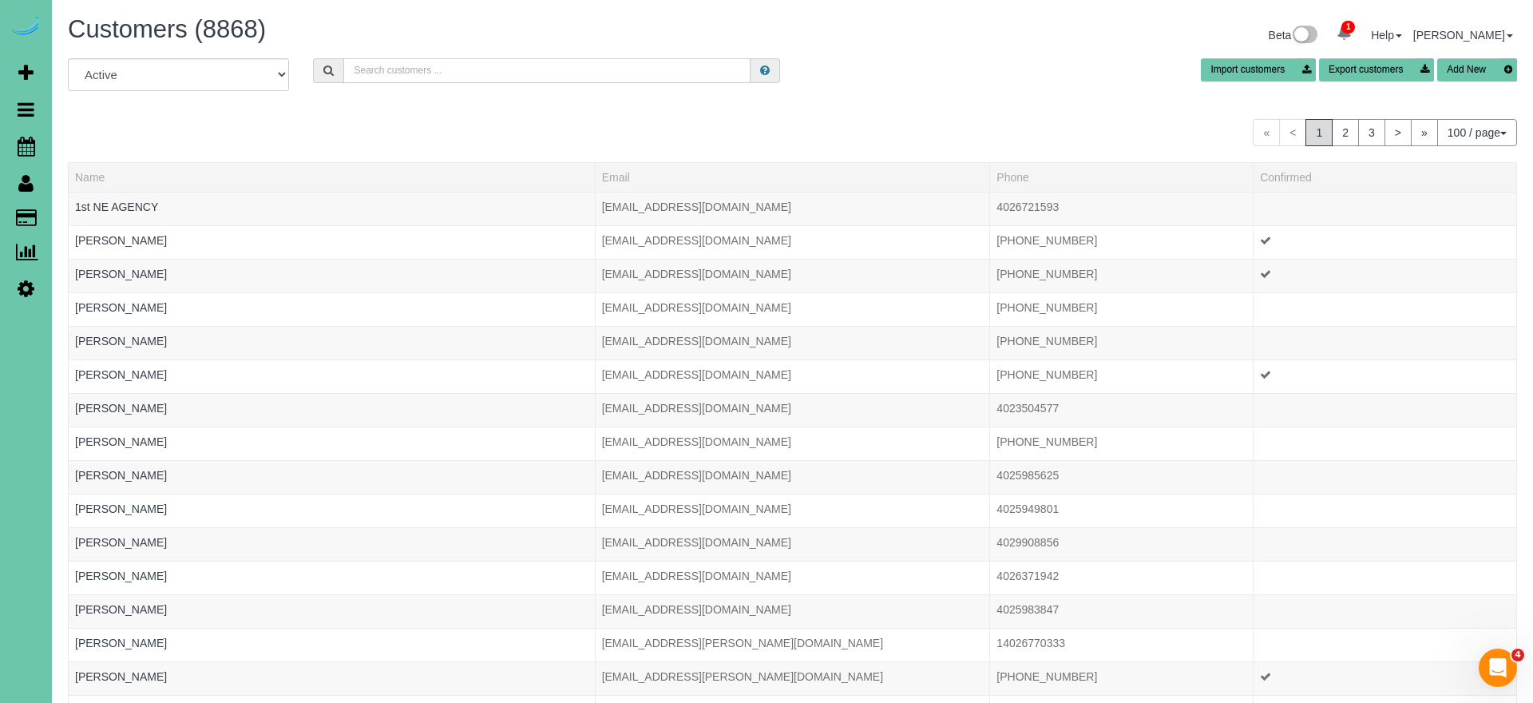
click at [378, 67] on input "text" at bounding box center [546, 70] width 407 height 25
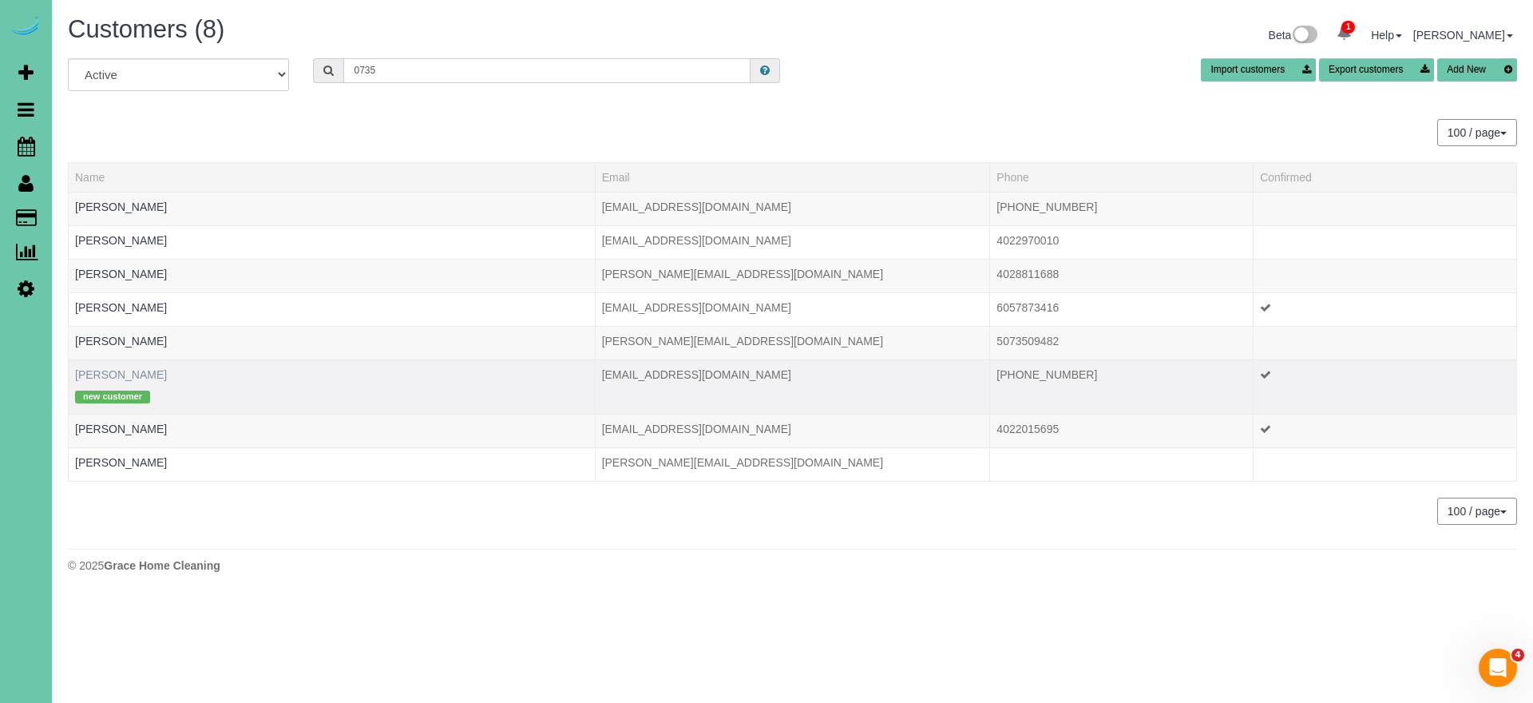
type input "0735"
click at [160, 375] on link "[PERSON_NAME]" at bounding box center [121, 374] width 92 height 13
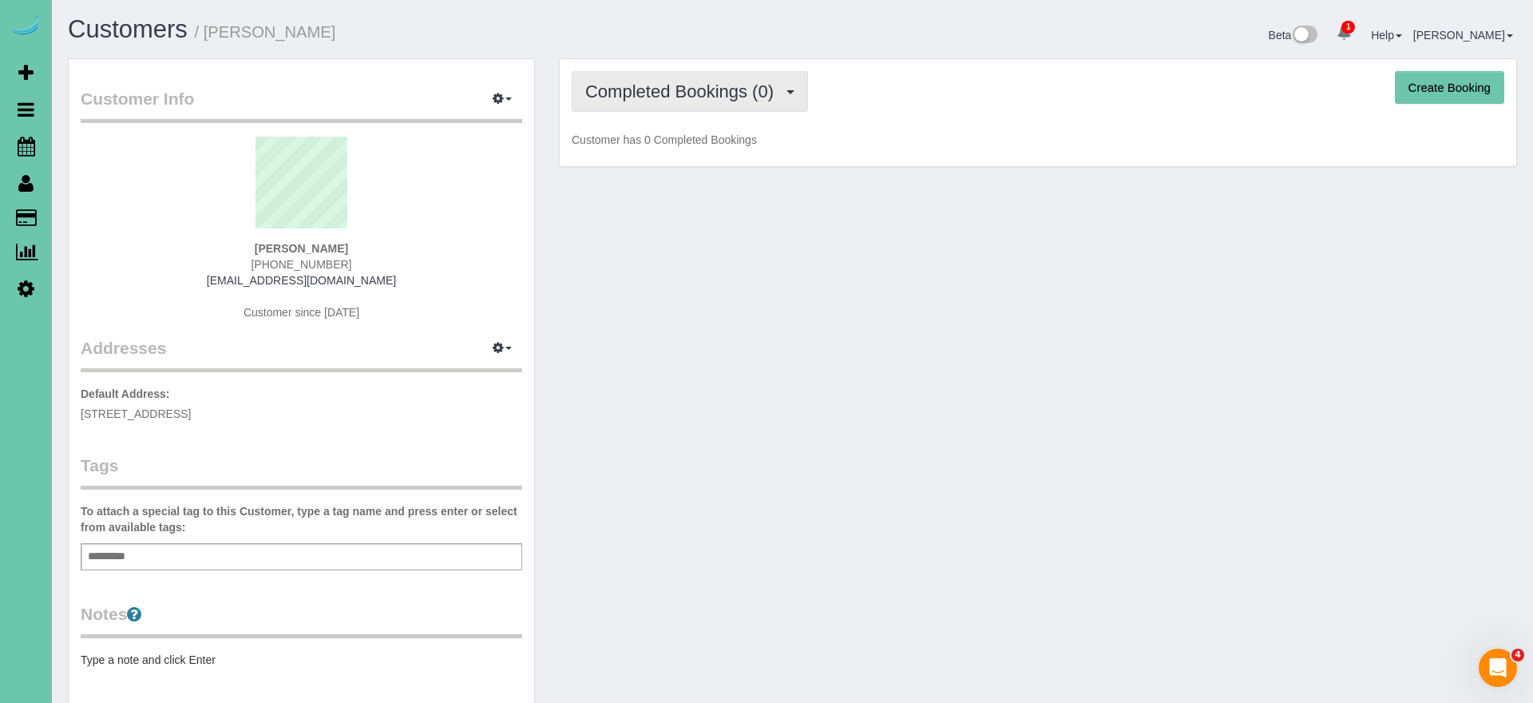
click at [616, 100] on span "Completed Bookings (0)" at bounding box center [683, 91] width 196 height 20
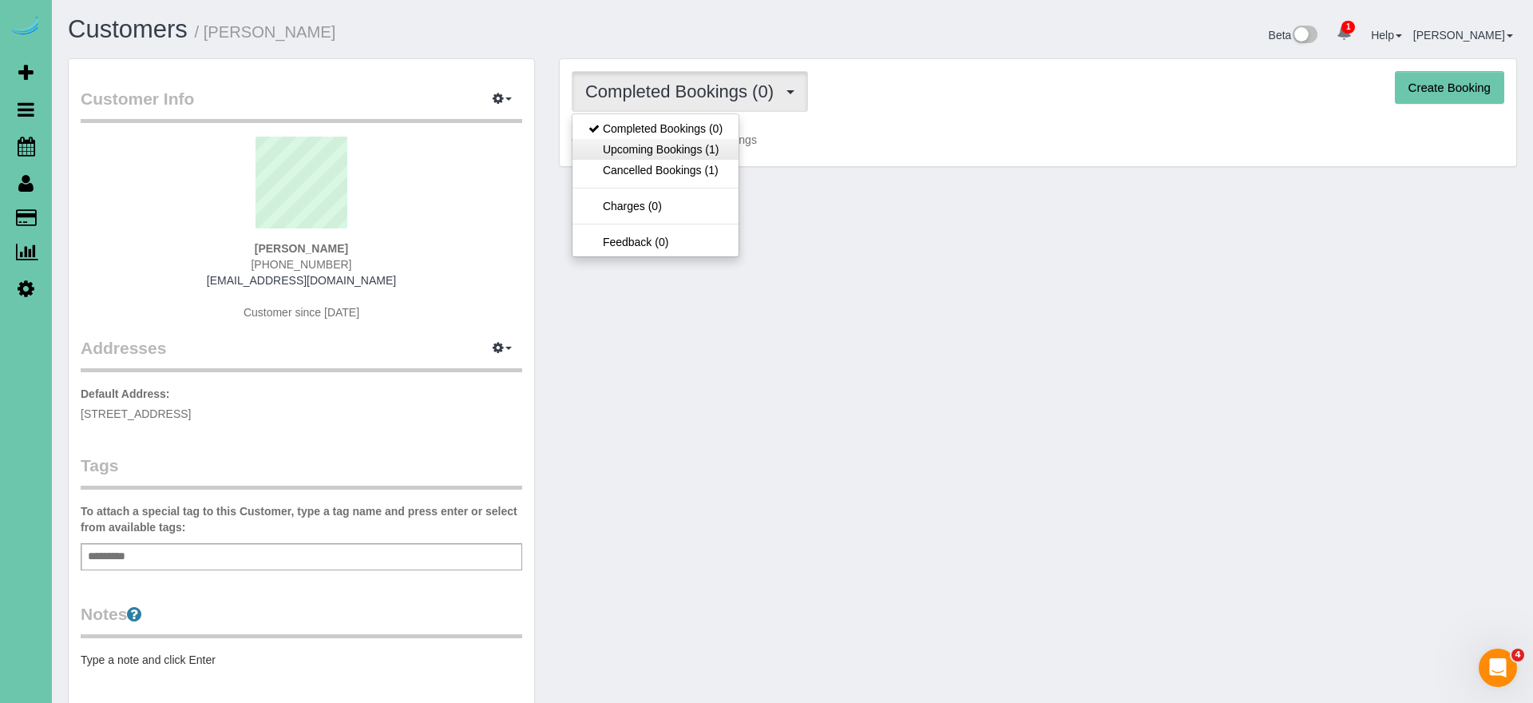
click at [686, 157] on link "Upcoming Bookings (1)" at bounding box center [655, 149] width 166 height 21
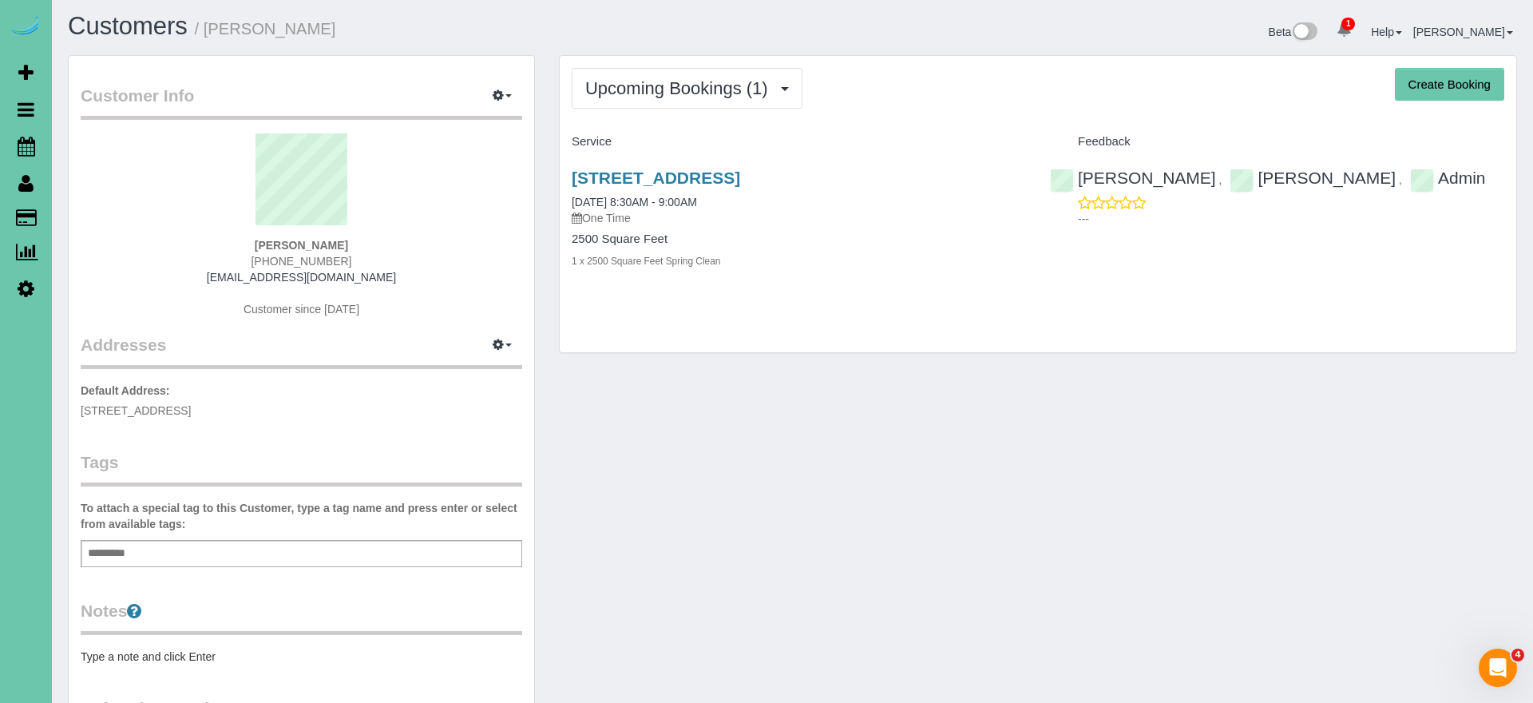
scroll to position [3, 0]
click at [698, 180] on link "[STREET_ADDRESS]" at bounding box center [656, 177] width 168 height 18
click at [26, 145] on icon at bounding box center [27, 146] width 18 height 19
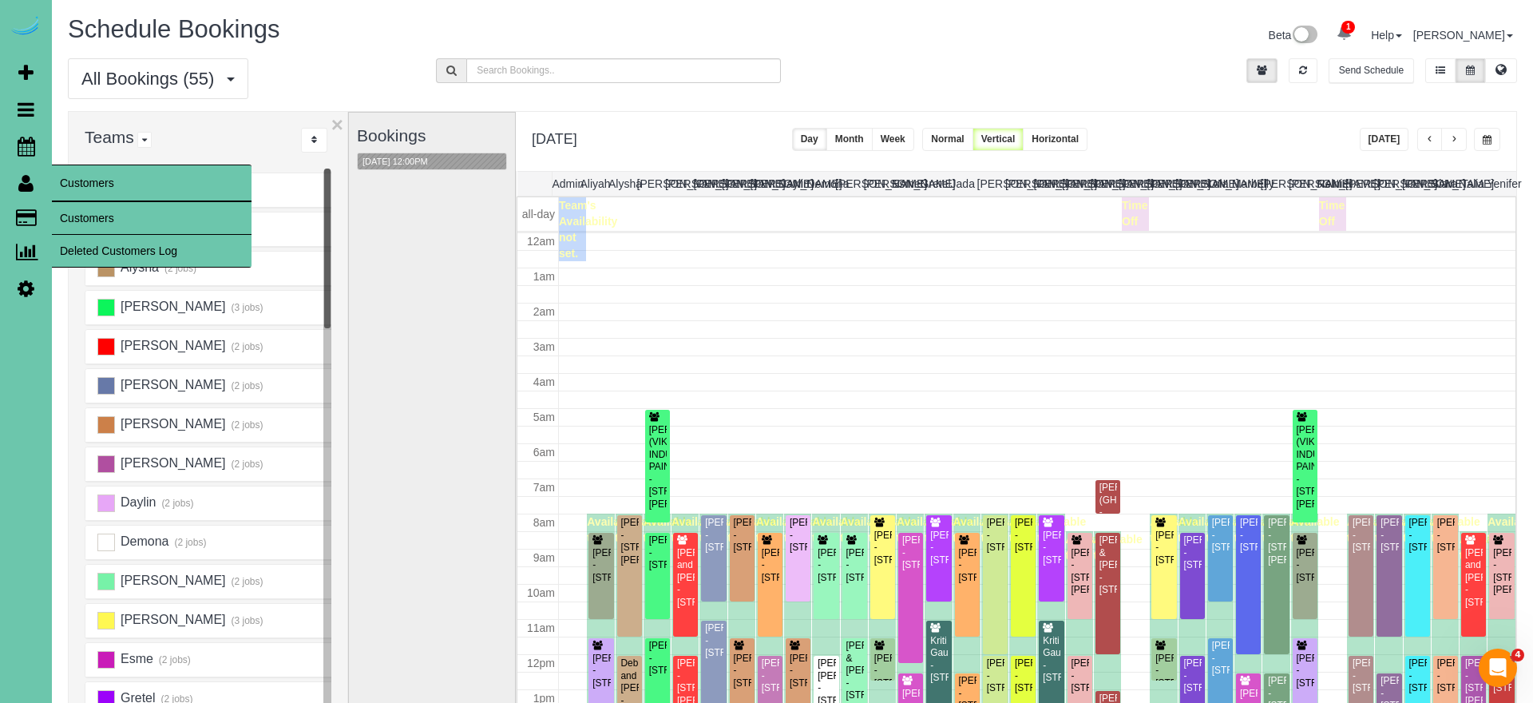
scroll to position [212, 0]
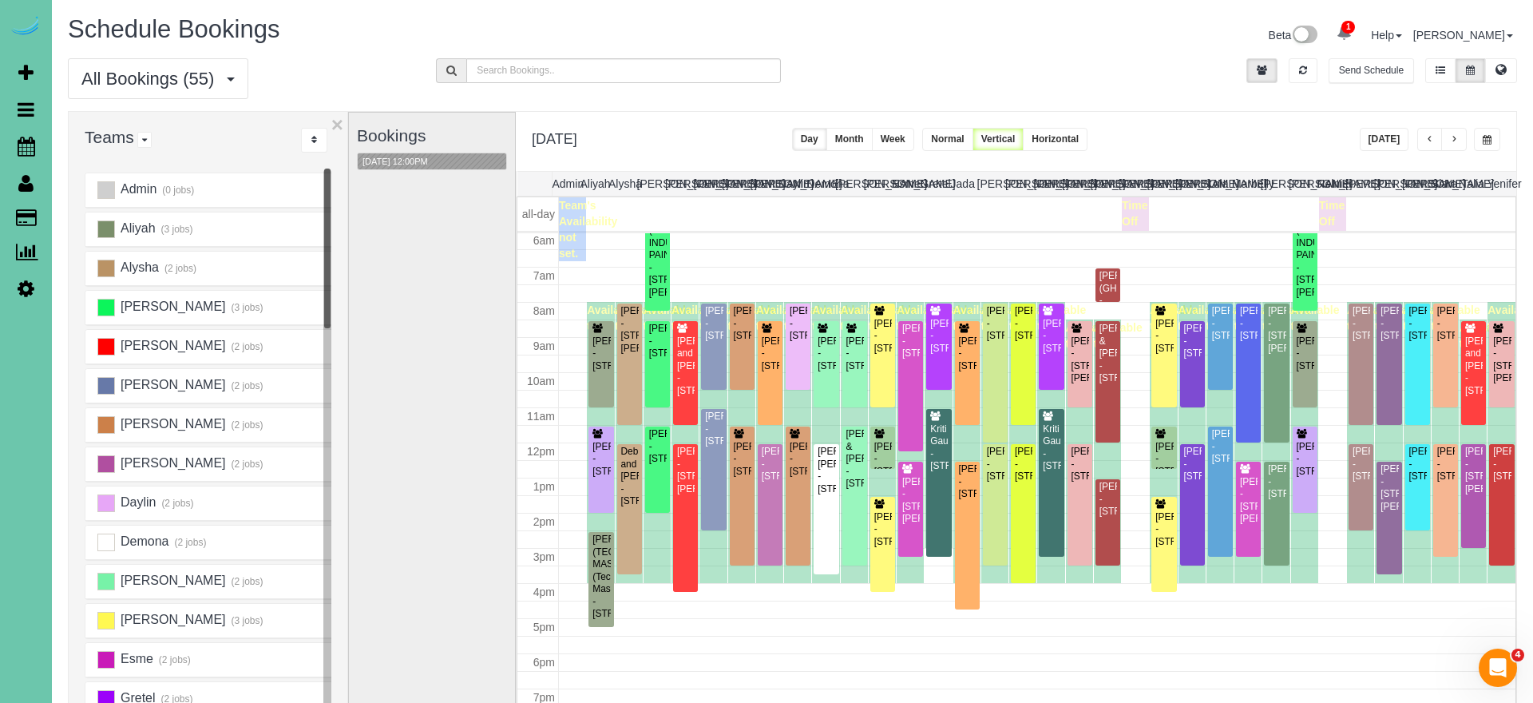
click at [1380, 142] on button "[DATE]" at bounding box center [1385, 139] width 50 height 23
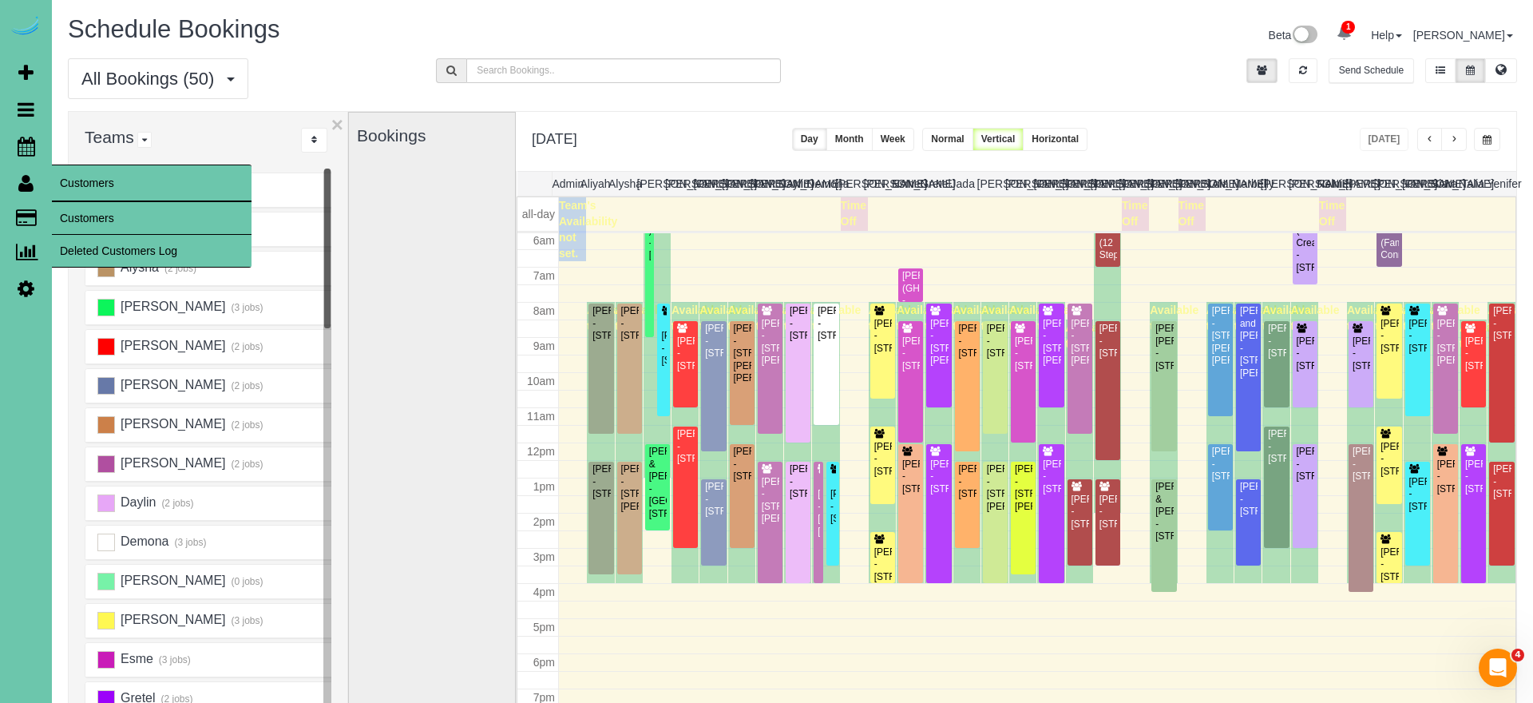
click at [129, 221] on link "Customers" at bounding box center [152, 218] width 200 height 32
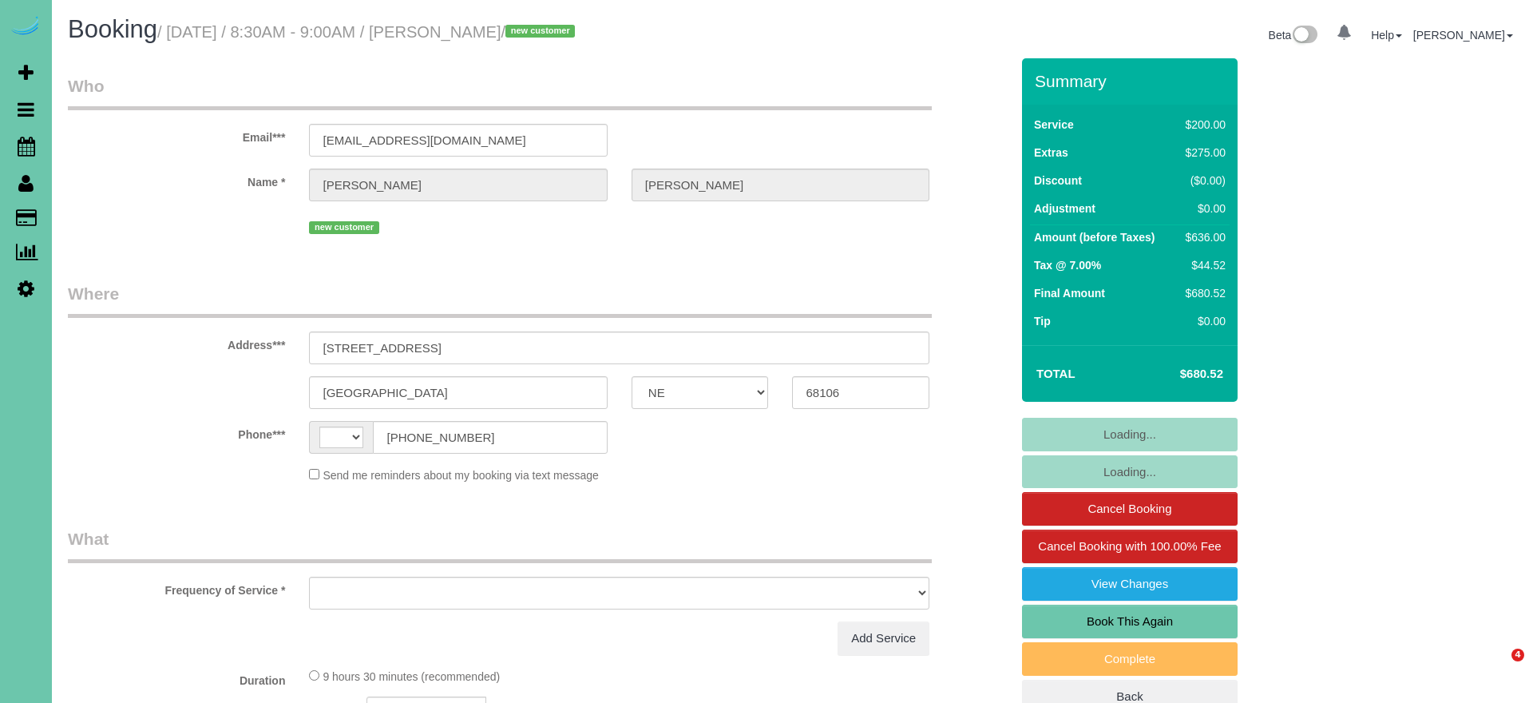
select select "NE"
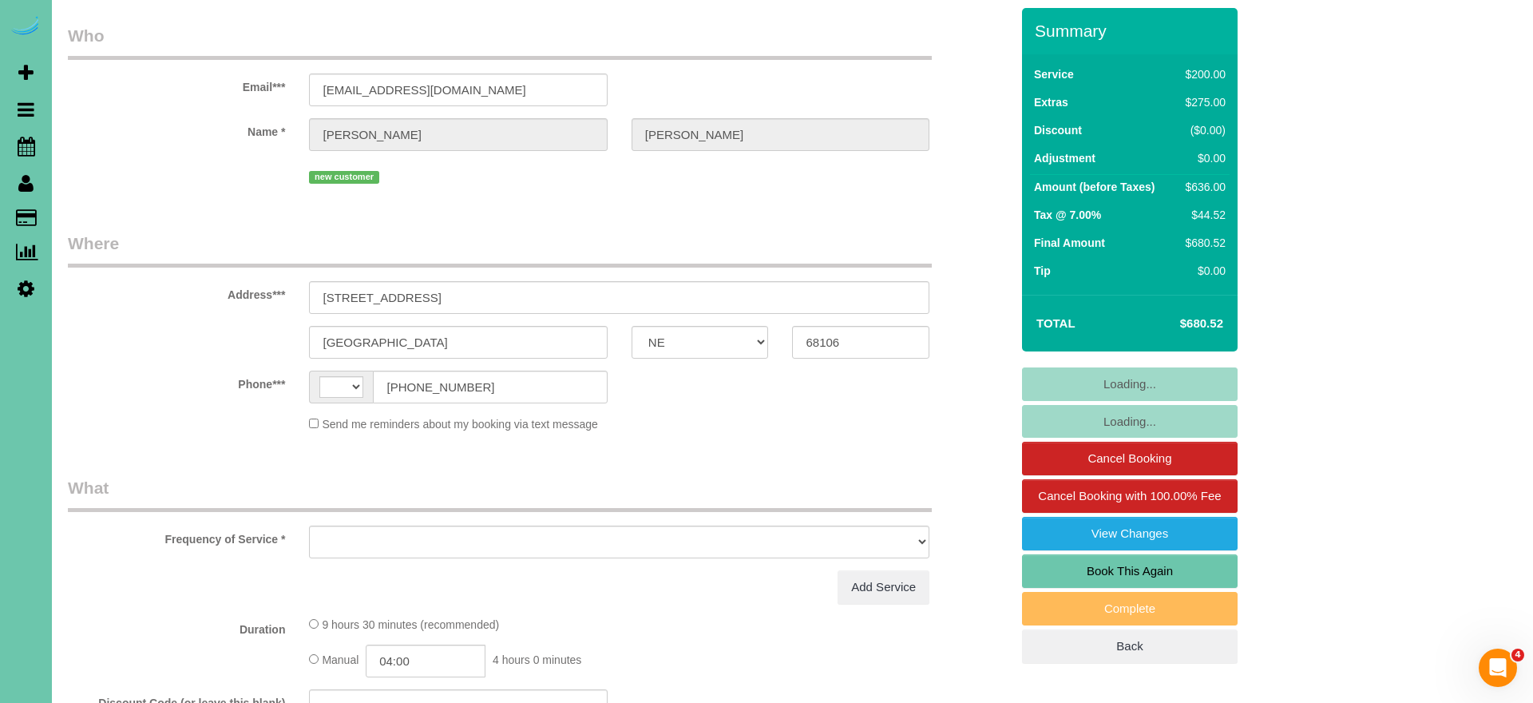
select select "string:US"
select select "string:fspay-c72e8402-c164-474b-8730-b38ccb24249e"
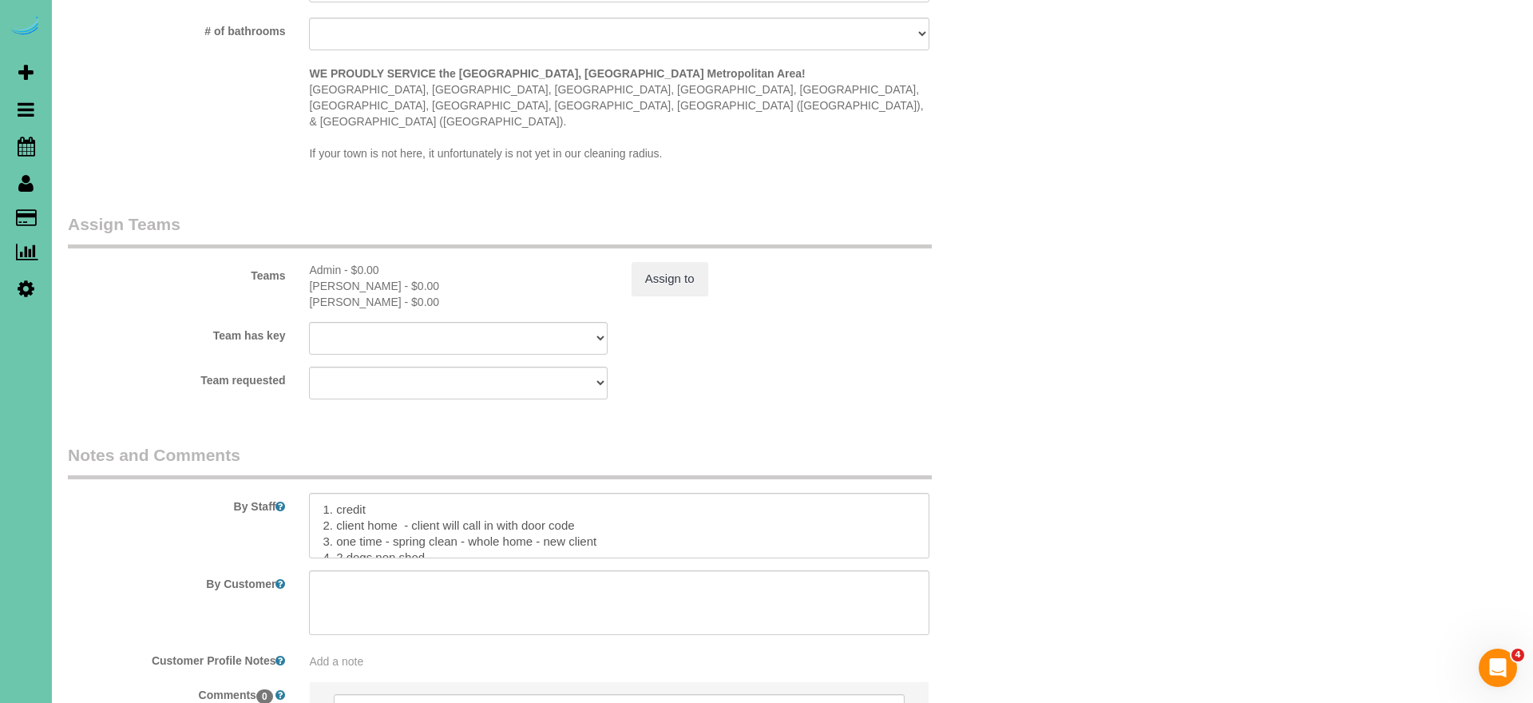
select select "object:930"
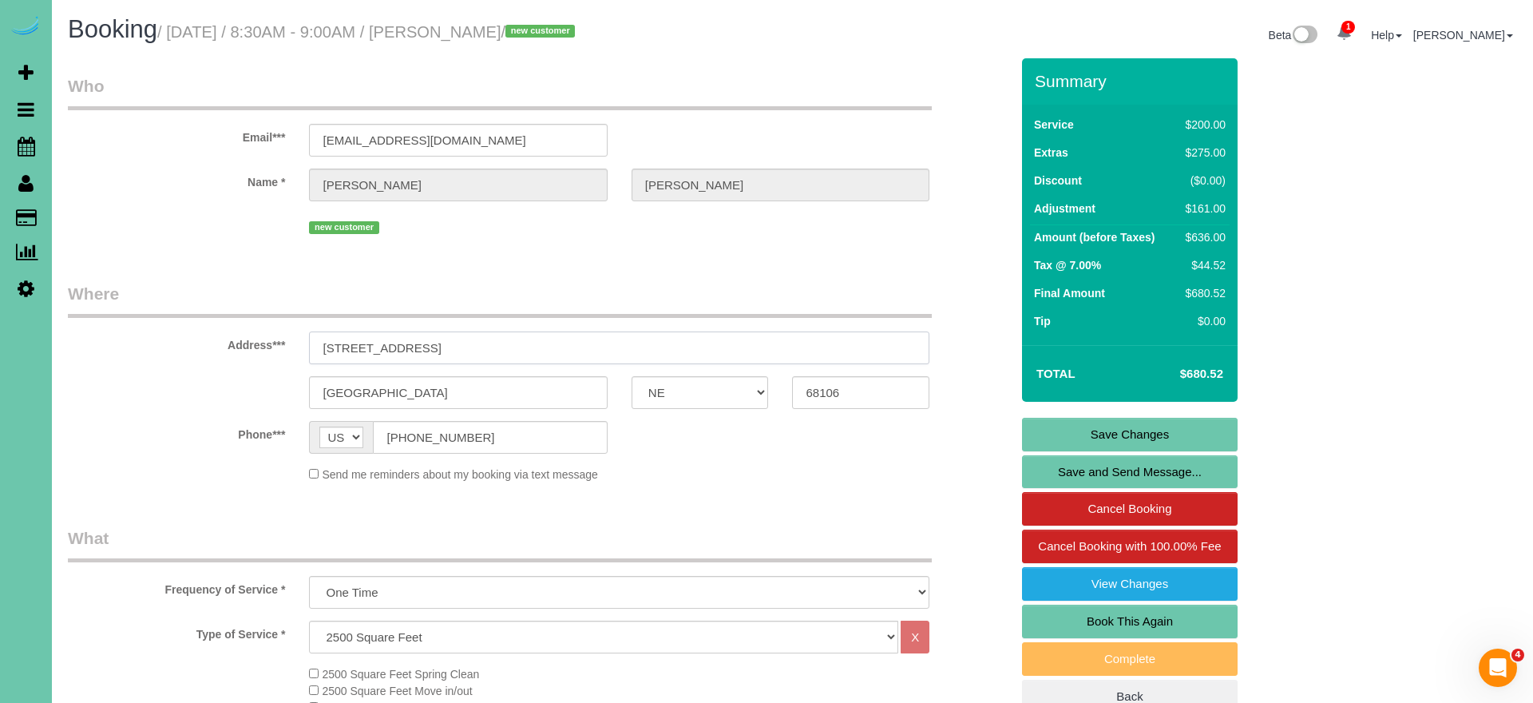
drag, startPoint x: 413, startPoint y: 345, endPoint x: 274, endPoint y: 330, distance: 139.7
